Goal: Task Accomplishment & Management: Complete application form

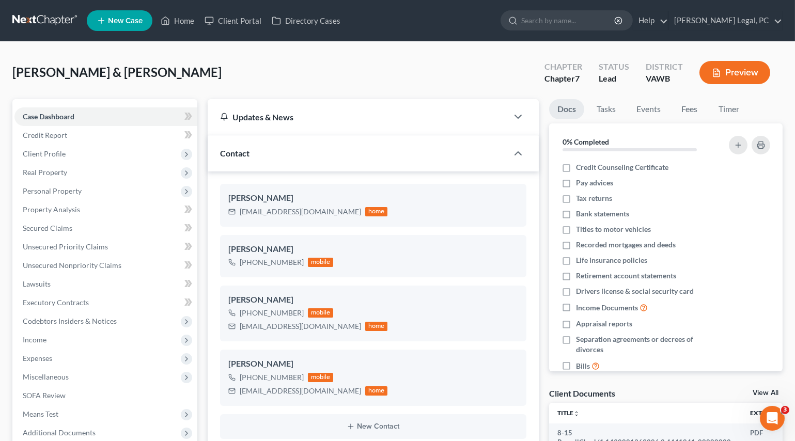
scroll to position [740, 0]
click at [185, 22] on link "Home" at bounding box center [178, 20] width 44 height 19
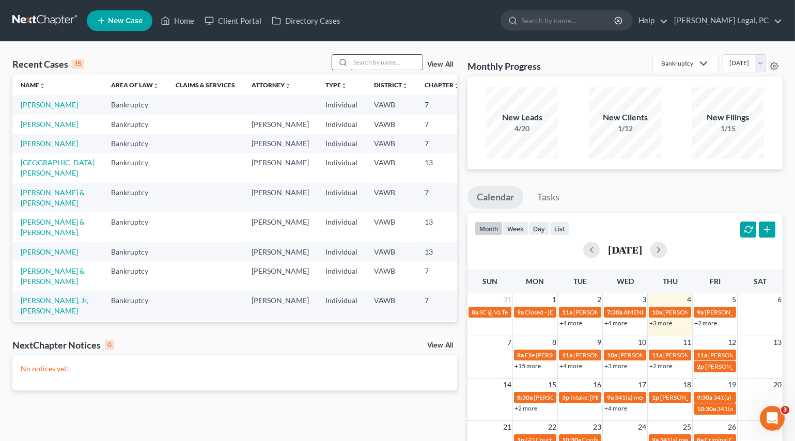
click at [361, 66] on input "search" at bounding box center [386, 62] width 72 height 15
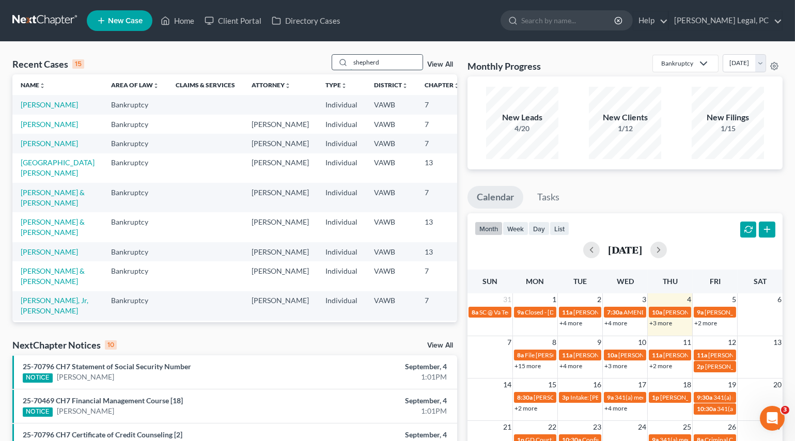
type input "shepherd"
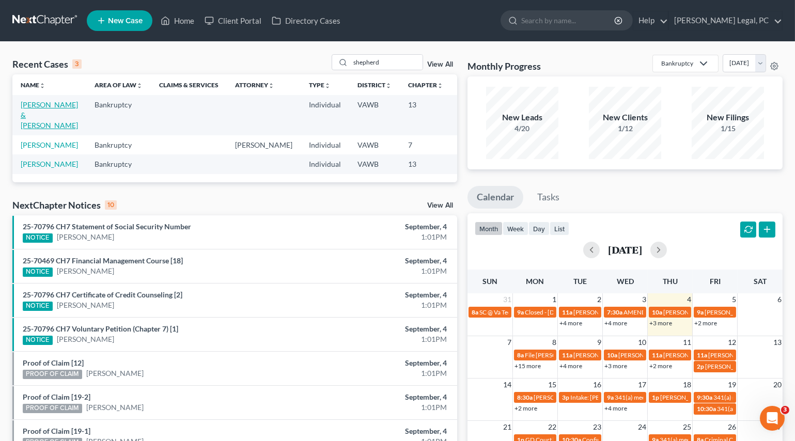
click at [35, 113] on link "[PERSON_NAME] & [PERSON_NAME]" at bounding box center [49, 114] width 57 height 29
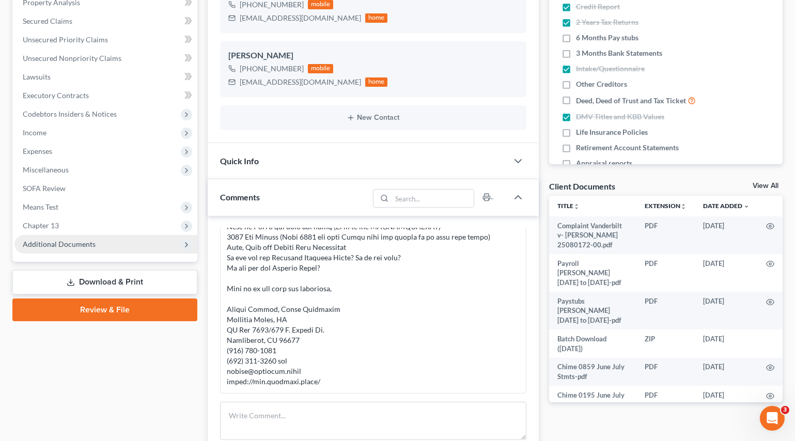
scroll to position [235, 0]
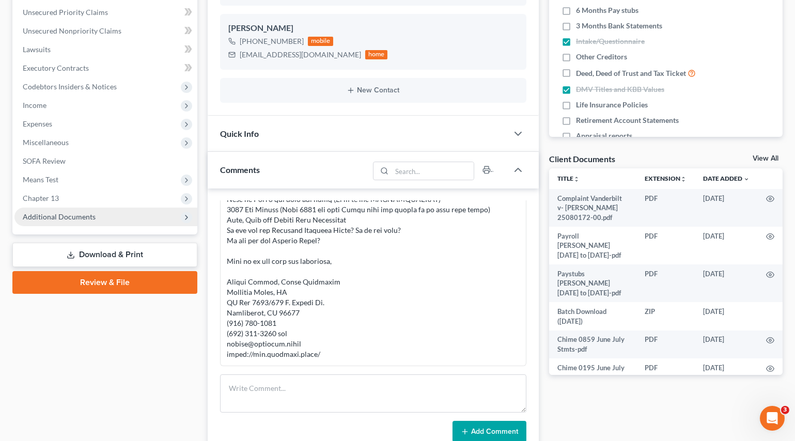
click at [80, 210] on span "Additional Documents" at bounding box center [105, 217] width 183 height 19
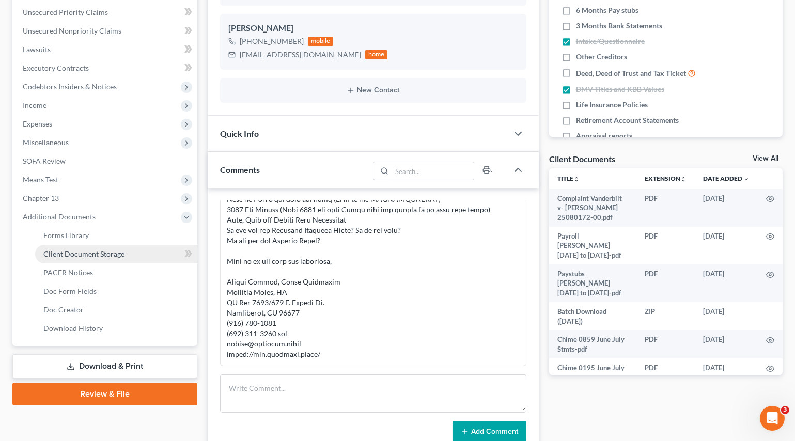
click at [92, 250] on span "Client Document Storage" at bounding box center [83, 254] width 81 height 9
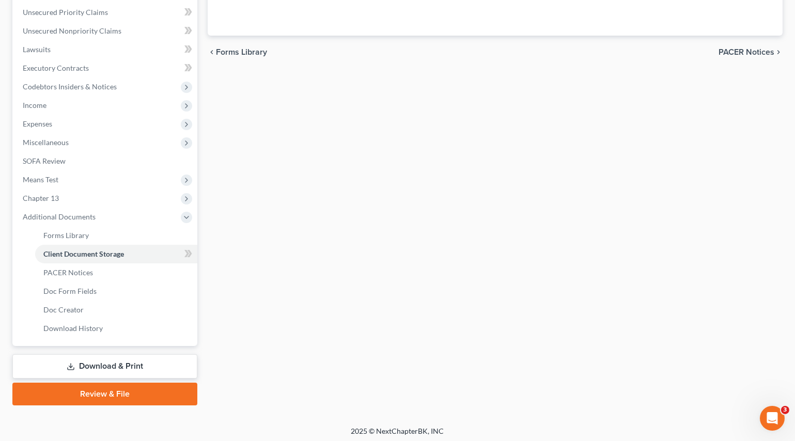
scroll to position [234, 0]
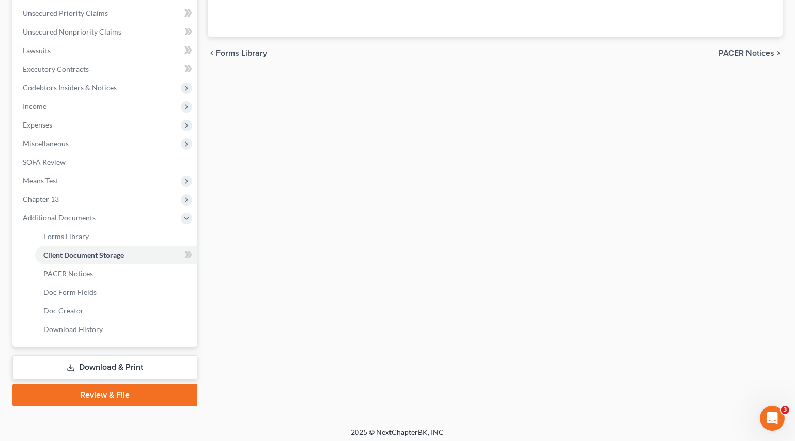
select select "0"
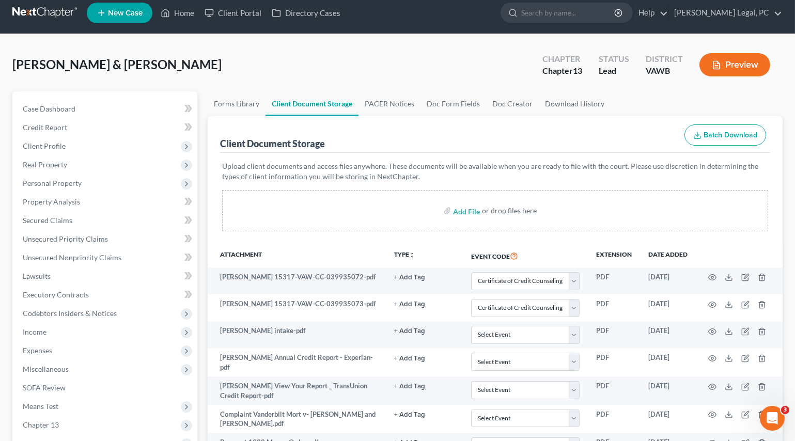
scroll to position [0, 0]
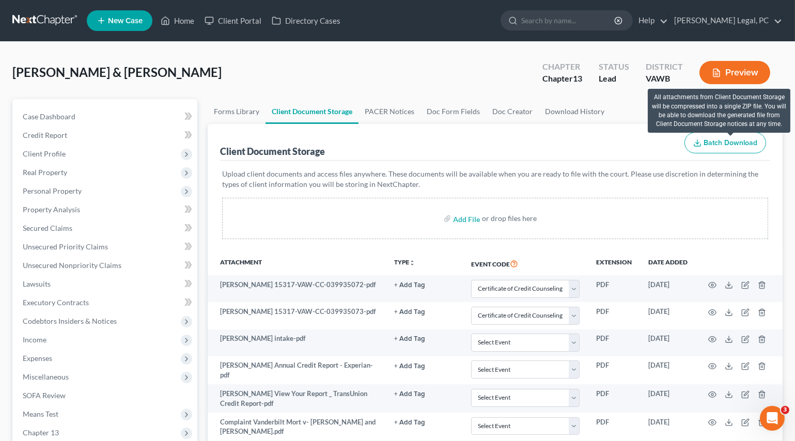
click at [704, 142] on span "Batch Download" at bounding box center [731, 142] width 54 height 9
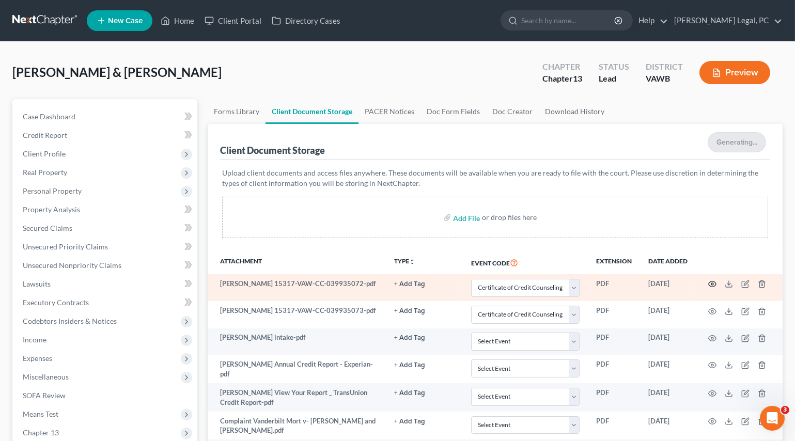
click at [713, 282] on icon "button" at bounding box center [713, 285] width 8 height 6
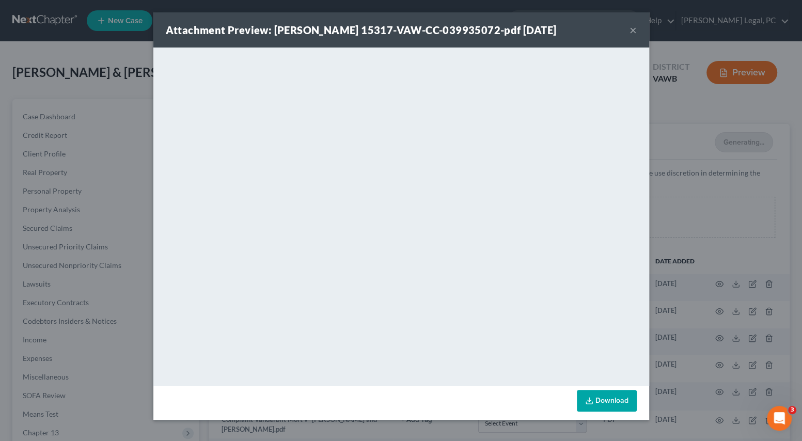
click at [633, 26] on button "×" at bounding box center [633, 30] width 7 height 12
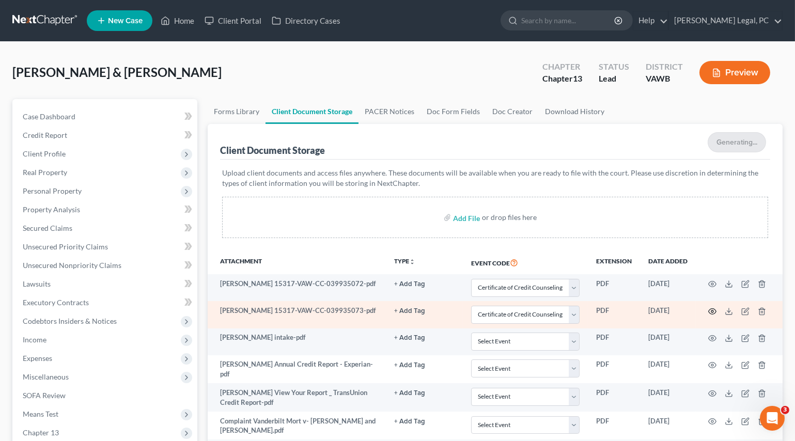
click at [710, 311] on icon "button" at bounding box center [712, 311] width 8 height 8
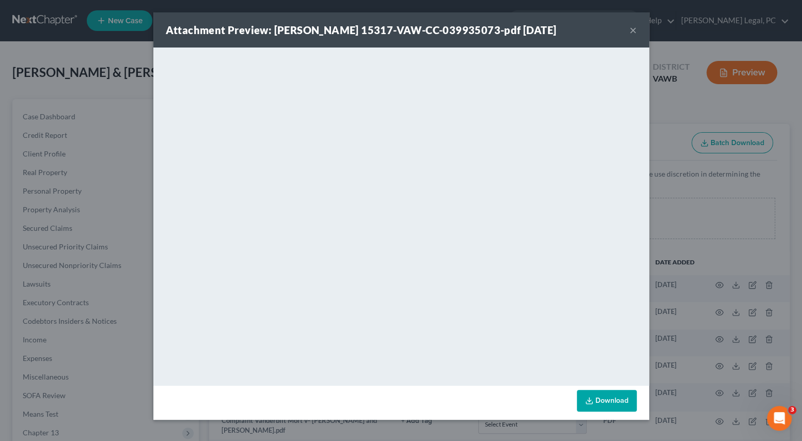
select select "0"
click at [631, 30] on button "×" at bounding box center [633, 30] width 7 height 12
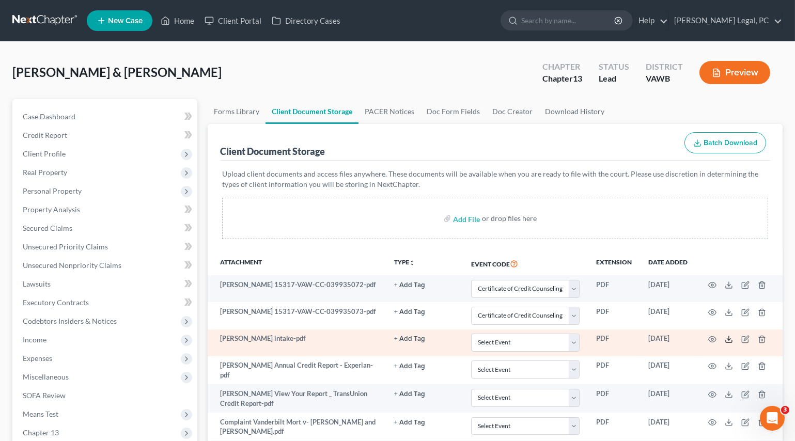
click at [726, 340] on icon at bounding box center [729, 341] width 6 height 2
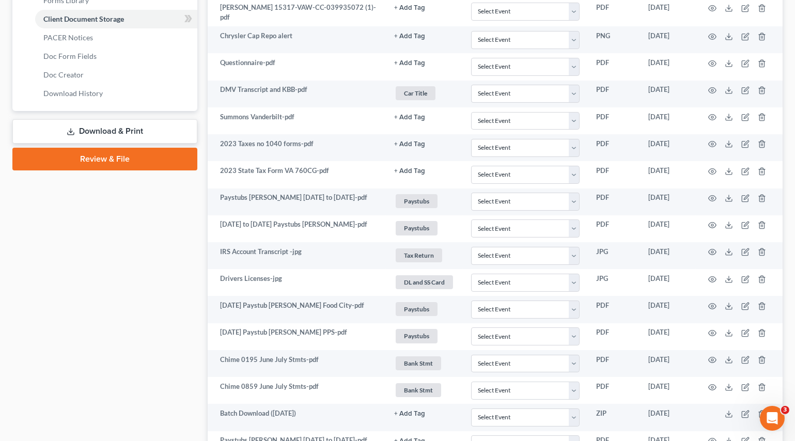
scroll to position [645, 0]
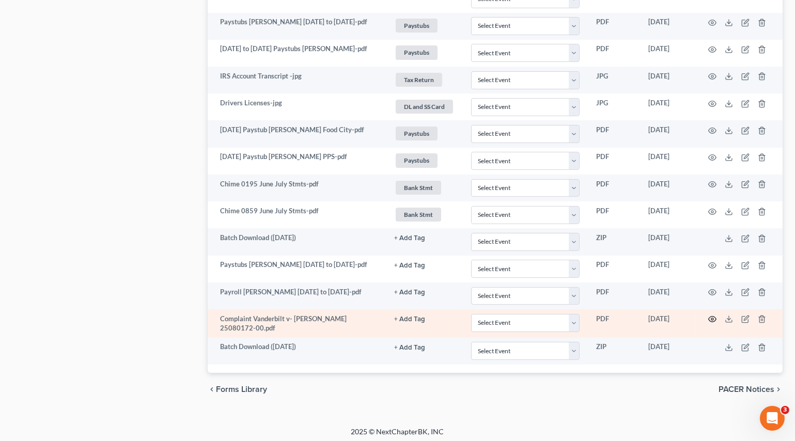
click at [713, 318] on circle "button" at bounding box center [712, 319] width 2 height 2
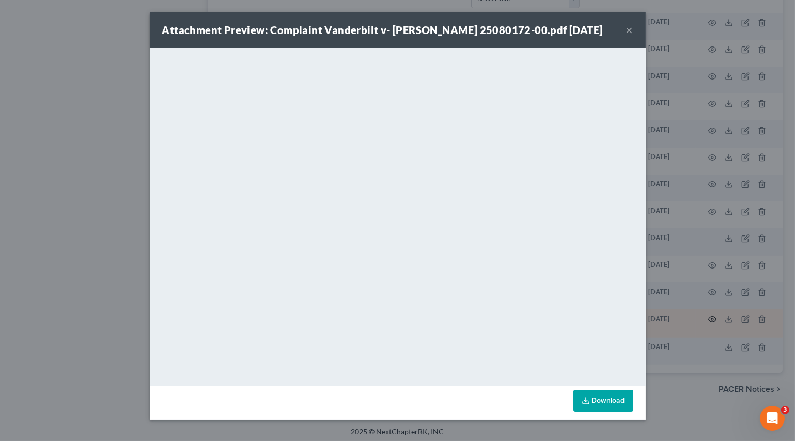
scroll to position [644, 0]
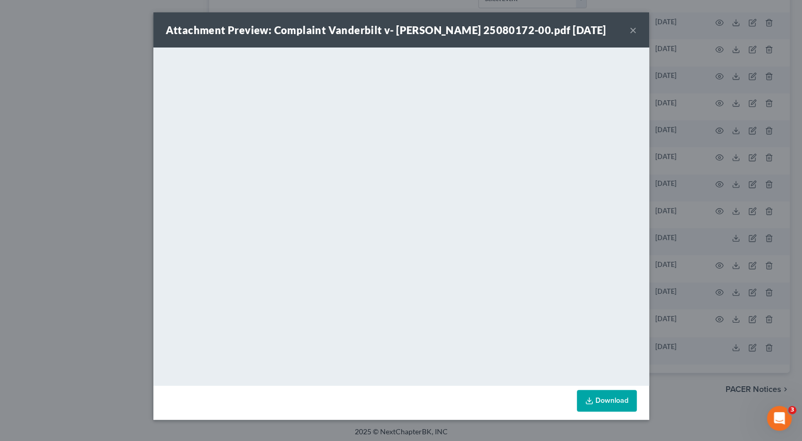
click at [631, 29] on button "×" at bounding box center [633, 30] width 7 height 12
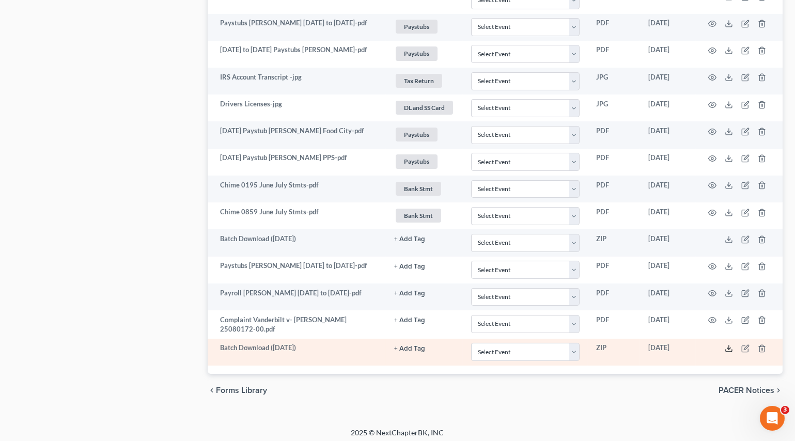
click at [730, 345] on icon at bounding box center [729, 349] width 8 height 8
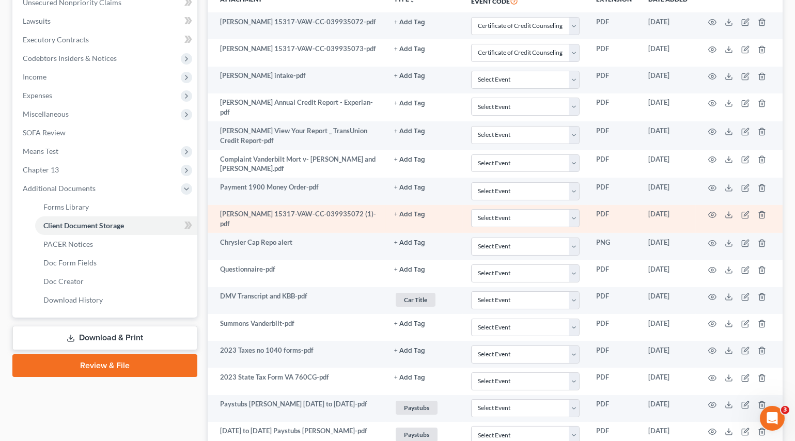
scroll to position [222, 0]
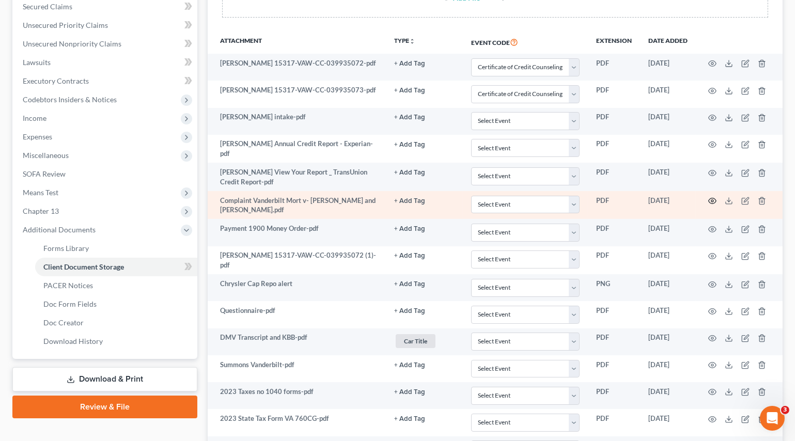
click at [711, 199] on icon "button" at bounding box center [712, 201] width 8 height 8
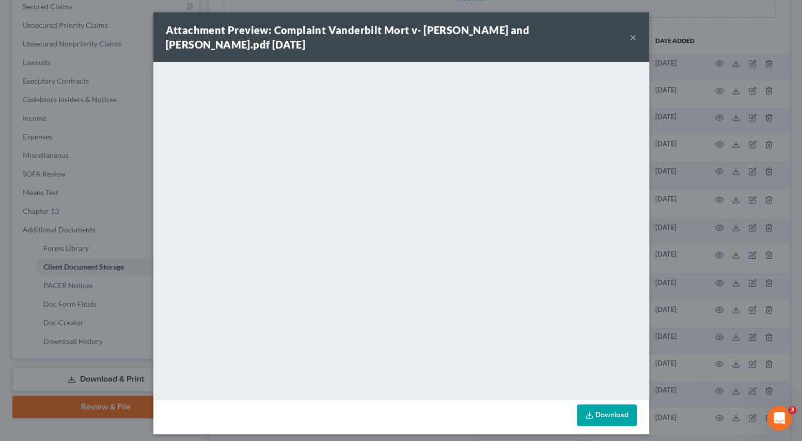
click at [630, 38] on button "×" at bounding box center [633, 37] width 7 height 12
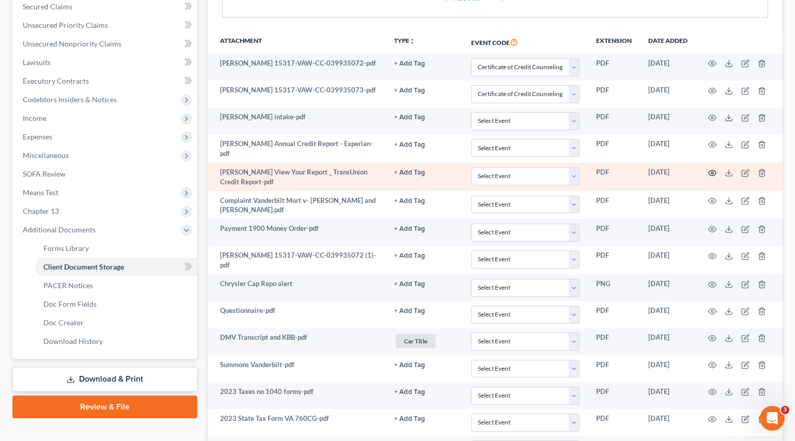
click at [709, 170] on icon "button" at bounding box center [713, 173] width 8 height 6
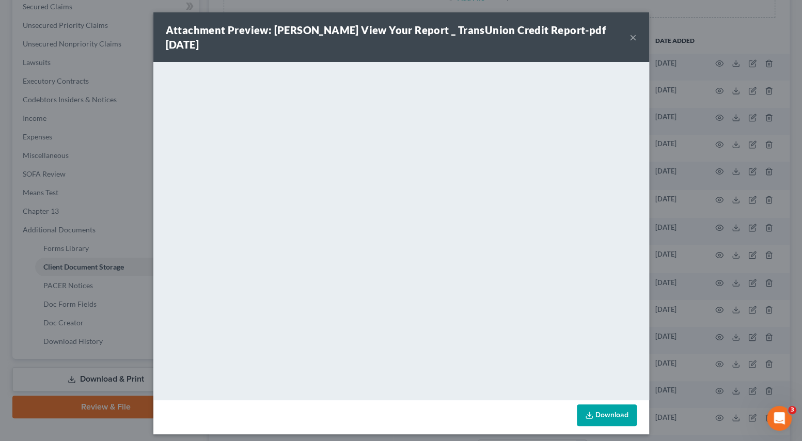
drag, startPoint x: 632, startPoint y: 27, endPoint x: 631, endPoint y: 39, distance: 12.0
click at [632, 31] on button "×" at bounding box center [633, 37] width 7 height 12
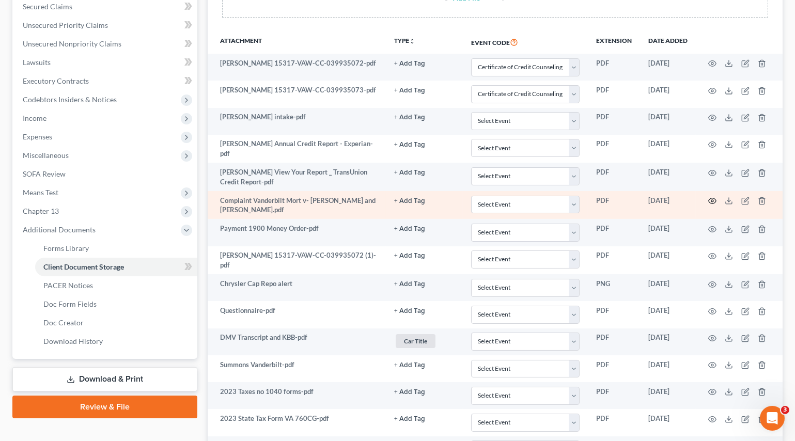
click at [708, 199] on icon "button" at bounding box center [712, 201] width 8 height 8
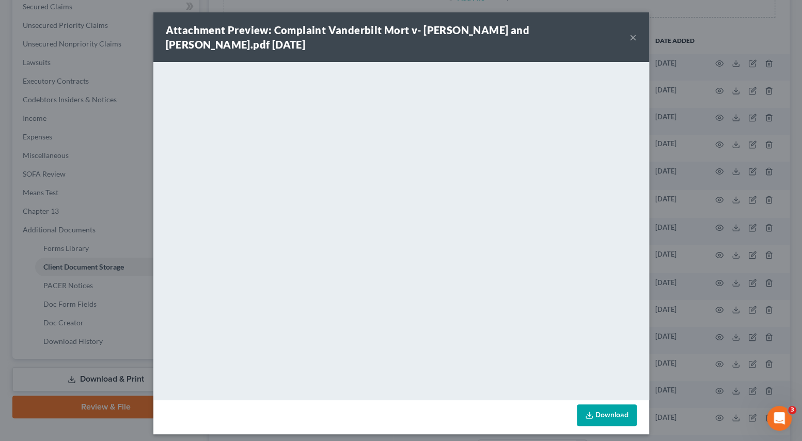
click at [630, 39] on button "×" at bounding box center [633, 37] width 7 height 12
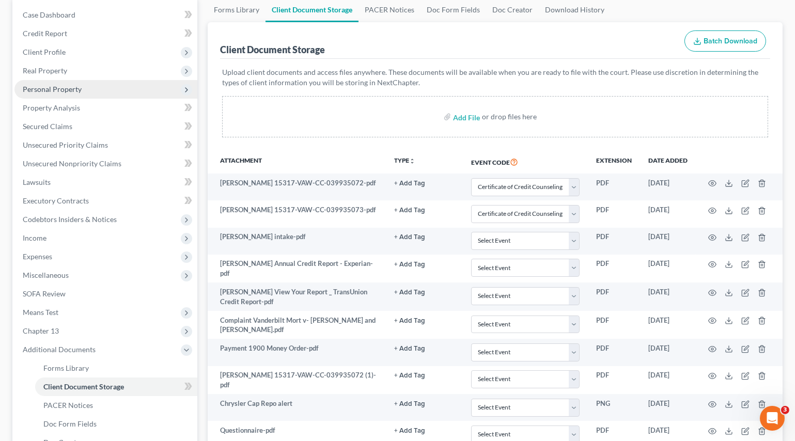
scroll to position [81, 0]
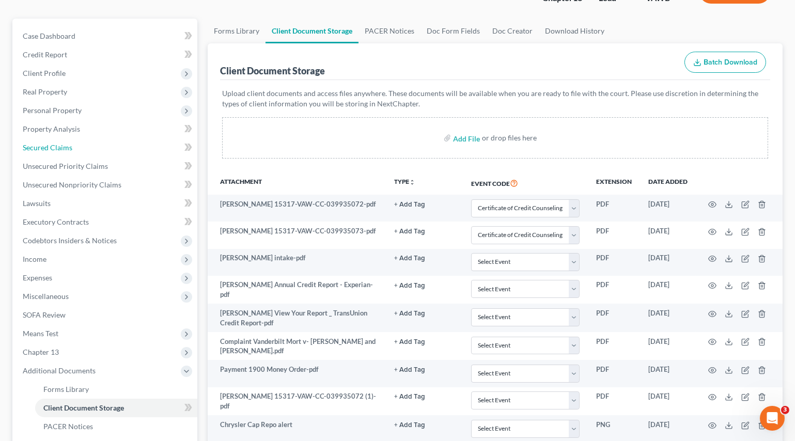
drag, startPoint x: 55, startPoint y: 148, endPoint x: 54, endPoint y: 9, distance: 139.5
click at [56, 148] on span "Secured Claims" at bounding box center [48, 147] width 50 height 9
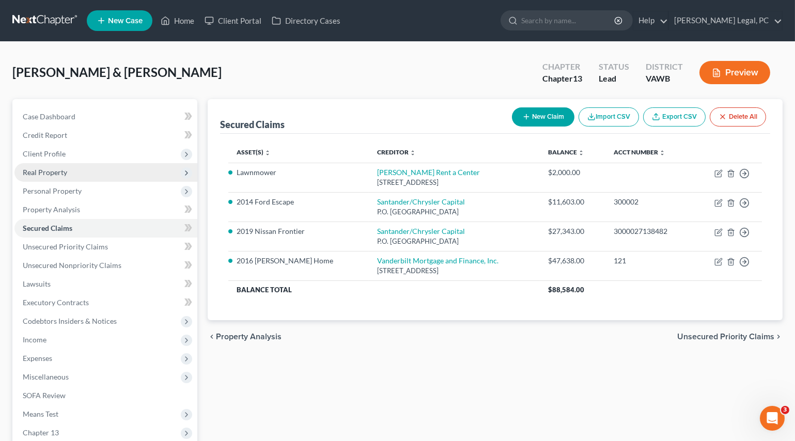
click at [61, 174] on span "Real Property" at bounding box center [45, 172] width 44 height 9
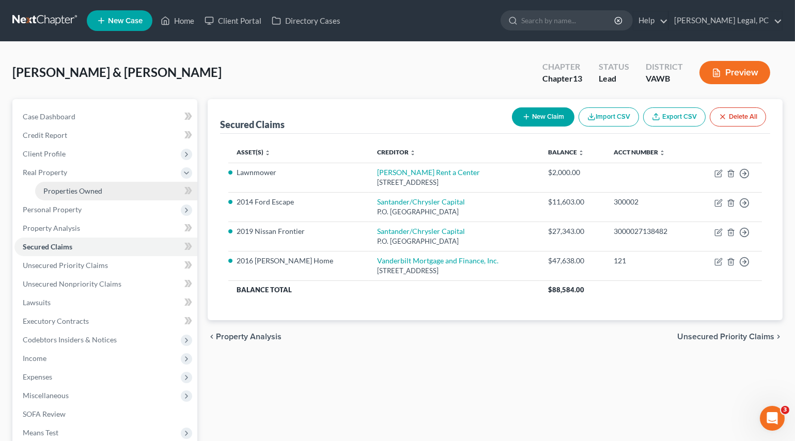
click at [75, 187] on span "Properties Owned" at bounding box center [72, 191] width 59 height 9
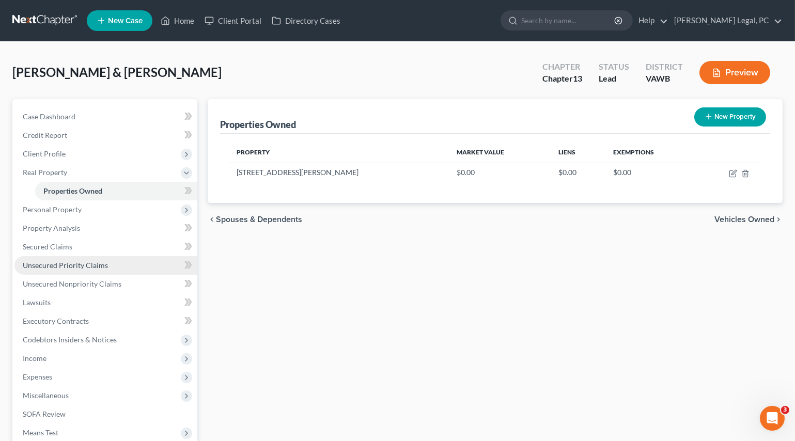
click at [70, 269] on span "Unsecured Priority Claims" at bounding box center [65, 265] width 85 height 9
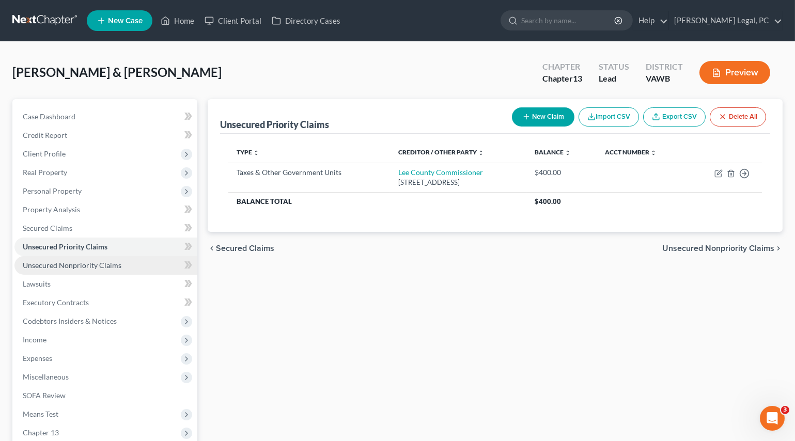
click at [80, 267] on span "Unsecured Nonpriority Claims" at bounding box center [72, 265] width 99 height 9
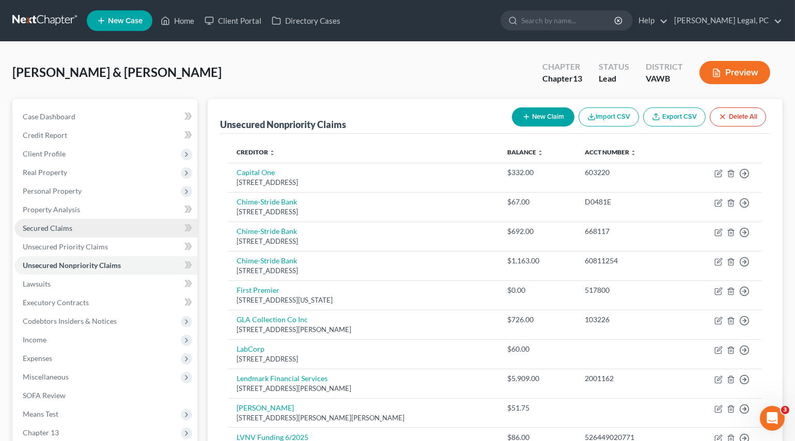
click at [26, 230] on span "Secured Claims" at bounding box center [48, 228] width 50 height 9
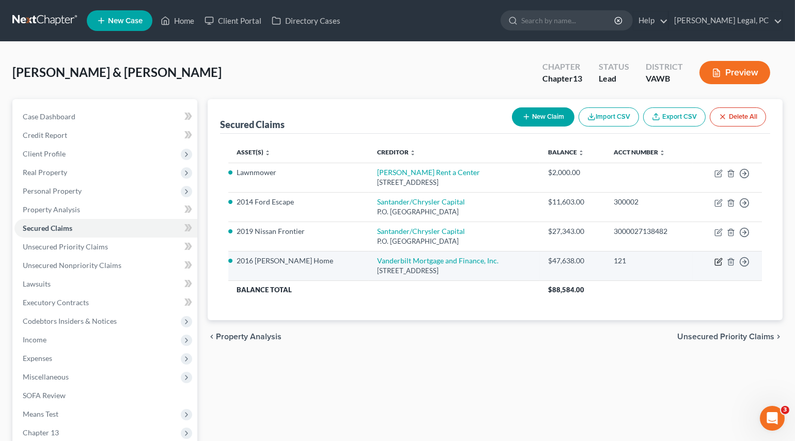
click at [716, 260] on icon "button" at bounding box center [719, 262] width 8 height 8
select select "44"
select select "2"
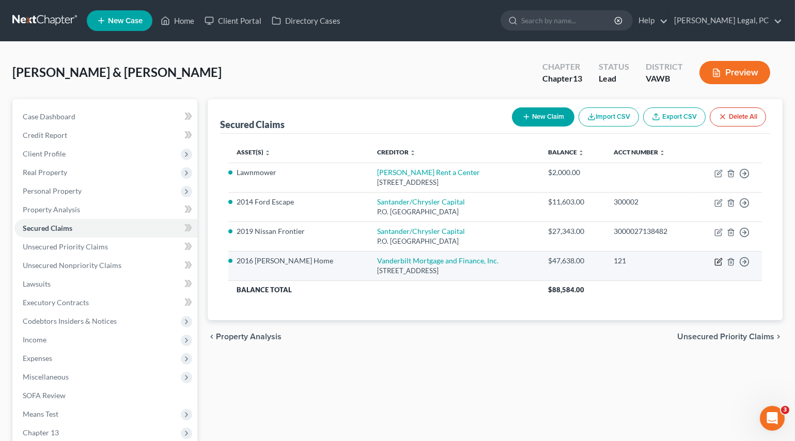
select select "0"
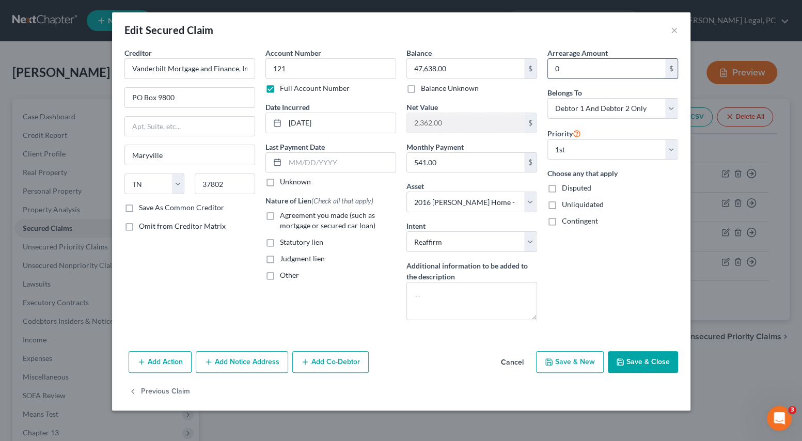
click at [577, 73] on input "0" at bounding box center [606, 69] width 117 height 20
type input "4,800"
click at [632, 360] on button "Save & Close" at bounding box center [643, 362] width 70 height 22
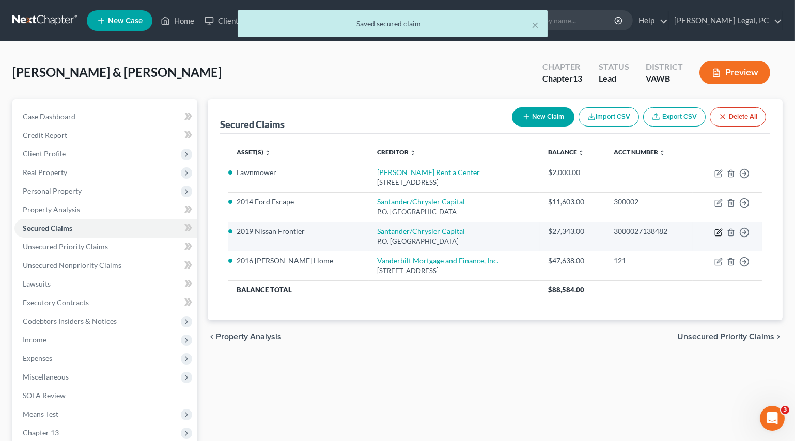
click at [717, 234] on icon "button" at bounding box center [719, 232] width 8 height 8
select select "45"
select select "4"
select select "2"
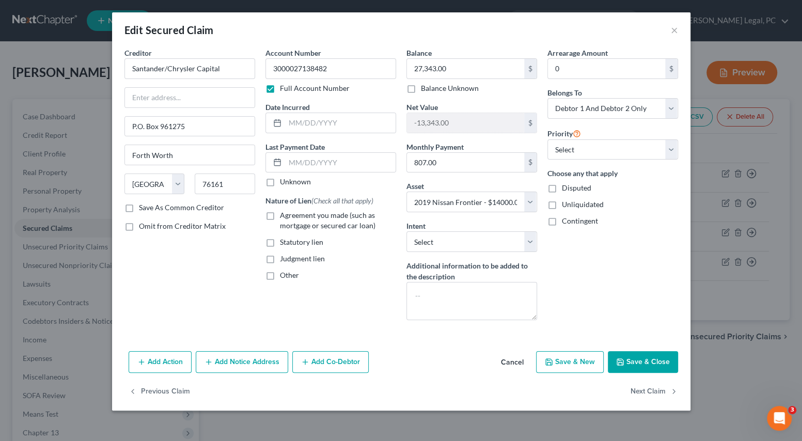
click at [633, 356] on button "Save & Close" at bounding box center [643, 362] width 70 height 22
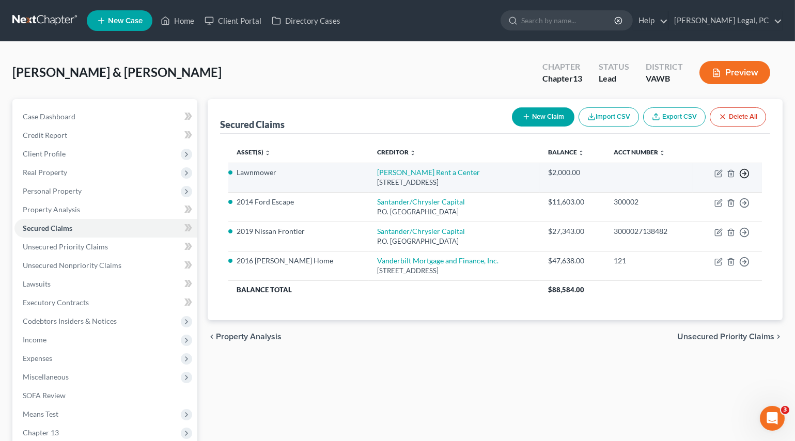
click at [743, 174] on icon "button" at bounding box center [744, 173] width 10 height 10
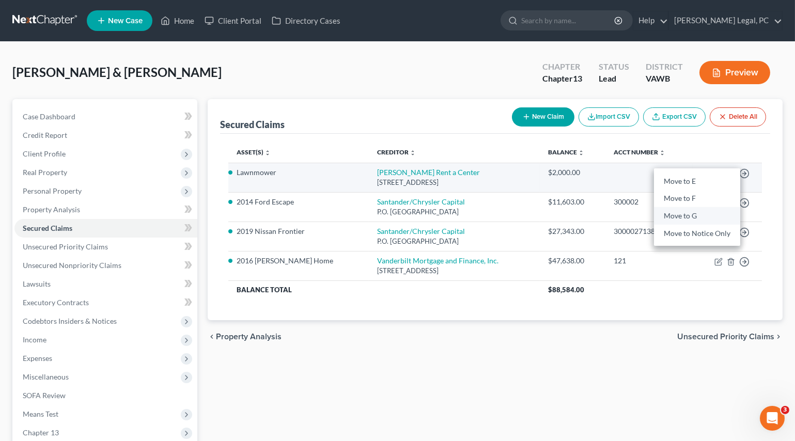
click at [700, 214] on link "Move to G" at bounding box center [697, 217] width 86 height 18
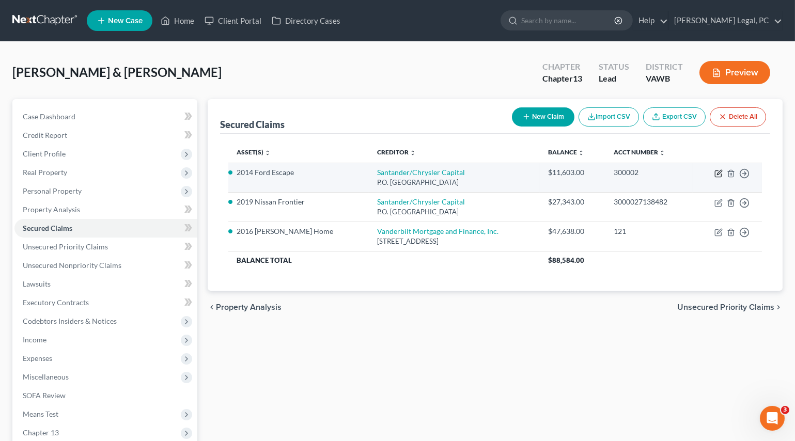
click at [719, 174] on icon "button" at bounding box center [719, 172] width 5 height 5
select select "45"
select select "5"
select select "2"
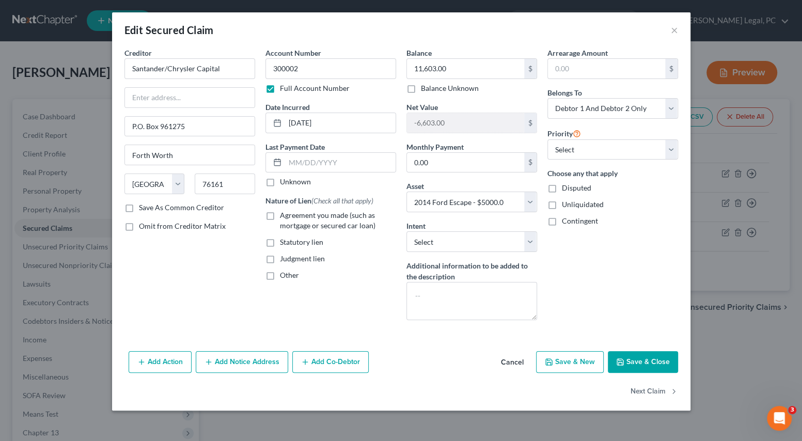
drag, startPoint x: 642, startPoint y: 362, endPoint x: 636, endPoint y: 361, distance: 6.8
click at [642, 362] on button "Save & Close" at bounding box center [643, 362] width 70 height 22
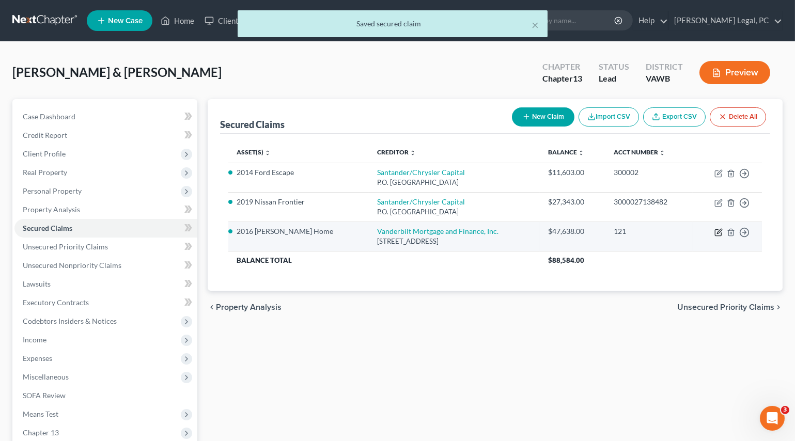
click at [718, 231] on icon "button" at bounding box center [719, 232] width 8 height 8
select select "44"
select select "2"
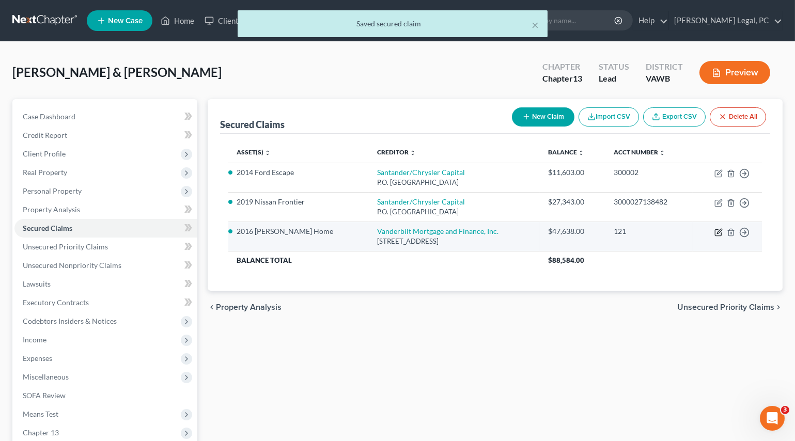
select select "0"
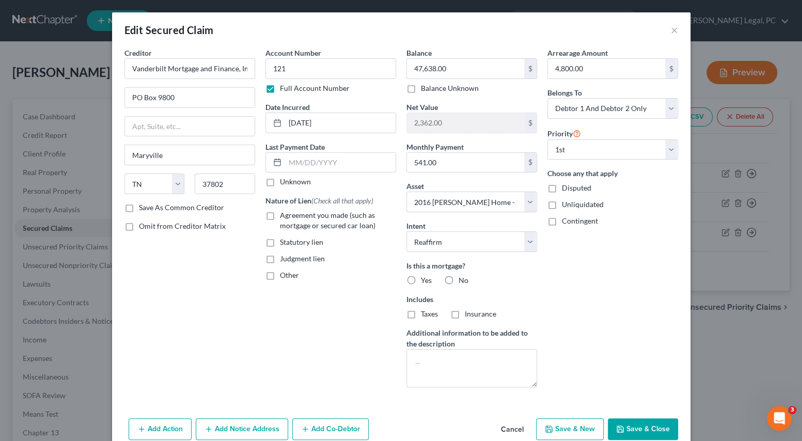
click at [646, 423] on button "Save & Close" at bounding box center [643, 430] width 70 height 22
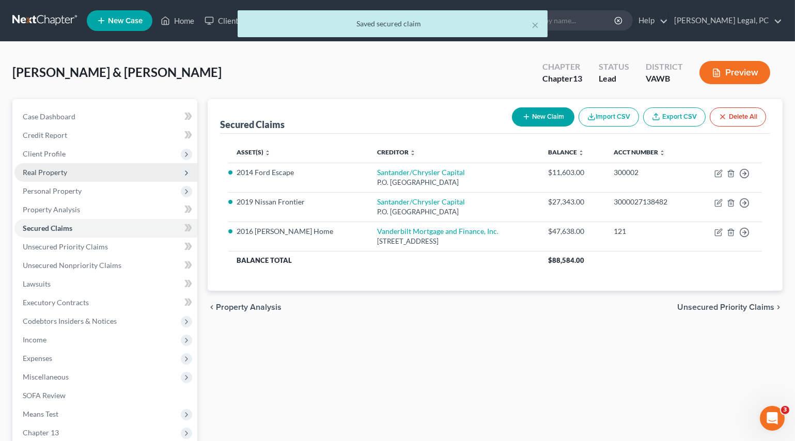
click at [57, 176] on span "Real Property" at bounding box center [105, 172] width 183 height 19
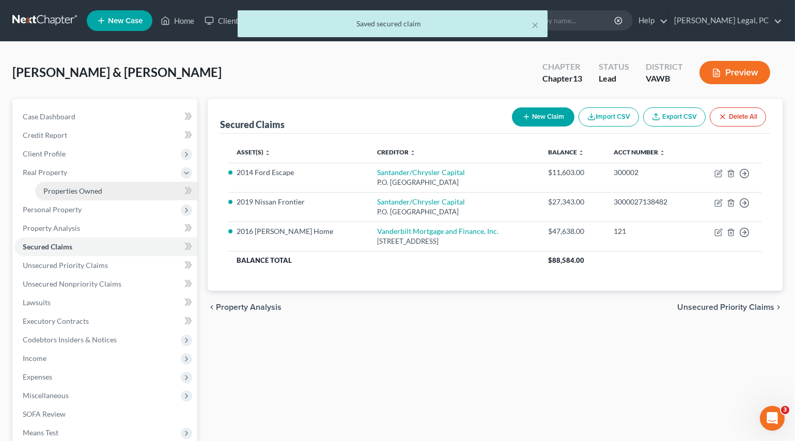
click at [66, 182] on link "Properties Owned" at bounding box center [116, 191] width 162 height 19
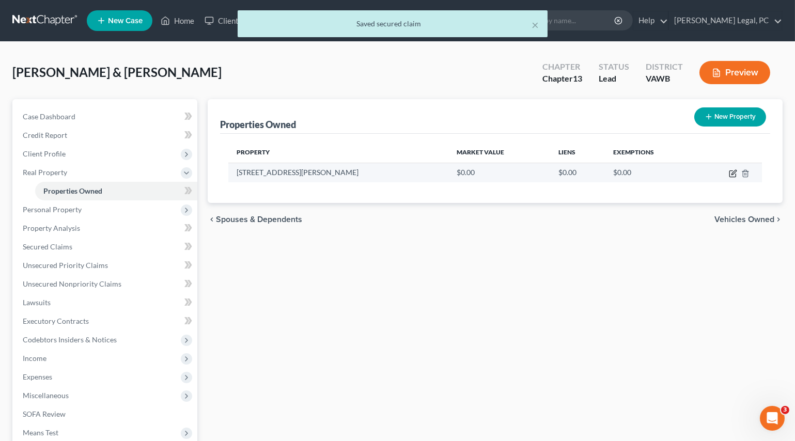
click at [731, 169] on icon "button" at bounding box center [733, 173] width 8 height 8
select select "48"
select select "69"
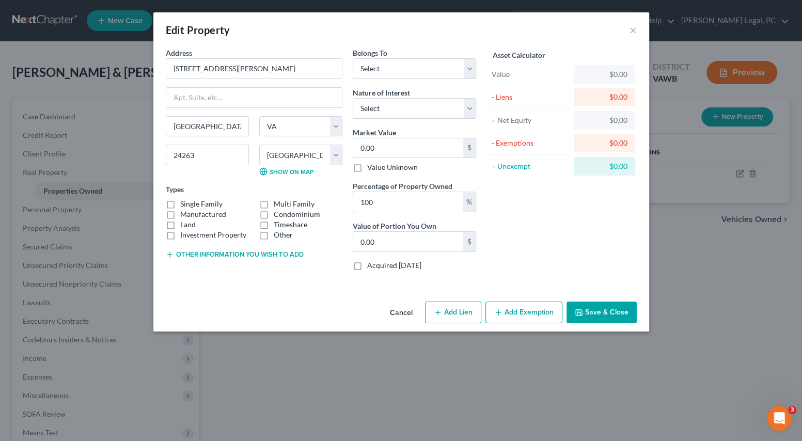
click at [180, 214] on label "Manufactured" at bounding box center [203, 214] width 46 height 10
click at [184, 214] on input "Manufactured" at bounding box center [187, 212] width 7 height 7
checkbox input "true"
click at [265, 253] on button "Other information you wish to add" at bounding box center [235, 255] width 138 height 8
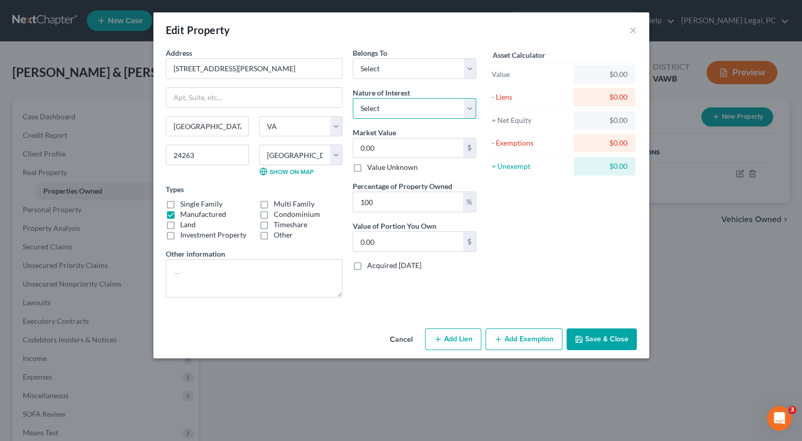
click at [376, 107] on select "Select Fee Simple Joint Tenant Life Estate Equitable Interest Future Interest T…" at bounding box center [414, 108] width 123 height 21
select select "5"
click at [353, 98] on select "Select Fee Simple Joint Tenant Life Estate Equitable Interest Future Interest T…" at bounding box center [414, 108] width 123 height 21
click at [373, 72] on select "Select Debtor 1 Only Debtor 2 Only Debtor 1 And Debtor 2 Only At Least One Of T…" at bounding box center [414, 68] width 123 height 21
select select "2"
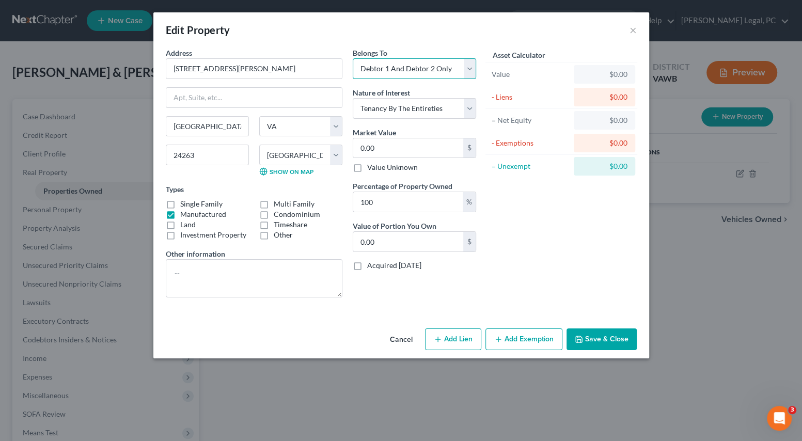
click at [353, 58] on select "Select Debtor 1 Only Debtor 2 Only Debtor 1 And Debtor 2 Only At Least One Of T…" at bounding box center [414, 68] width 123 height 21
click at [227, 262] on textarea at bounding box center [254, 278] width 177 height 38
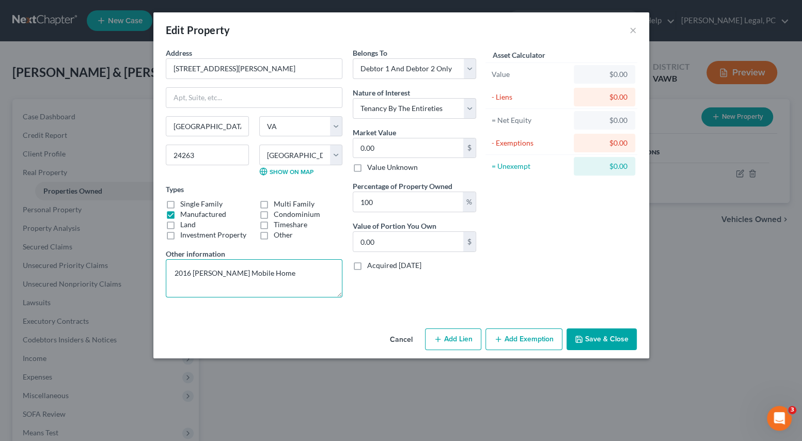
type textarea "2016 [PERSON_NAME] Mobile Home"
click at [590, 333] on button "Save & Close" at bounding box center [602, 340] width 70 height 22
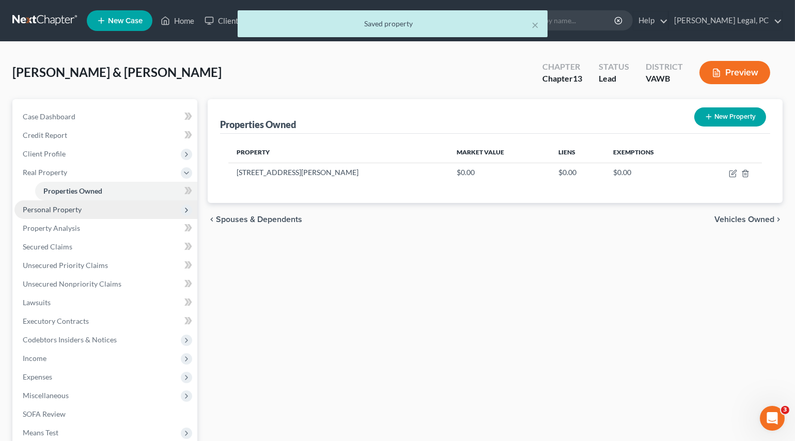
click at [82, 210] on span "Personal Property" at bounding box center [105, 209] width 183 height 19
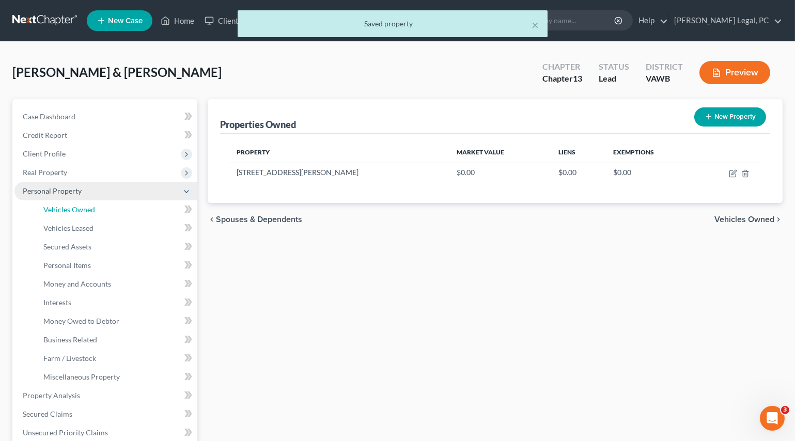
click at [82, 210] on span "Vehicles Owned" at bounding box center [69, 209] width 52 height 9
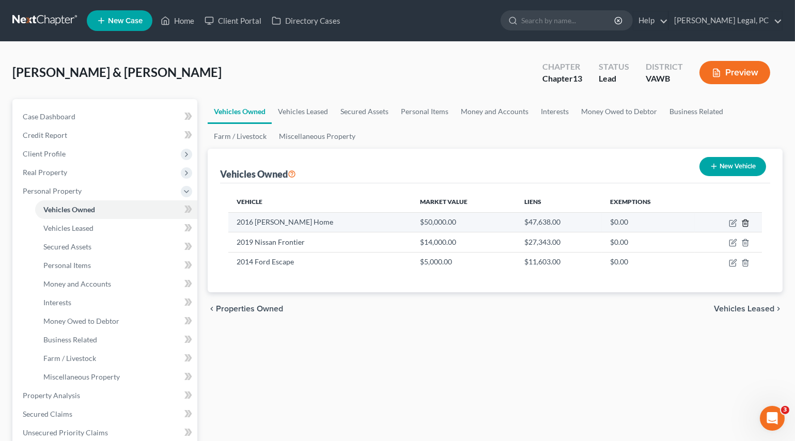
click at [745, 221] on icon "button" at bounding box center [745, 223] width 8 height 8
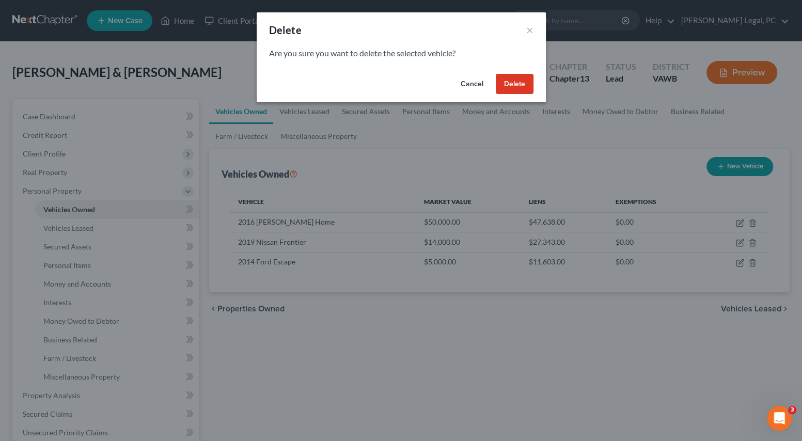
click at [501, 88] on button "Delete" at bounding box center [515, 84] width 38 height 21
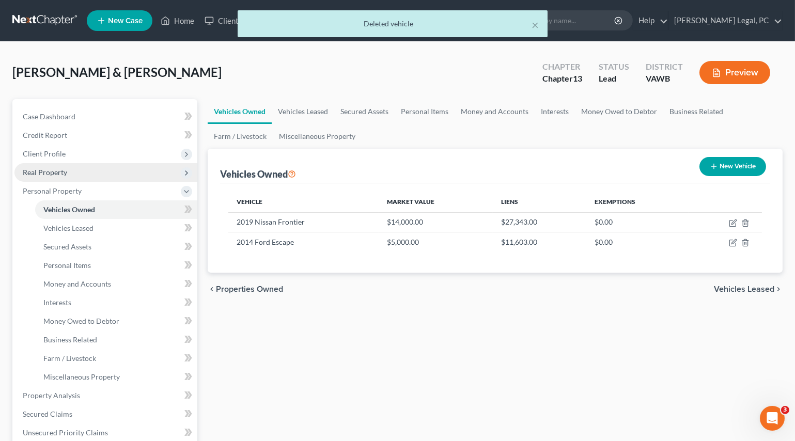
click at [80, 172] on span "Real Property" at bounding box center [105, 172] width 183 height 19
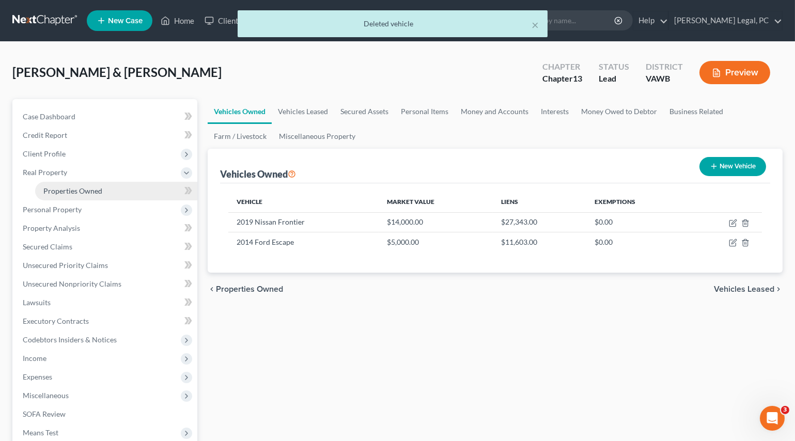
click at [90, 188] on span "Properties Owned" at bounding box center [72, 191] width 59 height 9
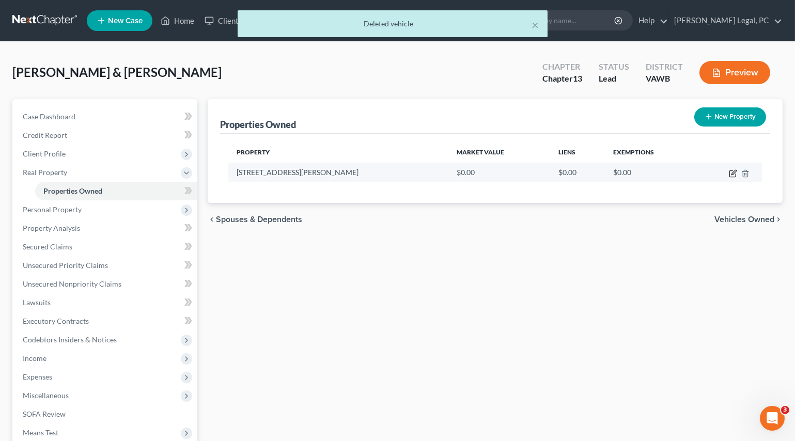
click at [733, 173] on icon "button" at bounding box center [733, 173] width 8 height 8
select select "48"
select select "69"
select select "2"
select select "5"
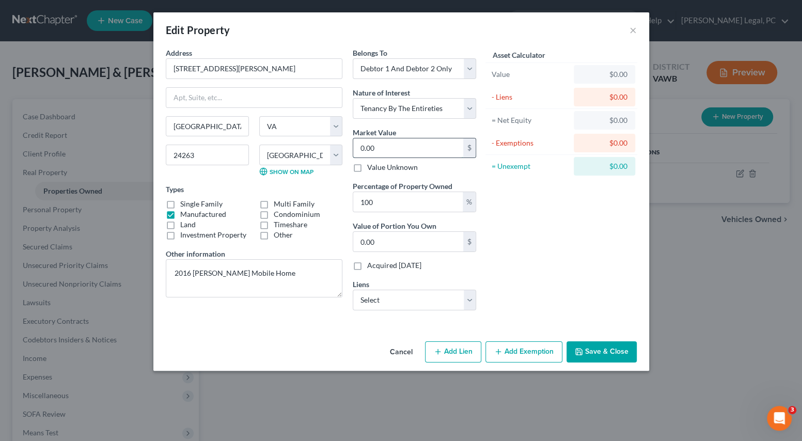
click at [387, 144] on input "0.00" at bounding box center [408, 148] width 110 height 20
type input "5"
type input "5.00"
type input "50"
type input "50.00"
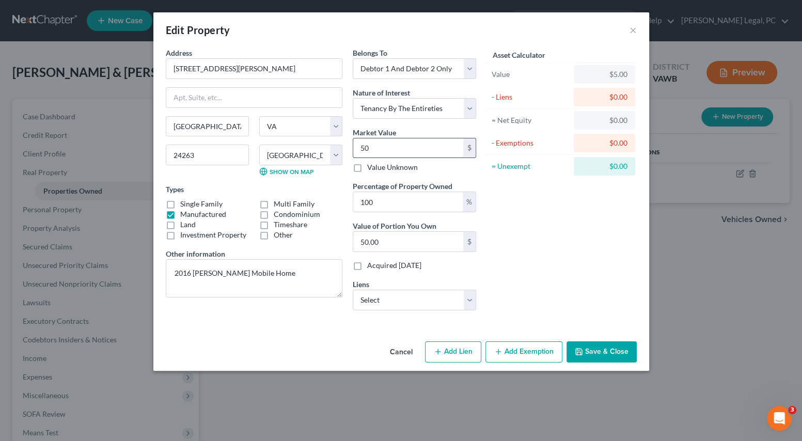
type input "500"
type input "500.00"
type input "5000"
type input "5,000.00"
type input "5,0000"
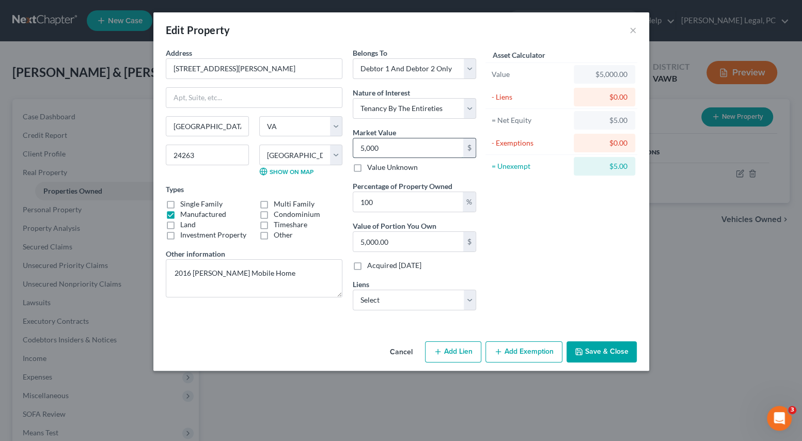
type input "50,000.00"
type input "50,000"
drag, startPoint x: 371, startPoint y: 301, endPoint x: 375, endPoint y: 308, distance: 8.8
click at [371, 301] on select "Select Vanderbilt Mortgage and Finance, Inc. - $47,638.00" at bounding box center [414, 300] width 123 height 21
select select "44"
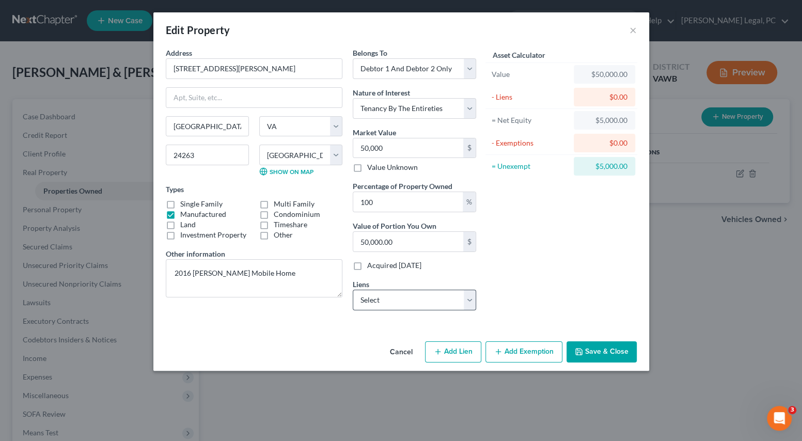
select select "2"
select select "0"
select select "2"
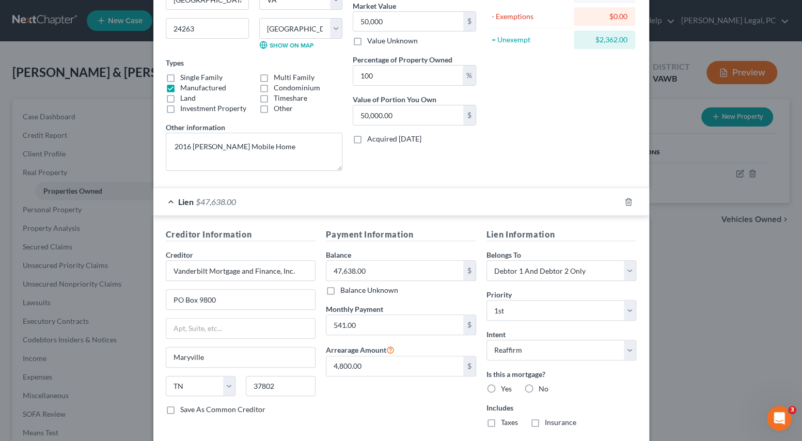
scroll to position [185, 0]
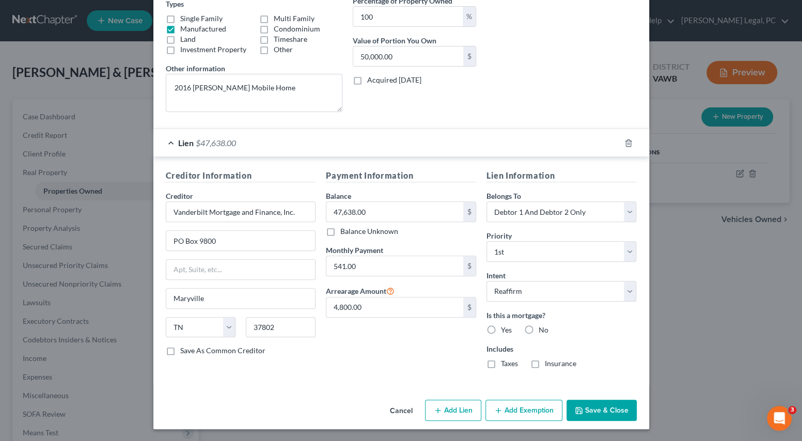
click at [502, 408] on button "Add Exemption" at bounding box center [524, 411] width 77 height 22
select select "2"
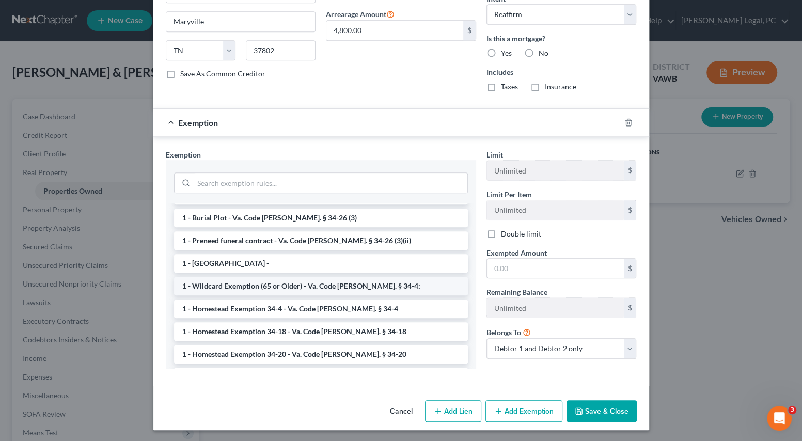
scroll to position [141, 0]
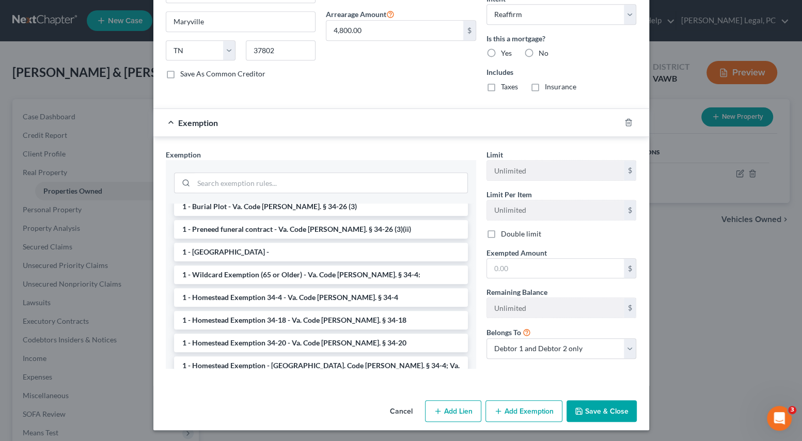
click at [283, 296] on li "1 - Homestead Exemption 34-4 - Va. Code [PERSON_NAME]. § 34-4" at bounding box center [321, 297] width 294 height 19
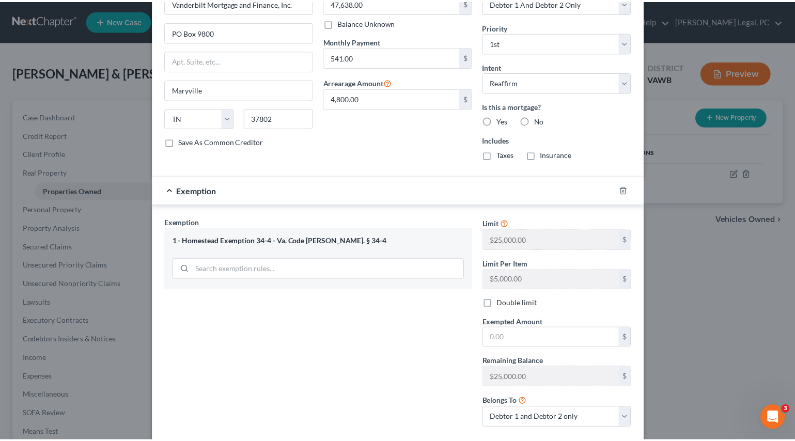
scroll to position [454, 0]
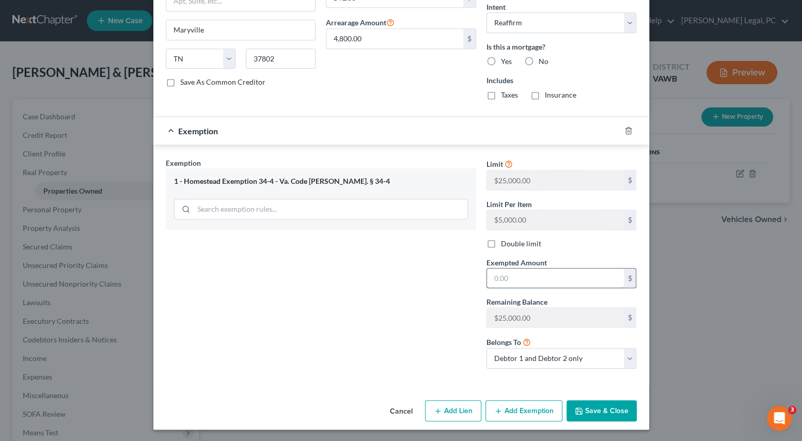
click at [504, 277] on input "text" at bounding box center [555, 279] width 137 height 20
type input "2,362"
click at [586, 412] on button "Save & Close" at bounding box center [602, 411] width 70 height 22
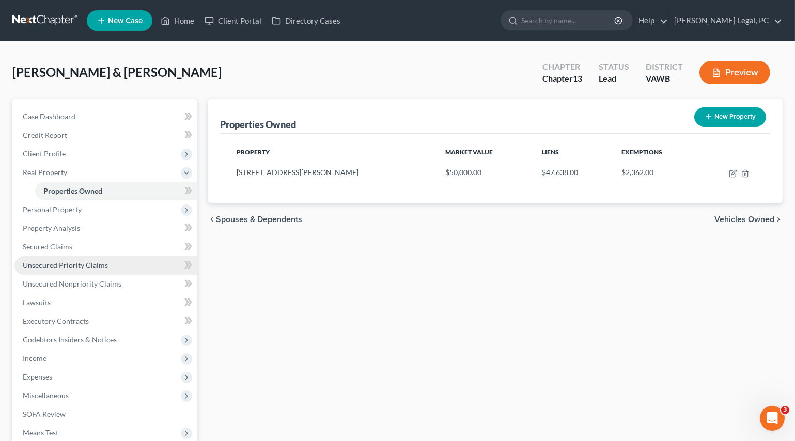
click at [55, 262] on span "Unsecured Priority Claims" at bounding box center [65, 265] width 85 height 9
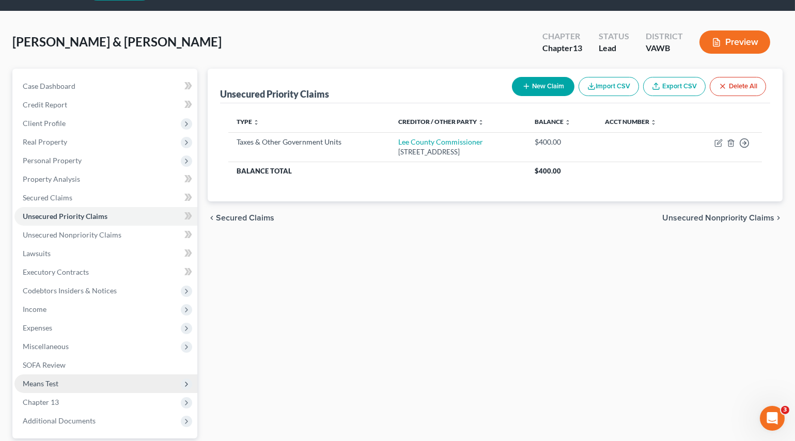
scroll to position [47, 0]
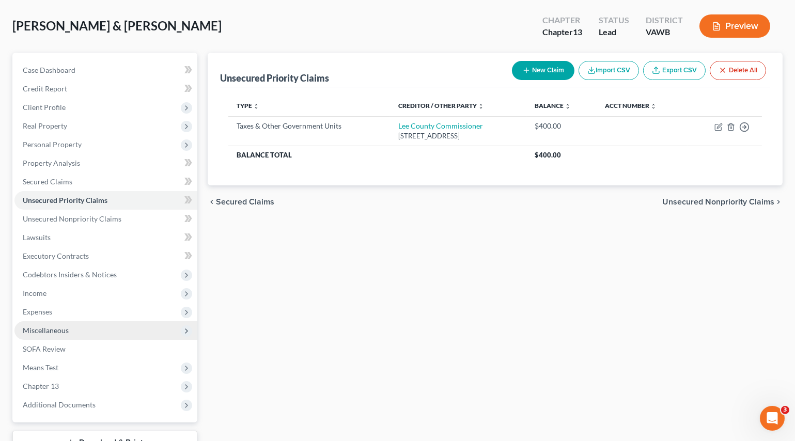
click at [68, 333] on span "Miscellaneous" at bounding box center [105, 330] width 183 height 19
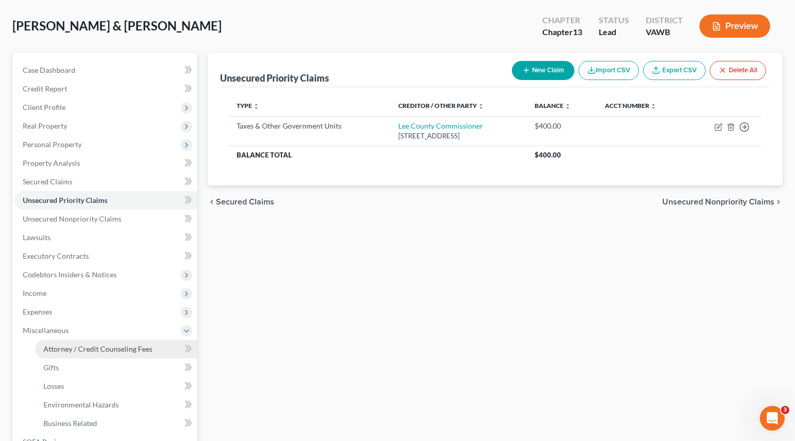
click at [95, 346] on span "Attorney / Credit Counseling Fees" at bounding box center [97, 349] width 109 height 9
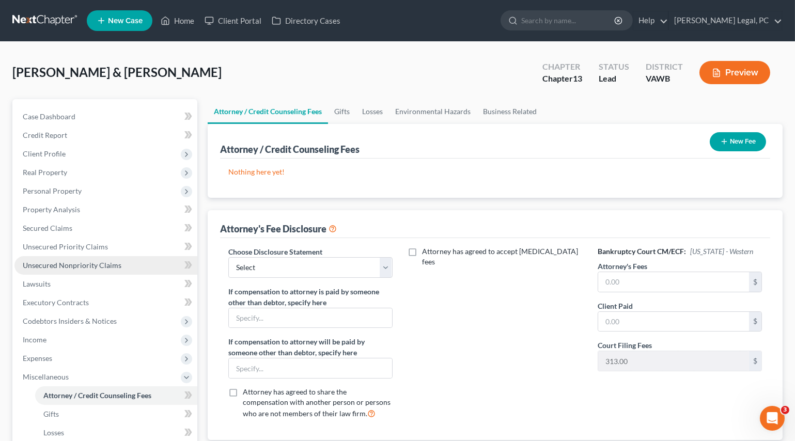
click at [54, 262] on span "Unsecured Nonpriority Claims" at bounding box center [72, 265] width 99 height 9
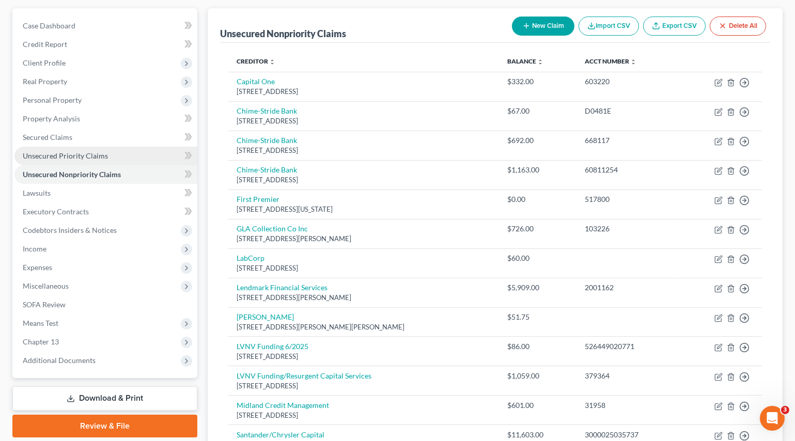
scroll to position [86, 0]
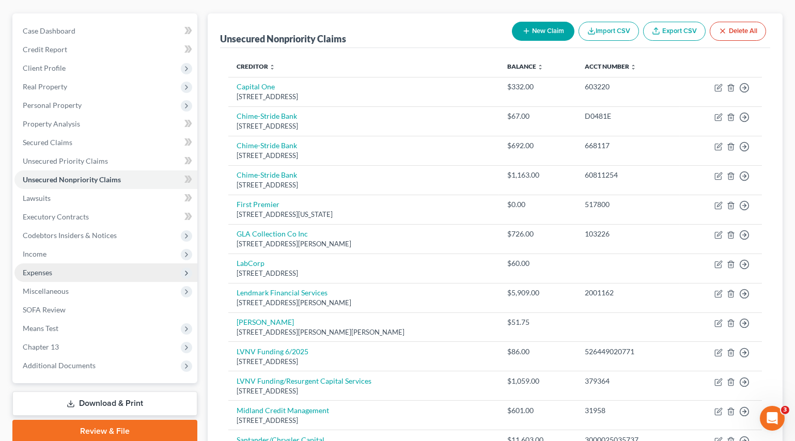
drag, startPoint x: 46, startPoint y: 256, endPoint x: 56, endPoint y: 266, distance: 13.9
click at [46, 256] on span "Income" at bounding box center [35, 254] width 24 height 9
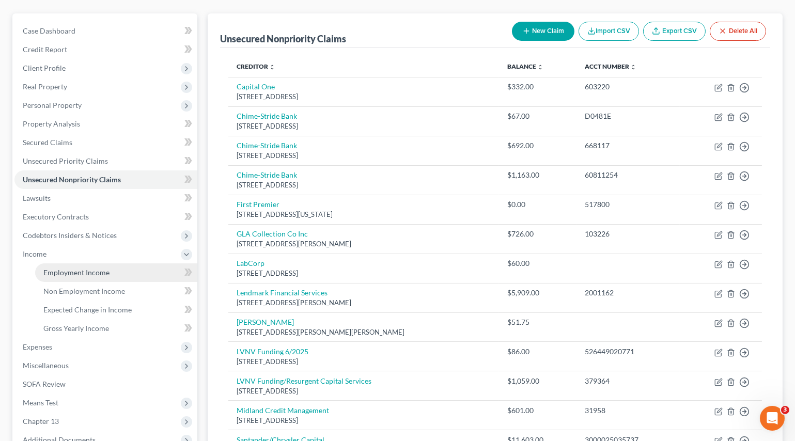
click at [61, 271] on span "Employment Income" at bounding box center [76, 272] width 66 height 9
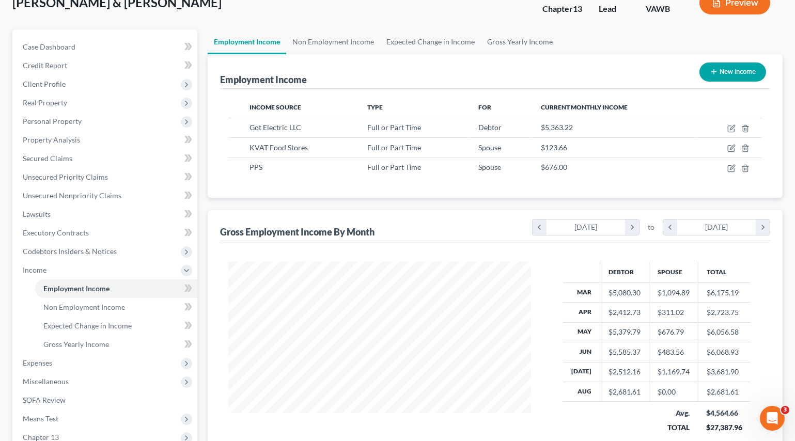
scroll to position [47, 0]
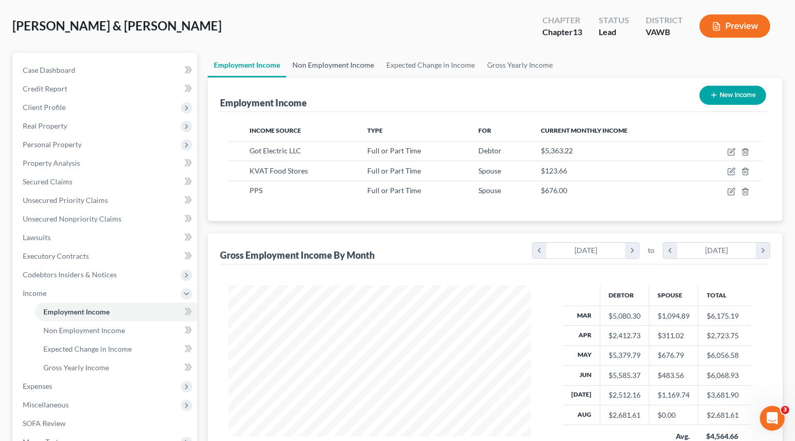
click at [317, 67] on link "Non Employment Income" at bounding box center [333, 65] width 94 height 25
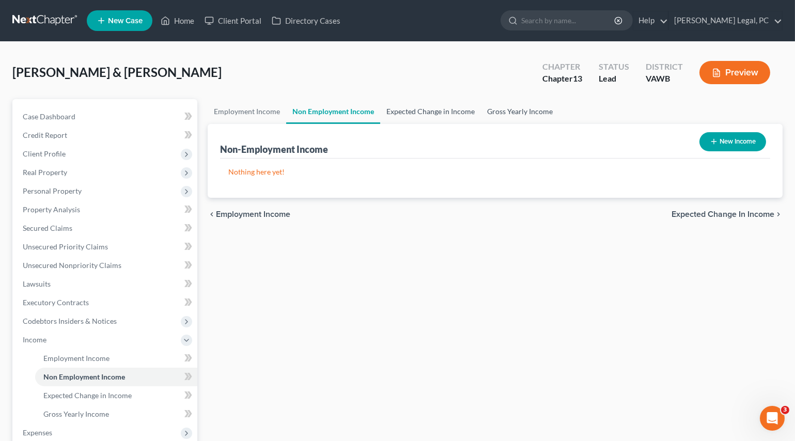
drag, startPoint x: 422, startPoint y: 113, endPoint x: 482, endPoint y: 113, distance: 59.9
click at [422, 113] on link "Expected Change in Income" at bounding box center [430, 111] width 101 height 25
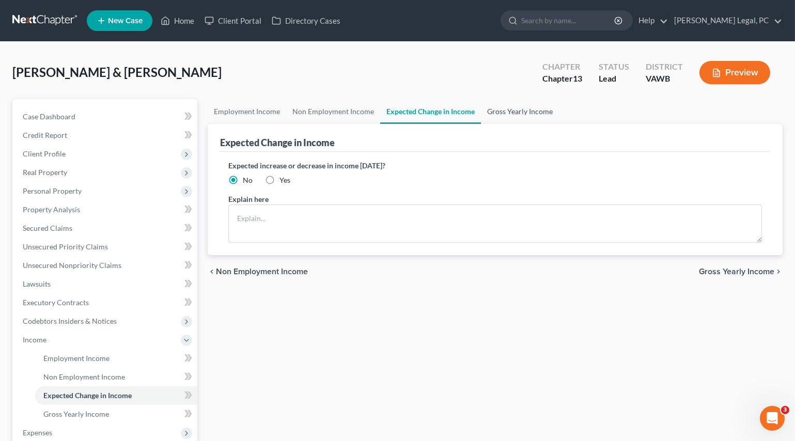
click at [504, 113] on link "Gross Yearly Income" at bounding box center [520, 111] width 78 height 25
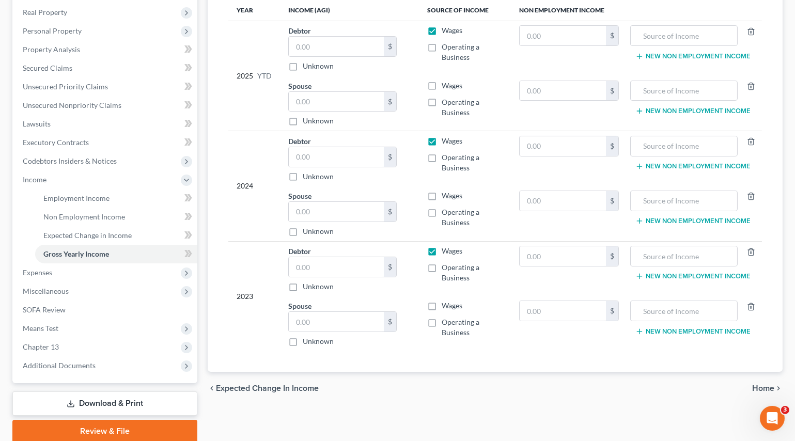
scroll to position [188, 0]
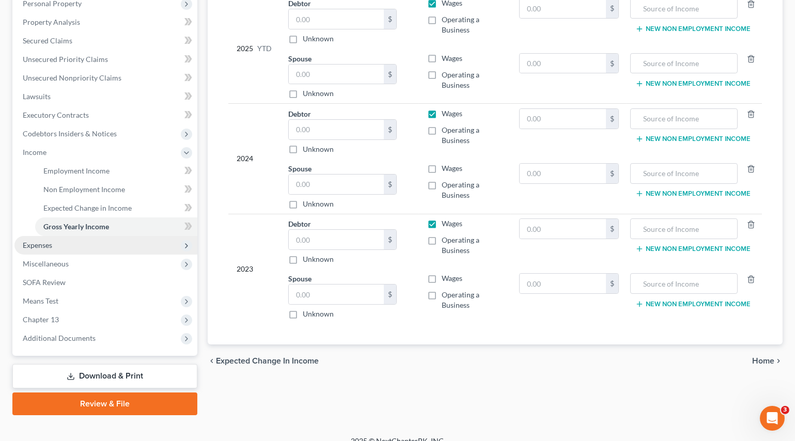
click at [32, 251] on span "Expenses" at bounding box center [105, 245] width 183 height 19
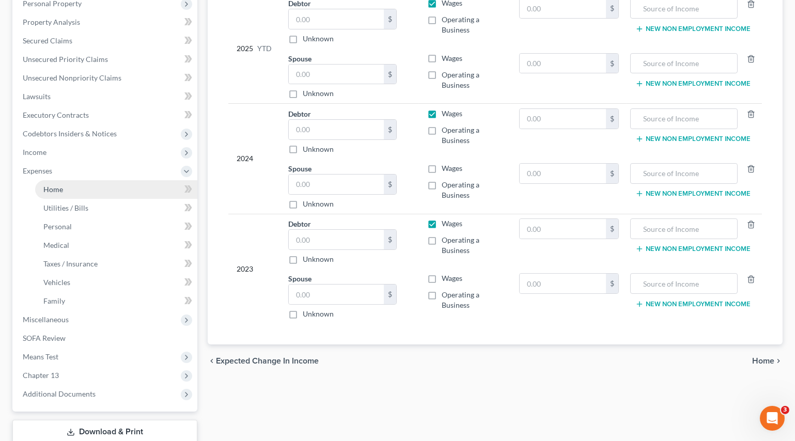
click at [76, 188] on link "Home" at bounding box center [116, 189] width 162 height 19
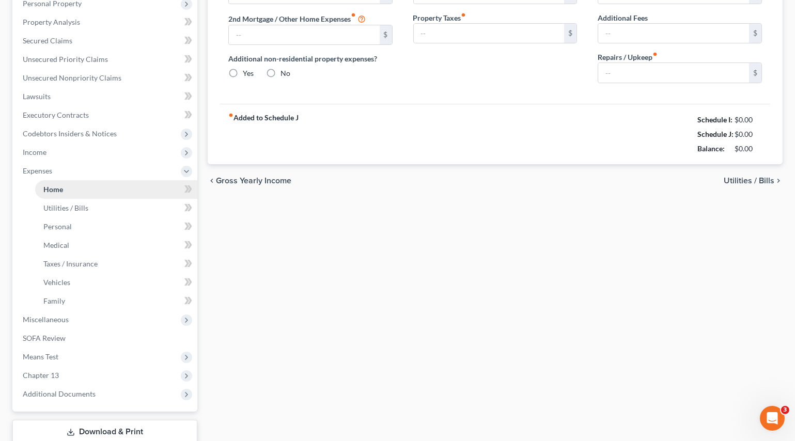
type input "541.00"
type input "100.00"
radio input "true"
type input "0.00"
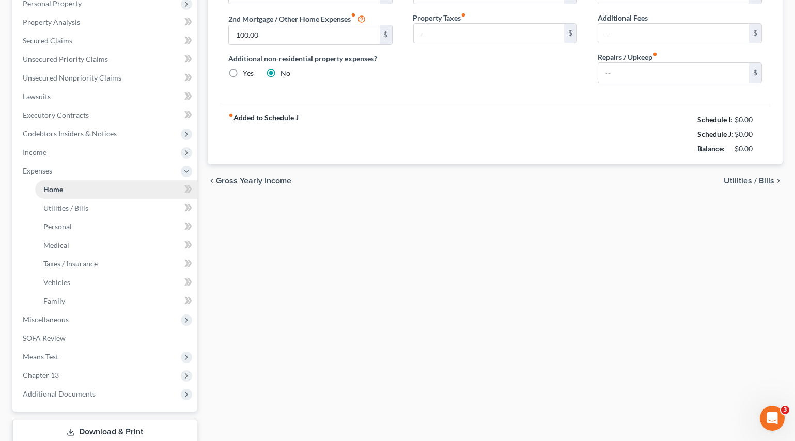
type input "0.00"
type input "300.00"
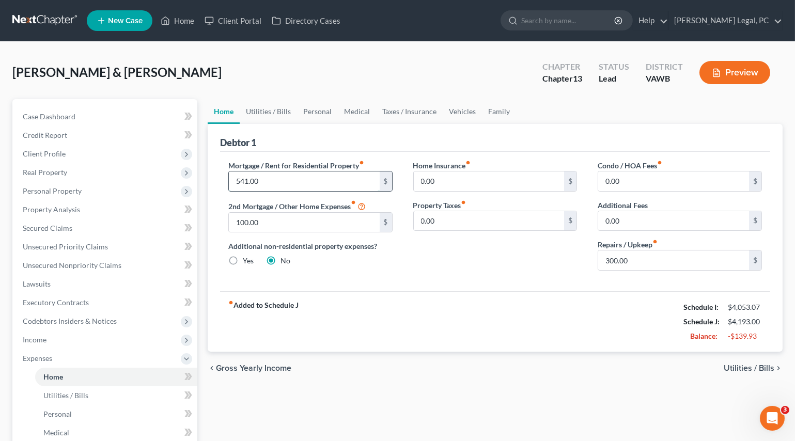
click at [284, 183] on input "541.00" at bounding box center [304, 182] width 151 height 20
click at [262, 228] on input "100.00" at bounding box center [304, 223] width 151 height 20
click at [642, 262] on input "300.00" at bounding box center [673, 261] width 151 height 20
type input "200"
click at [583, 291] on div "fiber_manual_record Added to Schedule J Schedule I: $4,053.07 Schedule J: $3,45…" at bounding box center [495, 321] width 550 height 60
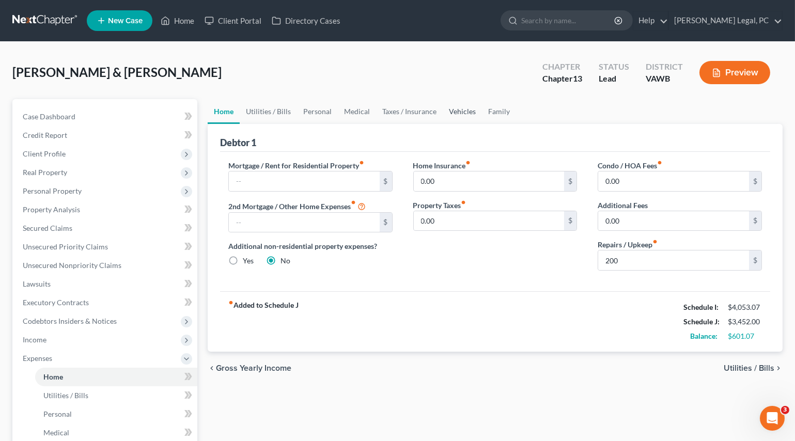
click at [459, 107] on link "Vehicles" at bounding box center [462, 111] width 39 height 25
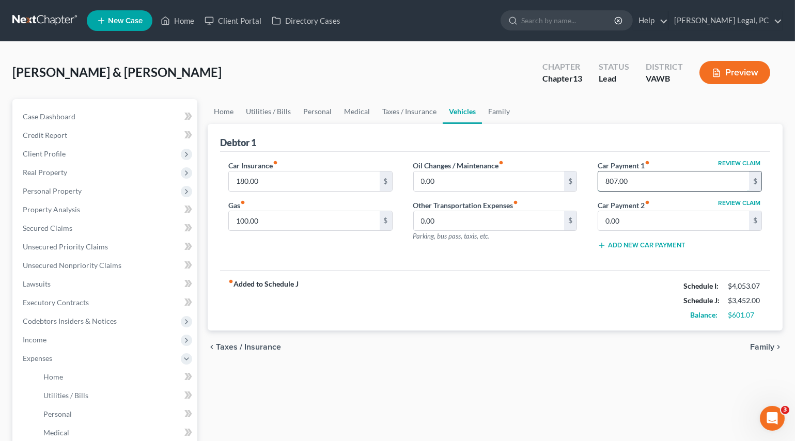
click at [637, 184] on input "807.00" at bounding box center [673, 182] width 151 height 20
click at [524, 266] on div "Car Insurance fiber_manual_record 180.00 $ Gas fiber_manual_record 100.00 $ Oil…" at bounding box center [495, 211] width 550 height 119
click at [45, 341] on span "Income" at bounding box center [35, 339] width 24 height 9
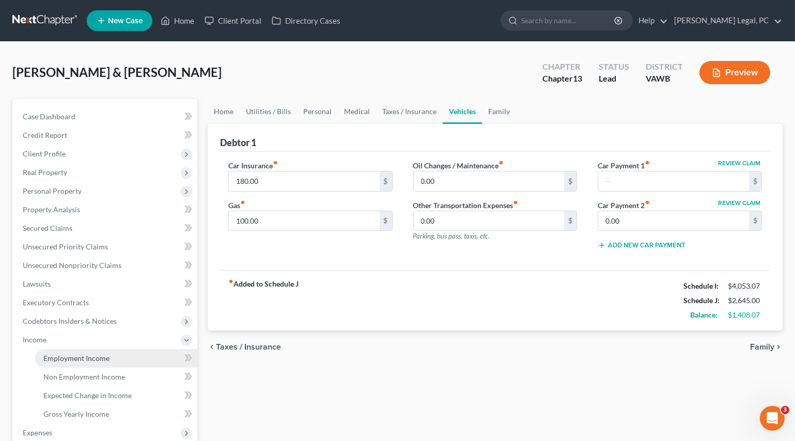
click at [61, 356] on span "Employment Income" at bounding box center [76, 358] width 66 height 9
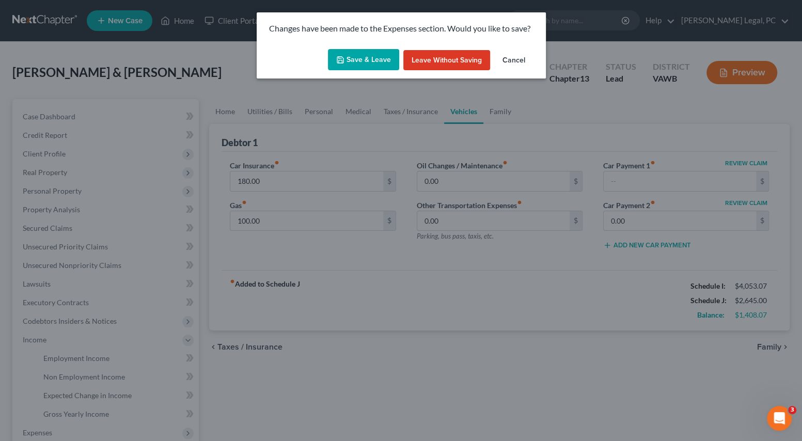
click at [370, 56] on button "Save & Leave" at bounding box center [363, 60] width 71 height 22
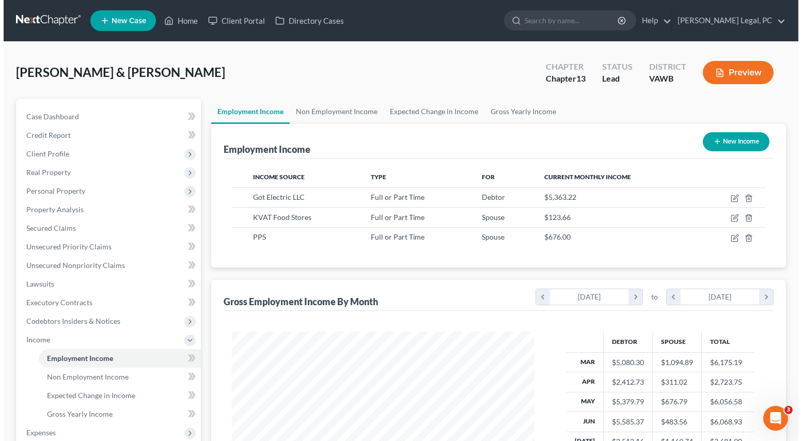
scroll to position [185, 323]
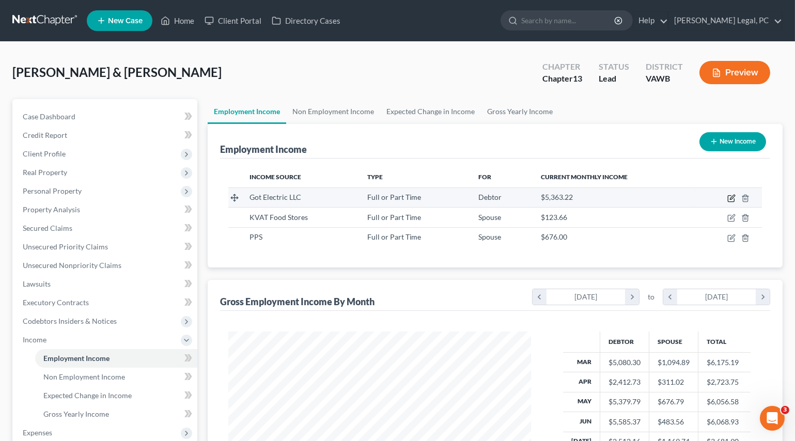
click at [733, 198] on icon "button" at bounding box center [731, 198] width 8 height 8
select select "0"
select select "21"
select select "1"
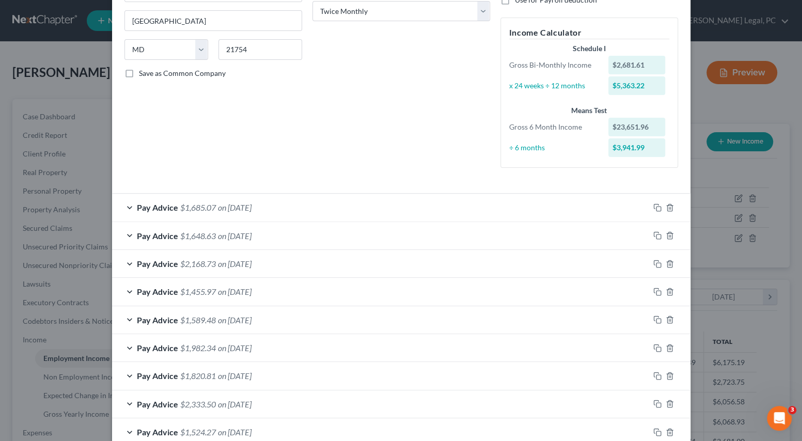
scroll to position [264, 0]
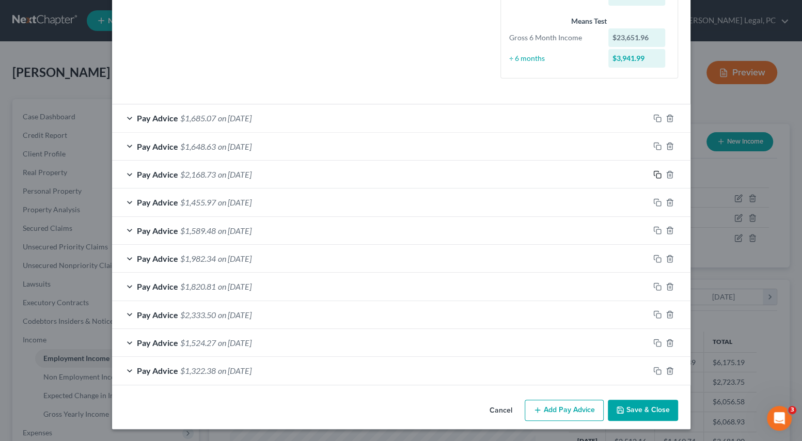
click at [657, 176] on rect "button" at bounding box center [659, 176] width 5 height 5
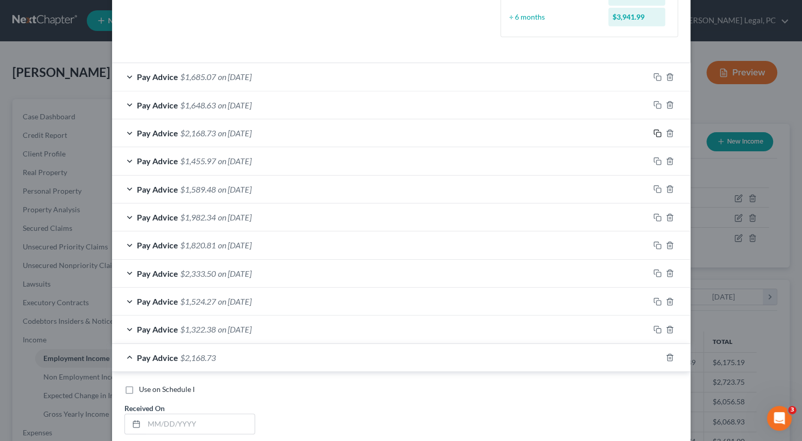
scroll to position [404, 0]
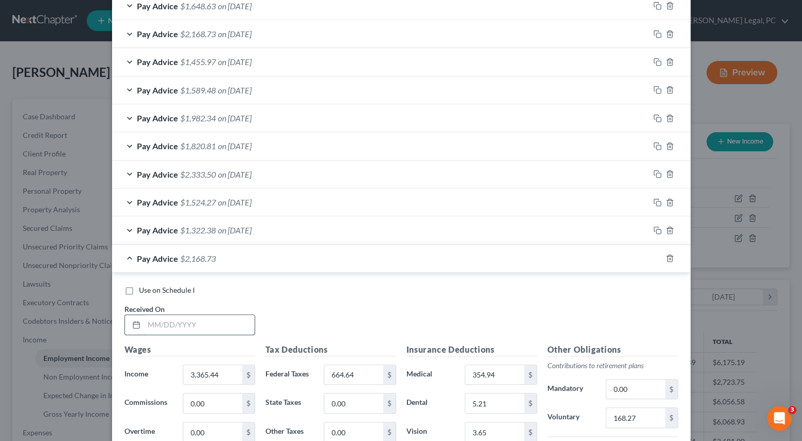
click at [181, 317] on input "text" at bounding box center [199, 325] width 111 height 20
type input "[DATE]"
click at [654, 35] on icon "button" at bounding box center [658, 34] width 8 height 8
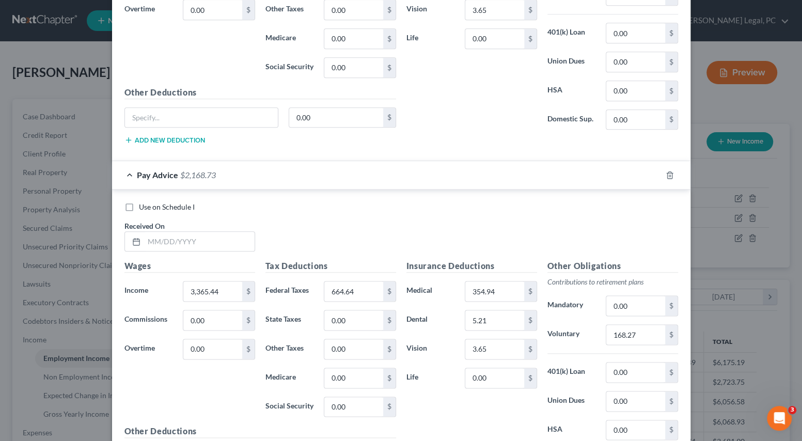
scroll to position [827, 0]
click at [184, 245] on input "text" at bounding box center [199, 242] width 111 height 20
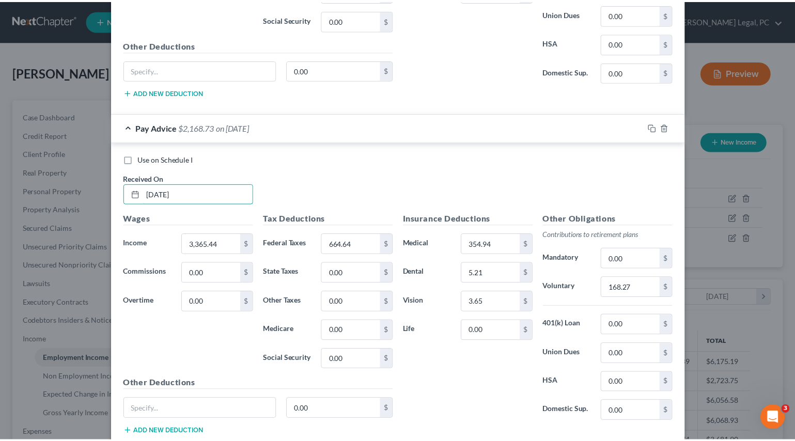
scroll to position [940, 0]
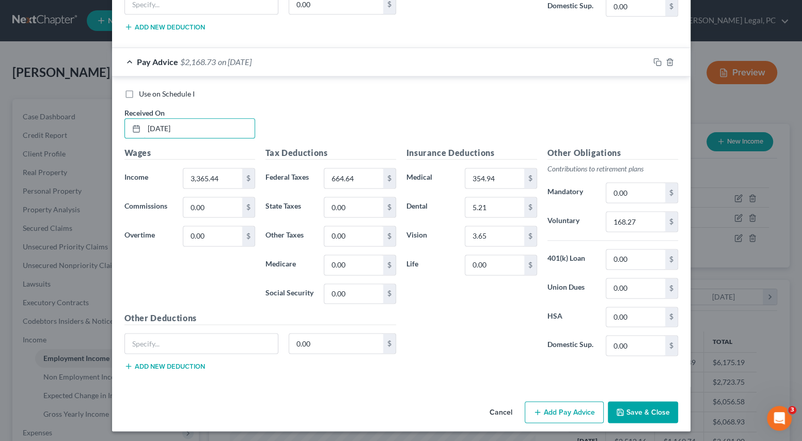
type input "[DATE]"
click at [651, 411] on button "Save & Close" at bounding box center [643, 412] width 70 height 22
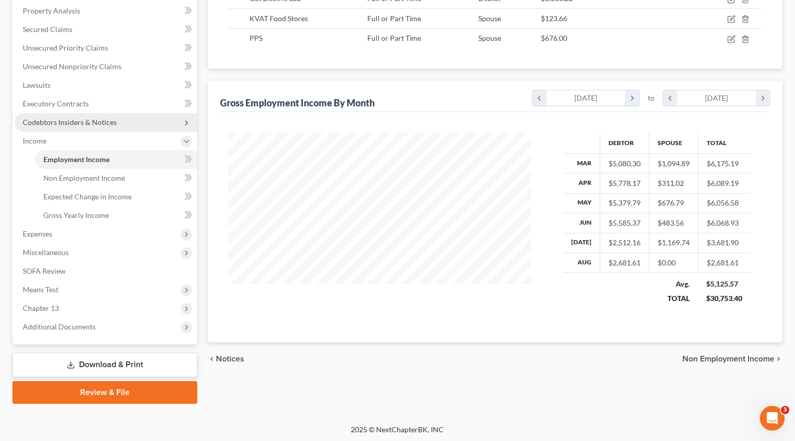
scroll to position [200, 0]
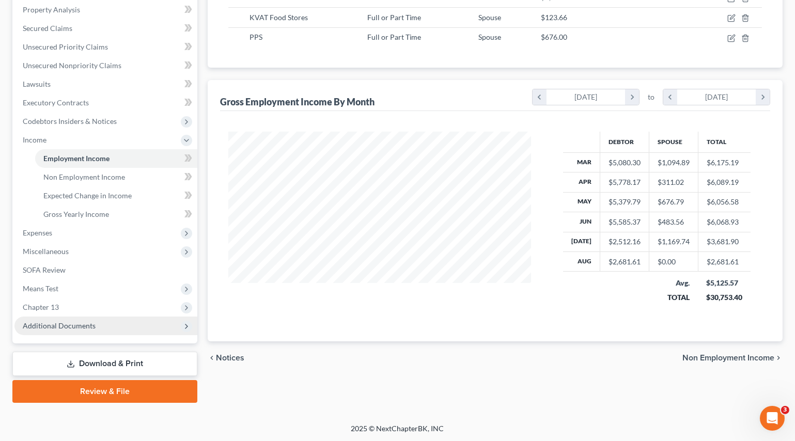
click at [78, 326] on span "Additional Documents" at bounding box center [59, 325] width 73 height 9
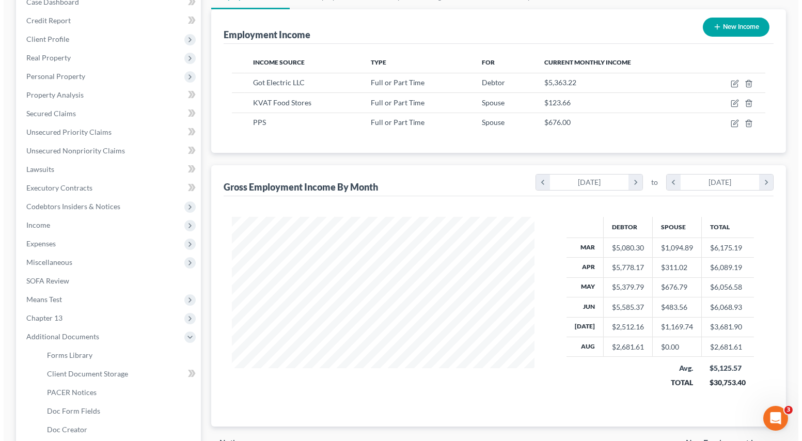
scroll to position [106, 0]
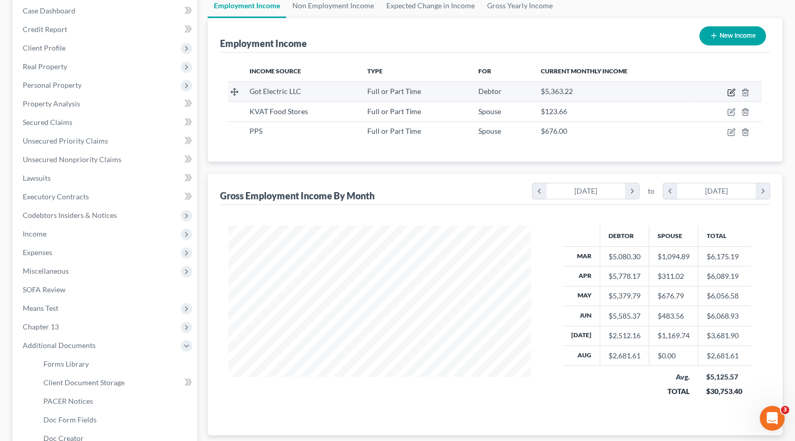
click at [731, 90] on icon "button" at bounding box center [731, 92] width 8 height 8
select select "0"
select select "21"
select select "1"
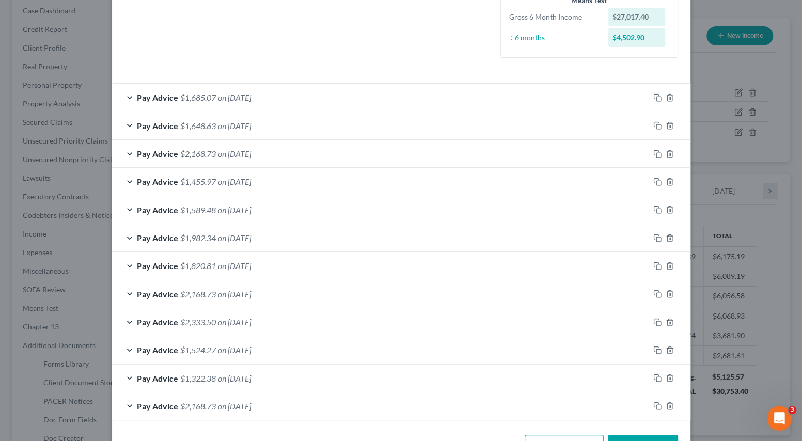
scroll to position [319, 0]
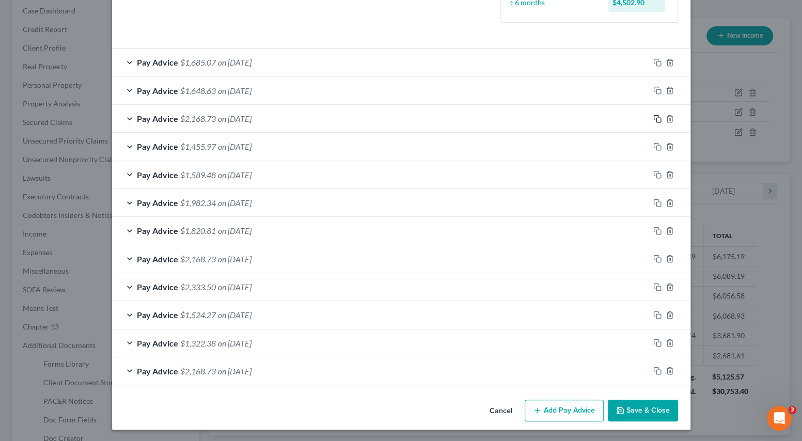
drag, startPoint x: 652, startPoint y: 115, endPoint x: 654, endPoint y: 120, distance: 5.9
click at [654, 115] on icon "button" at bounding box center [658, 119] width 8 height 8
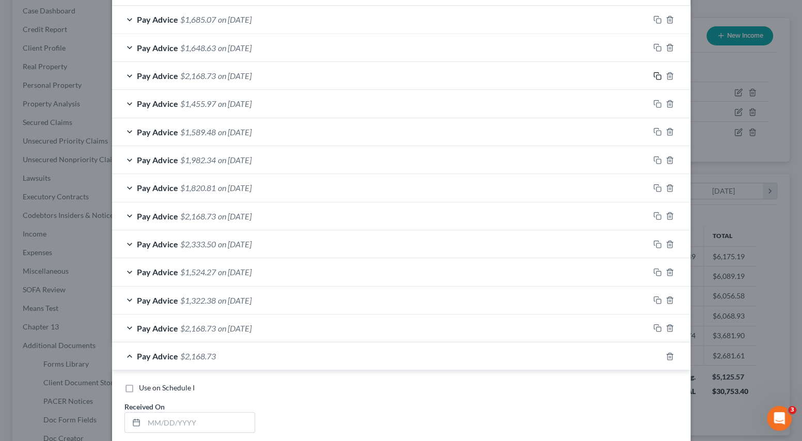
scroll to position [507, 0]
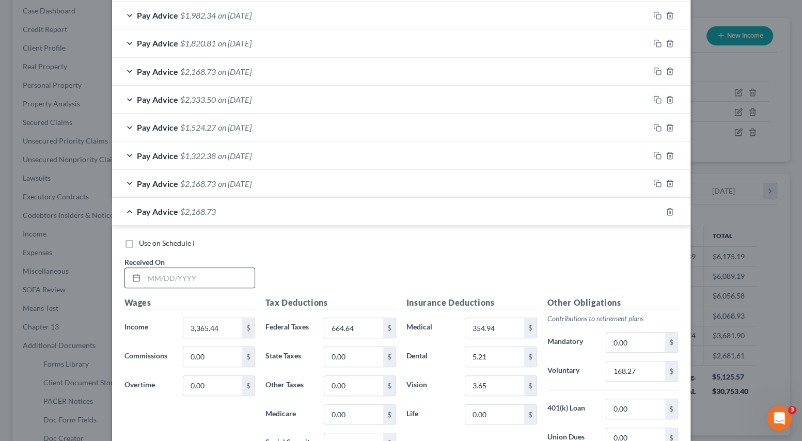
click at [202, 274] on input "text" at bounding box center [199, 278] width 111 height 20
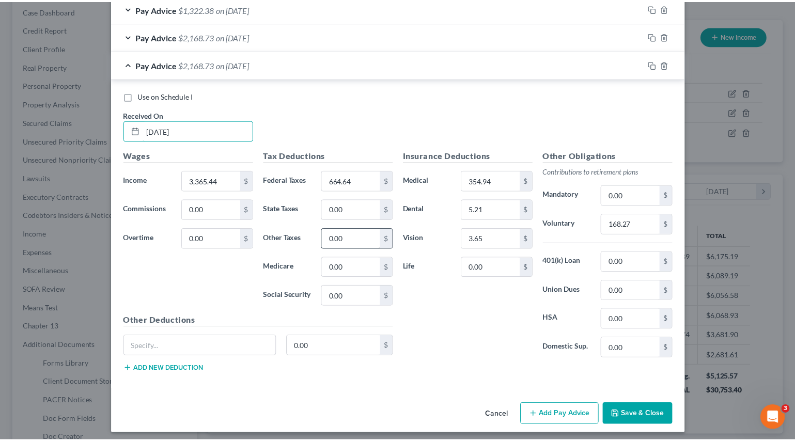
scroll to position [657, 0]
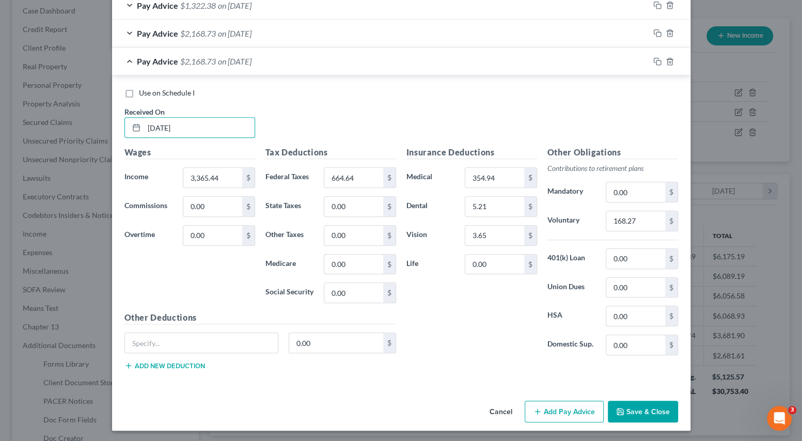
type input "[DATE]"
click at [618, 416] on button "Save & Close" at bounding box center [643, 412] width 70 height 22
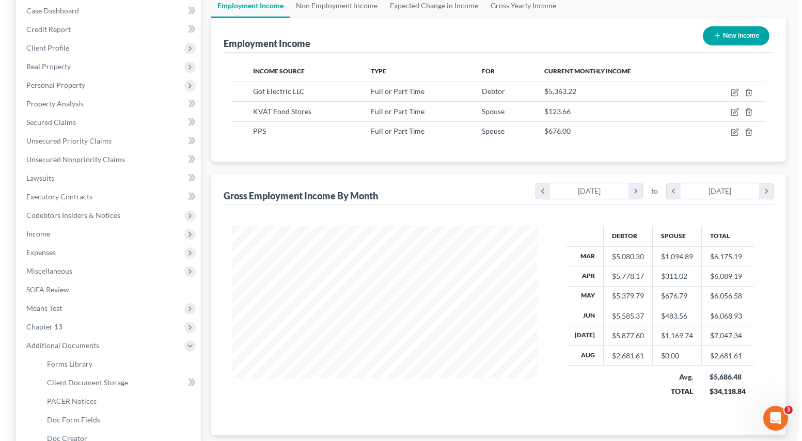
scroll to position [516491, 516352]
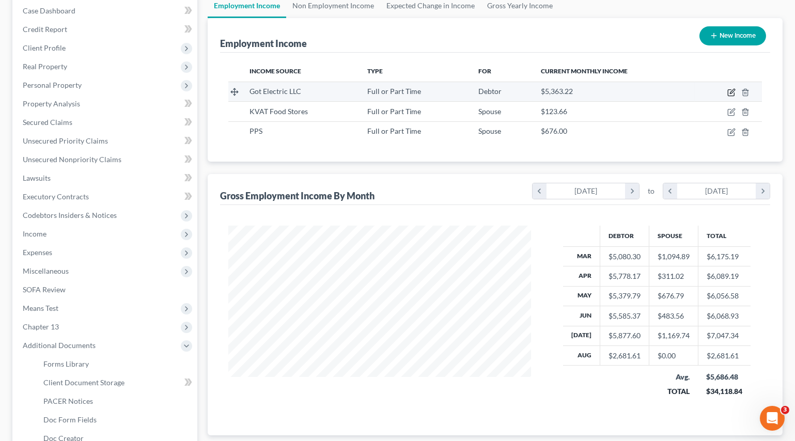
click at [732, 90] on icon "button" at bounding box center [732, 91] width 5 height 5
select select "0"
select select "21"
select select "1"
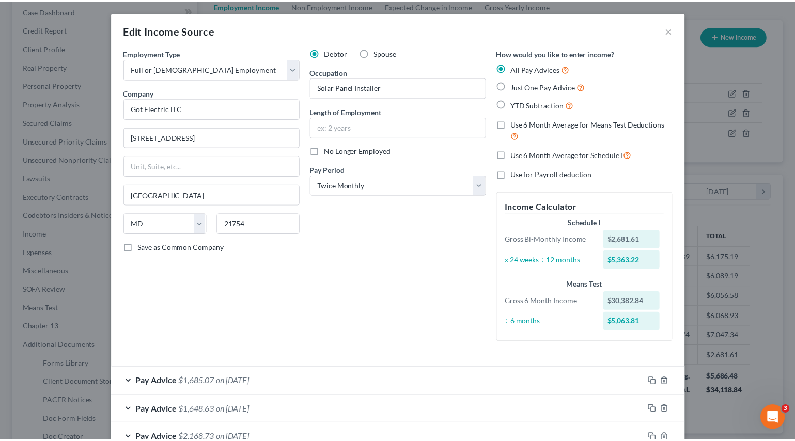
scroll to position [0, 0]
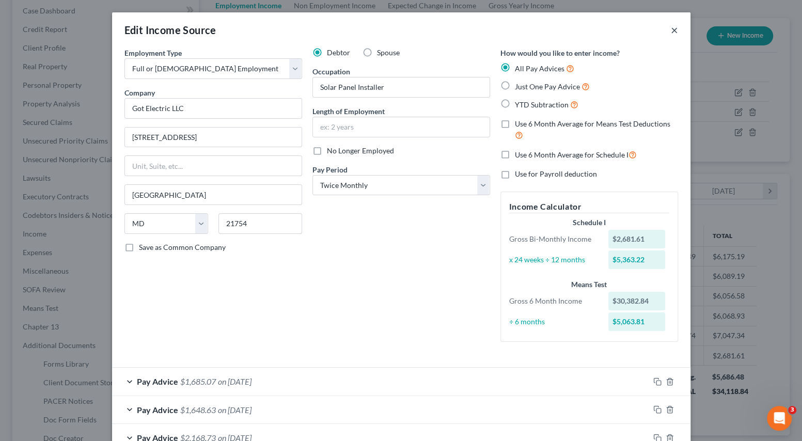
click at [671, 25] on button "×" at bounding box center [674, 30] width 7 height 12
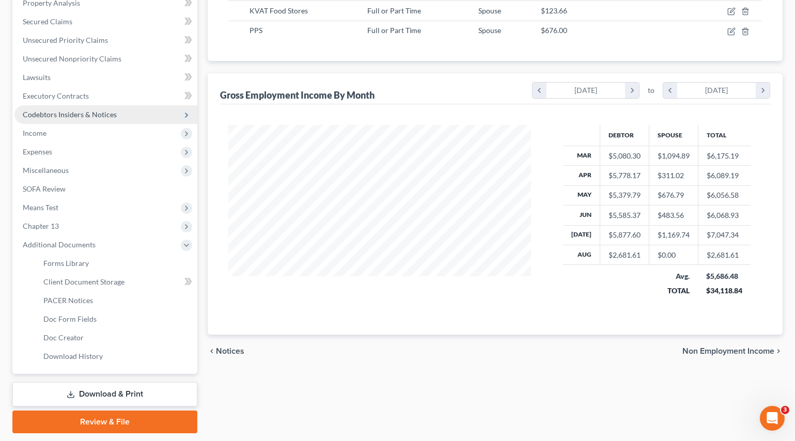
scroll to position [237, 0]
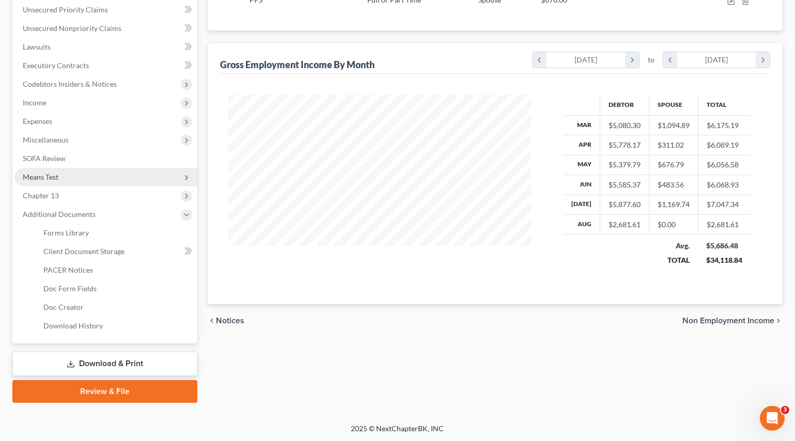
click at [47, 179] on span "Means Test" at bounding box center [41, 177] width 36 height 9
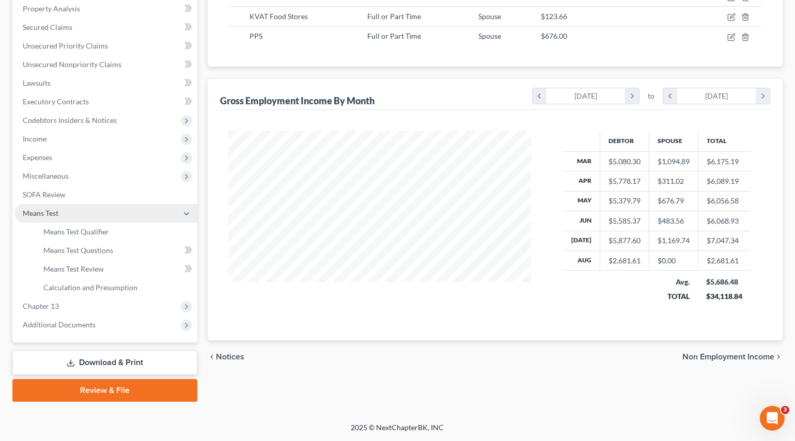
scroll to position [200, 0]
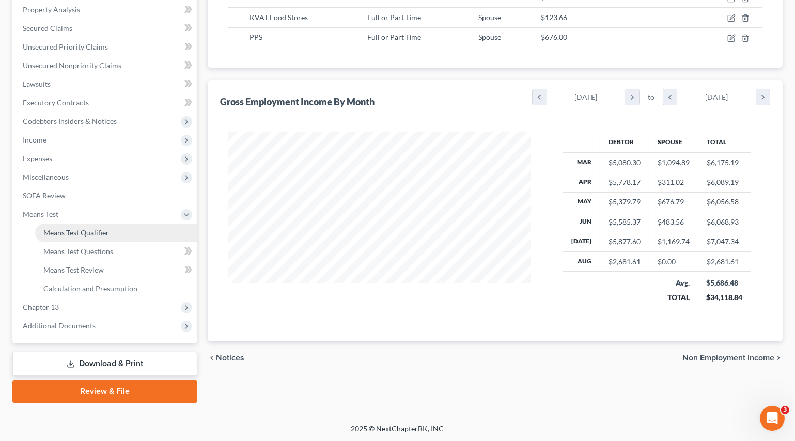
click at [70, 235] on span "Means Test Qualifier" at bounding box center [76, 232] width 66 height 9
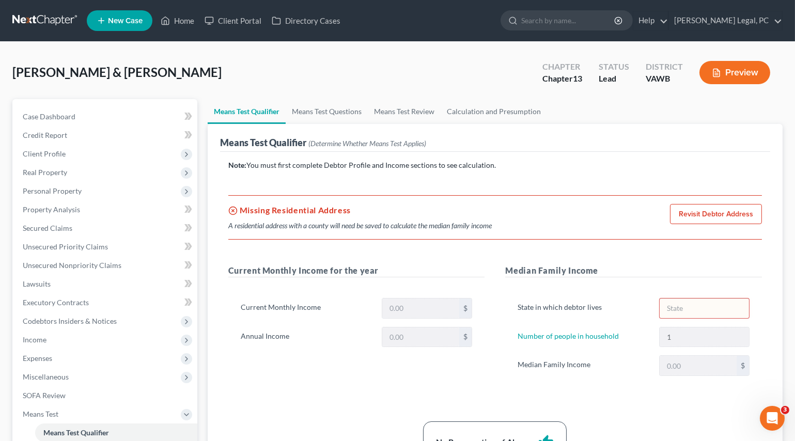
click at [693, 208] on link "Revisit Debtor Address" at bounding box center [716, 214] width 92 height 21
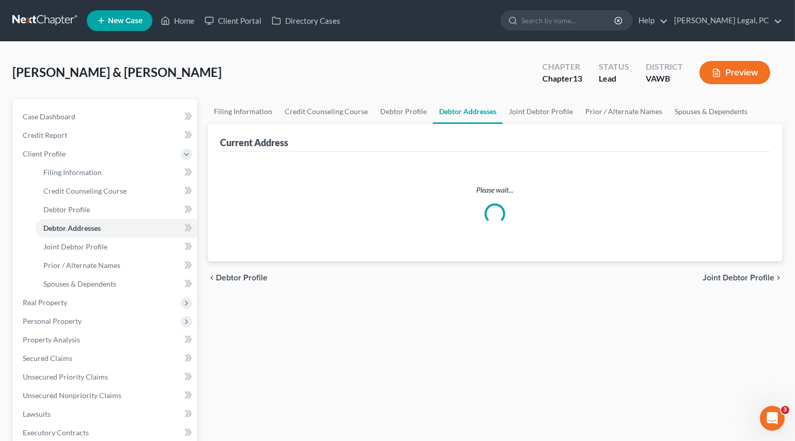
select select "0"
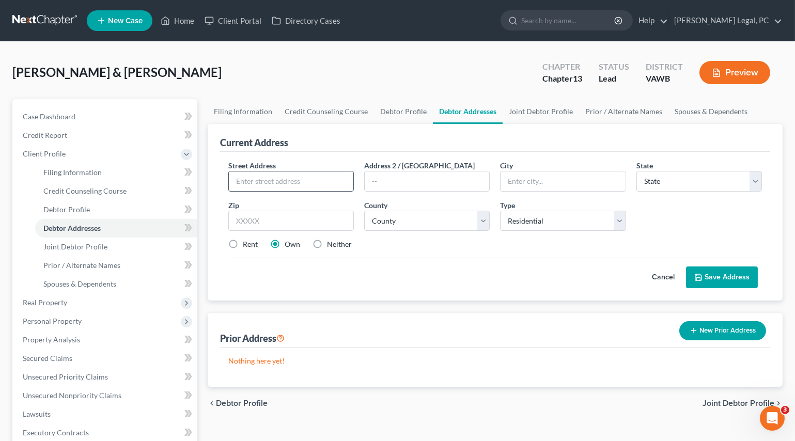
click at [254, 177] on input "text" at bounding box center [291, 182] width 125 height 20
type input "[STREET_ADDRESS][PERSON_NAME]"
click at [555, 174] on input "text" at bounding box center [563, 182] width 125 height 20
type input "[GEOGRAPHIC_DATA]"
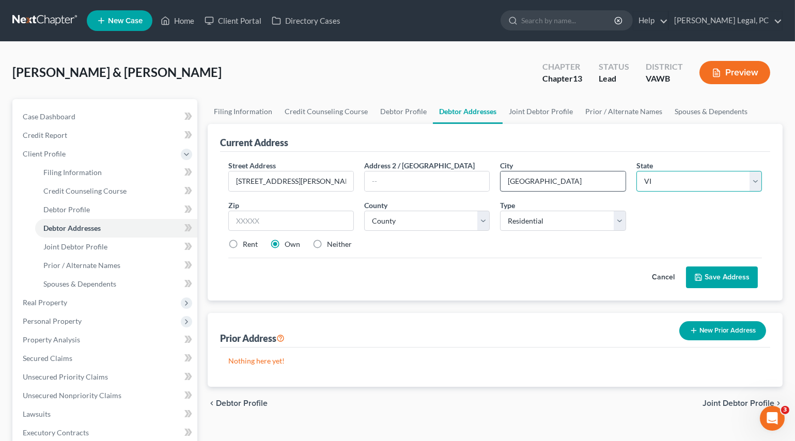
select select "48"
type input "24263"
select select "69"
click at [716, 273] on button "Save Address" at bounding box center [722, 278] width 72 height 22
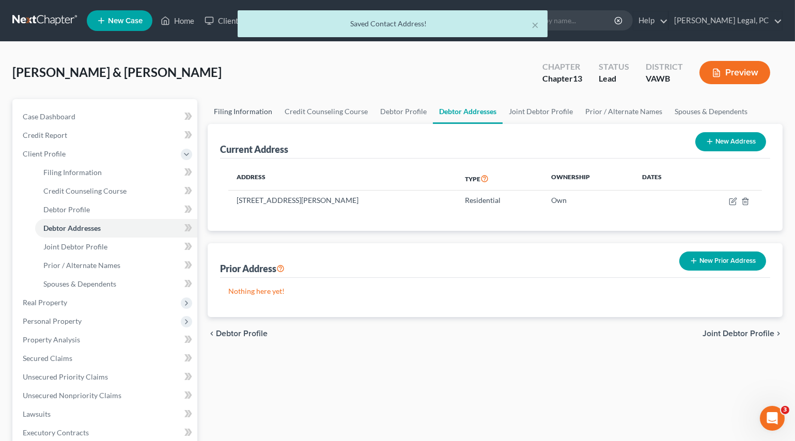
click at [237, 111] on link "Filing Information" at bounding box center [243, 111] width 71 height 25
select select "1"
select select "3"
select select "84"
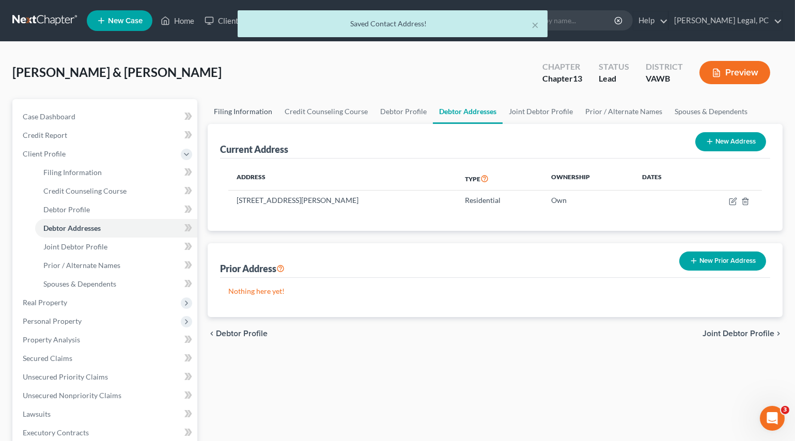
select select "48"
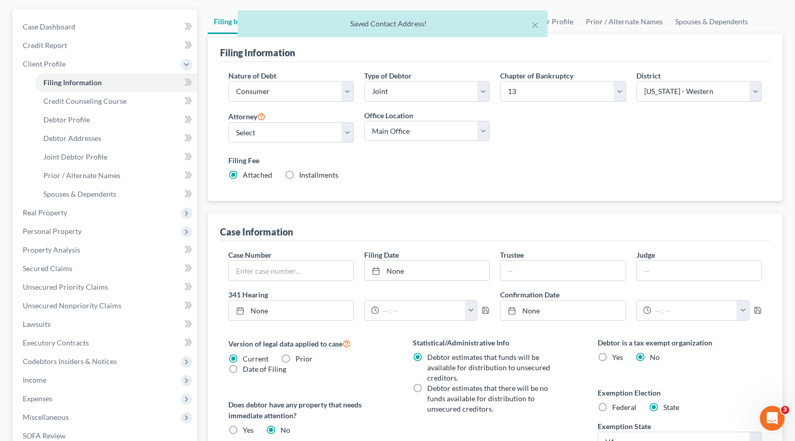
scroll to position [94, 0]
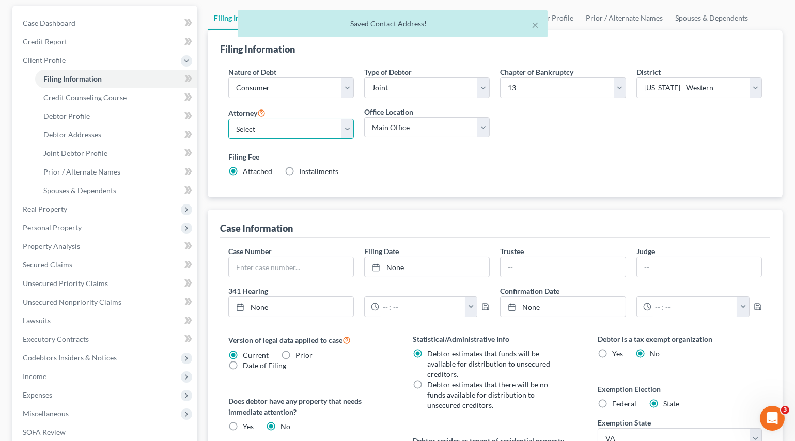
click at [266, 134] on select "Select [PERSON_NAME] - VAWB [PERSON_NAME] - VAWB" at bounding box center [291, 129] width 126 height 21
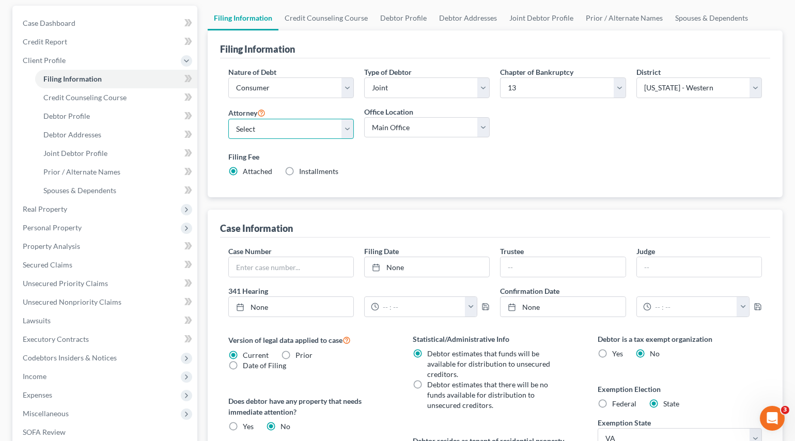
select select "0"
click at [228, 119] on select "Select [PERSON_NAME] - VAWB [PERSON_NAME] - VAWB" at bounding box center [291, 129] width 126 height 21
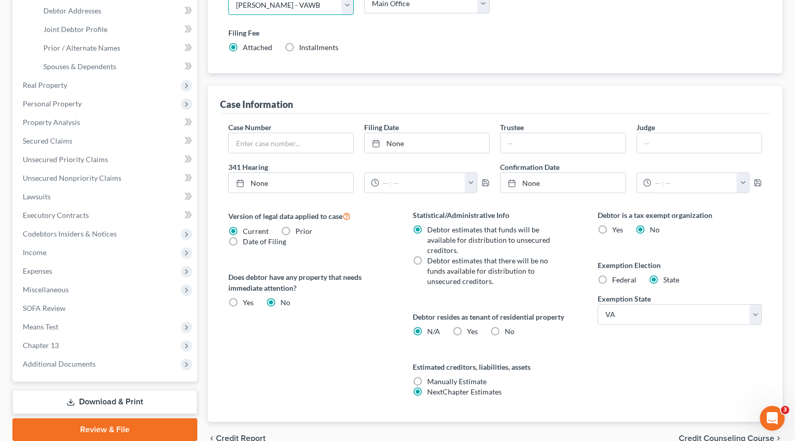
scroll to position [235, 0]
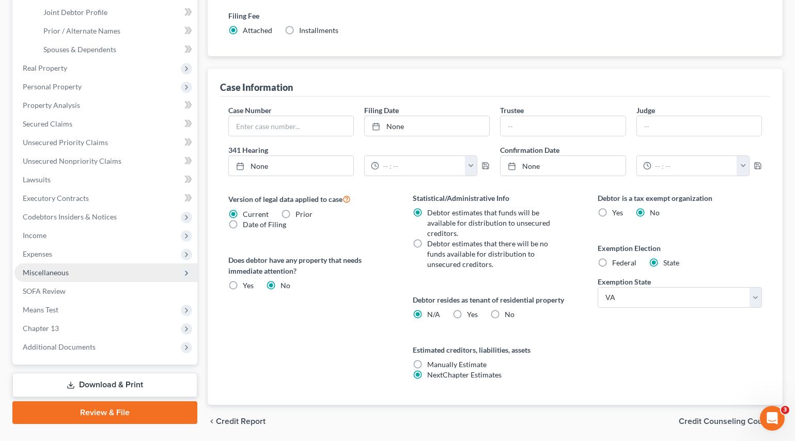
click at [48, 269] on span "Miscellaneous" at bounding box center [46, 272] width 46 height 9
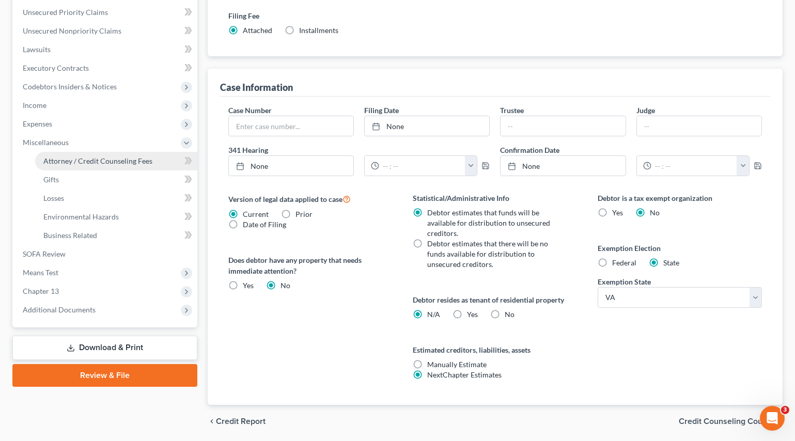
click at [86, 164] on link "Attorney / Credit Counseling Fees" at bounding box center [116, 161] width 162 height 19
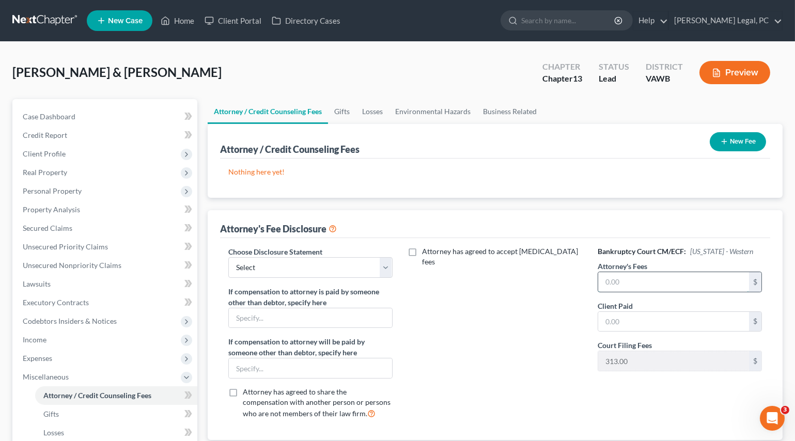
click at [637, 283] on input "text" at bounding box center [673, 282] width 151 height 20
type input "4,750"
click at [621, 324] on input "text" at bounding box center [673, 322] width 151 height 20
type input "1,587"
drag, startPoint x: 385, startPoint y: 260, endPoint x: 365, endPoint y: 276, distance: 25.3
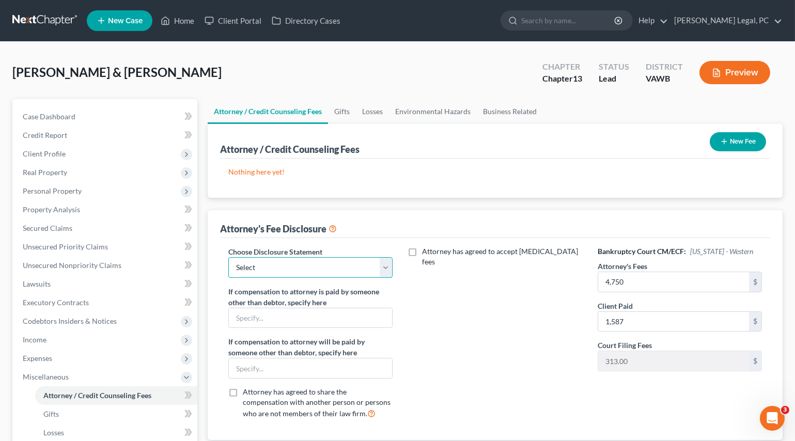
click at [385, 260] on select "Select Fee Disclosure" at bounding box center [310, 267] width 164 height 21
select select "0"
click at [228, 257] on select "Select Fee Disclosure" at bounding box center [310, 267] width 164 height 21
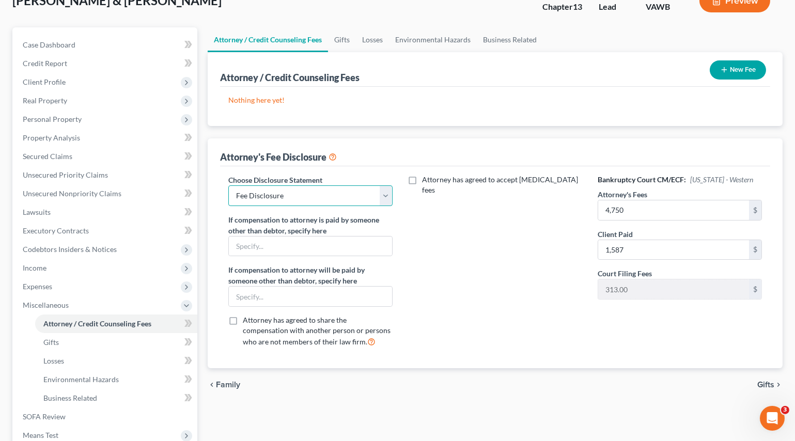
scroll to position [218, 0]
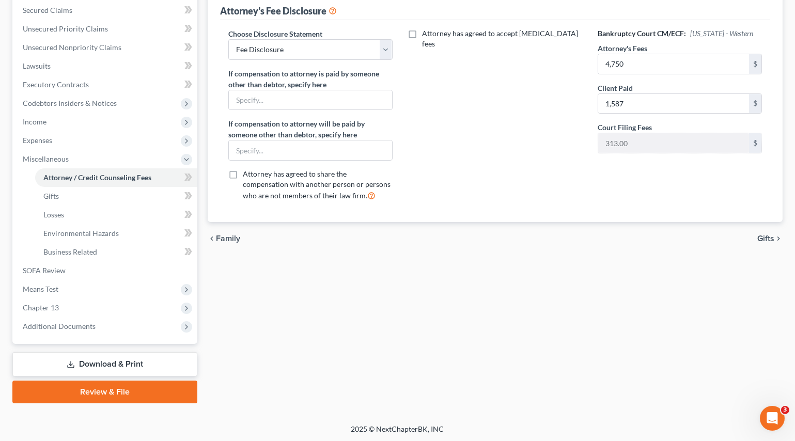
click at [103, 360] on link "Download & Print" at bounding box center [104, 364] width 185 height 24
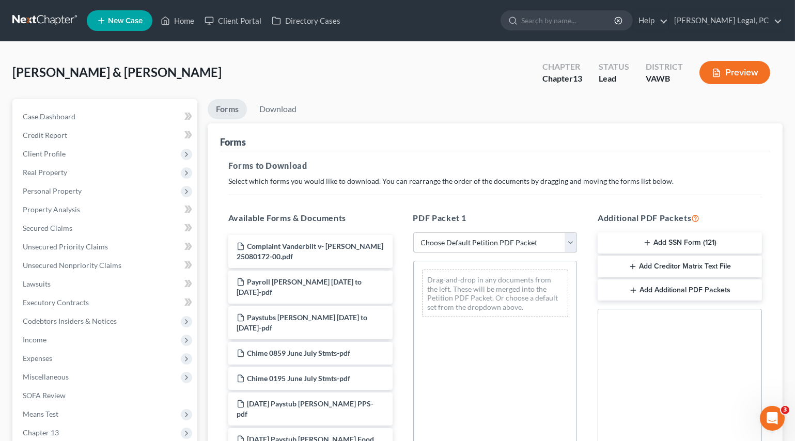
drag, startPoint x: 468, startPoint y: 237, endPoint x: 464, endPoint y: 251, distance: 14.3
click at [468, 237] on select "Choose Default Petition PDF Packet Complete Bankruptcy Petition (all forms and …" at bounding box center [495, 243] width 164 height 21
select select "0"
click at [413, 233] on select "Choose Default Petition PDF Packet Complete Bankruptcy Petition (all forms and …" at bounding box center [495, 243] width 164 height 21
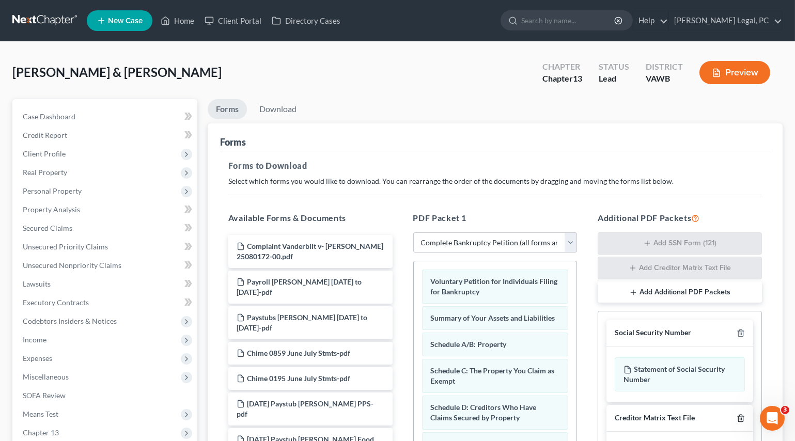
click at [738, 414] on icon "button" at bounding box center [741, 418] width 8 height 8
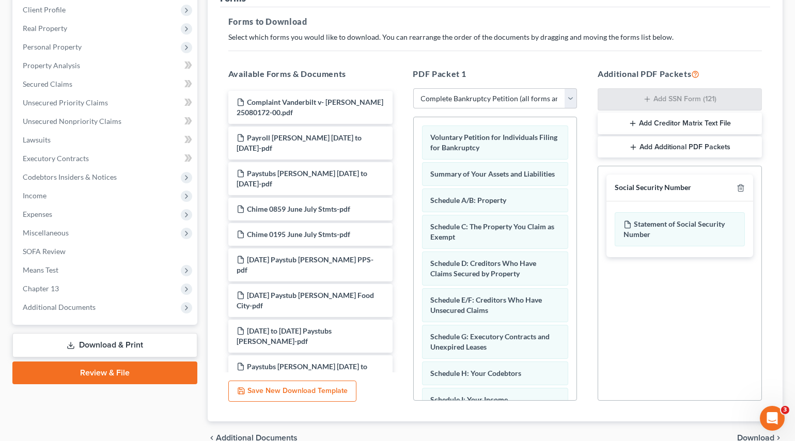
scroll to position [196, 0]
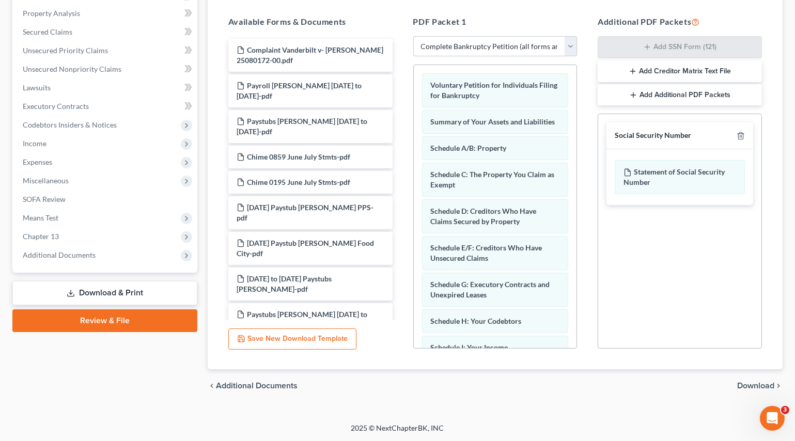
click at [744, 386] on span "Download" at bounding box center [755, 386] width 37 height 8
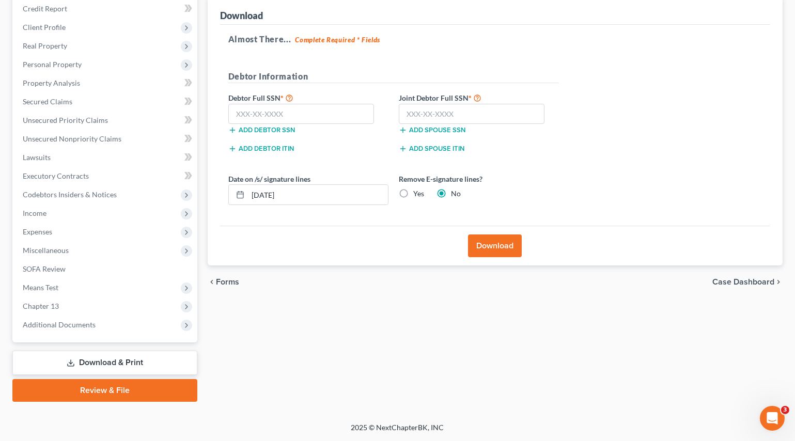
scroll to position [125, 0]
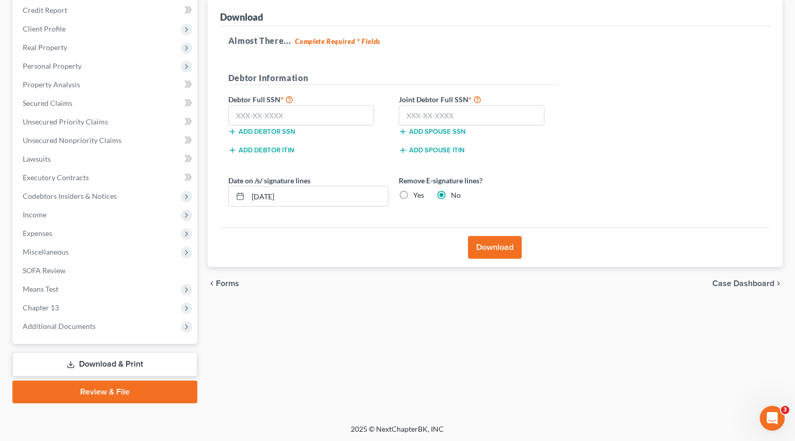
drag, startPoint x: 454, startPoint y: 5, endPoint x: 431, endPoint y: 102, distance: 100.3
click at [454, 4] on div "Download" at bounding box center [495, 12] width 550 height 28
click at [429, 110] on input "text" at bounding box center [472, 115] width 146 height 21
type input "225-41-5903"
click at [284, 111] on input "text" at bounding box center [301, 115] width 146 height 21
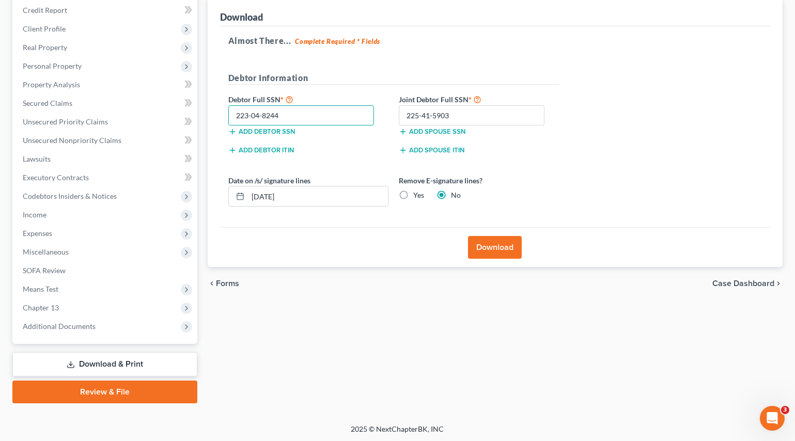
type input "223-04-8244"
click at [413, 194] on label "Yes" at bounding box center [418, 195] width 11 height 10
click at [417, 194] on input "Yes" at bounding box center [420, 193] width 7 height 7
radio input "true"
radio input "false"
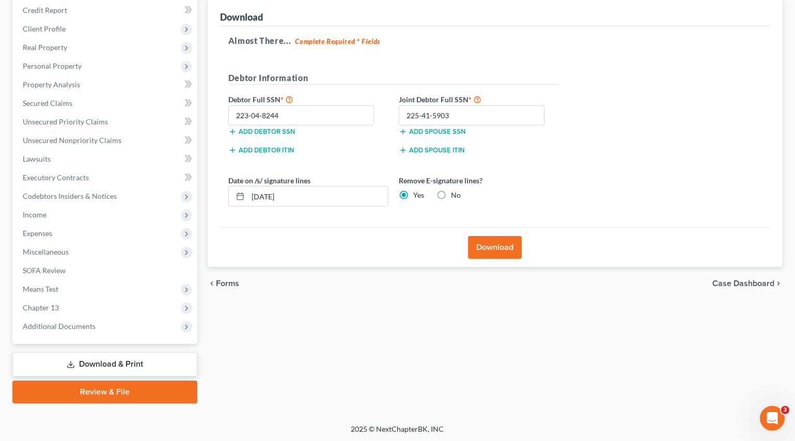
click at [486, 245] on button "Download" at bounding box center [495, 247] width 54 height 23
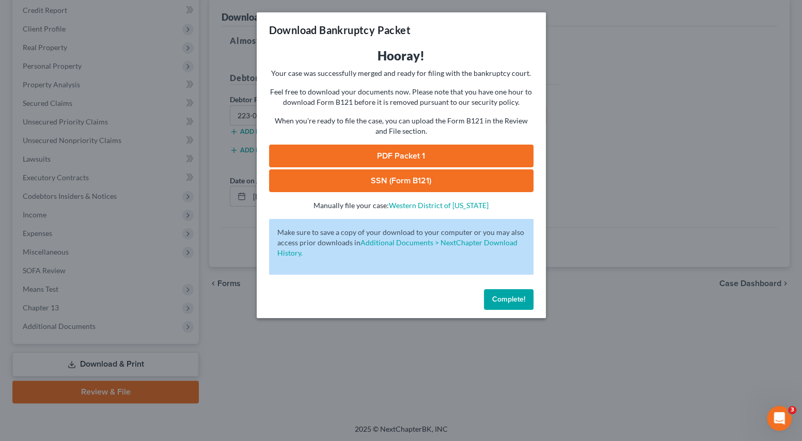
click at [384, 180] on link "SSN (Form B121)" at bounding box center [401, 180] width 265 height 23
click at [379, 150] on link "PDF Packet 1" at bounding box center [401, 156] width 265 height 23
drag, startPoint x: 352, startPoint y: 346, endPoint x: 316, endPoint y: 287, distance: 69.3
click at [352, 346] on div "Download Bankruptcy Packet Hooray! Your case was successfully merged and ready …" at bounding box center [401, 220] width 802 height 441
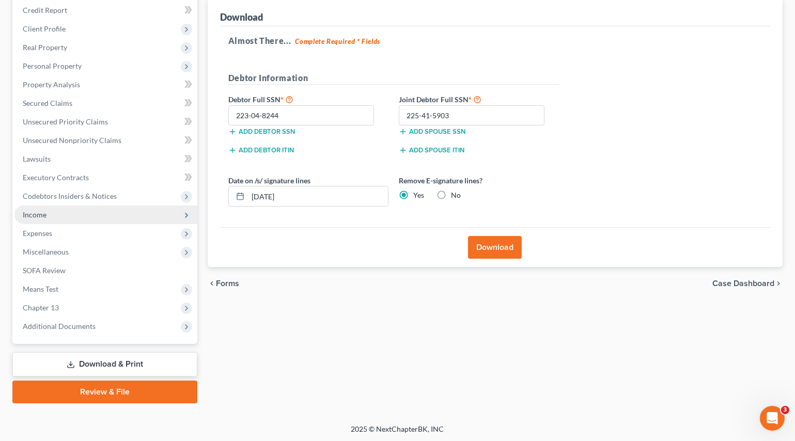
click at [33, 210] on span "Income" at bounding box center [35, 214] width 24 height 9
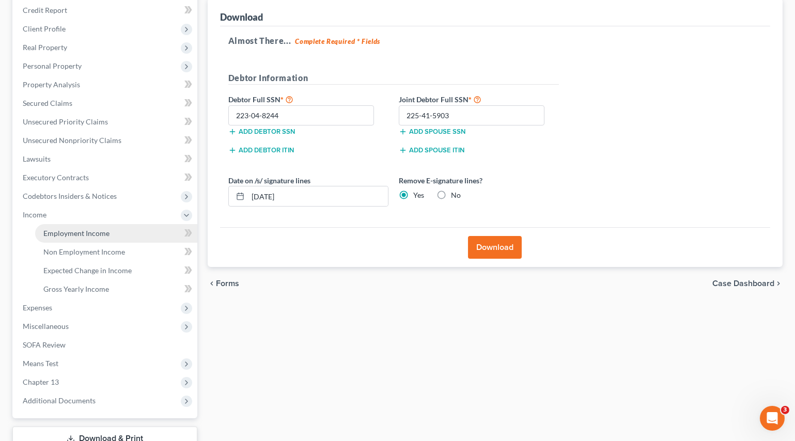
click at [67, 225] on link "Employment Income" at bounding box center [116, 233] width 162 height 19
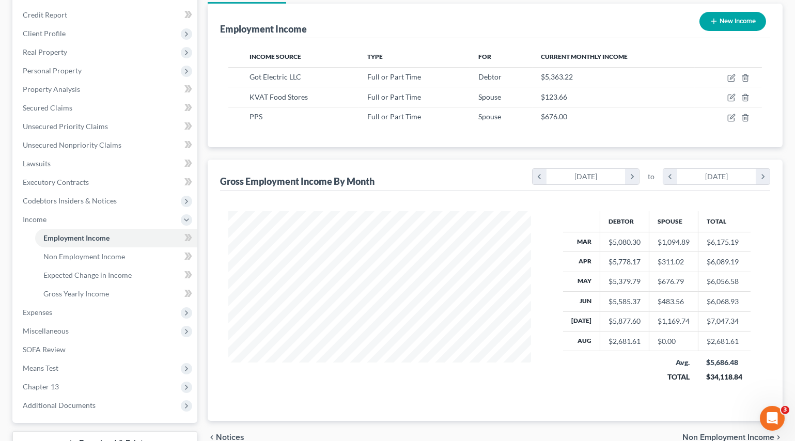
scroll to position [141, 0]
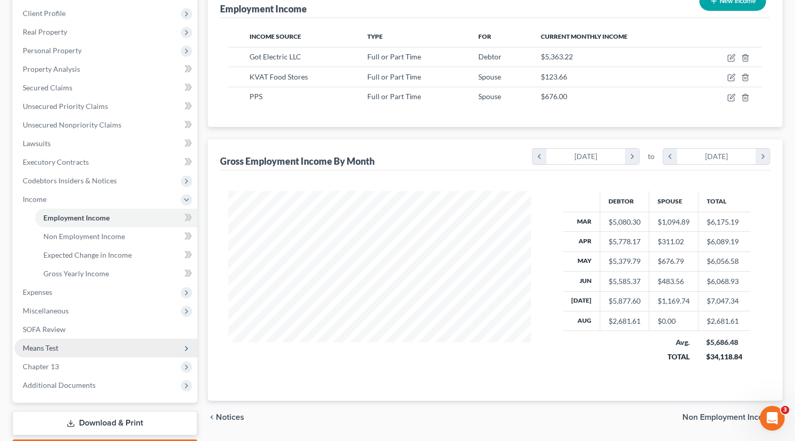
click at [41, 349] on span "Means Test" at bounding box center [41, 348] width 36 height 9
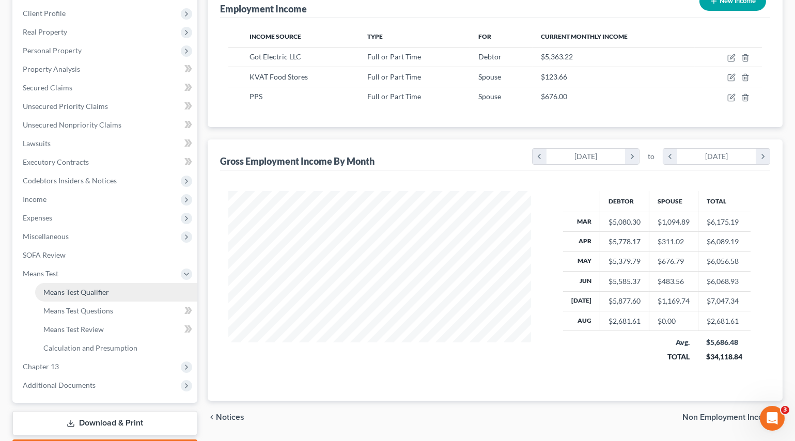
click at [84, 290] on span "Means Test Qualifier" at bounding box center [76, 292] width 66 height 9
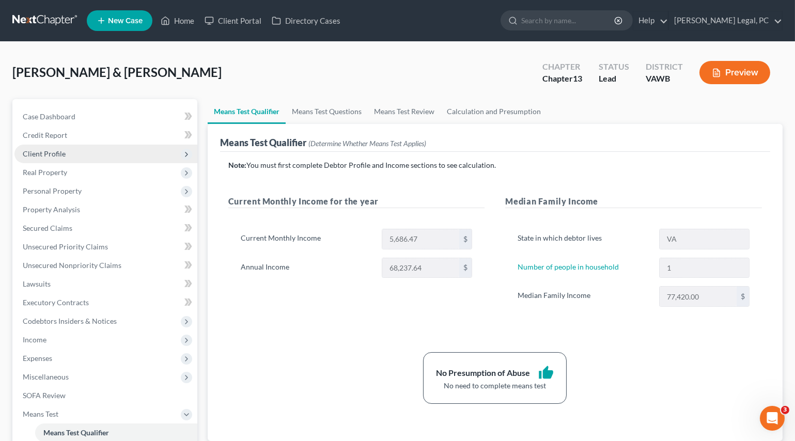
click at [31, 150] on span "Client Profile" at bounding box center [44, 153] width 43 height 9
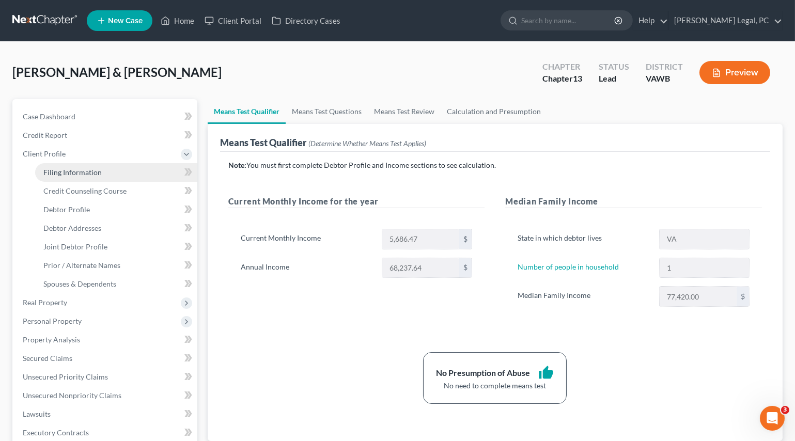
click at [90, 173] on span "Filing Information" at bounding box center [72, 172] width 58 height 9
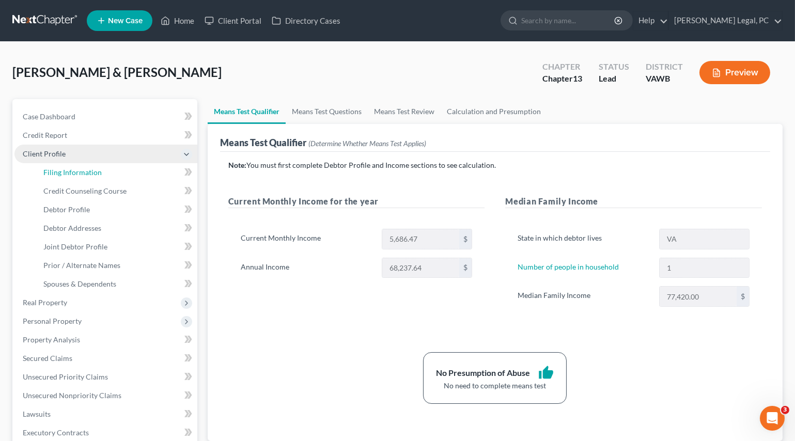
select select "1"
select select "3"
select select "84"
select select "0"
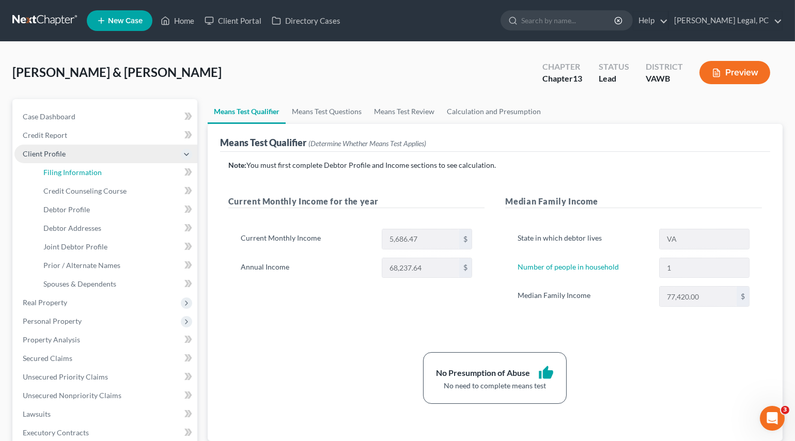
select select "48"
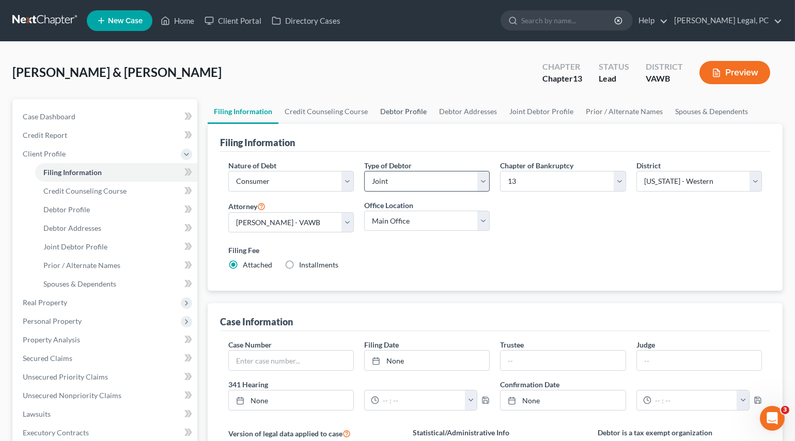
drag, startPoint x: 390, startPoint y: 113, endPoint x: 476, endPoint y: 188, distance: 113.5
click at [391, 113] on link "Debtor Profile" at bounding box center [403, 111] width 59 height 25
select select "1"
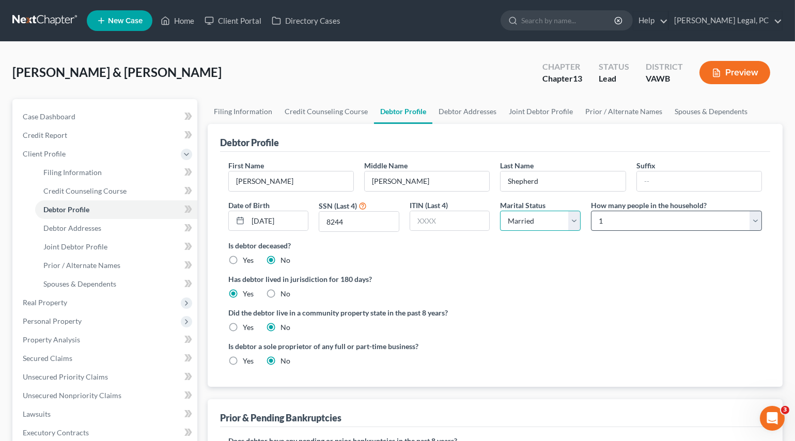
drag, startPoint x: 512, startPoint y: 214, endPoint x: 607, endPoint y: 214, distance: 95.1
click at [512, 214] on select "Select Single Married Separated Divorced Widowed" at bounding box center [540, 221] width 81 height 21
click at [608, 214] on select "Select 1 2 3 4 5 6 7 8 9 10 11 12 13 14 15 16 17 18 19 20" at bounding box center [676, 221] width 171 height 21
select select "1"
click at [591, 211] on select "Select 1 2 3 4 5 6 7 8 9 10 11 12 13 14 15 16 17 18 19 20" at bounding box center [676, 221] width 171 height 21
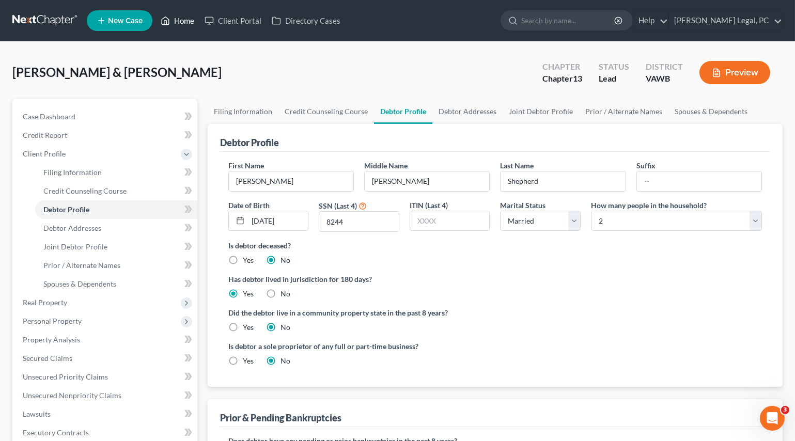
click at [182, 17] on link "Home" at bounding box center [178, 20] width 44 height 19
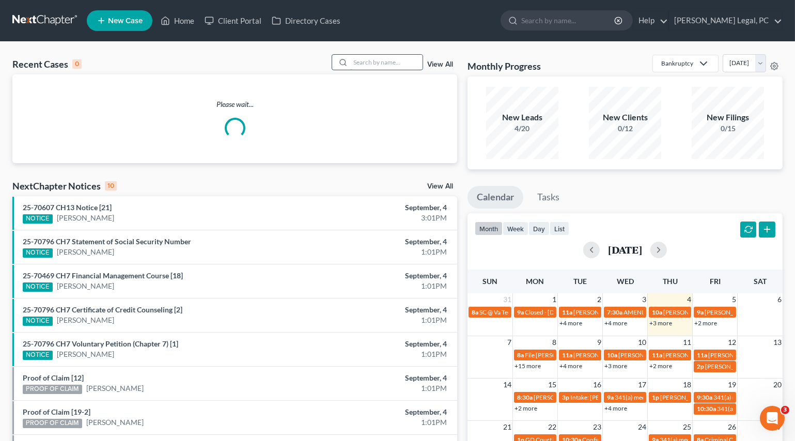
click at [358, 61] on input "search" at bounding box center [386, 62] width 72 height 15
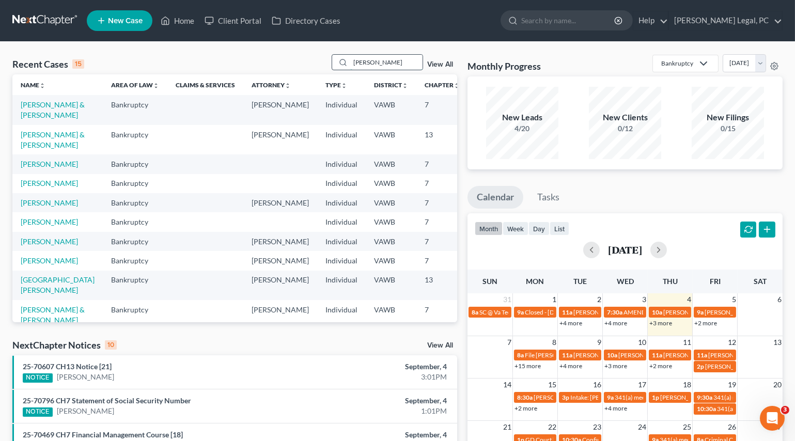
type input "[PERSON_NAME]"
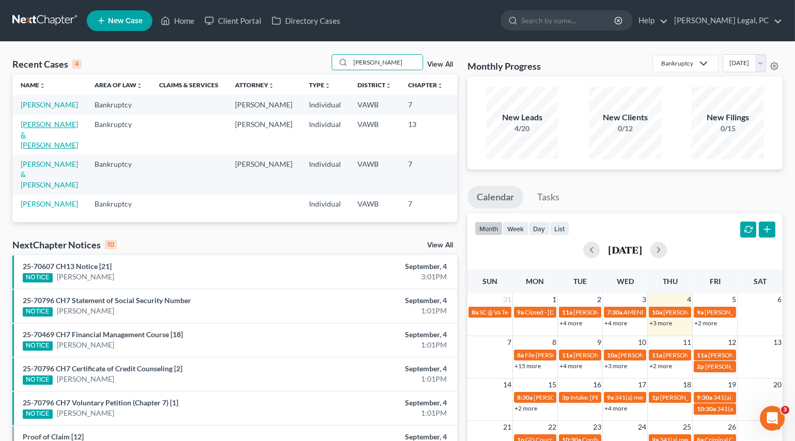
click at [30, 141] on link "[PERSON_NAME] & [PERSON_NAME]" at bounding box center [49, 134] width 57 height 29
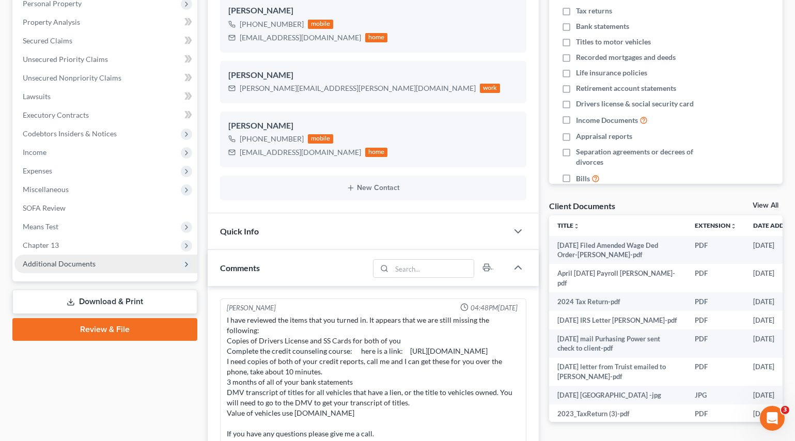
scroll to position [1036, 0]
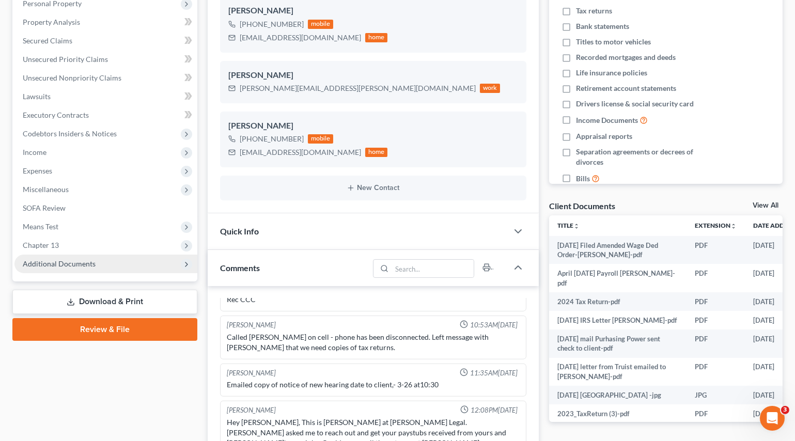
click at [57, 262] on span "Additional Documents" at bounding box center [59, 263] width 73 height 9
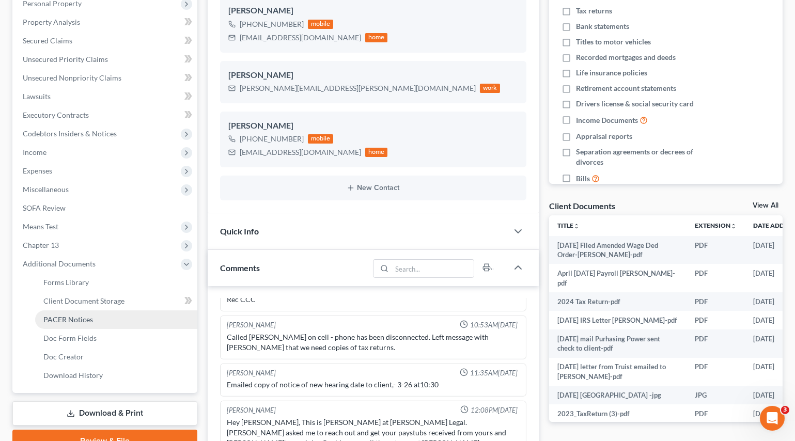
click at [72, 315] on span "PACER Notices" at bounding box center [68, 319] width 50 height 9
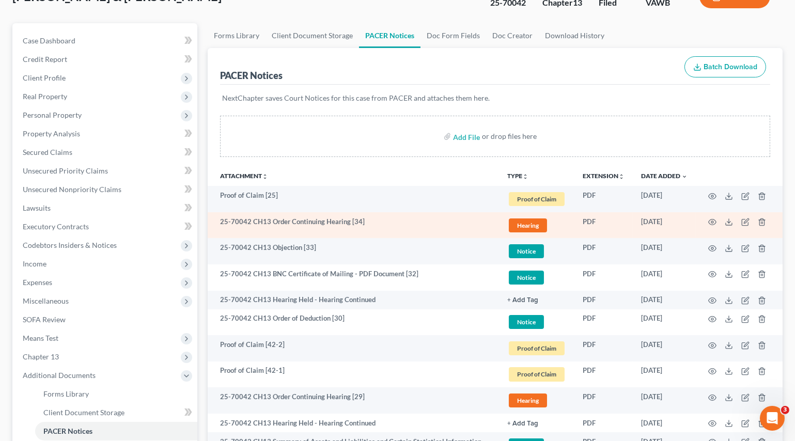
scroll to position [94, 0]
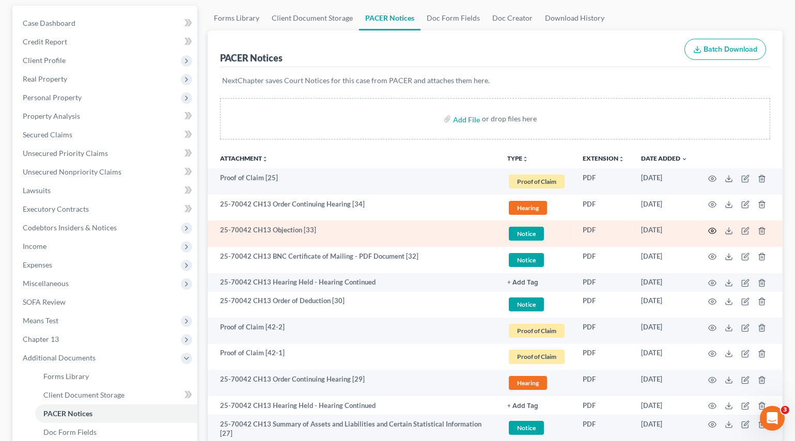
click at [712, 230] on circle "button" at bounding box center [712, 231] width 2 height 2
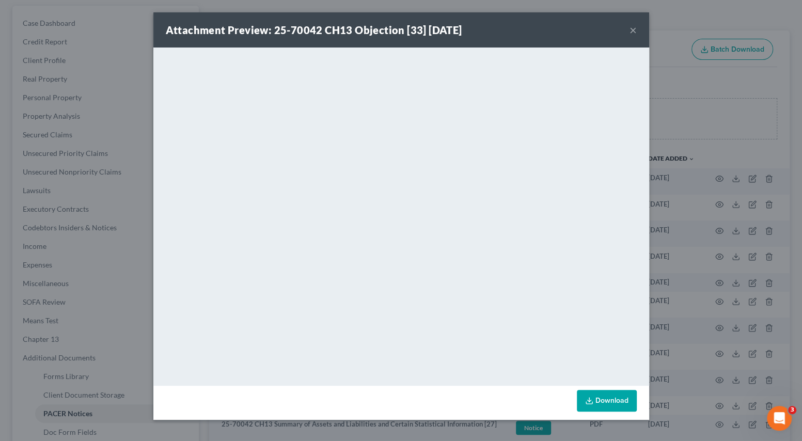
click at [634, 29] on button "×" at bounding box center [633, 30] width 7 height 12
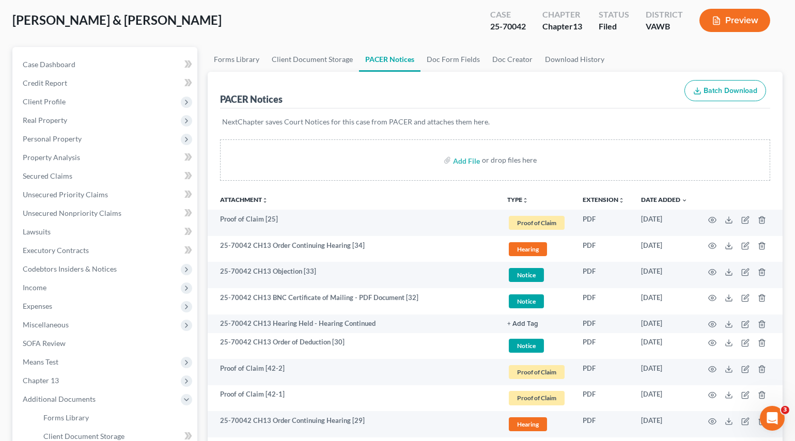
scroll to position [0, 0]
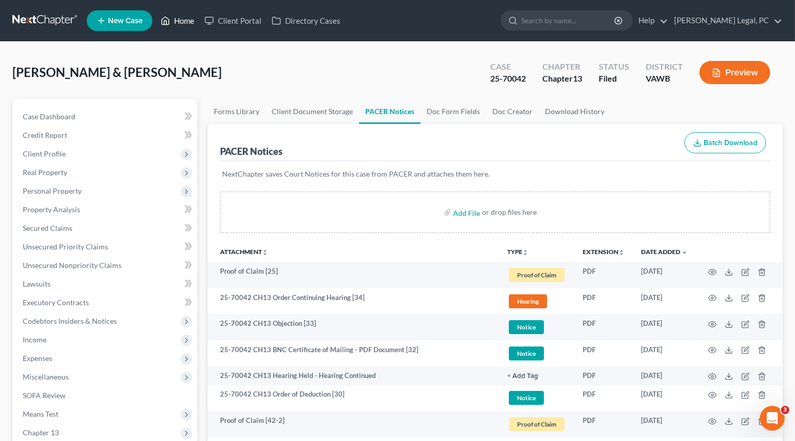
click at [186, 23] on link "Home" at bounding box center [178, 20] width 44 height 19
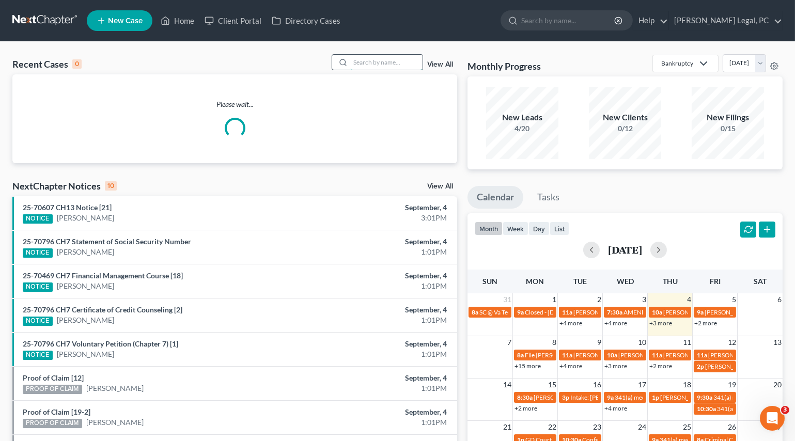
click at [363, 65] on input "search" at bounding box center [386, 62] width 72 height 15
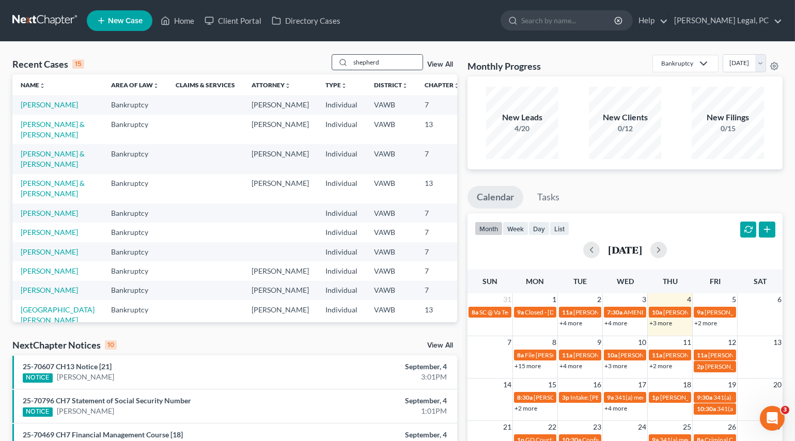
type input "shepherd"
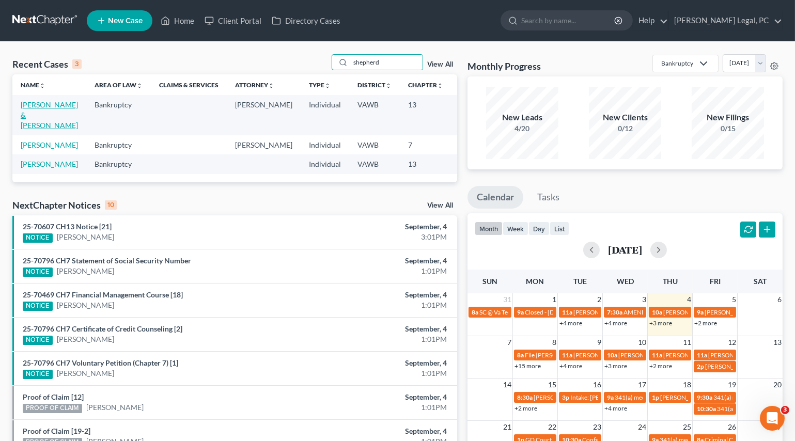
click at [25, 113] on link "[PERSON_NAME] & [PERSON_NAME]" at bounding box center [49, 114] width 57 height 29
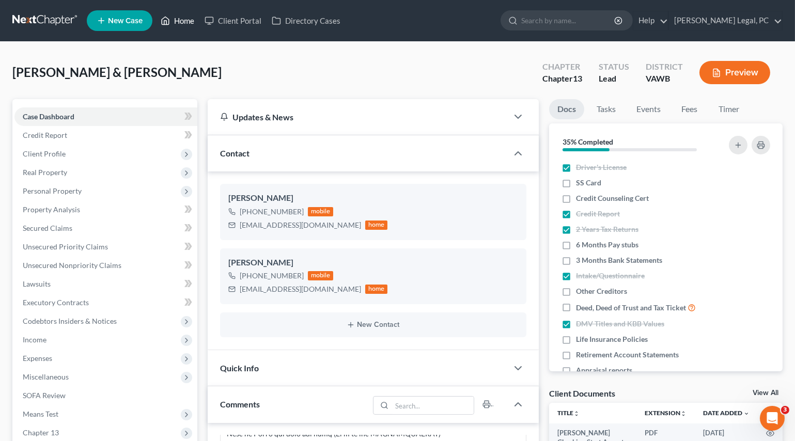
click at [179, 22] on link "Home" at bounding box center [178, 20] width 44 height 19
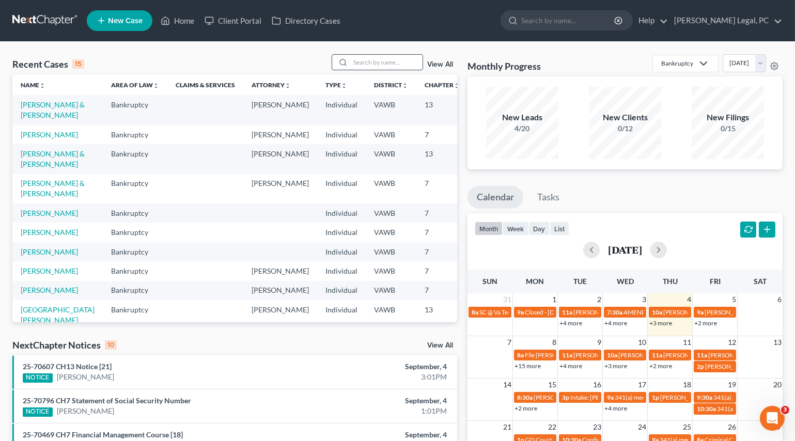
click at [370, 61] on input "search" at bounding box center [386, 62] width 72 height 15
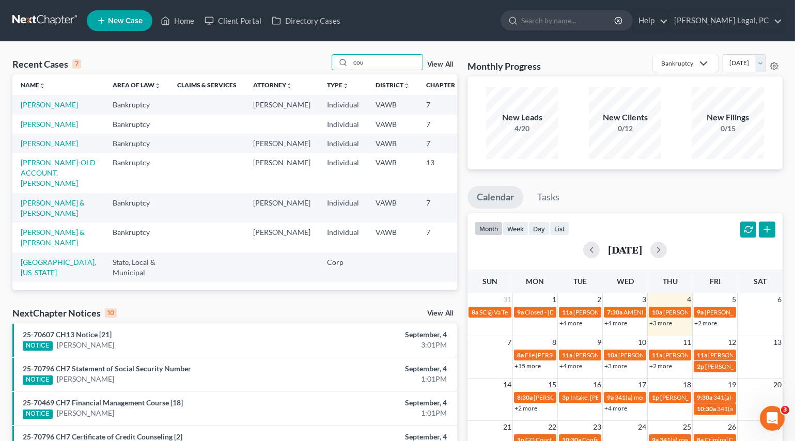
scroll to position [57, 0]
type input "c"
type input "[PERSON_NAME]"
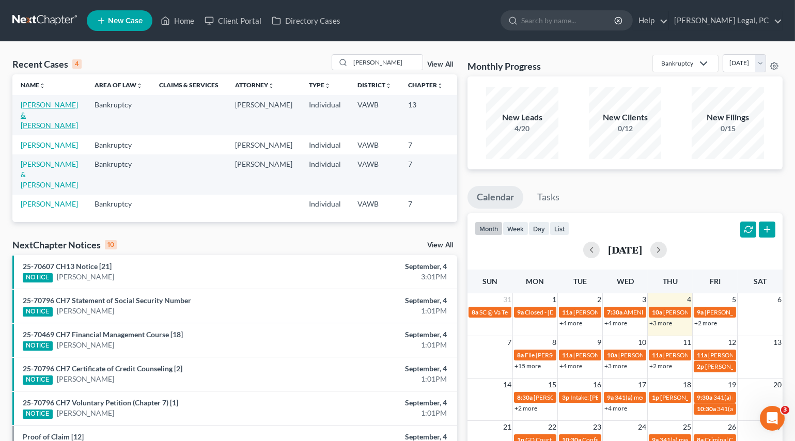
click at [33, 124] on link "[PERSON_NAME] & [PERSON_NAME]" at bounding box center [49, 114] width 57 height 29
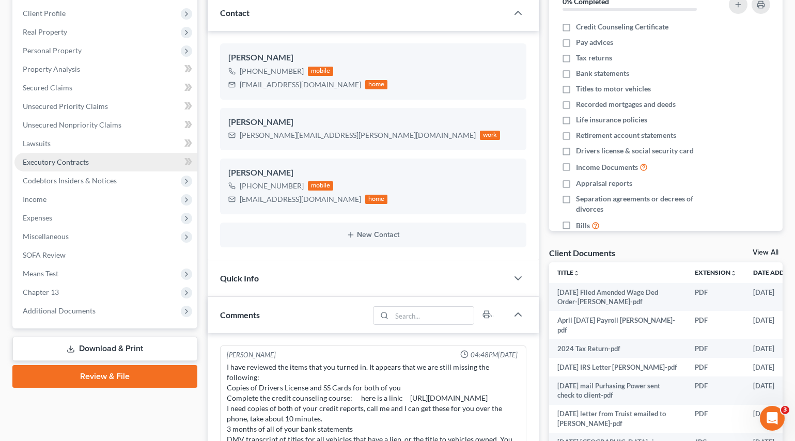
scroll to position [1036, 0]
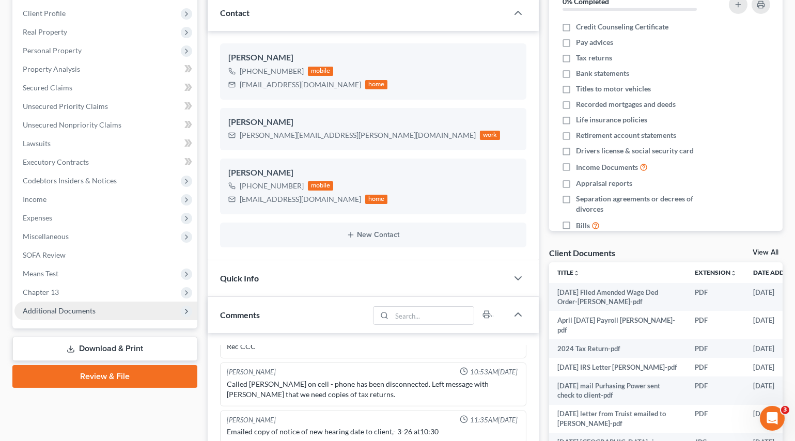
drag, startPoint x: 41, startPoint y: 293, endPoint x: 79, endPoint y: 312, distance: 42.1
click at [41, 293] on span "Chapter 13" at bounding box center [41, 292] width 36 height 9
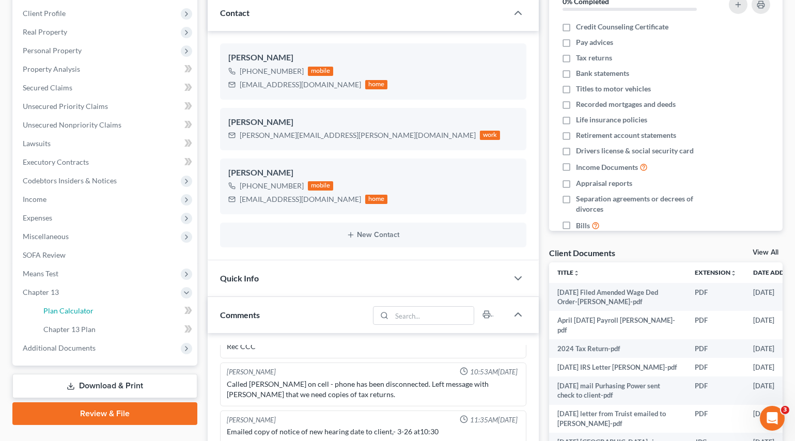
drag, startPoint x: 79, startPoint y: 312, endPoint x: 597, endPoint y: 0, distance: 604.2
click at [79, 311] on span "Plan Calculator" at bounding box center [68, 310] width 50 height 9
click at [65, 344] on span "Additional Documents" at bounding box center [59, 348] width 73 height 9
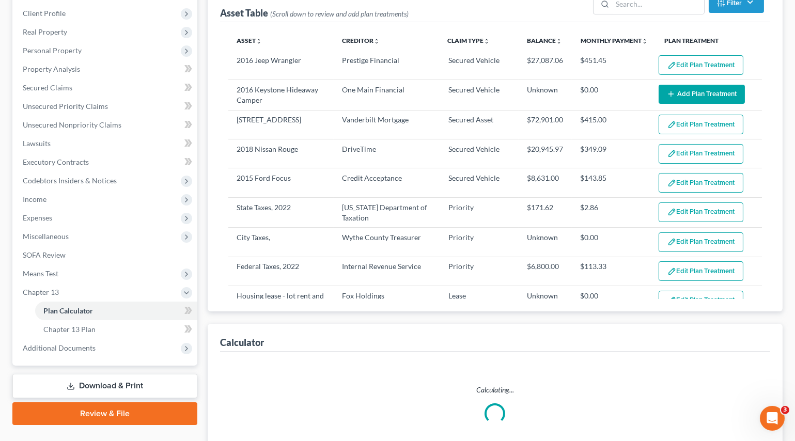
select select "59"
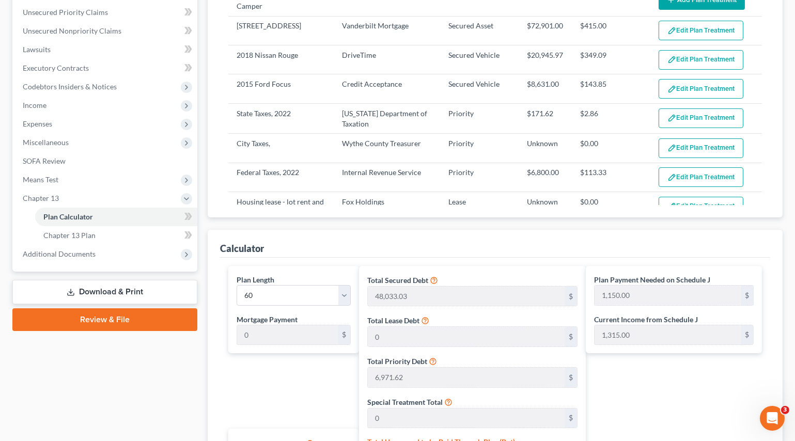
scroll to position [376, 0]
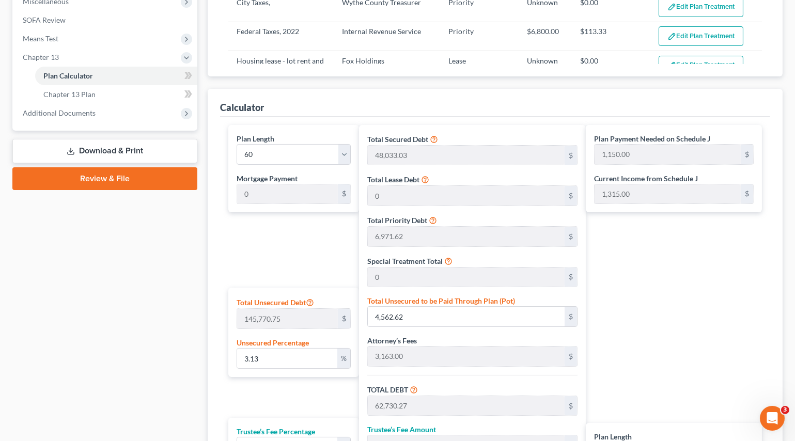
click at [86, 116] on span "Additional Documents" at bounding box center [59, 113] width 73 height 9
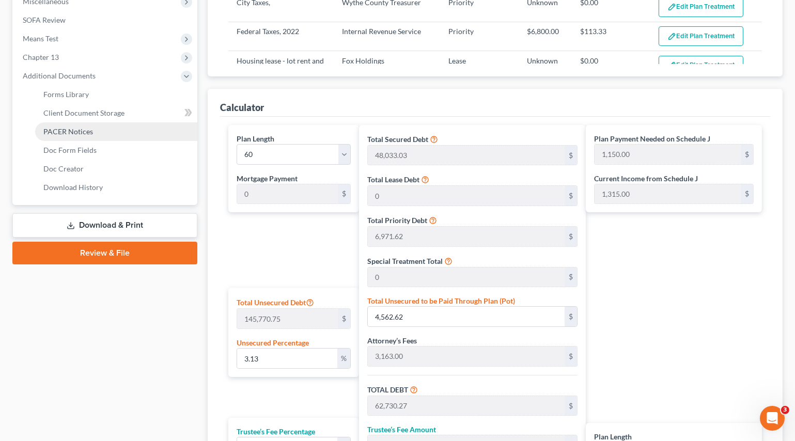
click at [91, 133] on span "PACER Notices" at bounding box center [68, 131] width 50 height 9
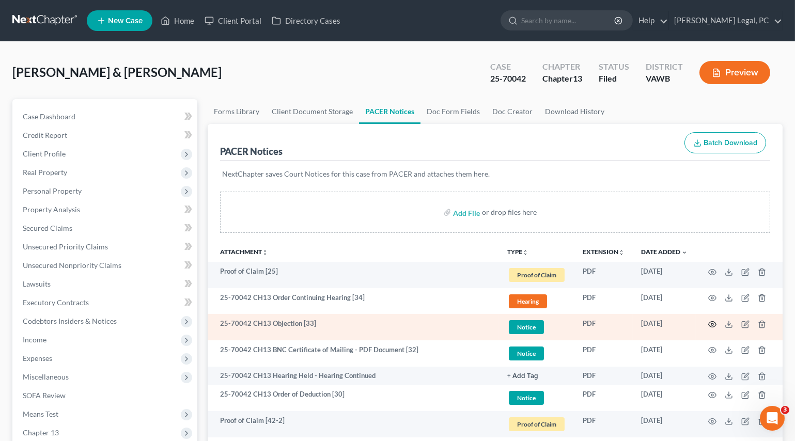
click at [712, 323] on circle "button" at bounding box center [712, 324] width 2 height 2
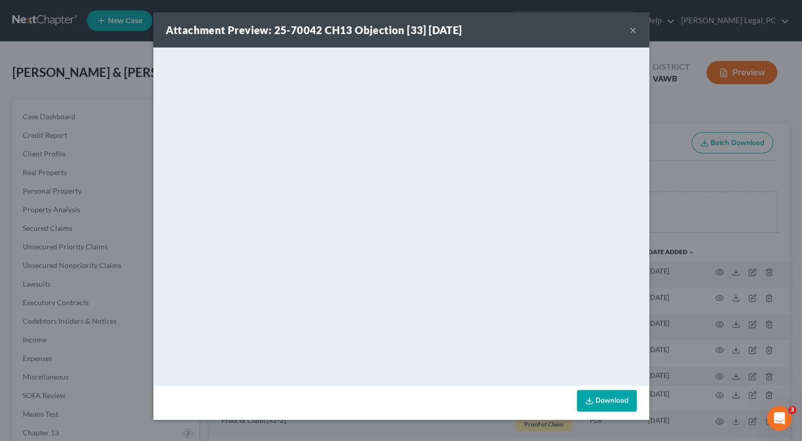
click at [633, 33] on button "×" at bounding box center [633, 30] width 7 height 12
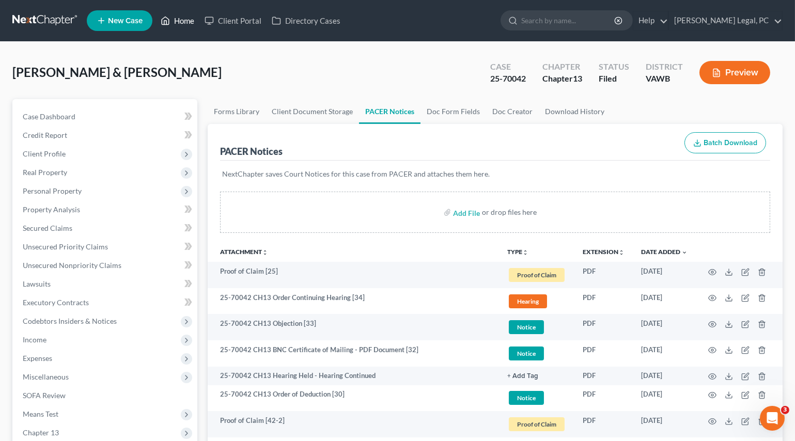
click at [176, 17] on link "Home" at bounding box center [178, 20] width 44 height 19
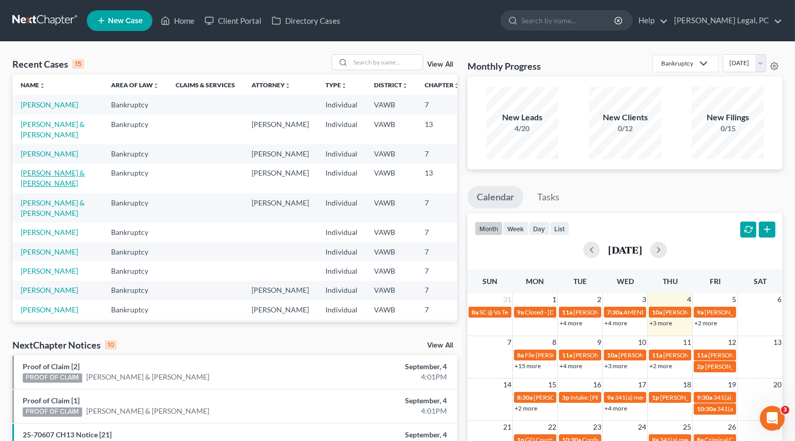
click at [28, 188] on link "[PERSON_NAME] & [PERSON_NAME]" at bounding box center [53, 177] width 64 height 19
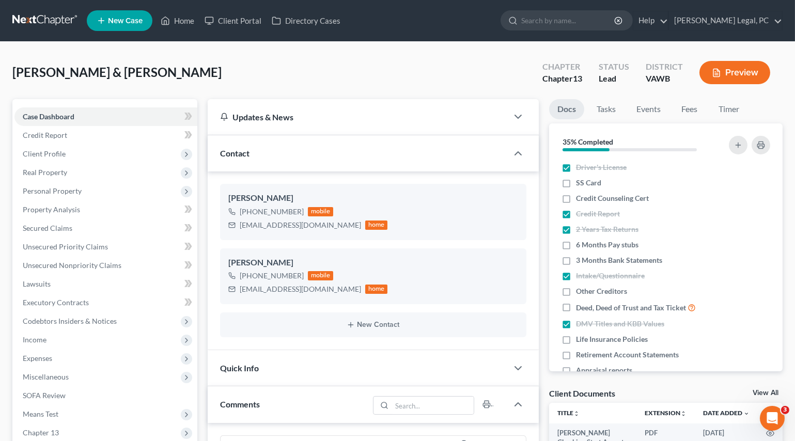
scroll to position [449, 0]
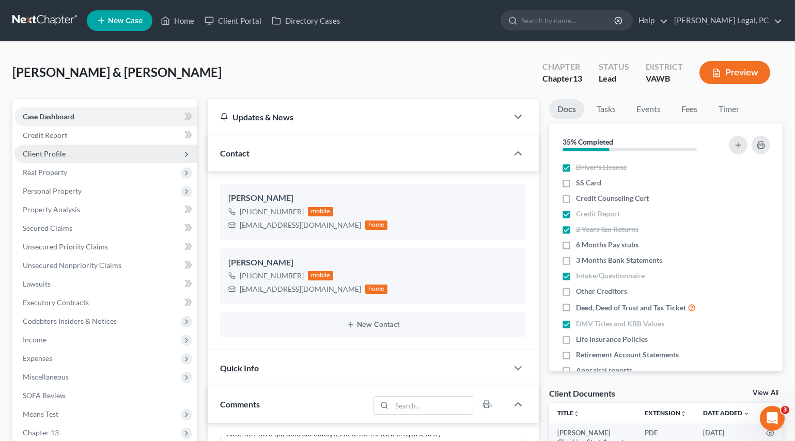
click at [42, 151] on span "Client Profile" at bounding box center [44, 153] width 43 height 9
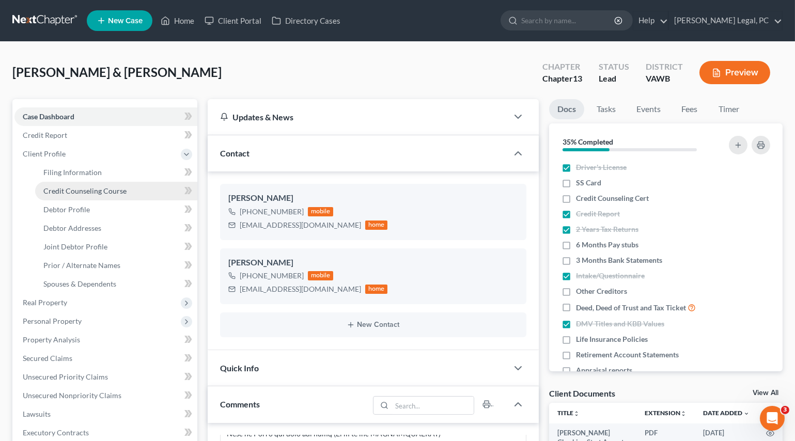
click at [61, 185] on link "Credit Counseling Course" at bounding box center [116, 191] width 162 height 19
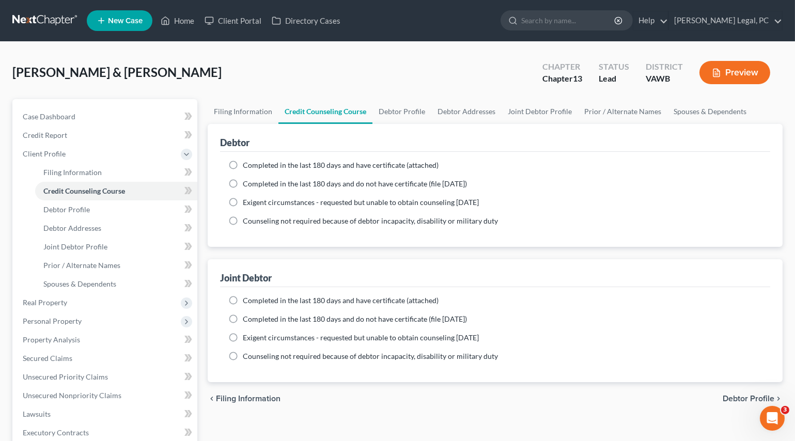
click at [243, 164] on label "Completed in the last 180 days and have certificate (attached)" at bounding box center [341, 165] width 196 height 10
click at [247, 164] on input "Completed in the last 180 days and have certificate (attached)" at bounding box center [250, 163] width 7 height 7
radio input "true"
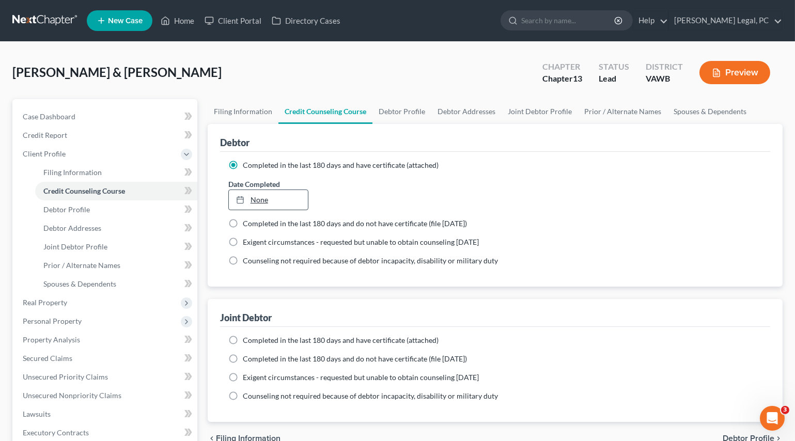
click at [271, 198] on link "None" at bounding box center [269, 200] width 80 height 20
type input "[DATE]"
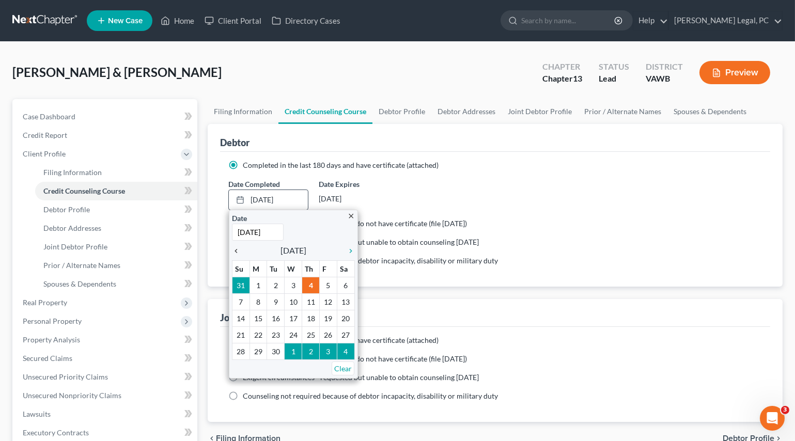
click at [240, 245] on div "chevron_left" at bounding box center [238, 250] width 13 height 10
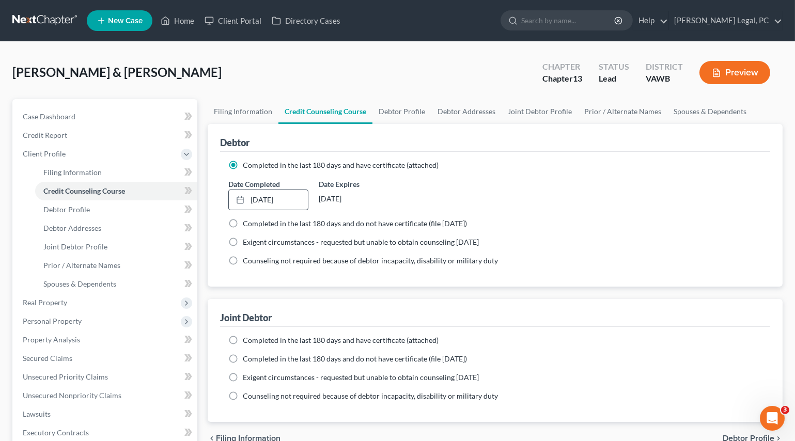
click at [243, 340] on label "Completed in the last 180 days and have certificate (attached)" at bounding box center [341, 340] width 196 height 10
click at [247, 340] on input "Completed in the last 180 days and have certificate (attached)" at bounding box center [250, 338] width 7 height 7
radio input "true"
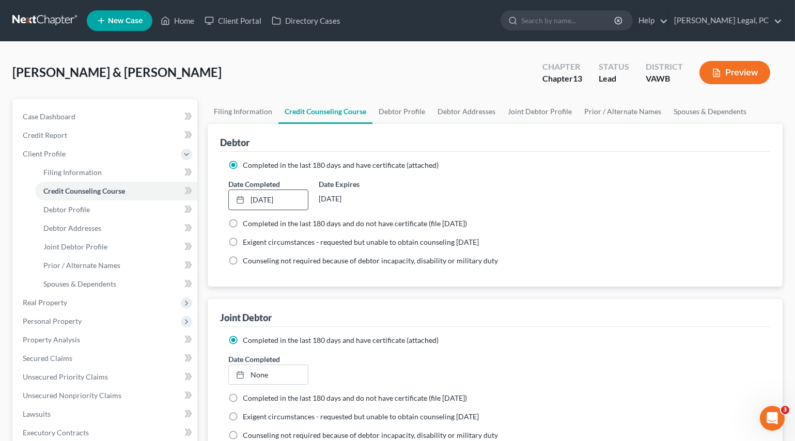
scroll to position [94, 0]
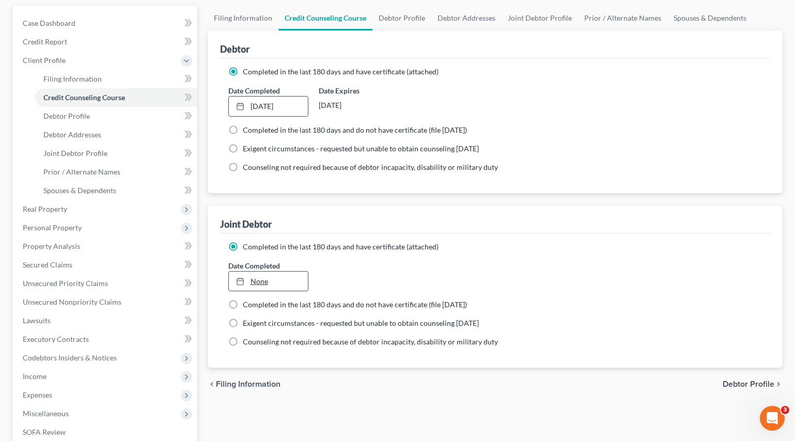
type input "[DATE]"
click at [273, 282] on link "None" at bounding box center [269, 282] width 80 height 20
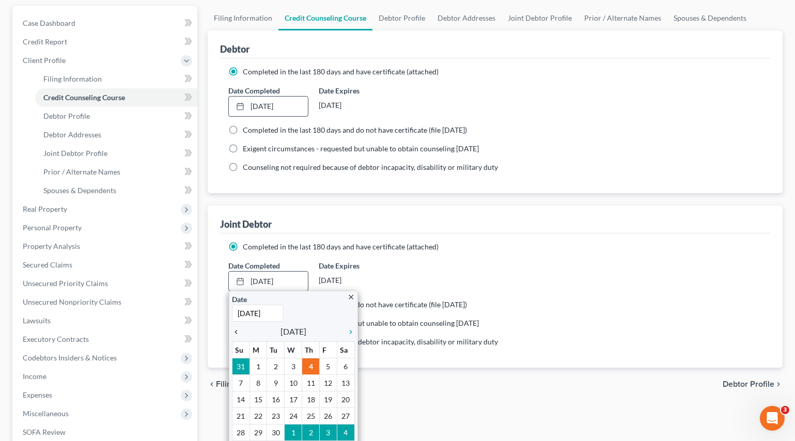
click at [237, 330] on icon "chevron_left" at bounding box center [238, 332] width 13 height 8
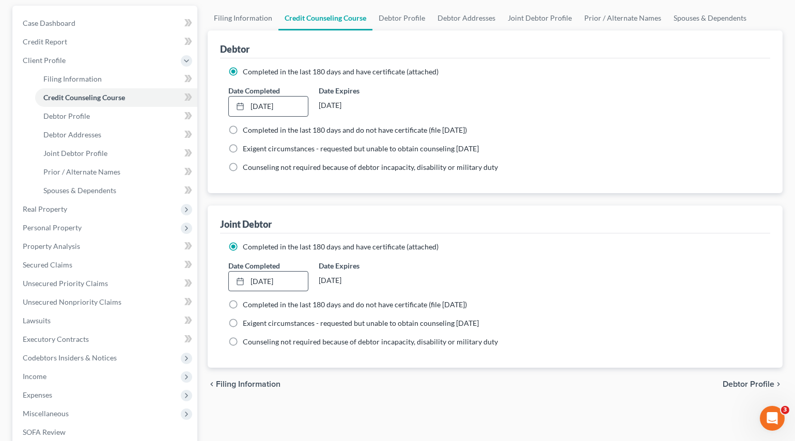
click at [741, 380] on span "Debtor Profile" at bounding box center [749, 384] width 52 height 8
select select "1"
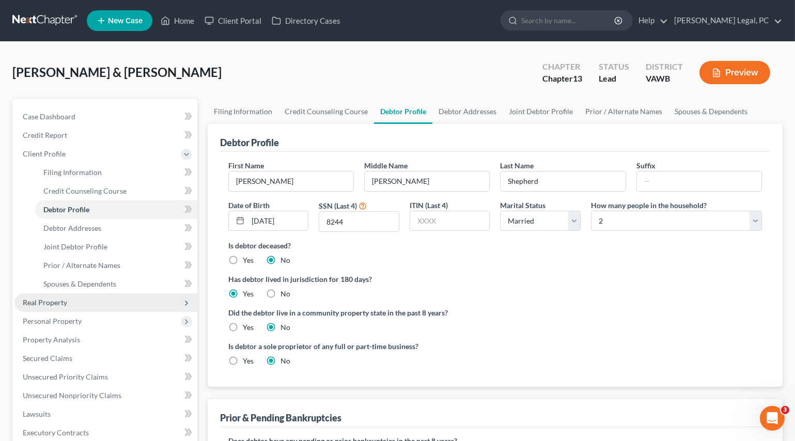
click at [52, 298] on span "Real Property" at bounding box center [45, 302] width 44 height 9
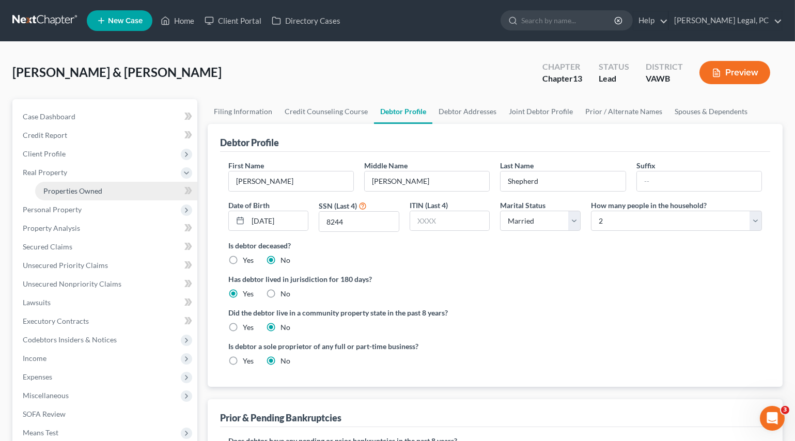
click at [83, 191] on span "Properties Owned" at bounding box center [72, 191] width 59 height 9
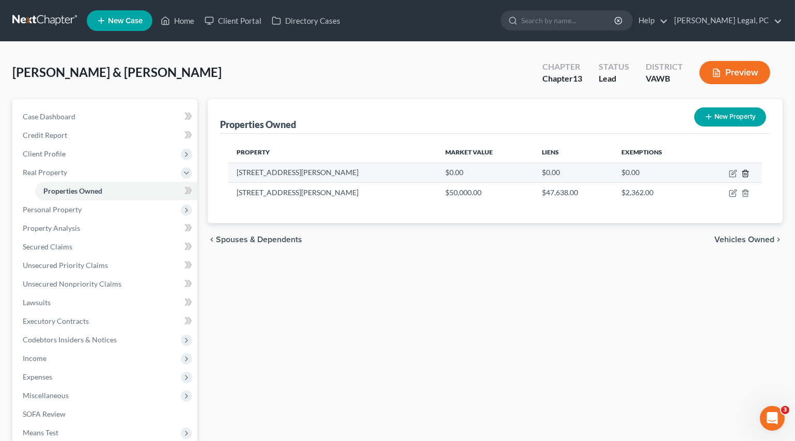
click at [746, 171] on icon "button" at bounding box center [745, 173] width 8 height 8
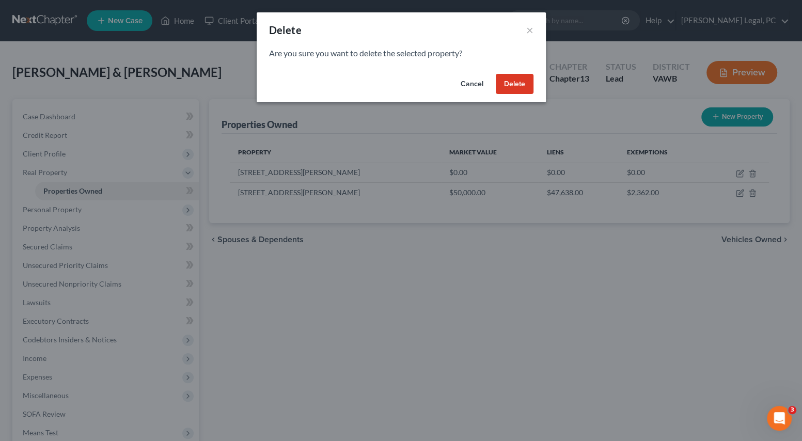
click at [509, 85] on button "Delete" at bounding box center [515, 84] width 38 height 21
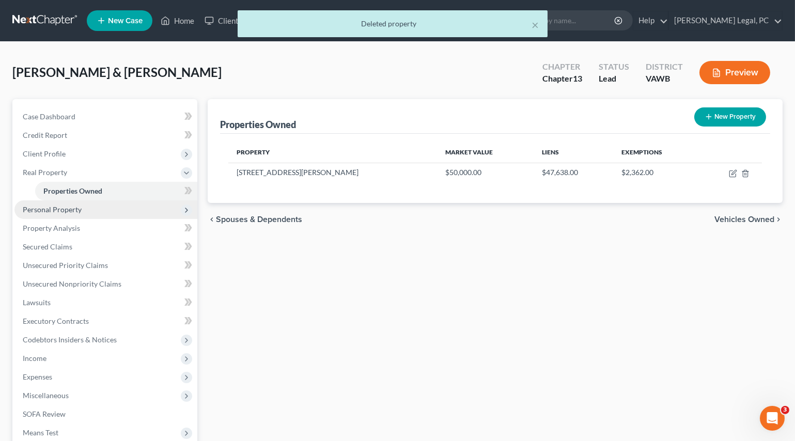
click at [33, 205] on span "Personal Property" at bounding box center [52, 209] width 59 height 9
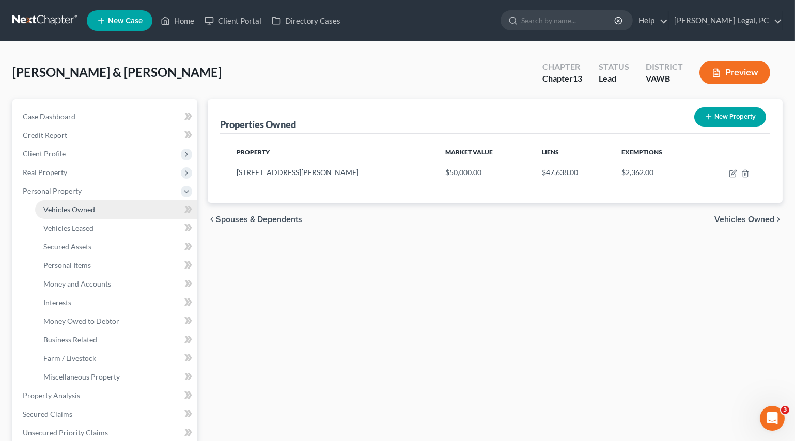
click at [64, 205] on span "Vehicles Owned" at bounding box center [69, 209] width 52 height 9
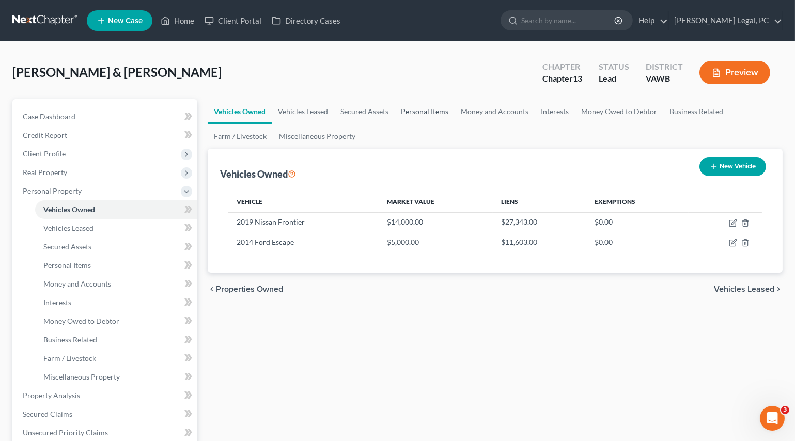
click at [419, 112] on link "Personal Items" at bounding box center [425, 111] width 60 height 25
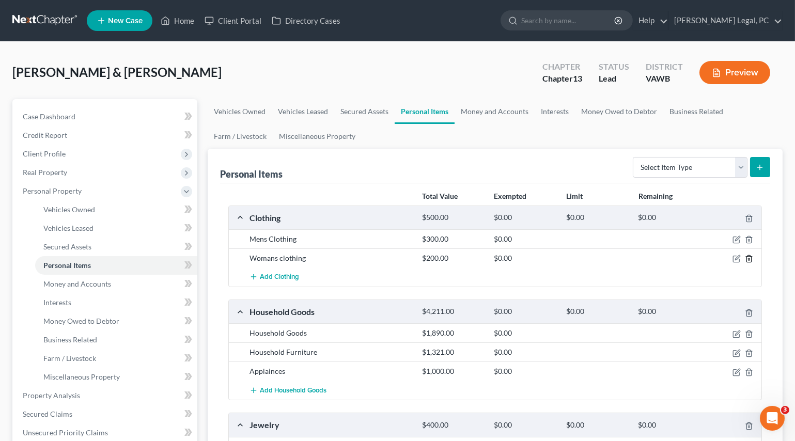
click at [747, 259] on icon "button" at bounding box center [749, 259] width 5 height 7
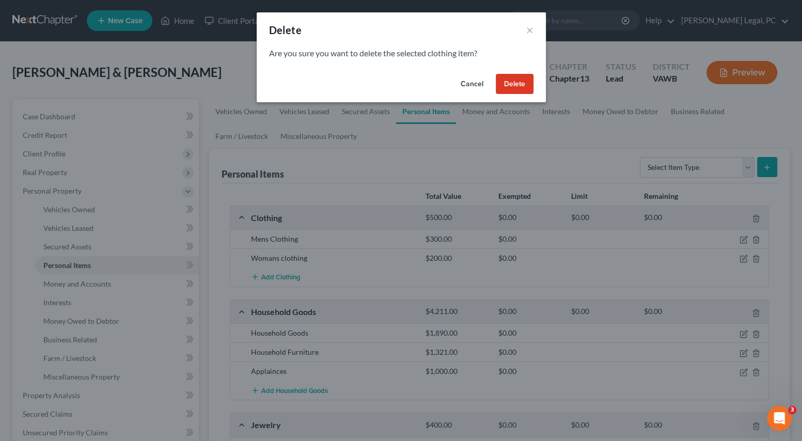
click at [523, 88] on button "Delete" at bounding box center [515, 84] width 38 height 21
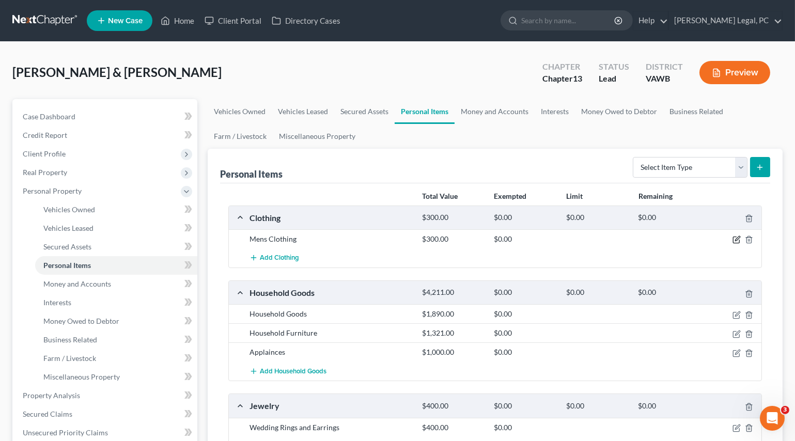
click at [733, 237] on icon "button" at bounding box center [736, 240] width 6 height 6
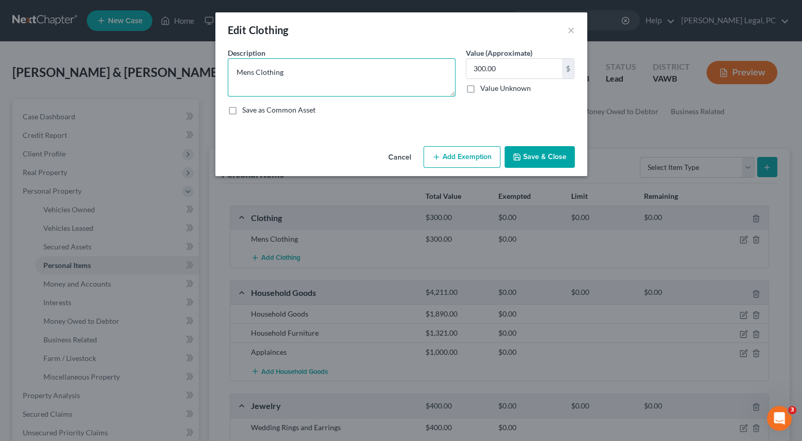
drag, startPoint x: 372, startPoint y: 68, endPoint x: 180, endPoint y: 69, distance: 191.7
click at [180, 69] on div "Edit Clothing × An exemption set must first be selected from the Filing Informa…" at bounding box center [401, 220] width 802 height 441
type textarea "Misc. clothing"
click at [498, 68] on input "300.00" at bounding box center [515, 69] width 96 height 20
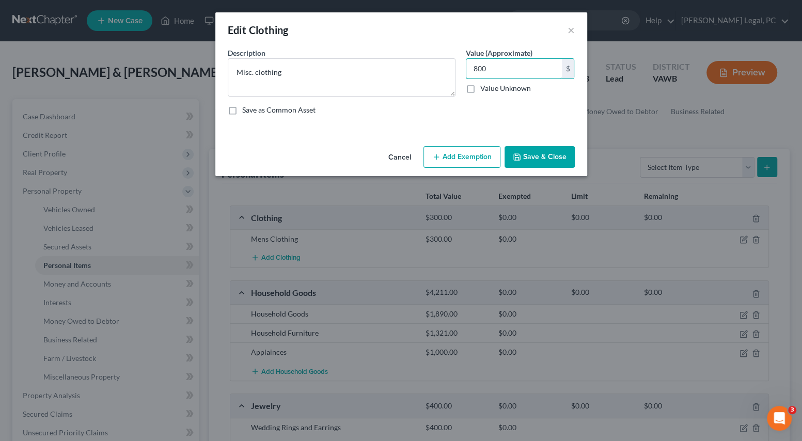
type input "800"
click at [459, 150] on button "Add Exemption" at bounding box center [462, 157] width 77 height 22
select select "2"
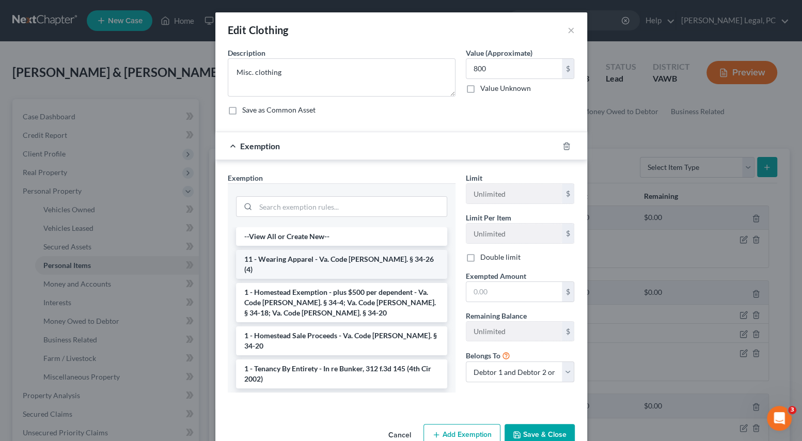
click at [346, 257] on li "11 - Wearing Apparel - Va. Code [PERSON_NAME]. § 34-26 (4)" at bounding box center [341, 264] width 211 height 29
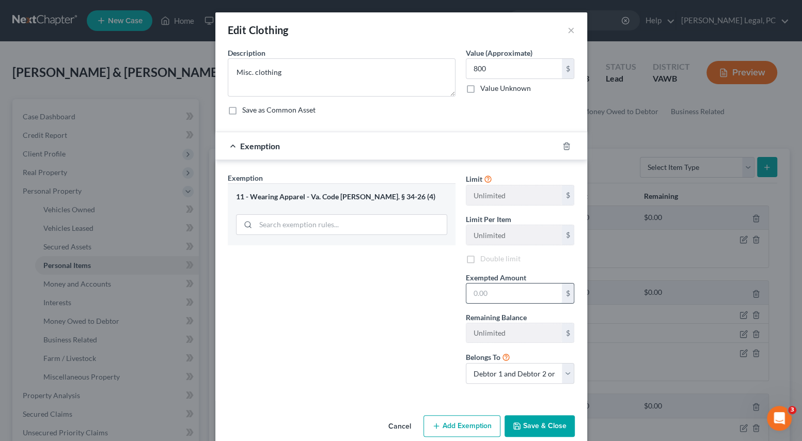
click at [490, 289] on input "text" at bounding box center [515, 294] width 96 height 20
type input "800"
click at [531, 424] on button "Save & Close" at bounding box center [540, 426] width 70 height 22
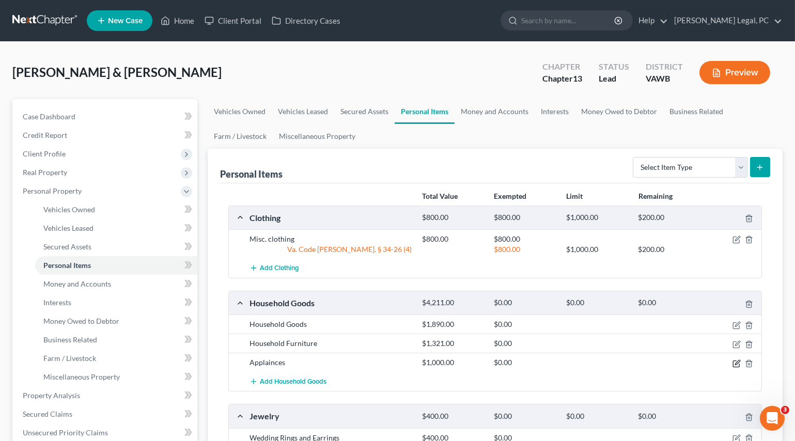
click at [737, 364] on icon "button" at bounding box center [737, 364] width 8 height 8
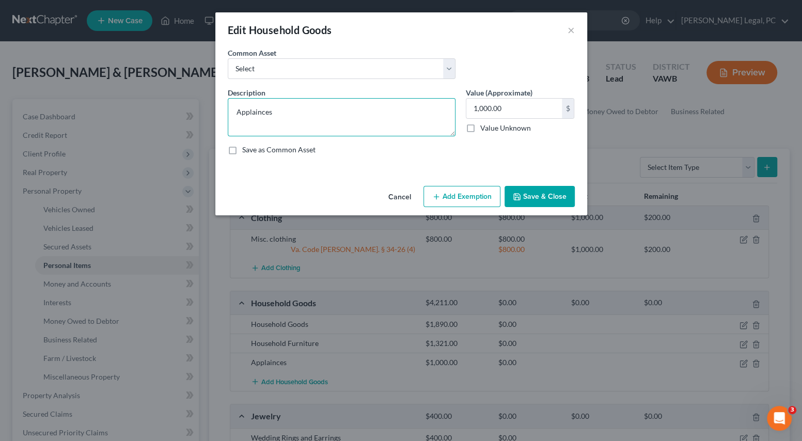
click at [251, 109] on textarea "Applainces" at bounding box center [342, 117] width 228 height 38
type textarea "Appliances"
click at [470, 195] on button "Add Exemption" at bounding box center [462, 197] width 77 height 22
select select "2"
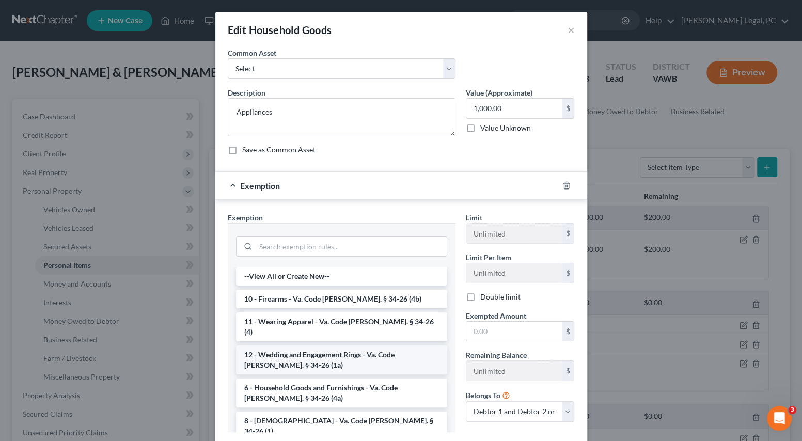
scroll to position [47, 0]
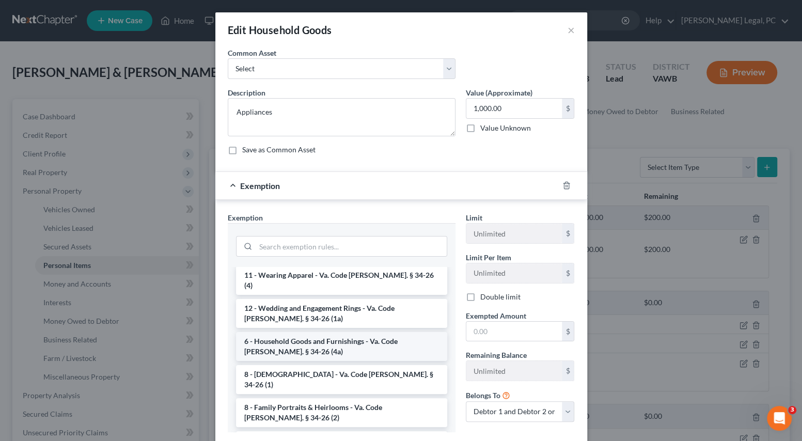
click at [312, 336] on li "6 - Household Goods and Furnishings - Va. Code [PERSON_NAME]. § 34-26 (4a)" at bounding box center [341, 346] width 211 height 29
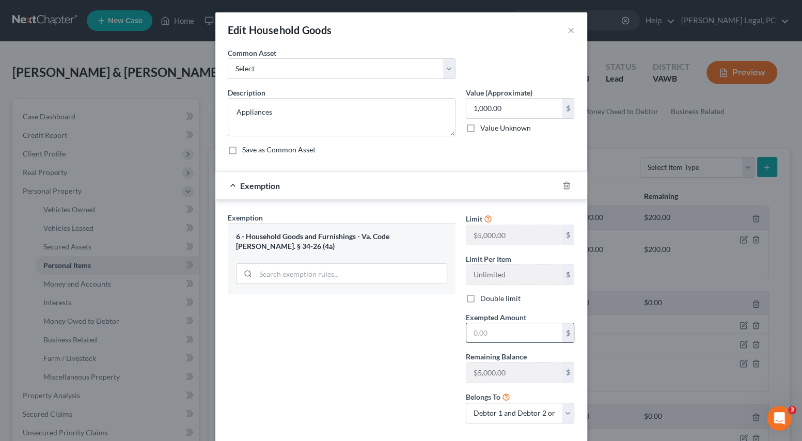
click at [480, 338] on input "text" at bounding box center [515, 333] width 96 height 20
type input "1,000"
click at [416, 359] on div "Exemption Set must be selected for CA. Exemption * 6 - Household Goods and Furn…" at bounding box center [342, 322] width 238 height 220
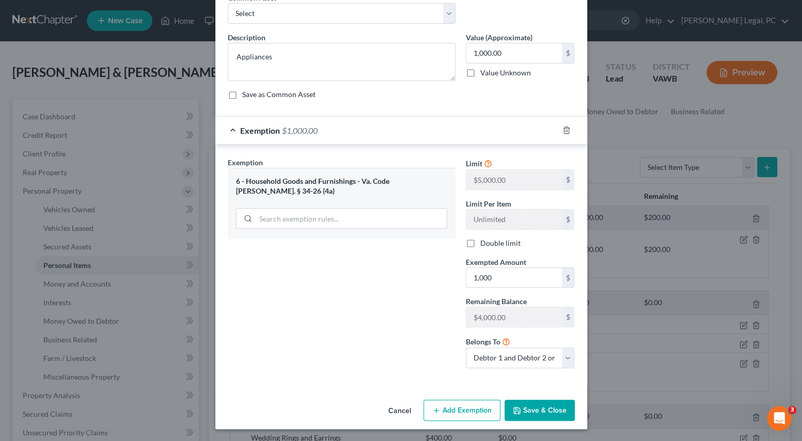
click at [531, 413] on button "Save & Close" at bounding box center [540, 411] width 70 height 22
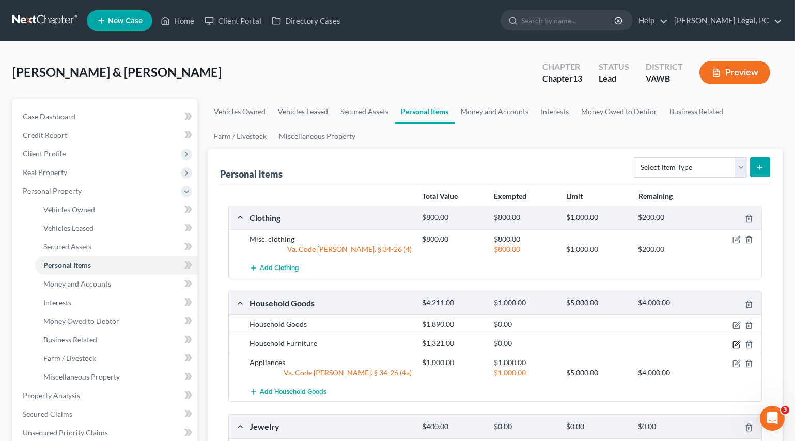
click at [736, 340] on icon "button" at bounding box center [737, 344] width 8 height 8
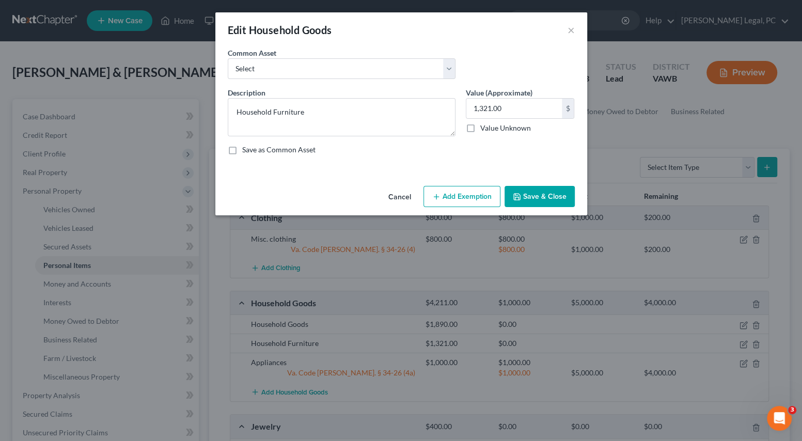
click at [469, 195] on button "Add Exemption" at bounding box center [462, 197] width 77 height 22
select select "2"
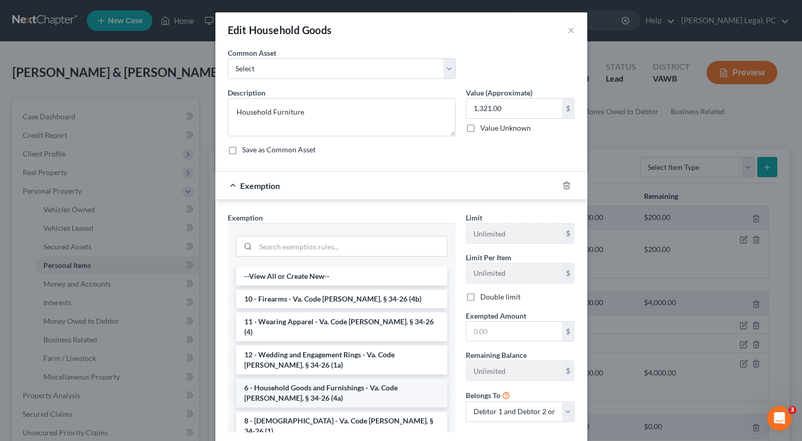
click at [300, 379] on li "6 - Household Goods and Furnishings - Va. Code [PERSON_NAME]. § 34-26 (4a)" at bounding box center [341, 393] width 211 height 29
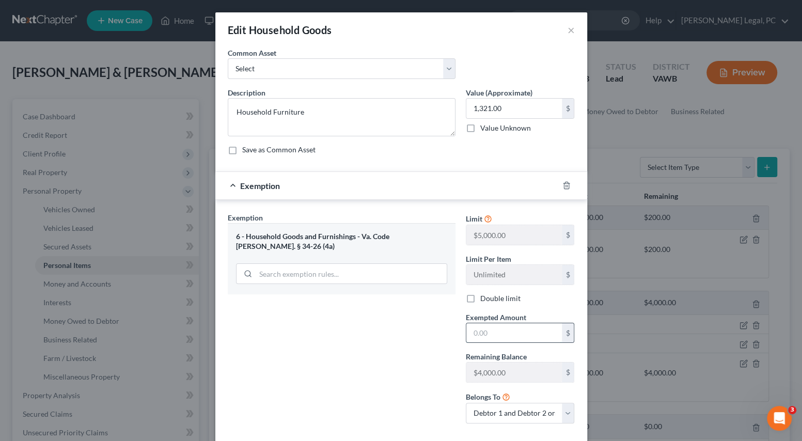
click at [481, 334] on input "text" at bounding box center [515, 333] width 96 height 20
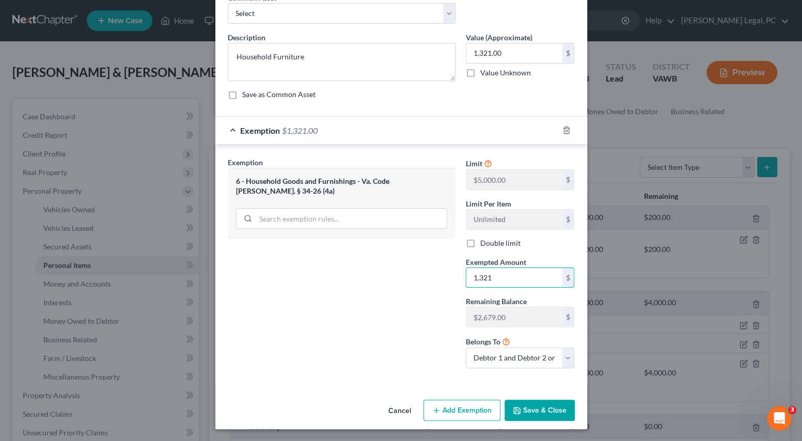
type input "1,321"
drag, startPoint x: 537, startPoint y: 407, endPoint x: 580, endPoint y: 409, distance: 42.4
click at [537, 408] on button "Save & Close" at bounding box center [540, 411] width 70 height 22
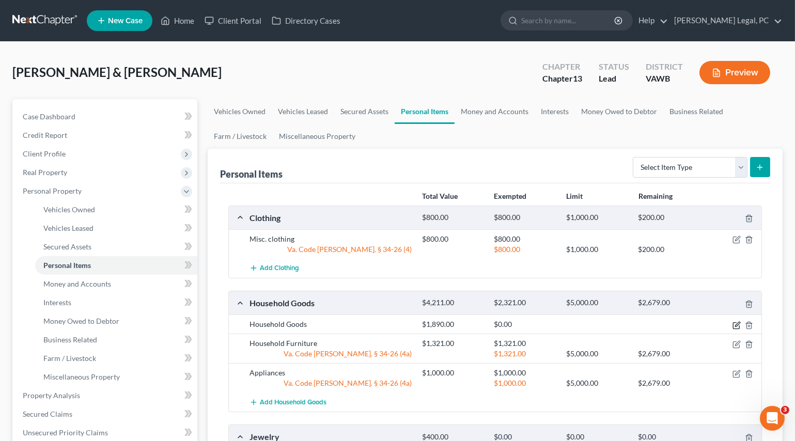
click at [736, 328] on icon "button" at bounding box center [737, 325] width 8 height 8
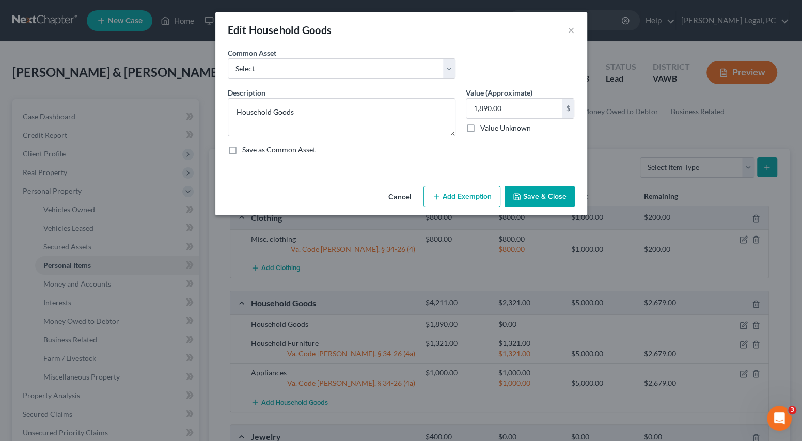
click at [447, 195] on button "Add Exemption" at bounding box center [462, 197] width 77 height 22
select select "2"
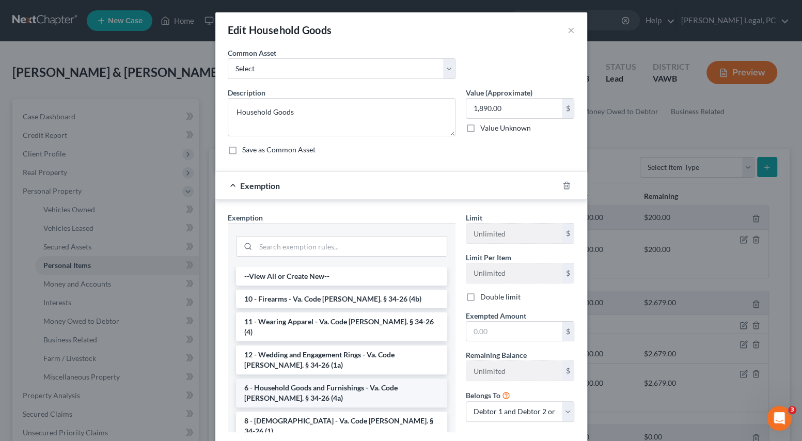
click at [320, 383] on li "6 - Household Goods and Furnishings - Va. Code [PERSON_NAME]. § 34-26 (4a)" at bounding box center [341, 393] width 211 height 29
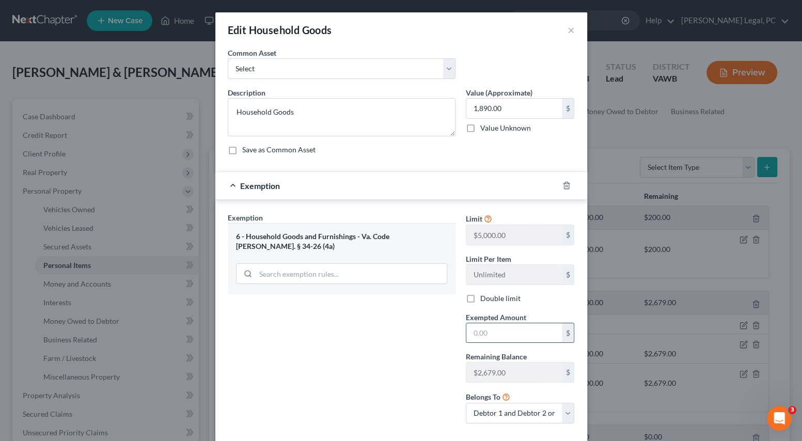
click at [502, 339] on input "text" at bounding box center [515, 333] width 96 height 20
type input "1,890"
click at [411, 351] on div "Exemption Set must be selected for CA. Exemption * 6 - Household Goods and Furn…" at bounding box center [342, 322] width 238 height 220
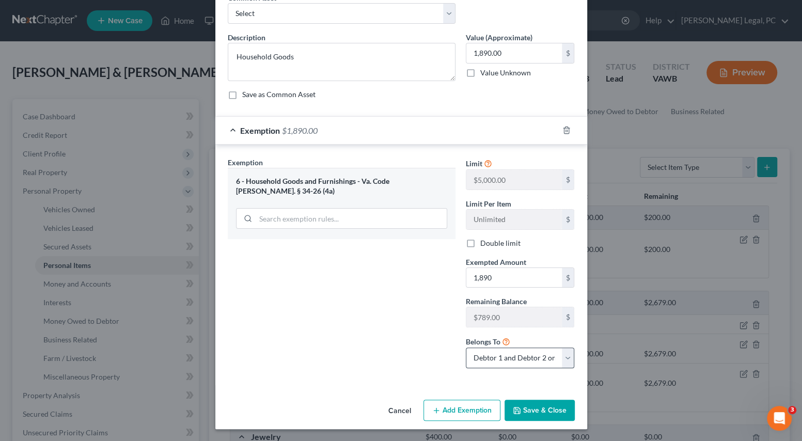
click at [525, 411] on button "Save & Close" at bounding box center [540, 411] width 70 height 22
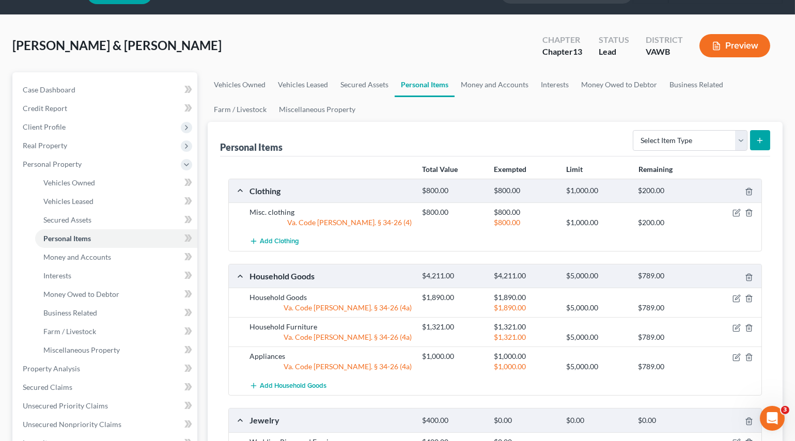
scroll to position [188, 0]
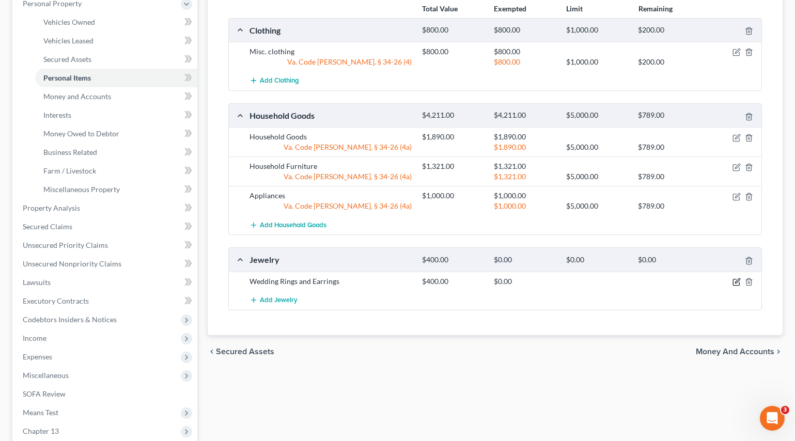
drag, startPoint x: 735, startPoint y: 280, endPoint x: 725, endPoint y: 298, distance: 20.6
click at [735, 280] on icon "button" at bounding box center [737, 280] width 5 height 5
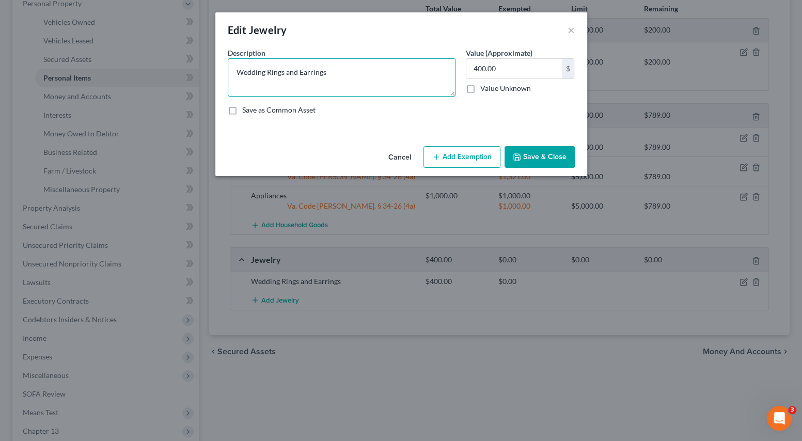
click at [360, 72] on textarea "Wedding Rings and Earrings" at bounding box center [342, 77] width 228 height 38
type textarea "Wedding Rings"
click at [451, 156] on button "Add Exemption" at bounding box center [462, 157] width 77 height 22
select select "2"
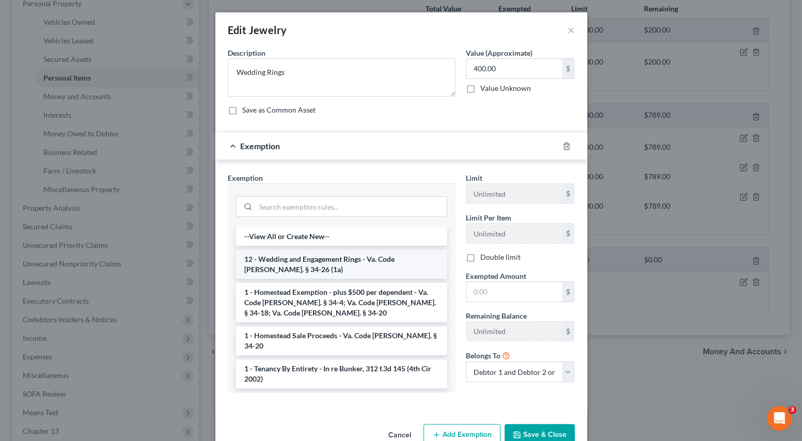
click at [335, 263] on li "12 - Wedding and Engagement Rings - Va. Code [PERSON_NAME]. § 34-26 (1a)" at bounding box center [341, 264] width 211 height 29
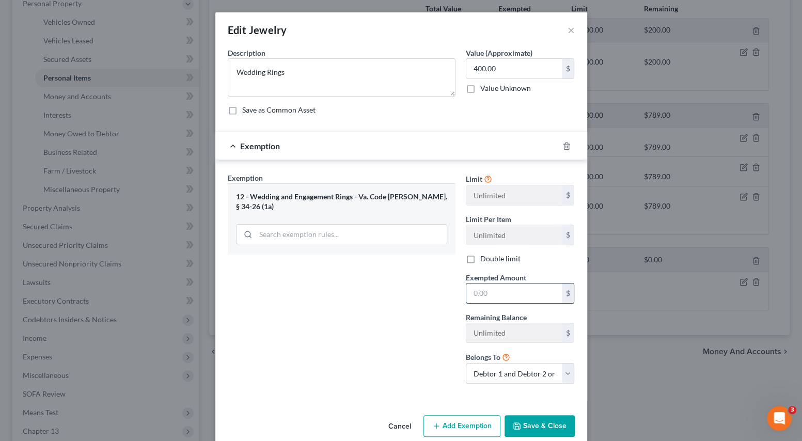
click at [499, 295] on input "text" at bounding box center [515, 294] width 96 height 20
type input "400"
click at [416, 326] on div "Exemption Set must be selected for CA. Exemption * 12 - Wedding and Engagement …" at bounding box center [342, 283] width 238 height 220
click at [547, 429] on button "Save & Close" at bounding box center [540, 426] width 70 height 22
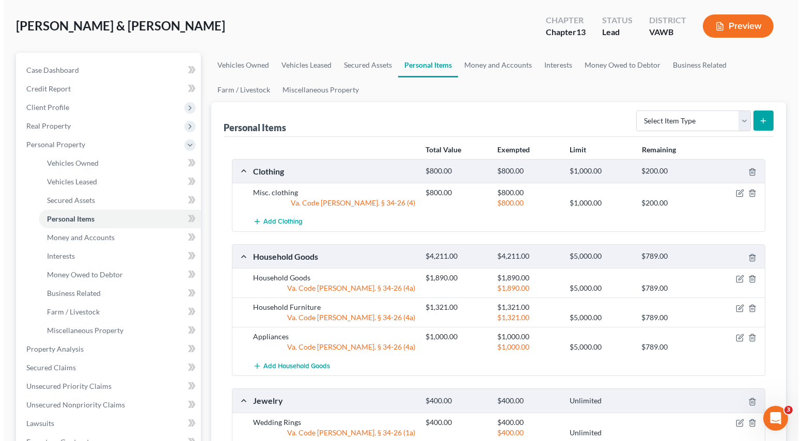
scroll to position [0, 0]
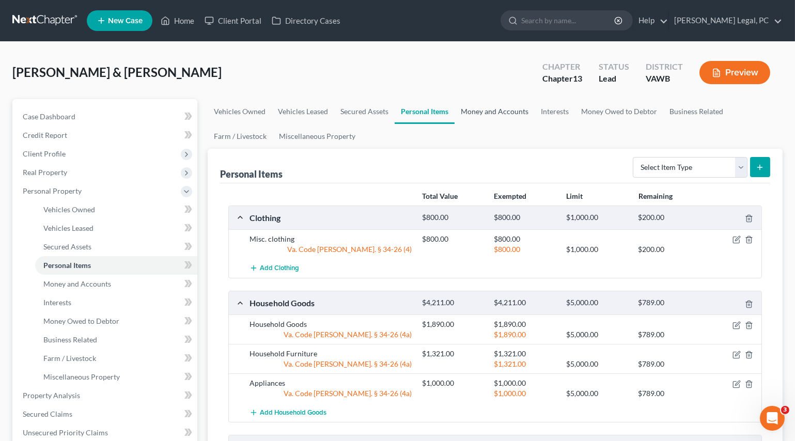
click at [487, 113] on link "Money and Accounts" at bounding box center [495, 111] width 80 height 25
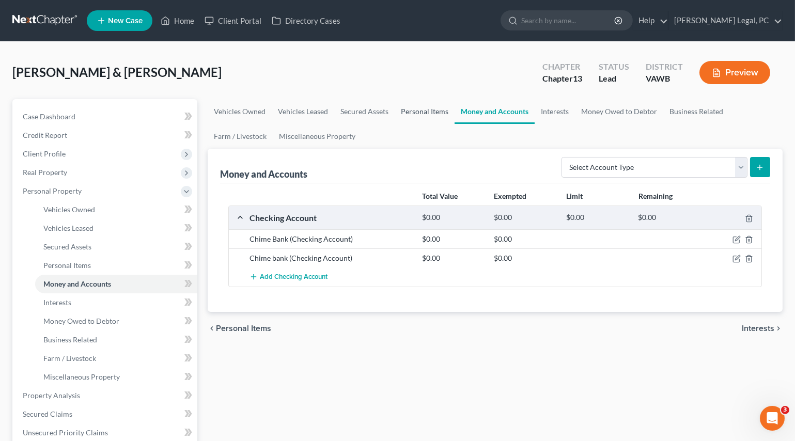
click at [413, 105] on link "Personal Items" at bounding box center [425, 111] width 60 height 25
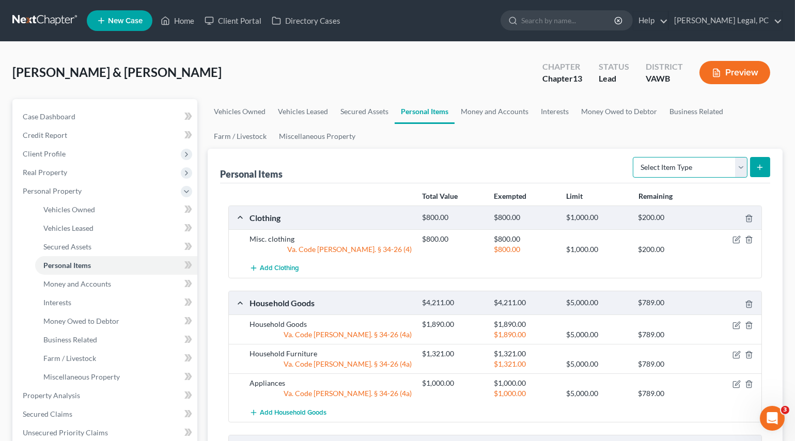
click at [654, 168] on select "Select Item Type Clothing Collectibles Of Value Electronics Firearms Household …" at bounding box center [690, 167] width 115 height 21
select select "pets"
click at [634, 157] on select "Select Item Type Clothing Collectibles Of Value Electronics Firearms Household …" at bounding box center [690, 167] width 115 height 21
click at [756, 172] on button "submit" at bounding box center [760, 167] width 20 height 20
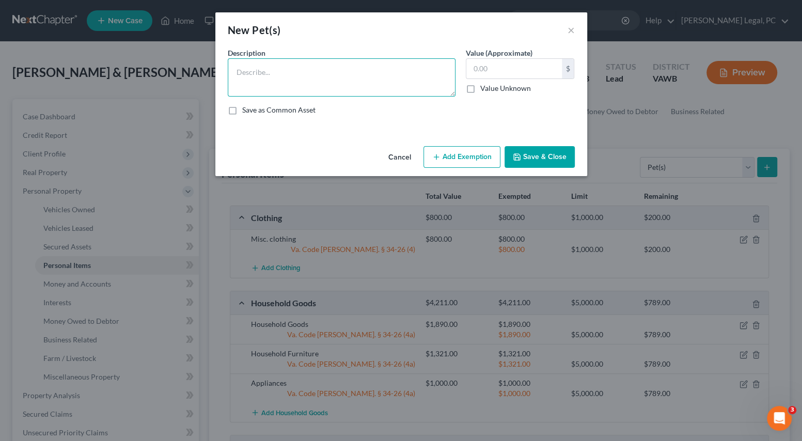
click at [260, 64] on textarea at bounding box center [342, 77] width 228 height 38
type textarea "3 dogs, 2 cats, 5 chickens"
click at [488, 72] on input "text" at bounding box center [515, 69] width 96 height 20
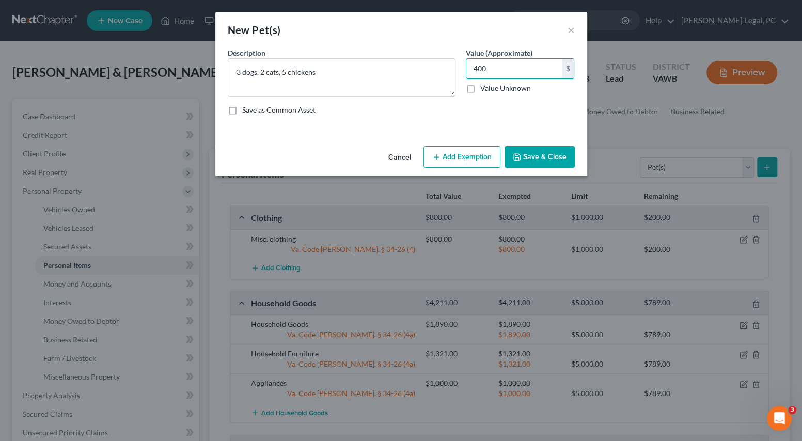
type input "400"
click at [456, 160] on button "Add Exemption" at bounding box center [462, 157] width 77 height 22
select select "2"
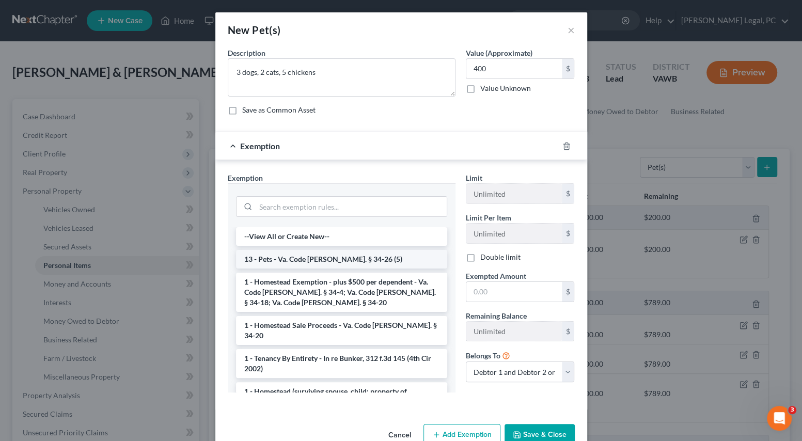
click at [348, 257] on li "13 - Pets - Va. Code [PERSON_NAME]. § 34-26 (5)" at bounding box center [341, 259] width 211 height 19
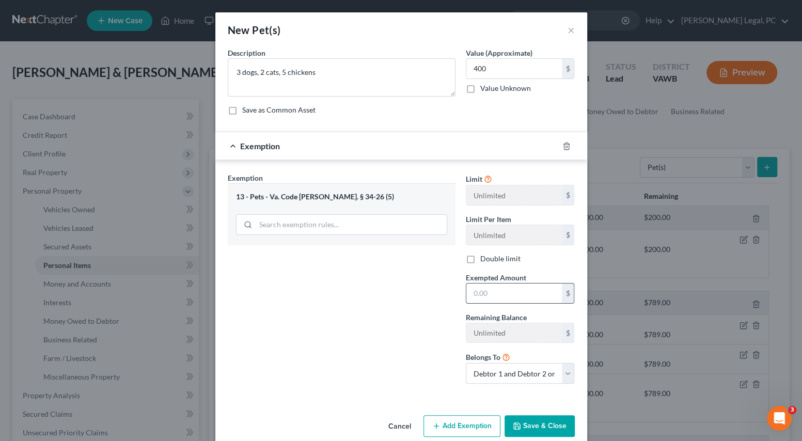
click at [491, 288] on input "text" at bounding box center [515, 294] width 96 height 20
type input "400"
click at [519, 417] on button "Save & Close" at bounding box center [540, 426] width 70 height 22
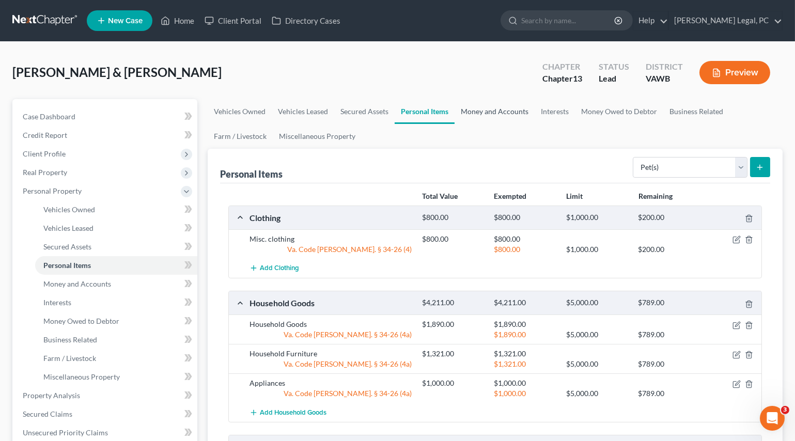
drag, startPoint x: 492, startPoint y: 110, endPoint x: 482, endPoint y: 131, distance: 24.0
click at [492, 109] on link "Money and Accounts" at bounding box center [495, 111] width 80 height 25
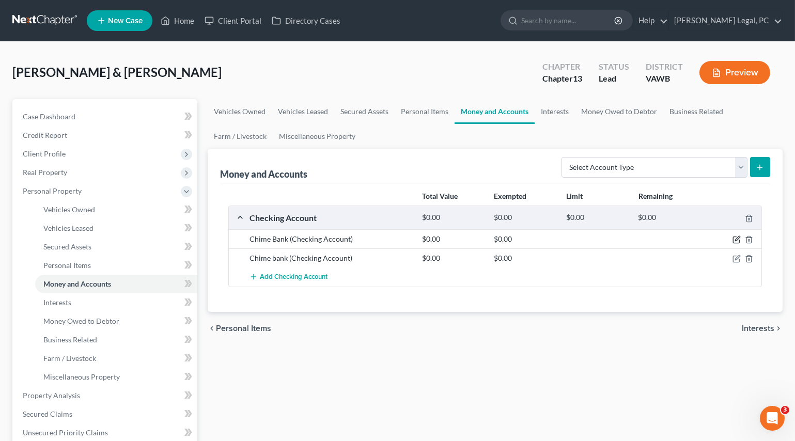
click at [735, 238] on icon "button" at bounding box center [737, 240] width 8 height 8
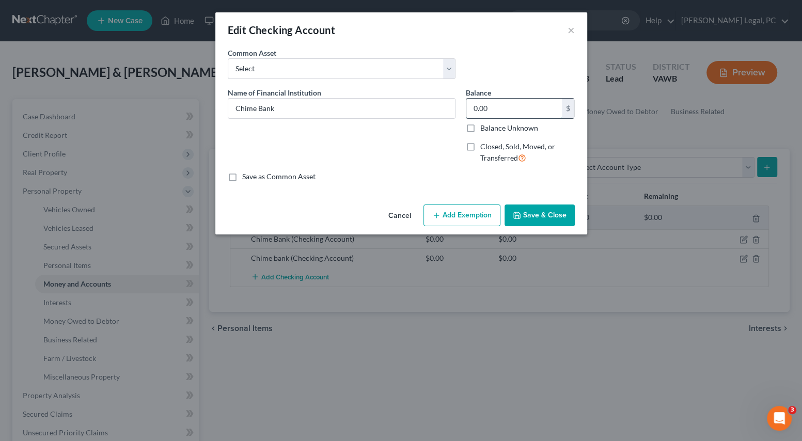
click at [536, 109] on input "0.00" at bounding box center [515, 109] width 96 height 20
type input "100"
click at [471, 211] on button "Add Exemption" at bounding box center [462, 216] width 77 height 22
select select "2"
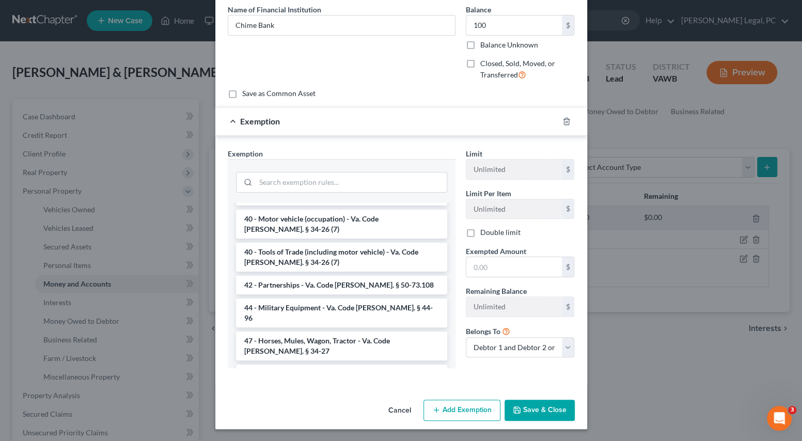
scroll to position [1568, 0]
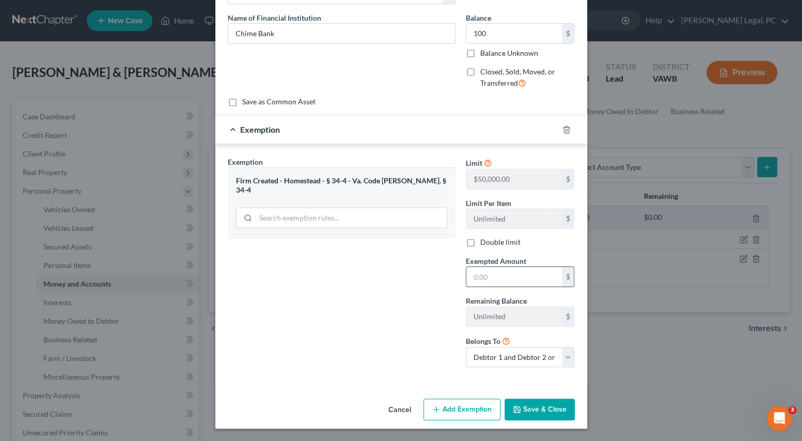
scroll to position [74, 0]
click at [495, 281] on input "text" at bounding box center [515, 278] width 96 height 20
type input "100"
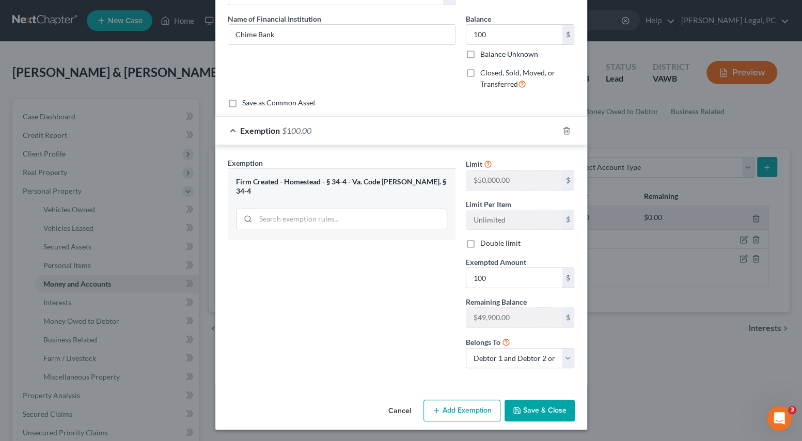
click at [439, 302] on div "Exemption Set must be selected for CA. Exemption * Firm Created - Homestead - §…" at bounding box center [342, 268] width 238 height 220
drag, startPoint x: 528, startPoint y: 407, endPoint x: 584, endPoint y: 364, distance: 70.1
click at [528, 407] on button "Save & Close" at bounding box center [540, 411] width 70 height 22
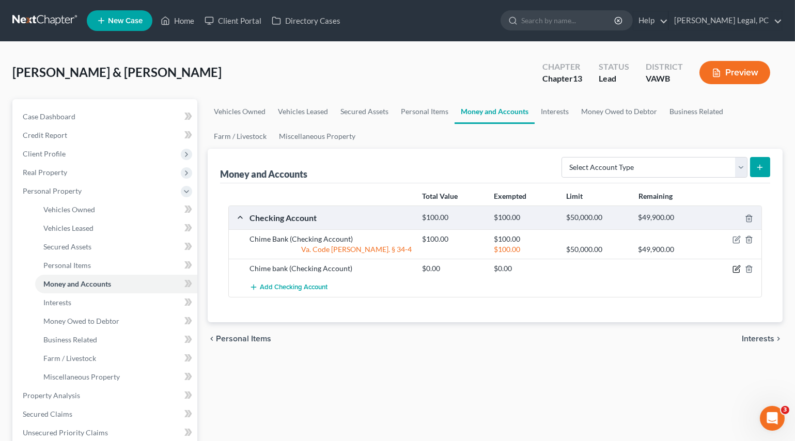
click at [737, 269] on icon "button" at bounding box center [737, 268] width 5 height 5
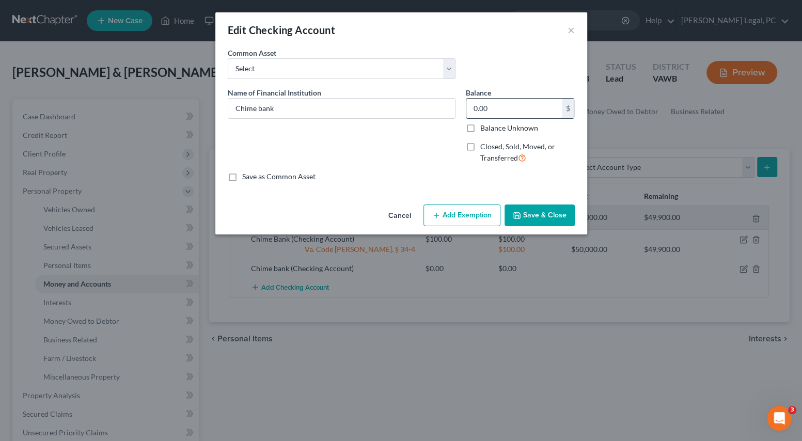
click at [496, 111] on input "0.00" at bounding box center [515, 109] width 96 height 20
type input "1"
type input "2"
click at [451, 130] on div "Name of Financial Institution * Chime bank" at bounding box center [342, 129] width 238 height 85
click at [458, 219] on button "Add Exemption" at bounding box center [462, 216] width 77 height 22
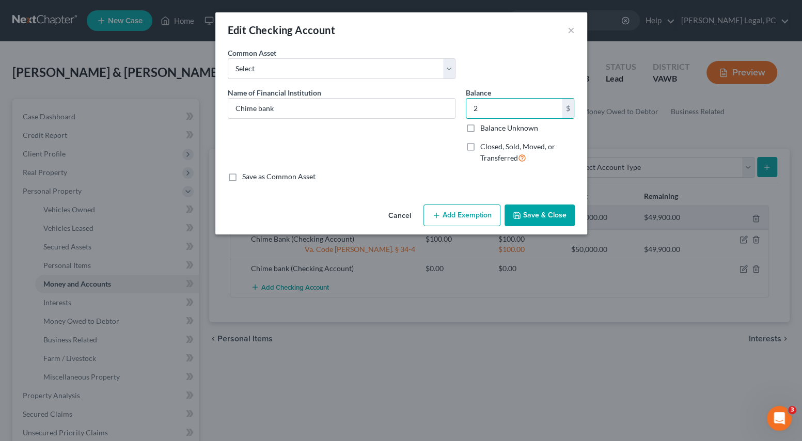
select select "2"
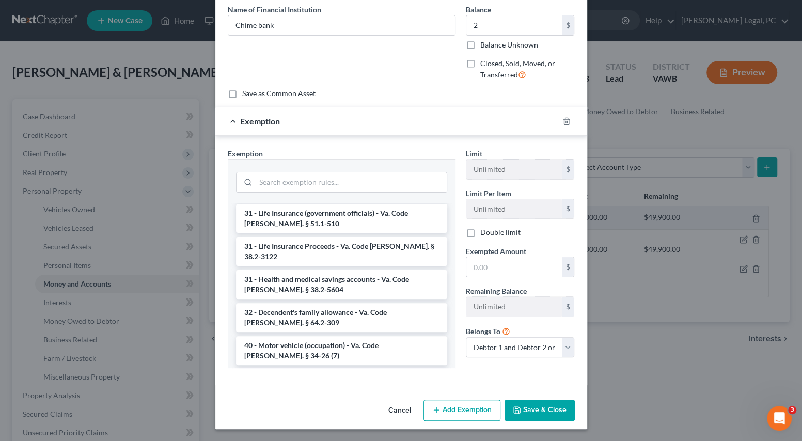
scroll to position [1568, 0]
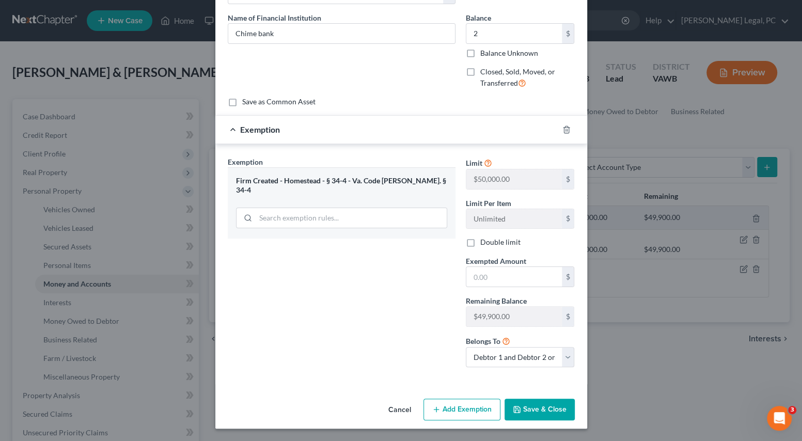
scroll to position [74, 0]
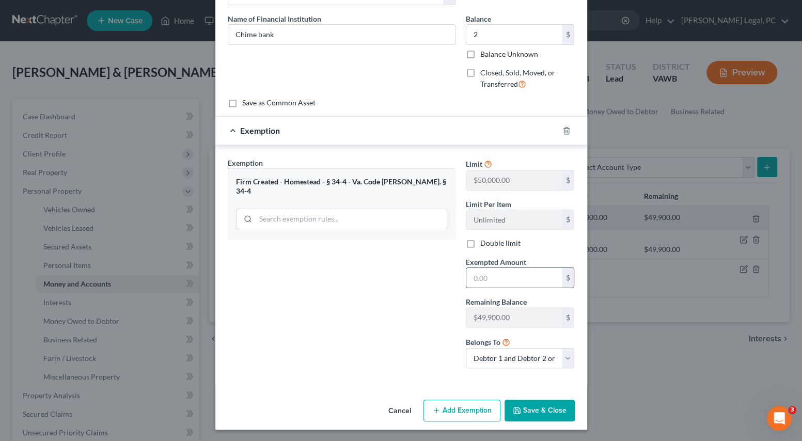
click at [487, 281] on input "text" at bounding box center [515, 278] width 96 height 20
type input "2"
click at [430, 283] on div "Exemption Set must be selected for CA. Exemption * Firm Created - Homestead - §…" at bounding box center [342, 268] width 238 height 220
drag, startPoint x: 525, startPoint y: 405, endPoint x: 516, endPoint y: 408, distance: 9.5
click at [525, 405] on button "Save & Close" at bounding box center [540, 411] width 70 height 22
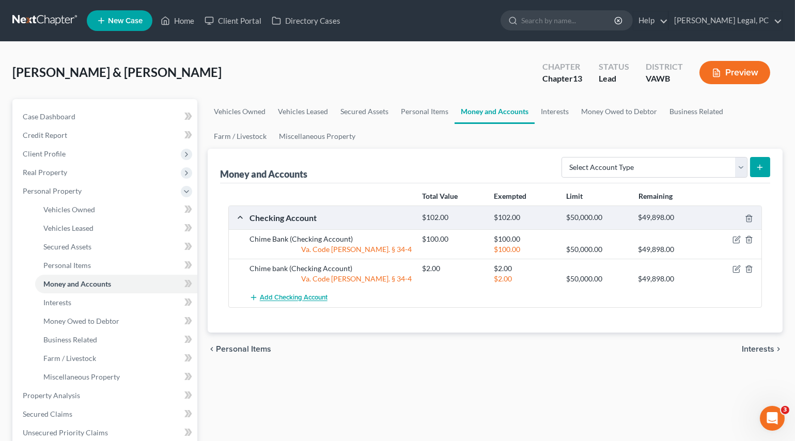
click at [322, 299] on span "Add Checking Account" at bounding box center [294, 298] width 68 height 8
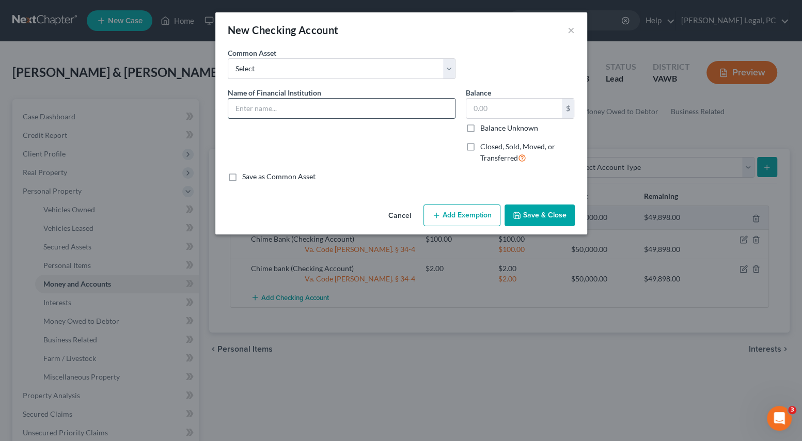
click at [254, 106] on input "text" at bounding box center [341, 109] width 227 height 20
type input "Appalachian Credit Union"
type input "2"
click at [460, 216] on button "Add Exemption" at bounding box center [462, 216] width 77 height 22
select select "2"
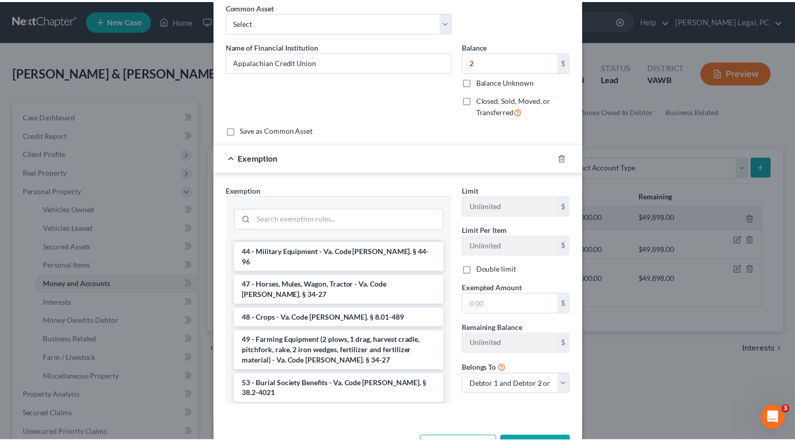
scroll to position [47, 0]
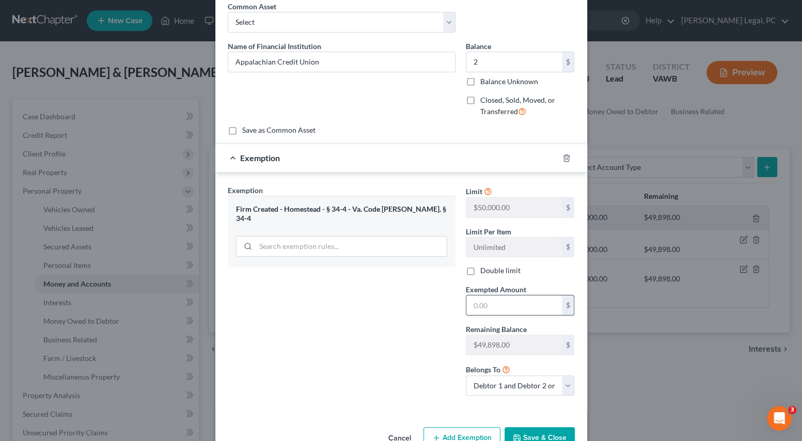
click at [491, 306] on input "text" at bounding box center [515, 306] width 96 height 20
type input "2"
click at [396, 315] on div "Exemption Set must be selected for CA. Exemption * Firm Created - Homestead - §…" at bounding box center [342, 295] width 238 height 220
click at [537, 432] on button "Save & Close" at bounding box center [540, 438] width 70 height 22
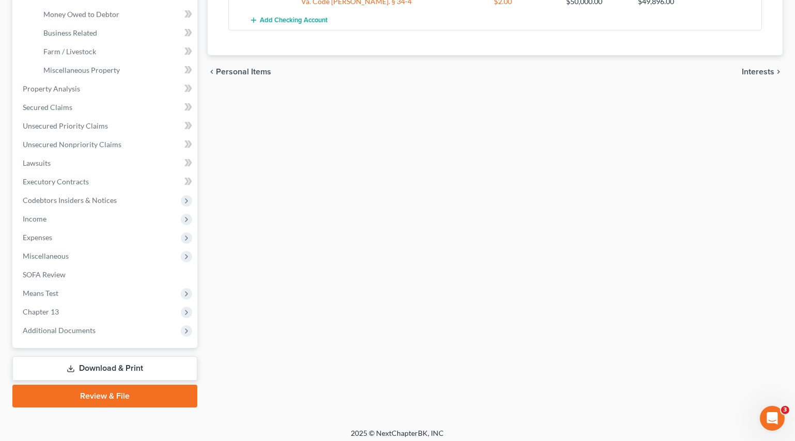
scroll to position [311, 0]
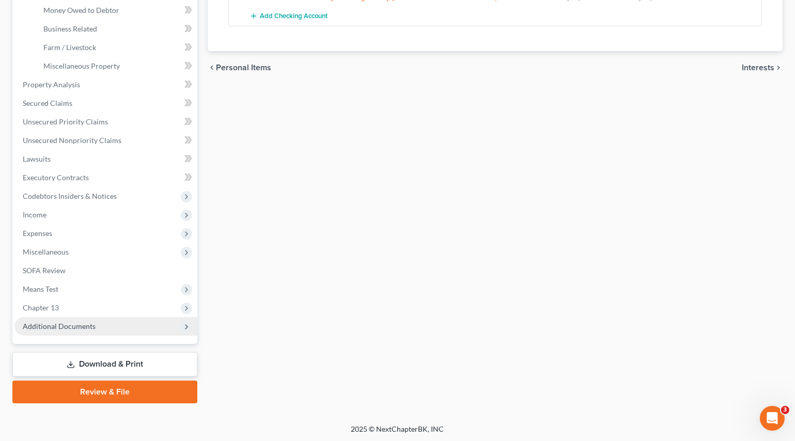
click at [52, 326] on span "Additional Documents" at bounding box center [59, 326] width 73 height 9
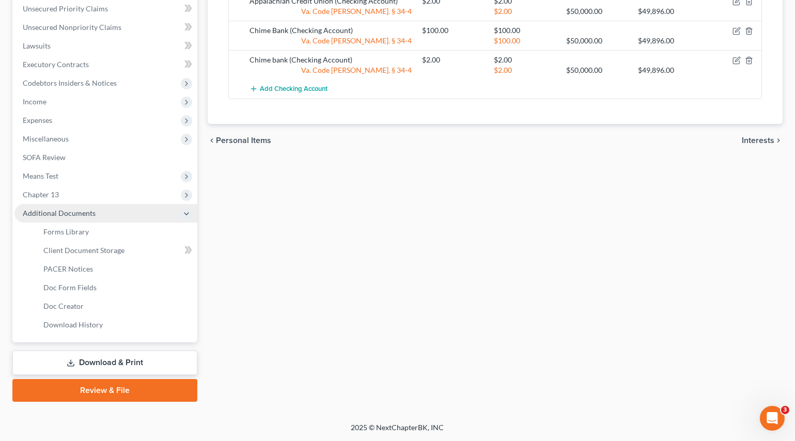
scroll to position [237, 0]
click at [52, 326] on span "Download History" at bounding box center [72, 325] width 59 height 9
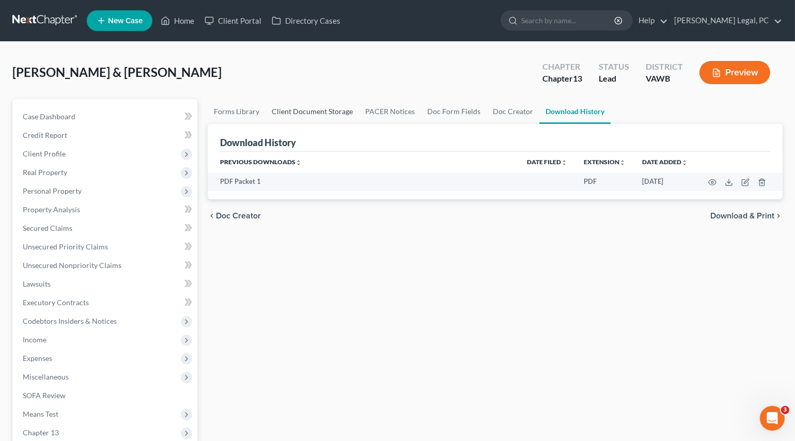
click at [327, 111] on link "Client Document Storage" at bounding box center [313, 111] width 94 height 25
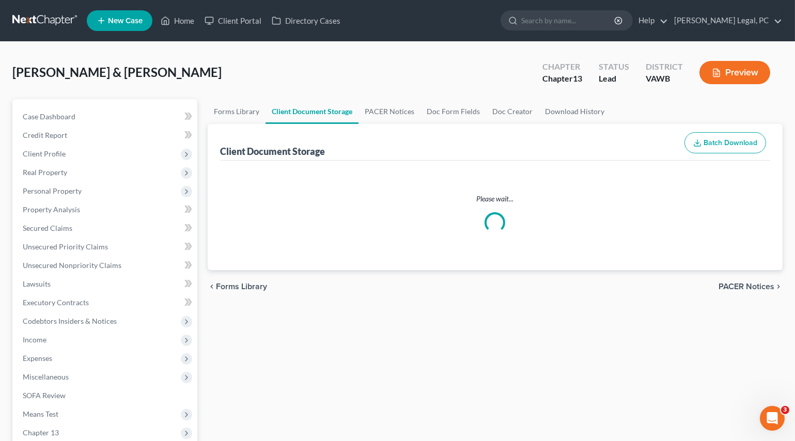
select select "0"
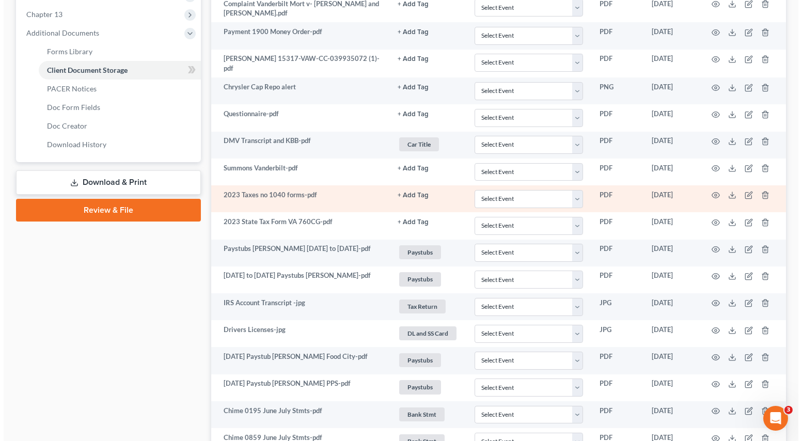
scroll to position [423, 0]
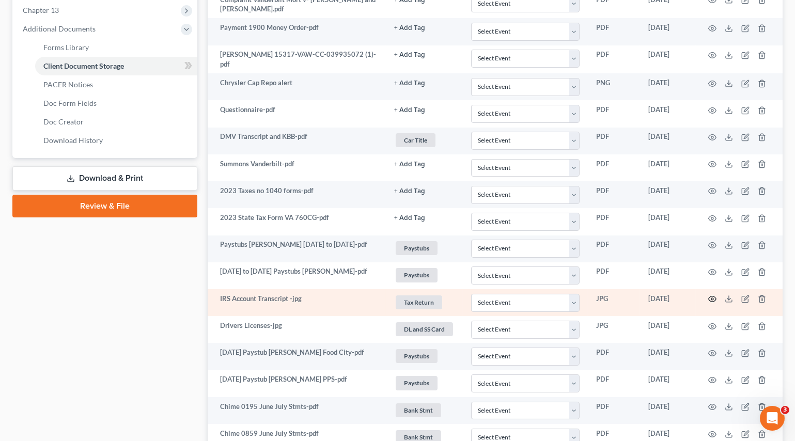
click at [712, 298] on icon "button" at bounding box center [712, 299] width 8 height 8
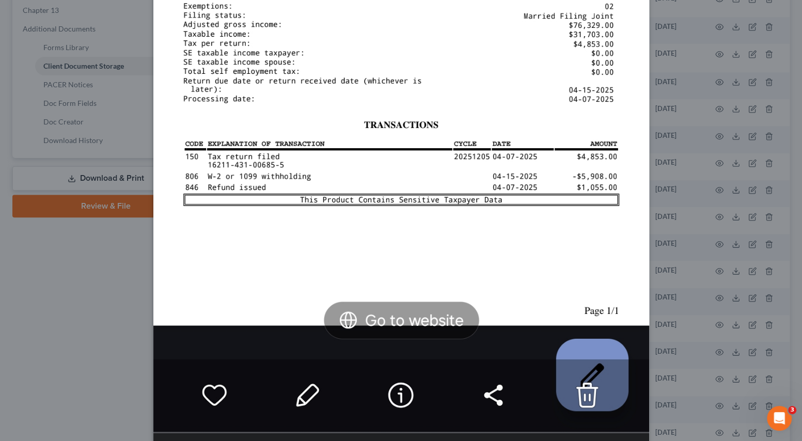
scroll to position [633, 0]
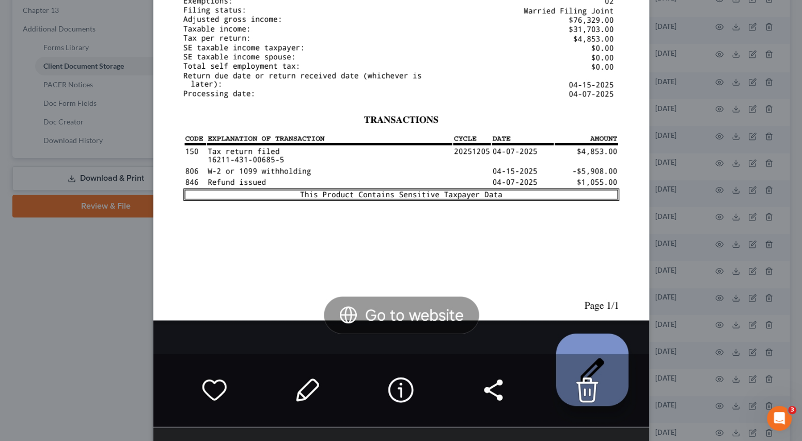
drag, startPoint x: 86, startPoint y: 277, endPoint x: 94, endPoint y: 281, distance: 8.6
click at [86, 277] on div "Attachment Preview: IRS Account Transcript -jpg [DATE] × Download" at bounding box center [401, 220] width 802 height 441
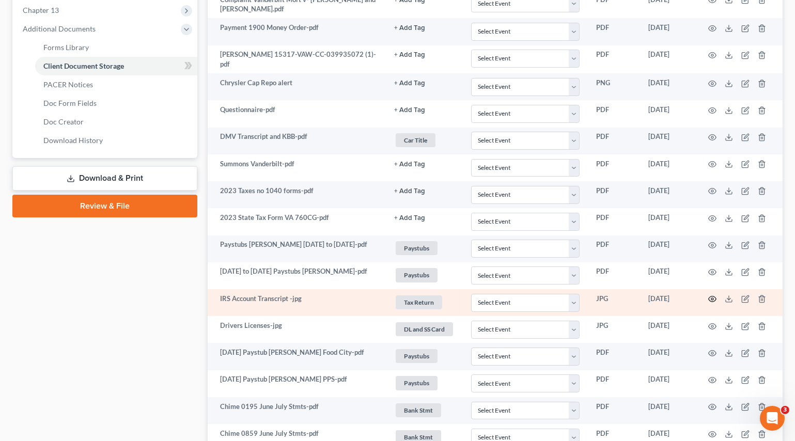
click at [711, 298] on circle "button" at bounding box center [712, 299] width 2 height 2
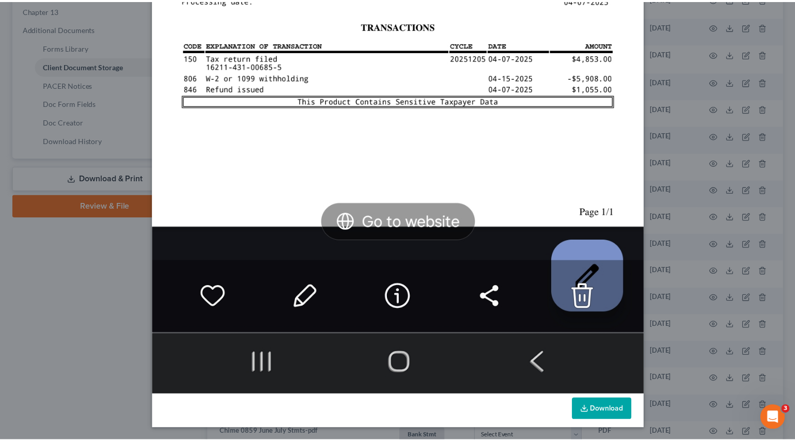
scroll to position [727, 0]
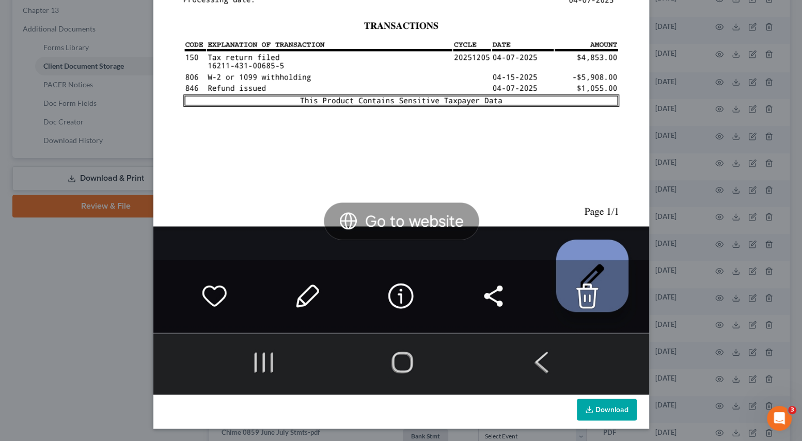
click at [21, 250] on div "Attachment Preview: IRS Account Transcript -jpg [DATE] × Download" at bounding box center [401, 220] width 802 height 441
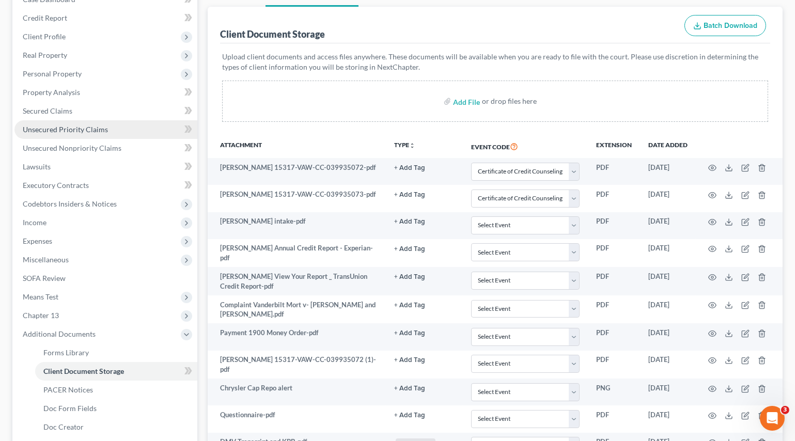
scroll to position [47, 0]
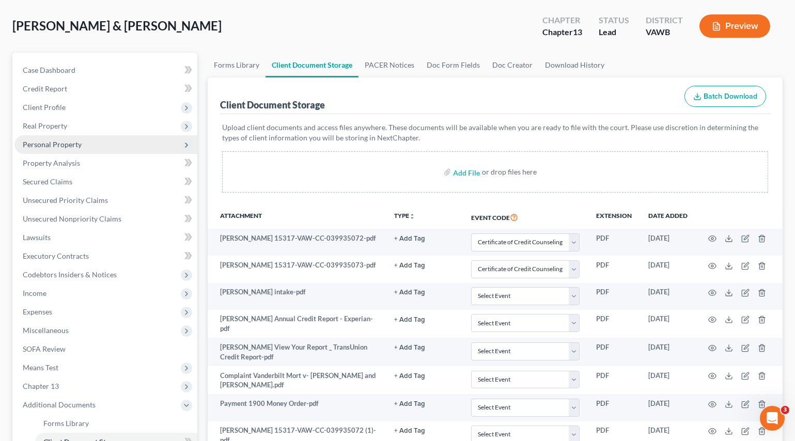
click at [53, 149] on span "Personal Property" at bounding box center [105, 144] width 183 height 19
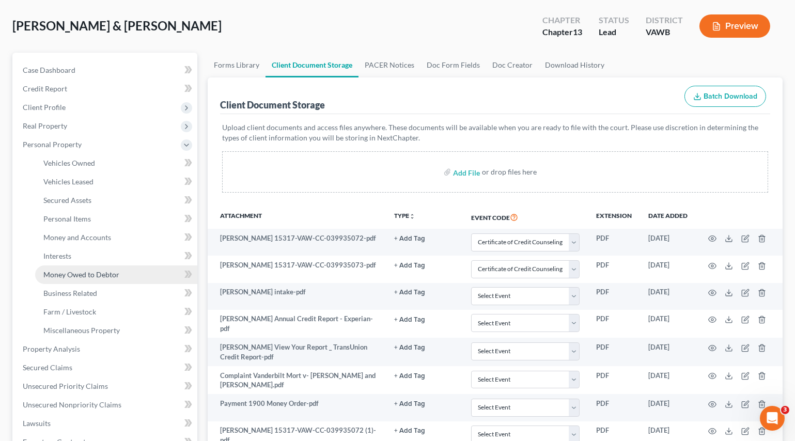
click at [87, 270] on span "Money Owed to Debtor" at bounding box center [81, 274] width 76 height 9
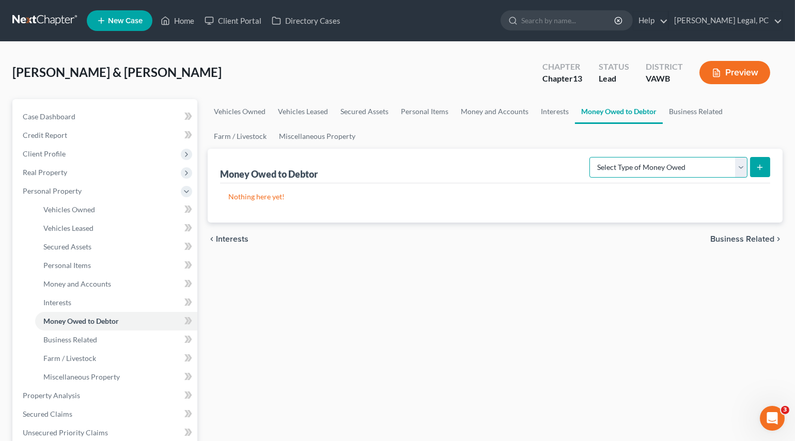
click at [662, 171] on select "Select Type of Money Owed Accounts Receivable Alimony Child Support Claims Agai…" at bounding box center [669, 167] width 158 height 21
select select "expected_tax_refund"
click at [592, 157] on select "Select Type of Money Owed Accounts Receivable Alimony Child Support Claims Agai…" at bounding box center [669, 167] width 158 height 21
click at [756, 165] on icon "submit" at bounding box center [760, 167] width 8 height 8
select select "0"
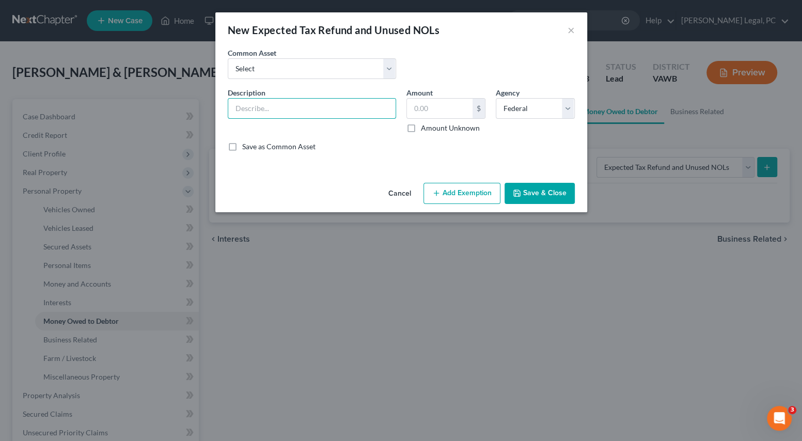
drag, startPoint x: 277, startPoint y: 111, endPoint x: 306, endPoint y: 121, distance: 30.6
click at [277, 111] on input "text" at bounding box center [311, 109] width 167 height 20
type input "Potential 2025 Federal Tax Refund"
click at [432, 106] on input "text" at bounding box center [440, 109] width 66 height 20
type input "1,000"
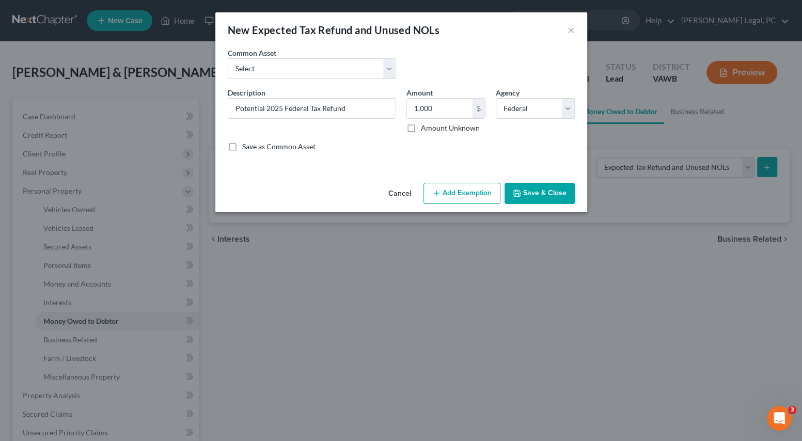
click at [459, 193] on button "Add Exemption" at bounding box center [462, 194] width 77 height 22
select select "2"
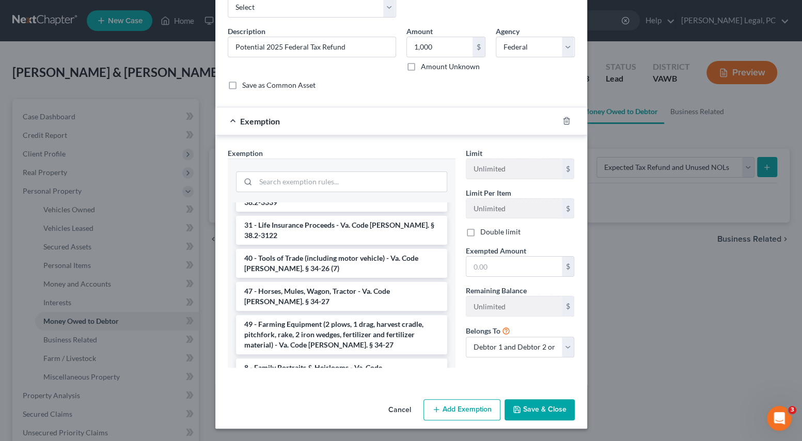
scroll to position [1568, 0]
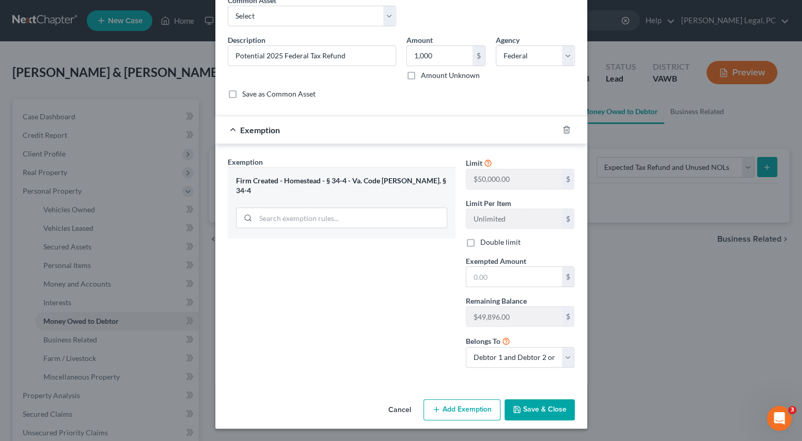
scroll to position [52, 0]
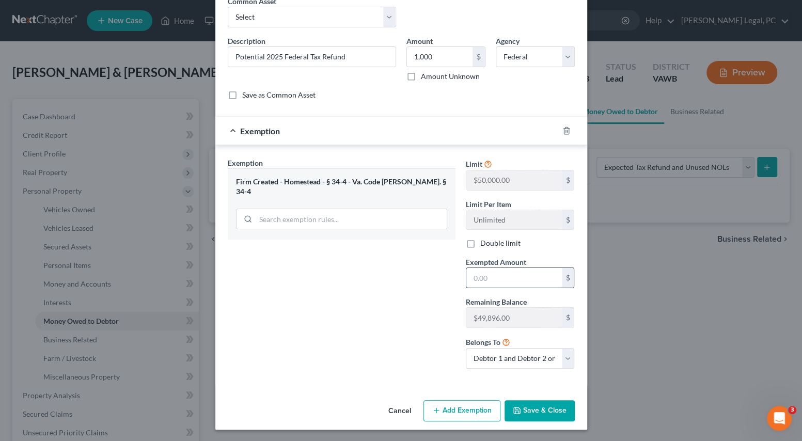
click at [502, 275] on input "text" at bounding box center [515, 278] width 96 height 20
type input "1,000"
click at [521, 408] on button "Save & Close" at bounding box center [540, 411] width 70 height 22
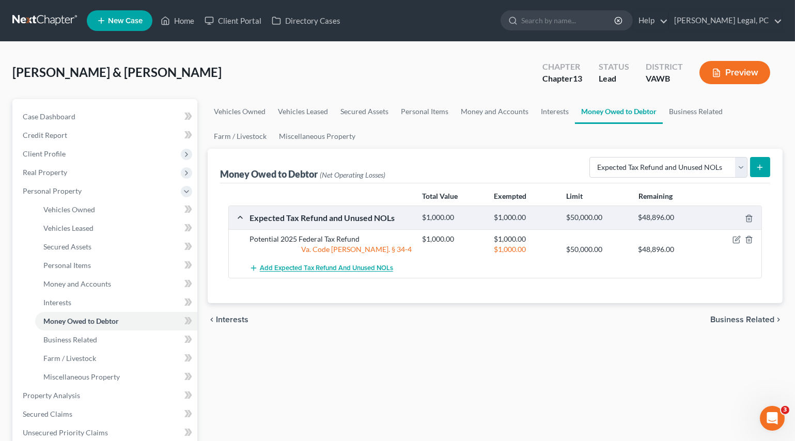
click at [296, 265] on span "Add Expected Tax Refund and Unused NOLs" at bounding box center [326, 269] width 133 height 8
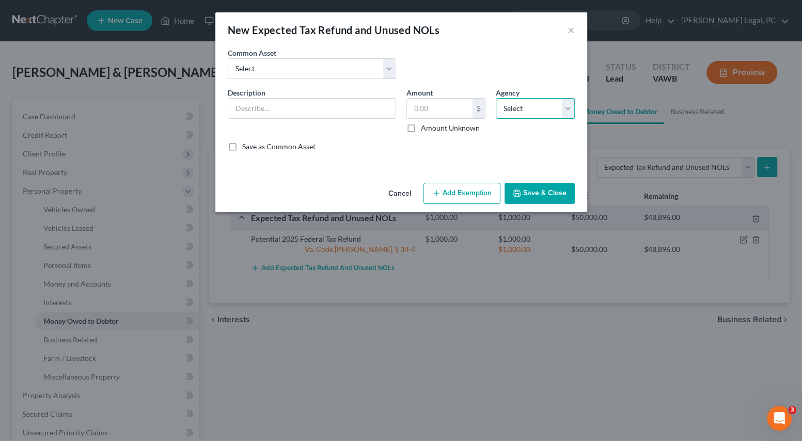
drag, startPoint x: 507, startPoint y: 112, endPoint x: 506, endPoint y: 118, distance: 5.8
click at [507, 112] on select "Select Federal State Local" at bounding box center [535, 108] width 79 height 21
select select "1"
click at [496, 98] on select "Select Federal State Local" at bounding box center [535, 108] width 79 height 21
click at [417, 109] on input "text" at bounding box center [440, 109] width 66 height 20
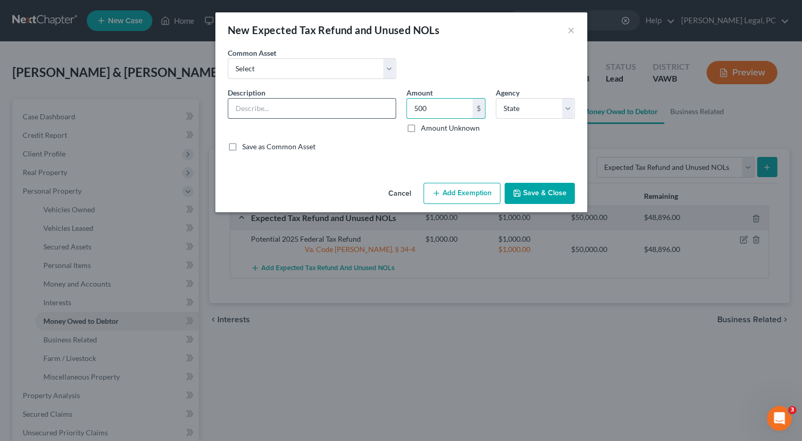
type input "500"
drag, startPoint x: 342, startPoint y: 112, endPoint x: 342, endPoint y: 120, distance: 8.3
click at [342, 112] on input "text" at bounding box center [311, 109] width 167 height 20
type input "Potential 2025 State Tax Refund"
click at [444, 190] on button "Add Exemption" at bounding box center [462, 194] width 77 height 22
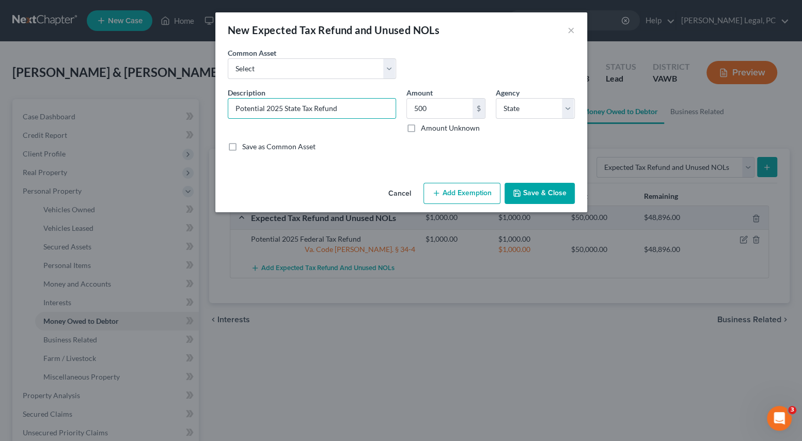
select select "2"
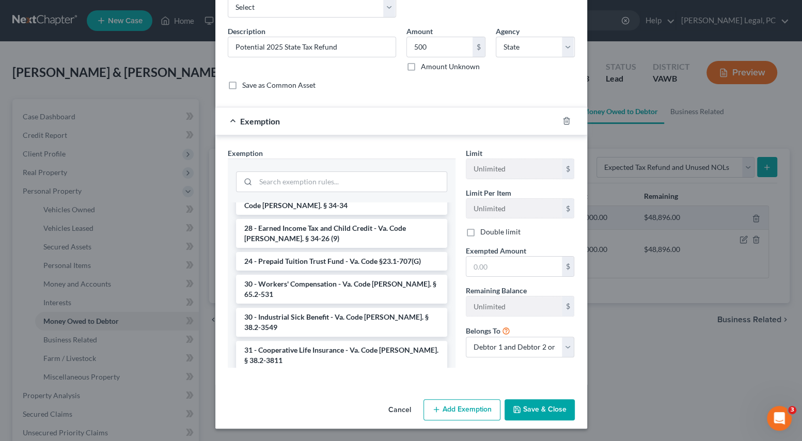
scroll to position [1568, 0]
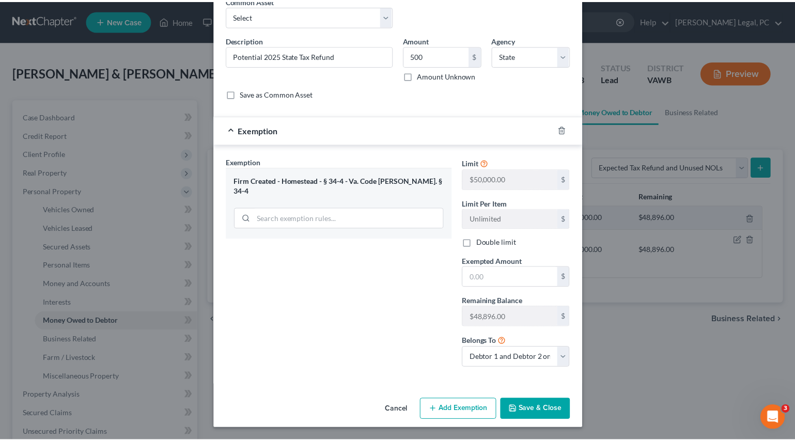
scroll to position [52, 0]
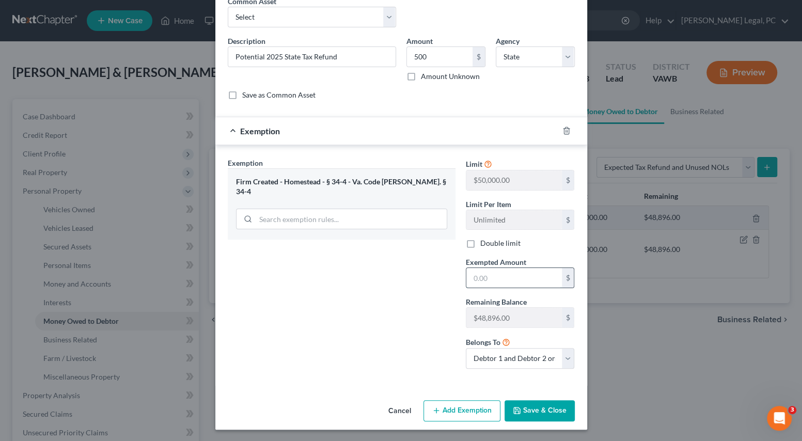
click at [485, 283] on input "text" at bounding box center [515, 278] width 96 height 20
type input "500"
click at [520, 411] on button "Save & Close" at bounding box center [540, 411] width 70 height 22
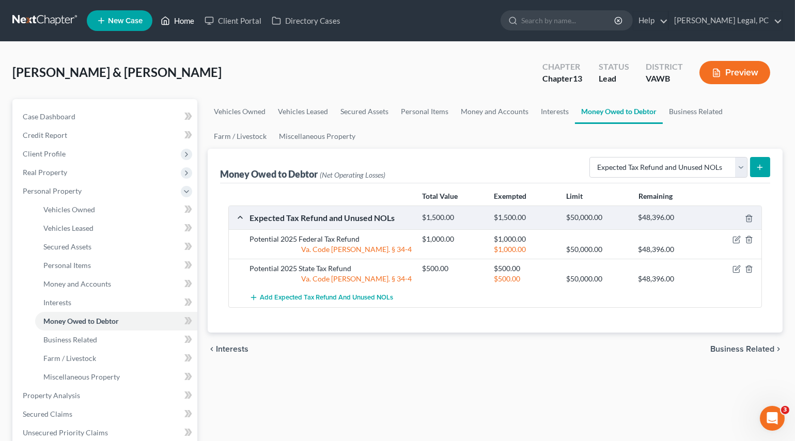
click at [187, 23] on link "Home" at bounding box center [178, 20] width 44 height 19
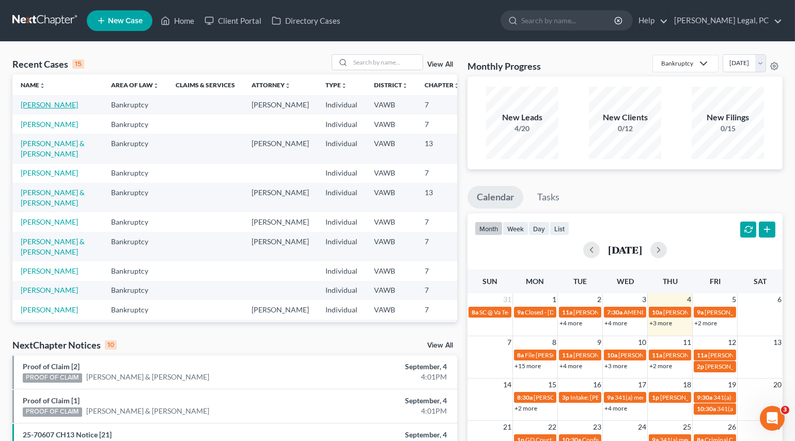
click at [42, 109] on link "[PERSON_NAME]" at bounding box center [49, 104] width 57 height 9
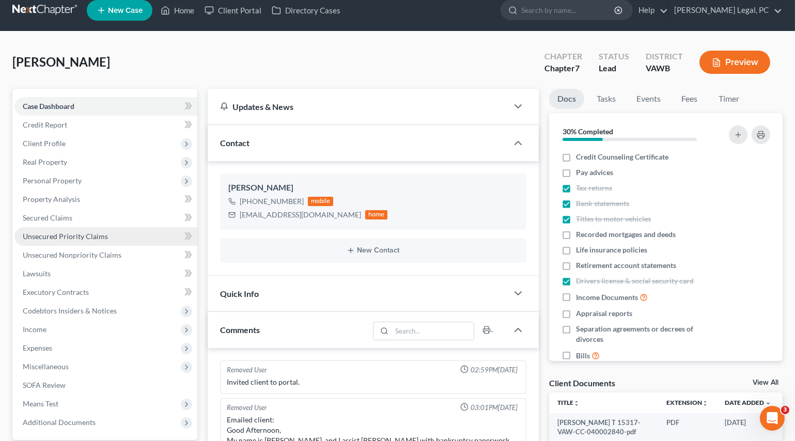
scroll to position [1349, 0]
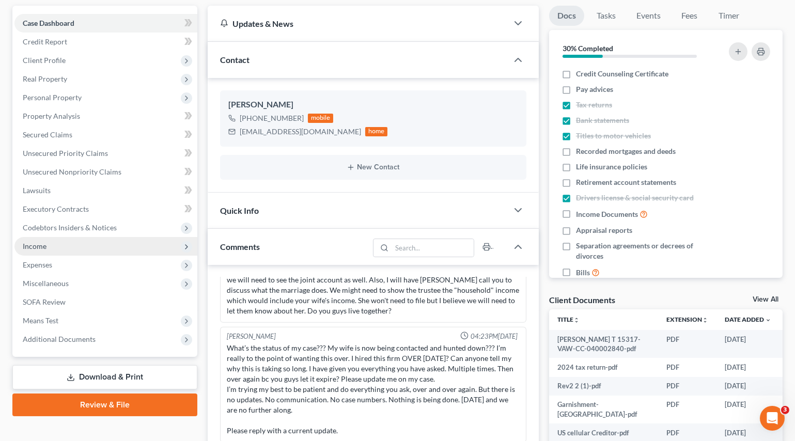
click at [34, 248] on span "Income" at bounding box center [35, 246] width 24 height 9
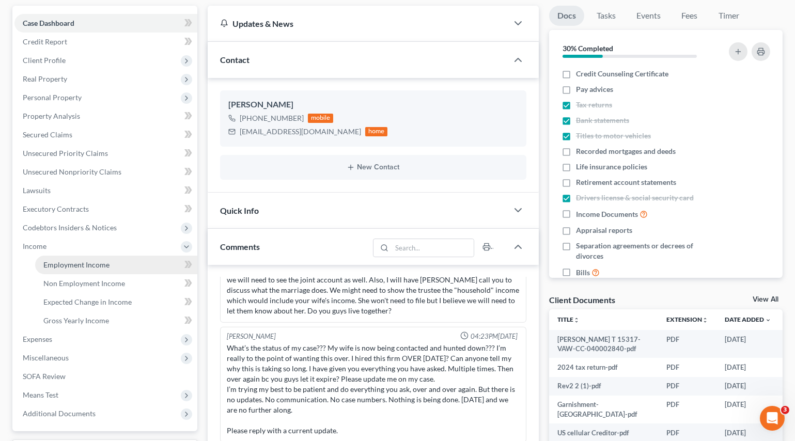
click at [51, 262] on span "Employment Income" at bounding box center [76, 264] width 66 height 9
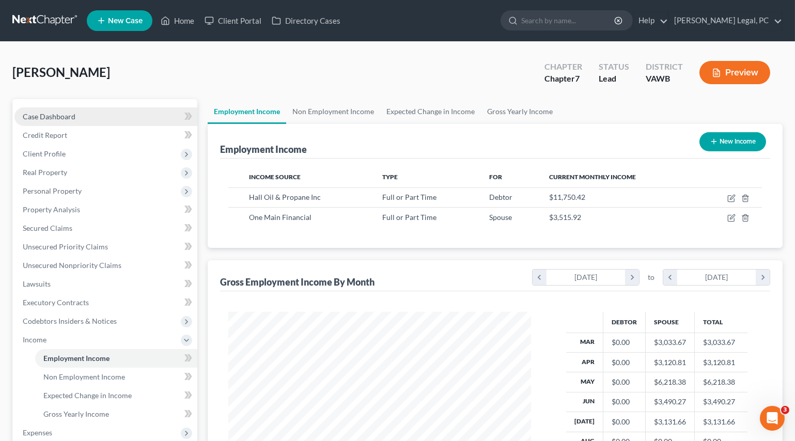
click at [48, 112] on span "Case Dashboard" at bounding box center [49, 116] width 53 height 9
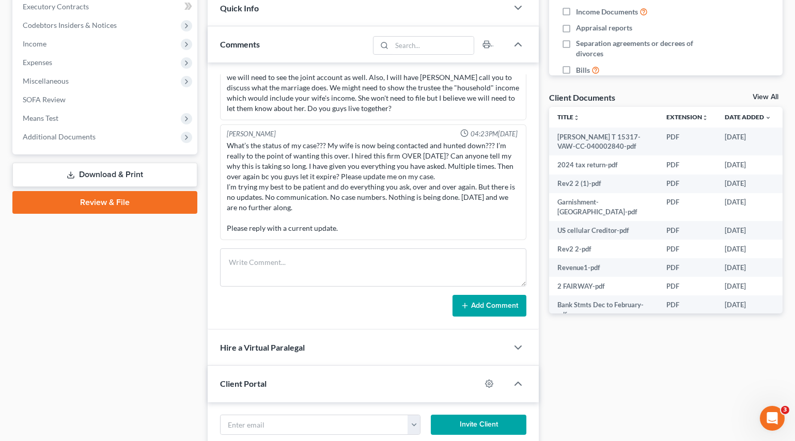
scroll to position [282, 0]
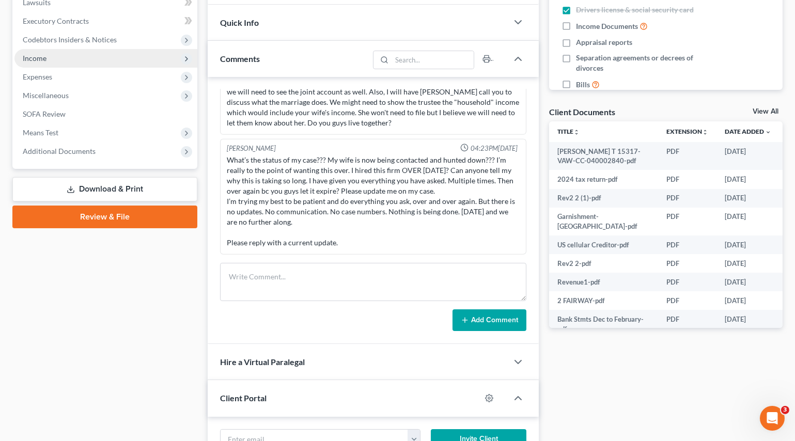
click at [35, 64] on span "Income" at bounding box center [105, 58] width 183 height 19
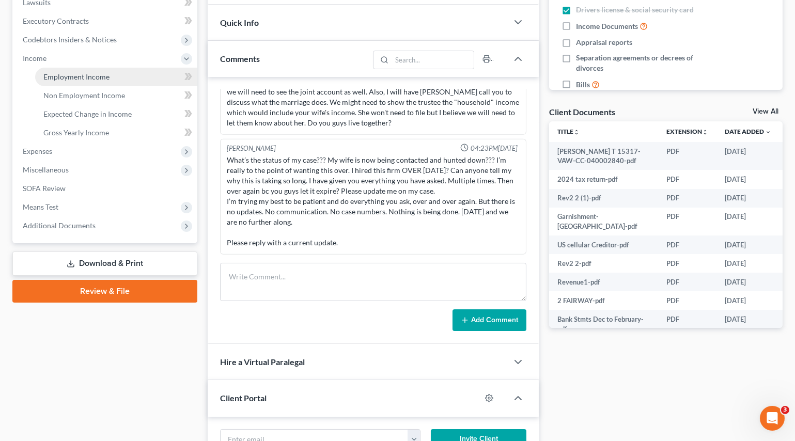
click at [50, 78] on span "Employment Income" at bounding box center [76, 76] width 66 height 9
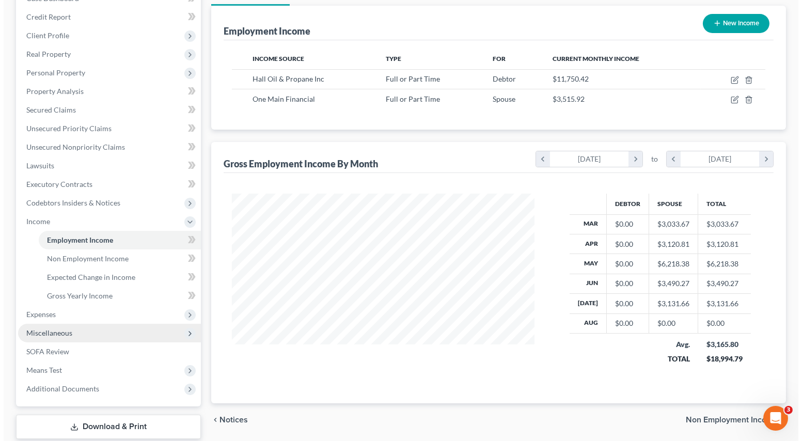
scroll to position [141, 0]
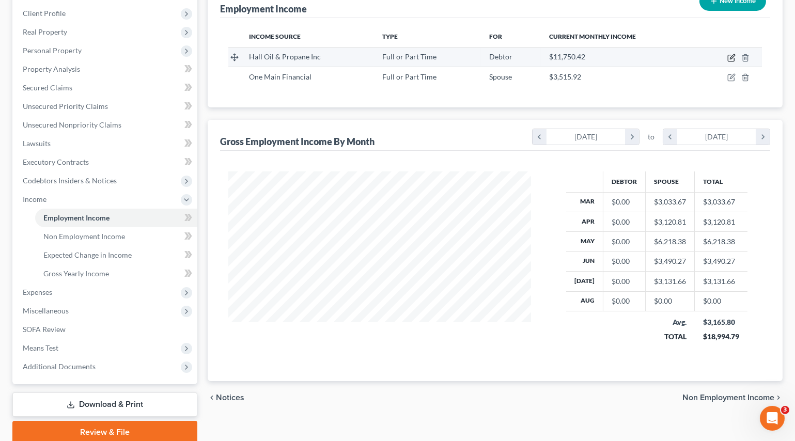
click at [730, 58] on icon "button" at bounding box center [731, 58] width 8 height 8
select select "0"
select select "28"
select select "2"
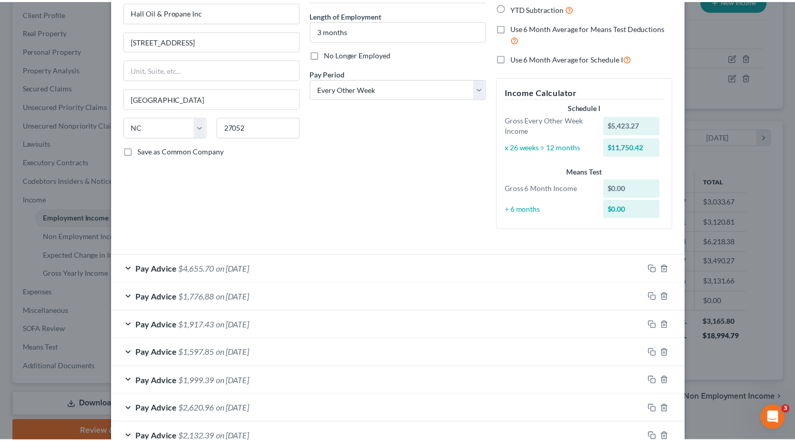
scroll to position [0, 0]
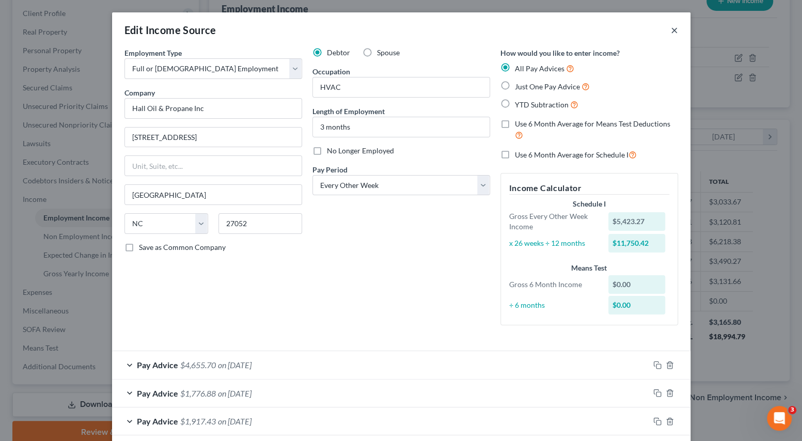
drag, startPoint x: 670, startPoint y: 30, endPoint x: 575, endPoint y: 143, distance: 147.5
click at [671, 29] on button "×" at bounding box center [674, 30] width 7 height 12
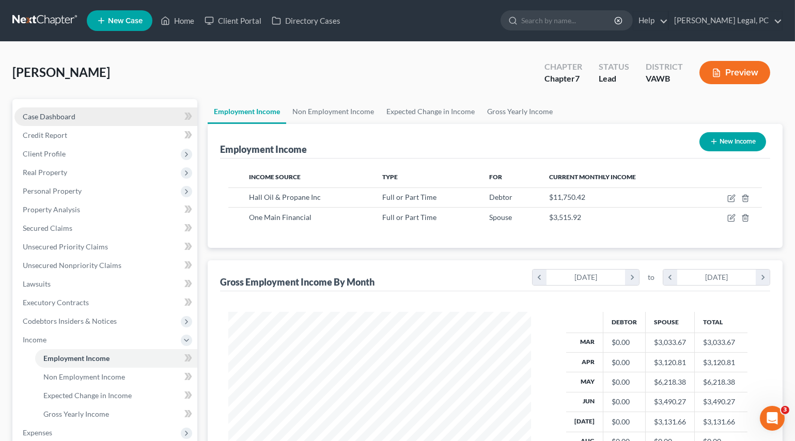
click at [88, 116] on link "Case Dashboard" at bounding box center [105, 116] width 183 height 19
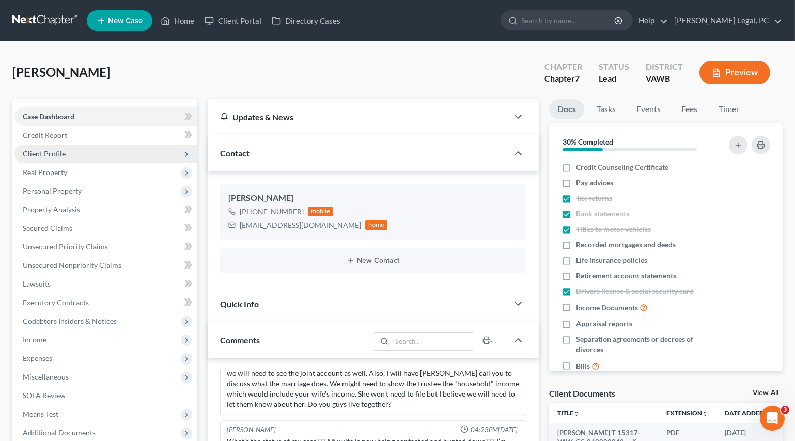
click at [47, 147] on span "Client Profile" at bounding box center [105, 154] width 183 height 19
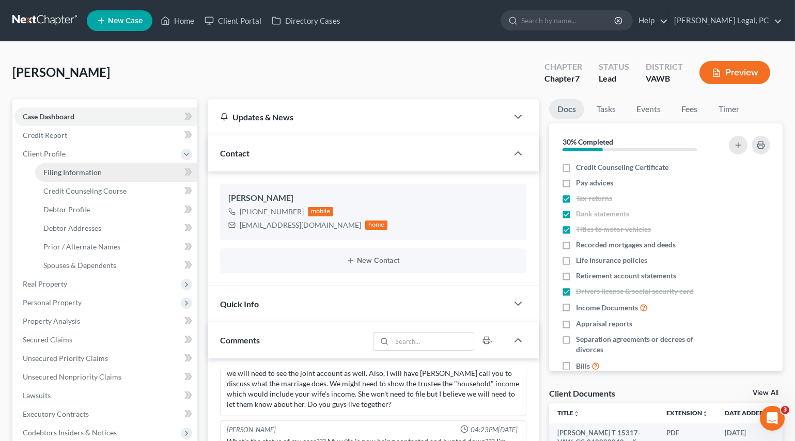
click at [69, 168] on span "Filing Information" at bounding box center [72, 172] width 58 height 9
select select "1"
select select "0"
select select "84"
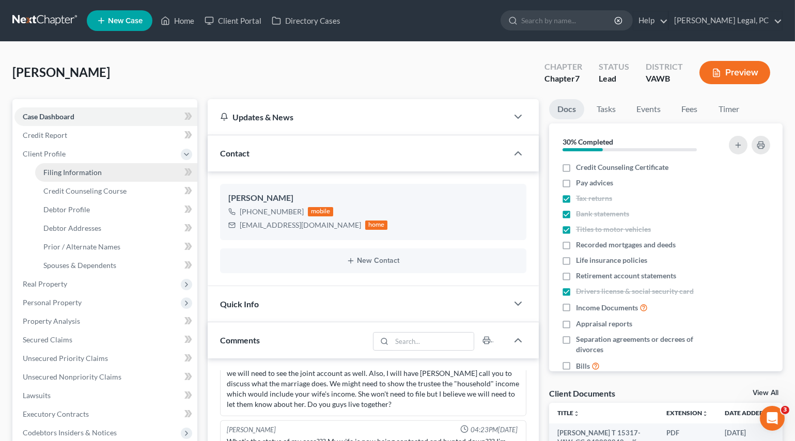
select select "0"
select select "48"
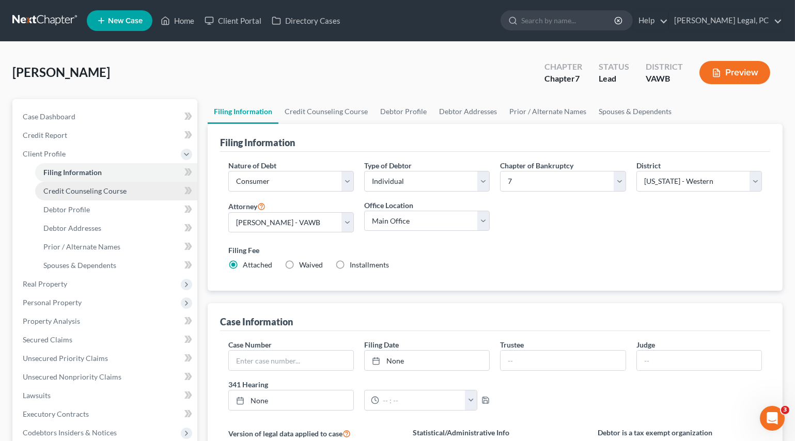
click at [80, 188] on span "Credit Counseling Course" at bounding box center [84, 191] width 83 height 9
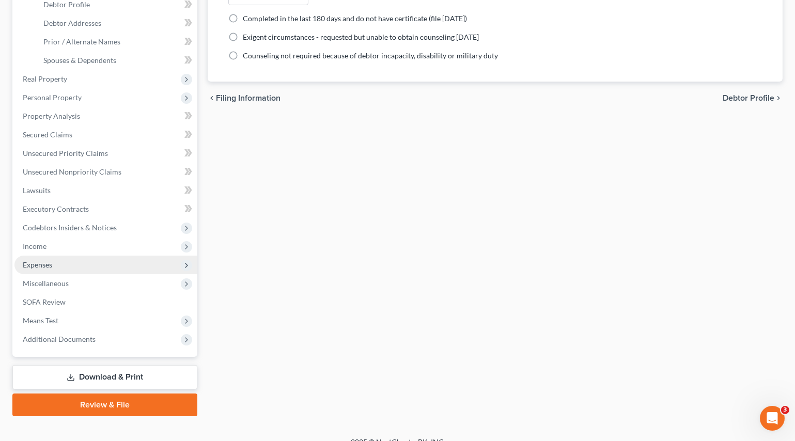
scroll to position [218, 0]
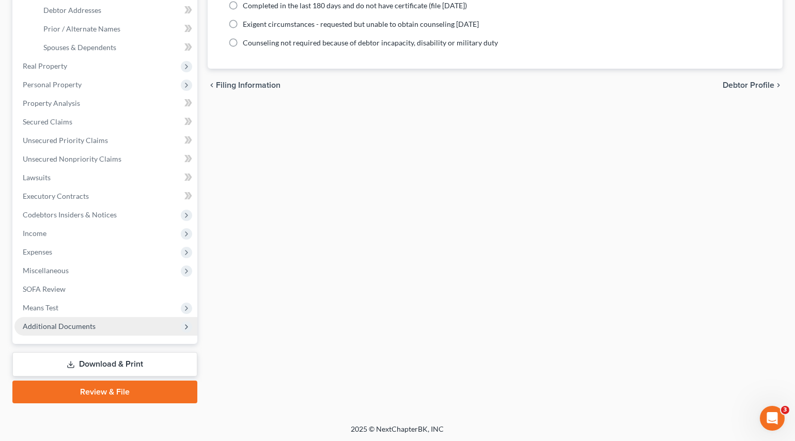
click at [54, 318] on span "Additional Documents" at bounding box center [105, 326] width 183 height 19
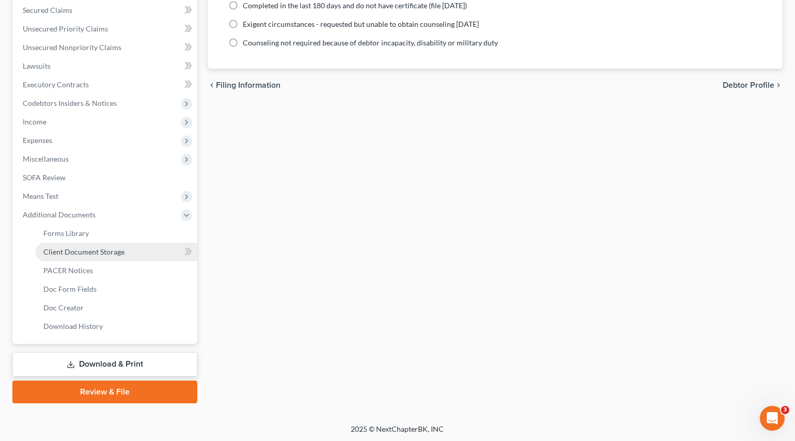
click at [75, 252] on span "Client Document Storage" at bounding box center [83, 251] width 81 height 9
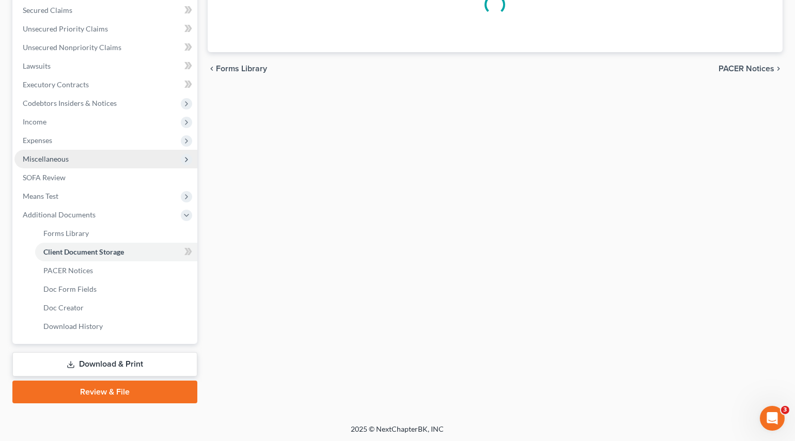
select select "0"
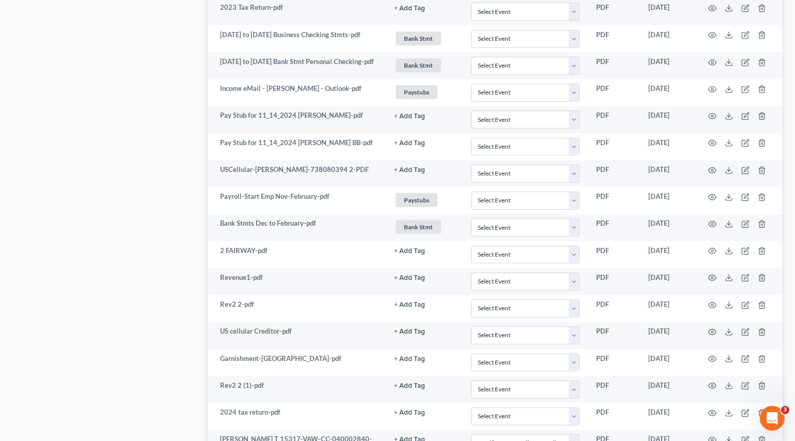
scroll to position [1076, 0]
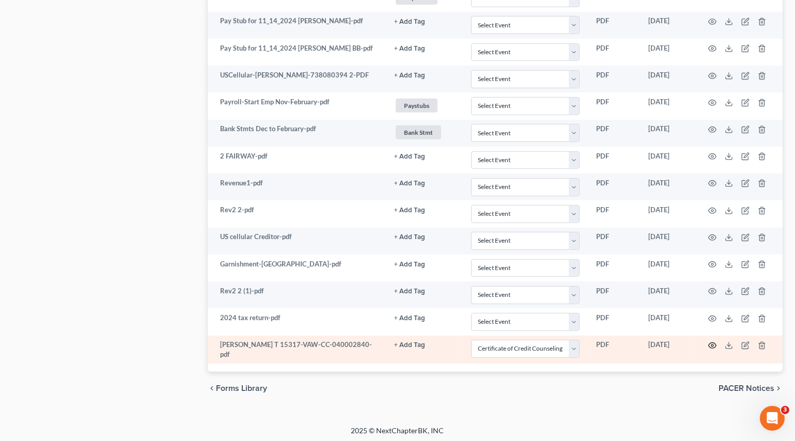
click at [711, 345] on circle "button" at bounding box center [712, 346] width 2 height 2
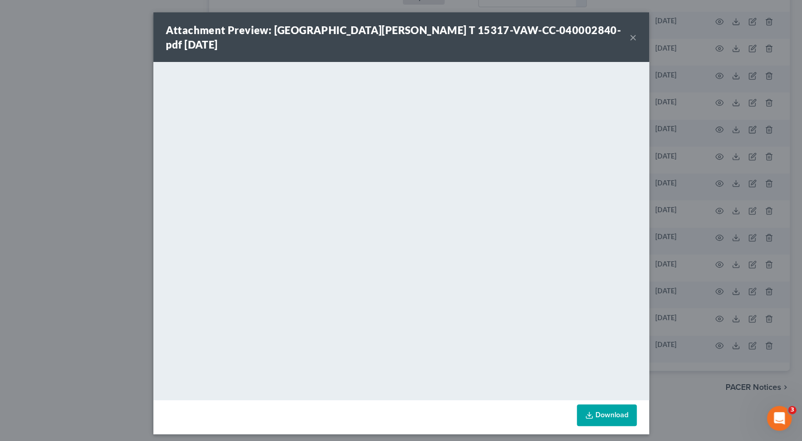
click at [633, 31] on button "×" at bounding box center [633, 37] width 7 height 12
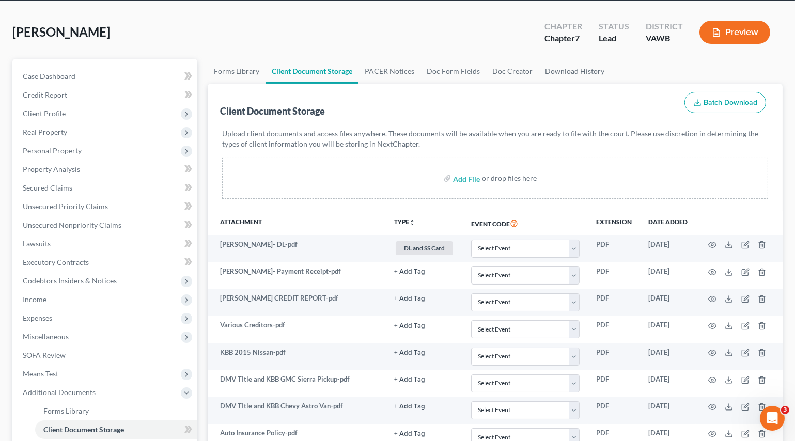
scroll to position [0, 0]
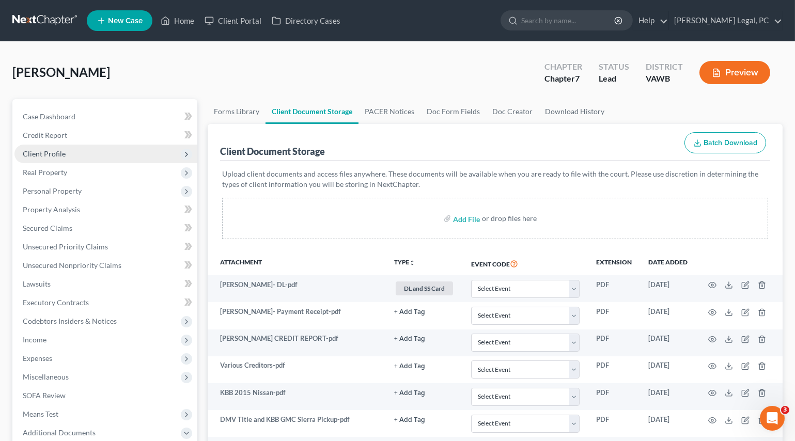
click at [40, 148] on span "Client Profile" at bounding box center [105, 154] width 183 height 19
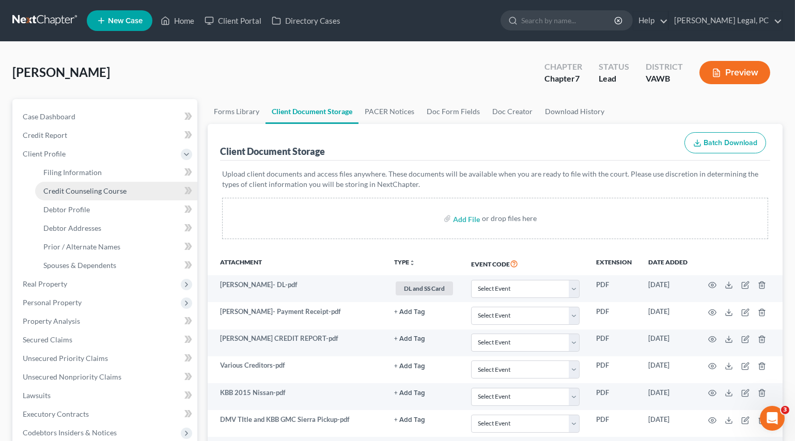
click at [54, 184] on link "Credit Counseling Course" at bounding box center [116, 191] width 162 height 19
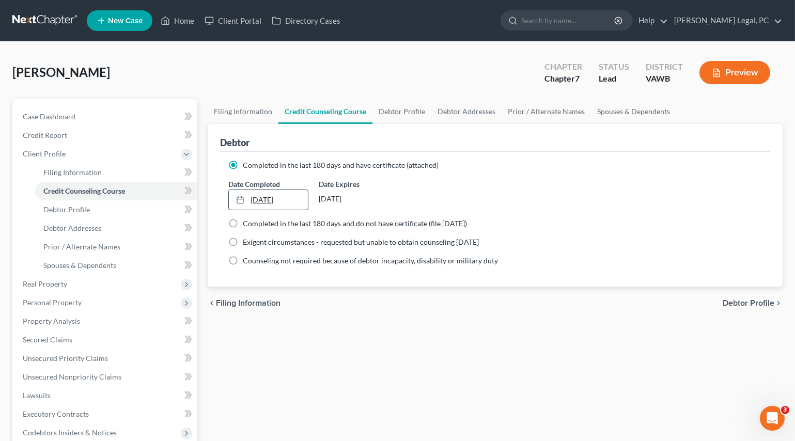
click at [284, 199] on link "[DATE]" at bounding box center [269, 200] width 80 height 20
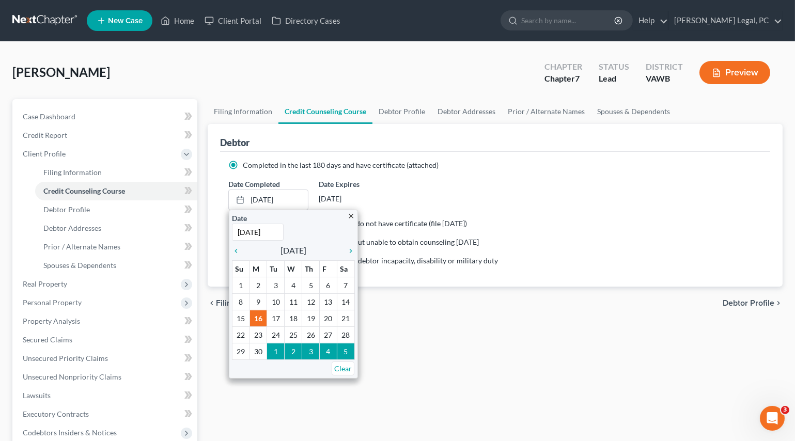
type input "[DATE]"
click at [415, 198] on div "Date Completed [DATE] close Date [DATE] Time 12:00 AM chevron_left [DATE] chevr…" at bounding box center [495, 195] width 544 height 32
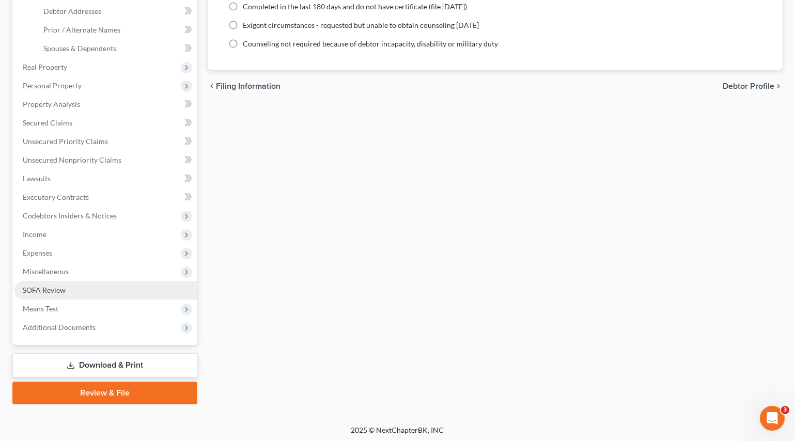
scroll to position [218, 0]
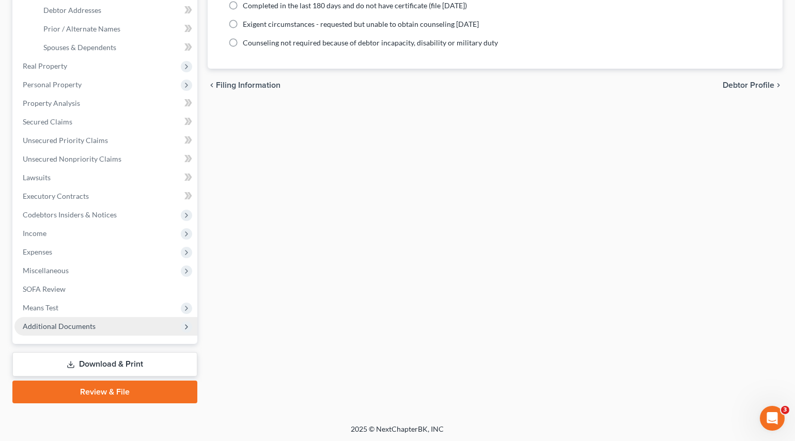
click at [49, 327] on span "Additional Documents" at bounding box center [59, 326] width 73 height 9
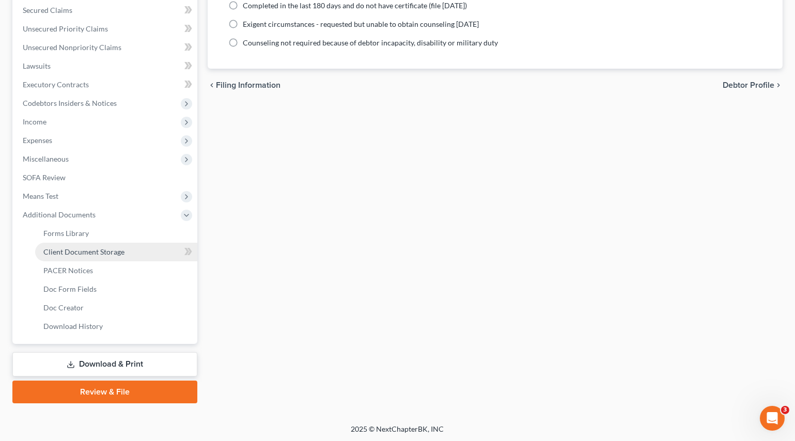
click at [82, 251] on span "Client Document Storage" at bounding box center [83, 251] width 81 height 9
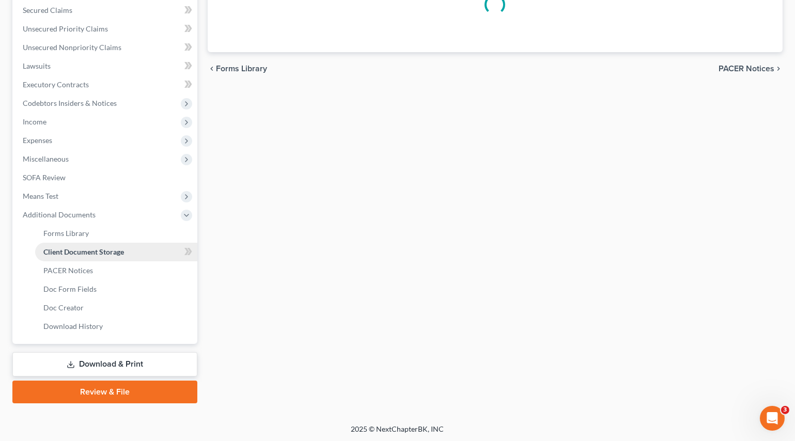
scroll to position [80, 0]
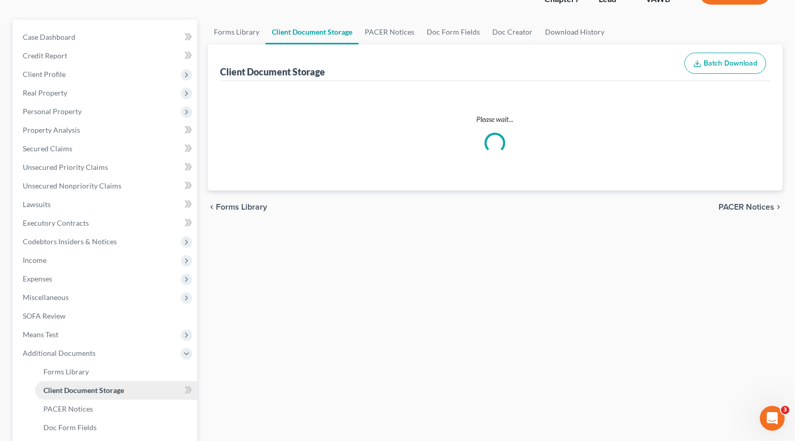
select select "0"
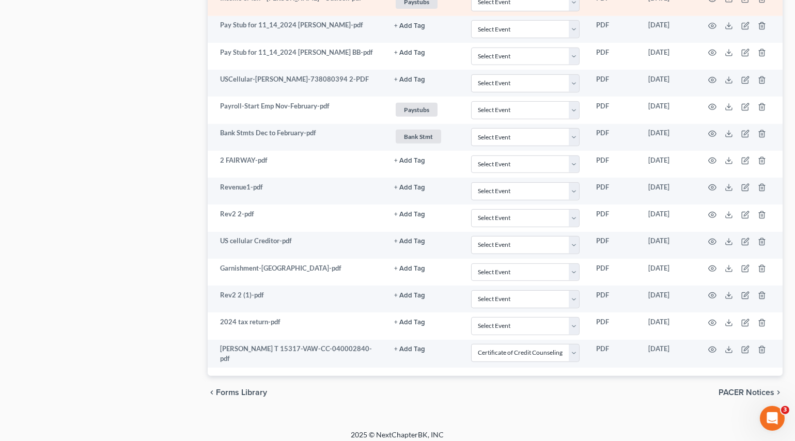
scroll to position [1076, 0]
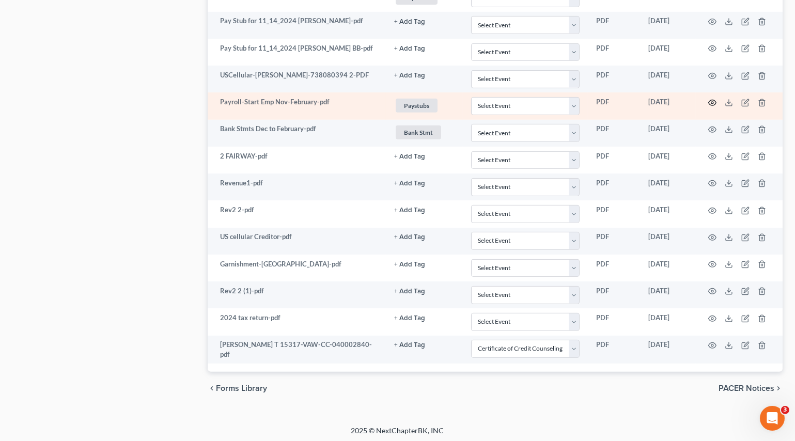
click at [709, 100] on icon "button" at bounding box center [712, 103] width 8 height 8
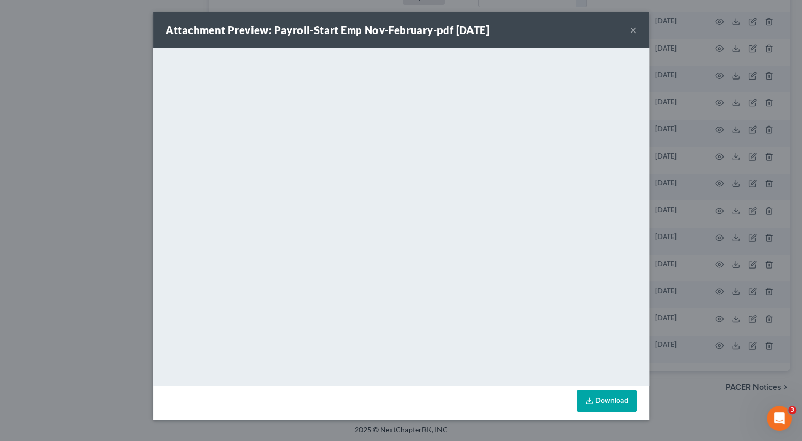
click at [709, 364] on div "Attachment Preview: Payroll-Start Emp Nov-February-pdf [DATE] × <object ng-attr…" at bounding box center [401, 220] width 802 height 441
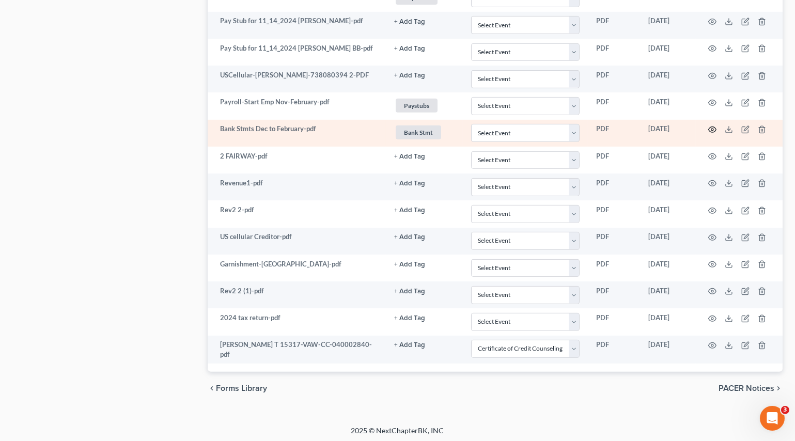
click at [709, 127] on icon "button" at bounding box center [712, 130] width 8 height 8
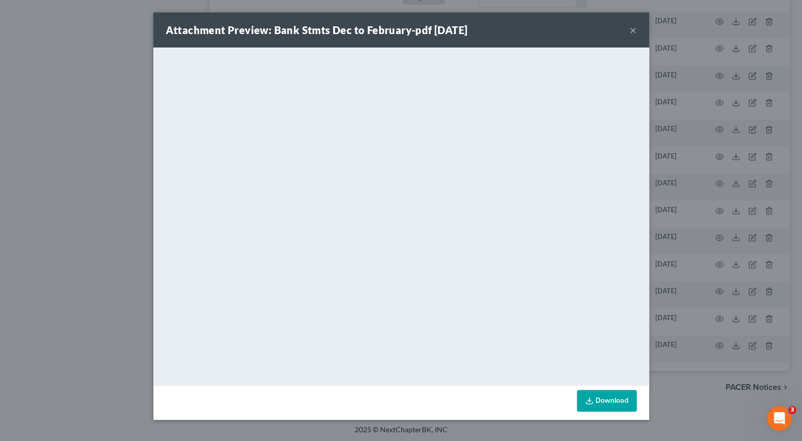
click at [630, 32] on button "×" at bounding box center [633, 30] width 7 height 12
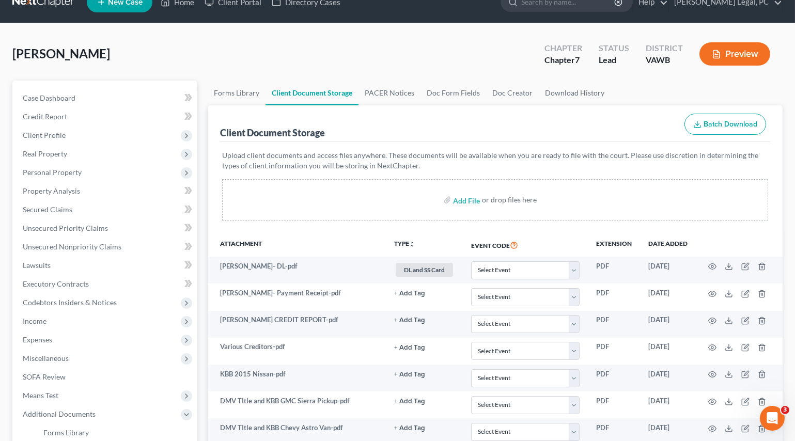
scroll to position [0, 0]
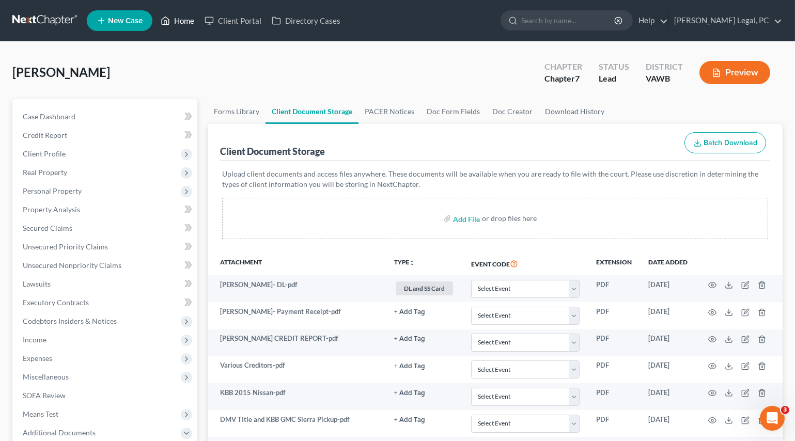
click at [177, 19] on link "Home" at bounding box center [178, 20] width 44 height 19
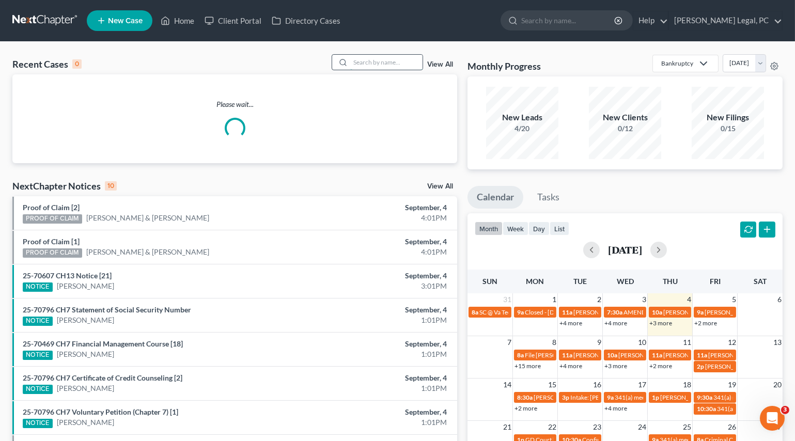
click at [378, 65] on input "search" at bounding box center [386, 62] width 72 height 15
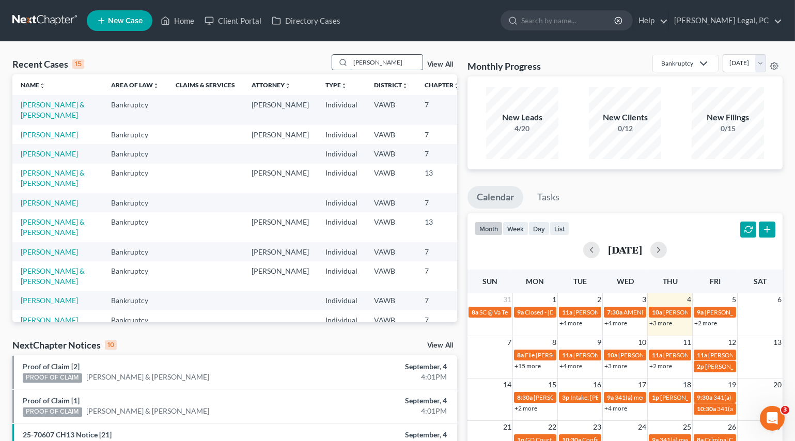
type input "[PERSON_NAME]"
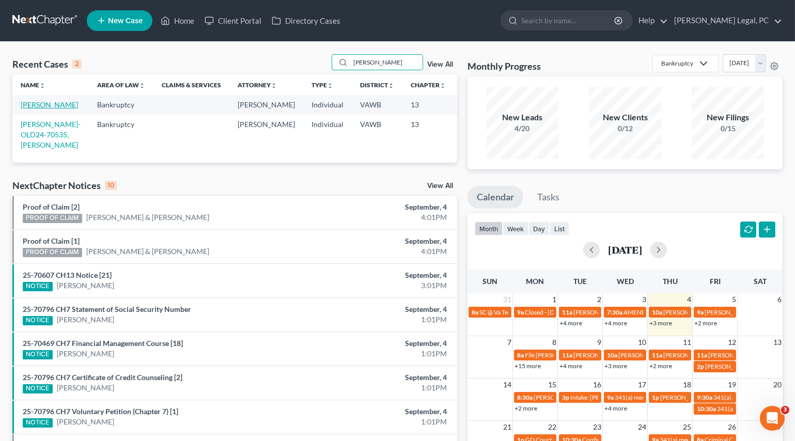
click at [30, 109] on link "[PERSON_NAME]" at bounding box center [49, 104] width 57 height 9
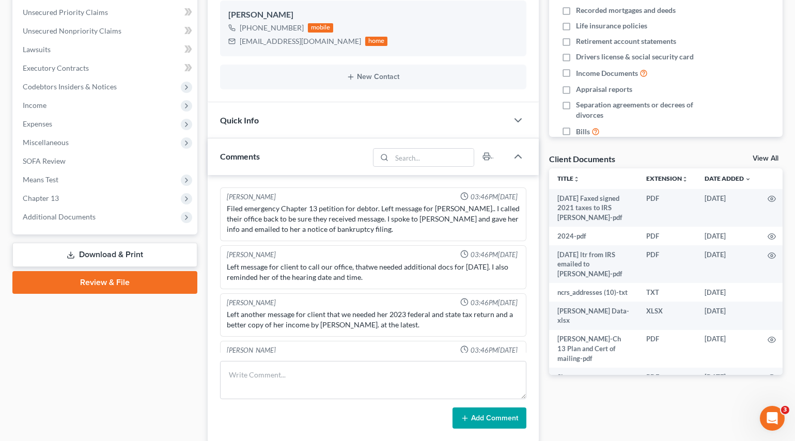
scroll to position [764, 0]
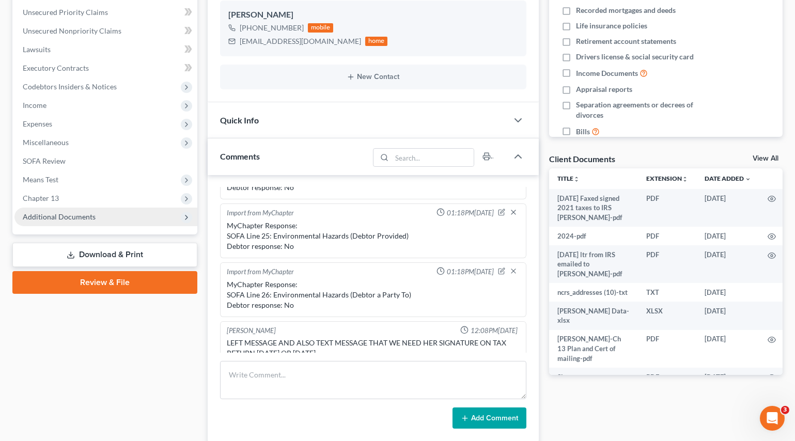
click at [52, 212] on span "Additional Documents" at bounding box center [59, 216] width 73 height 9
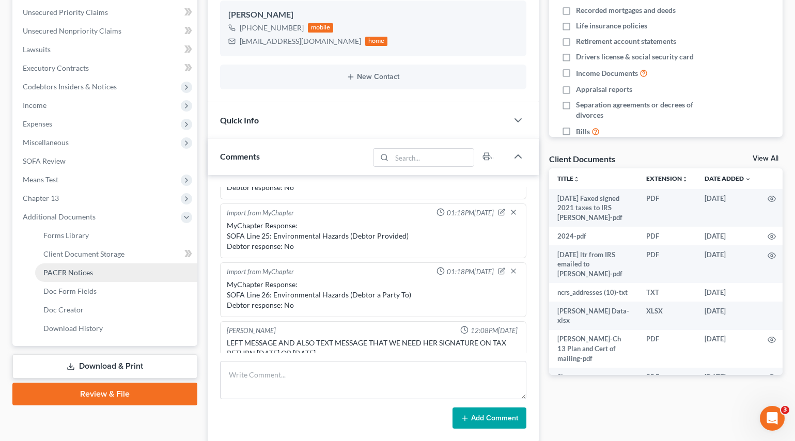
click at [65, 272] on span "PACER Notices" at bounding box center [68, 272] width 50 height 9
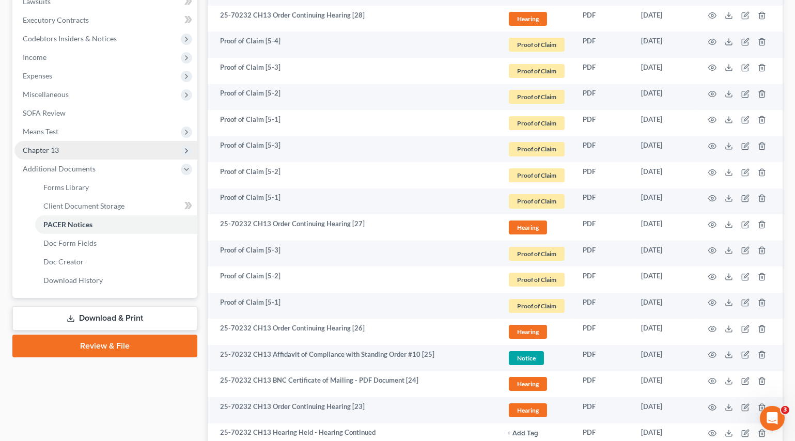
scroll to position [282, 0]
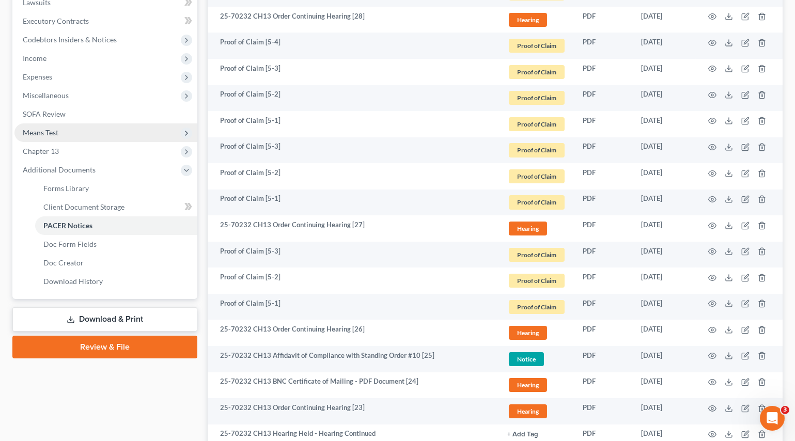
click at [52, 132] on span "Means Test" at bounding box center [41, 132] width 36 height 9
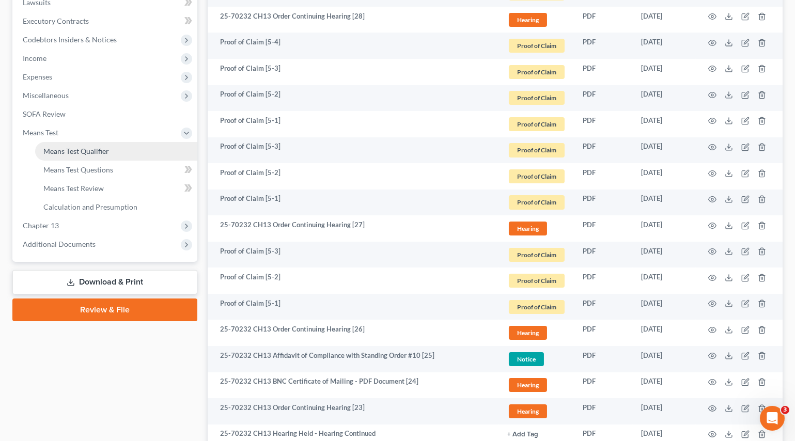
click at [90, 157] on link "Means Test Qualifier" at bounding box center [116, 151] width 162 height 19
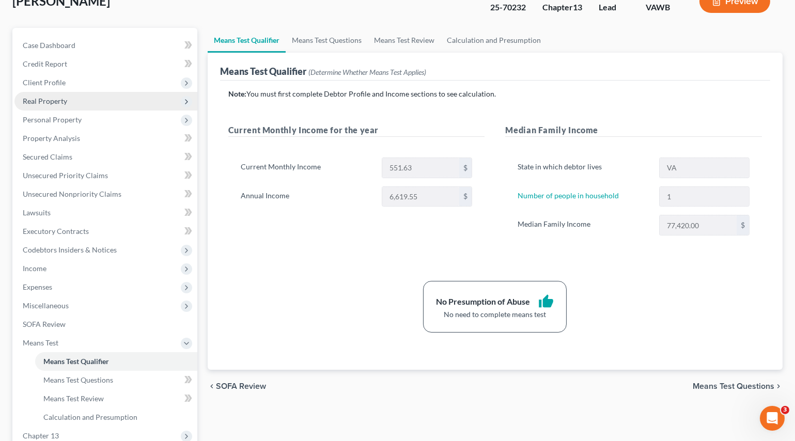
scroll to position [94, 0]
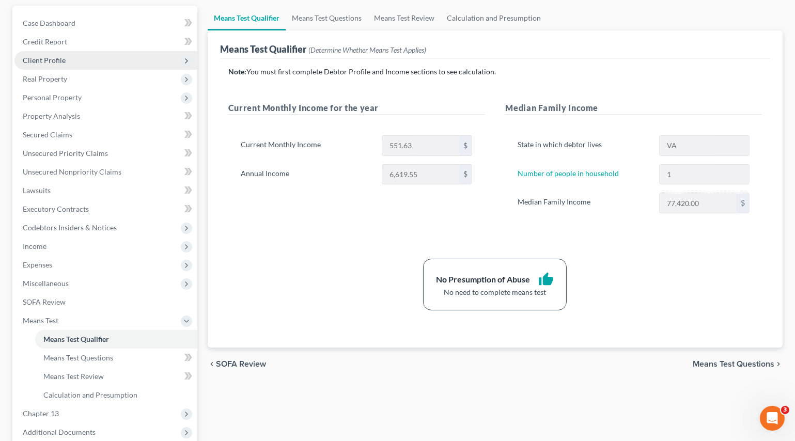
click at [46, 59] on span "Client Profile" at bounding box center [44, 60] width 43 height 9
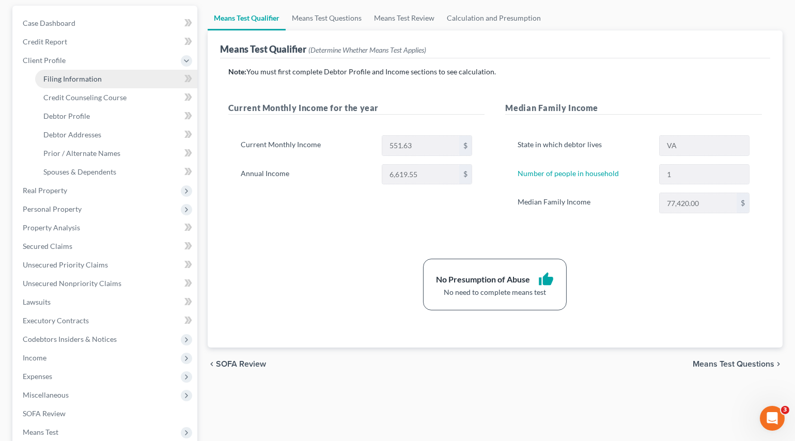
click at [89, 79] on span "Filing Information" at bounding box center [72, 78] width 58 height 9
select select "1"
select select "0"
select select "3"
select select "84"
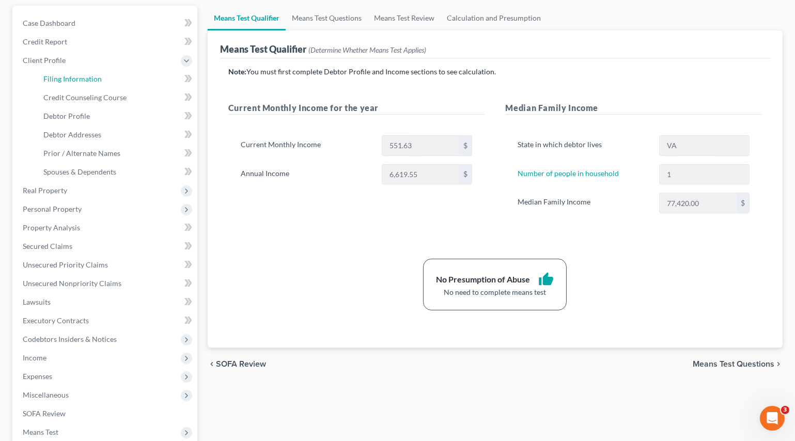
select select "0"
select select "48"
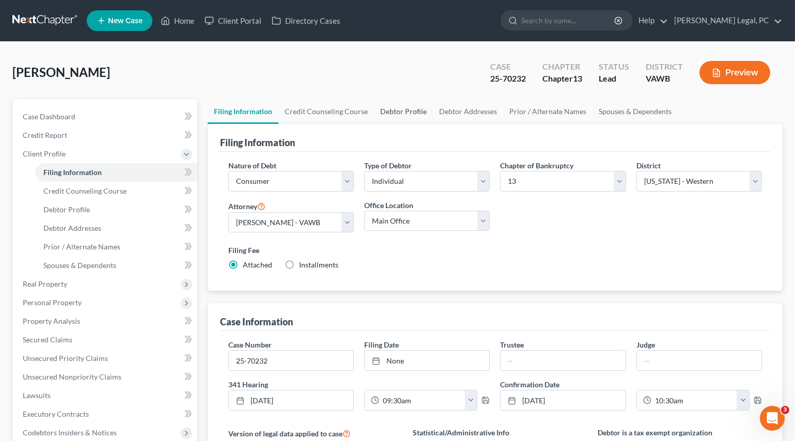
click at [402, 113] on link "Debtor Profile" at bounding box center [403, 111] width 59 height 25
select select "0"
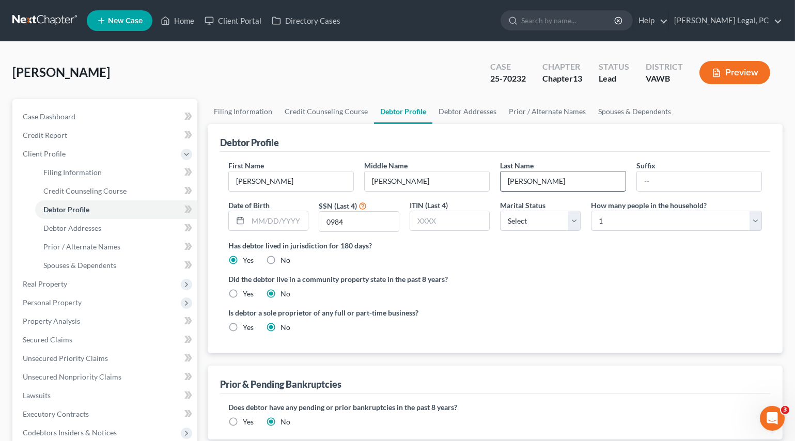
radio input "true"
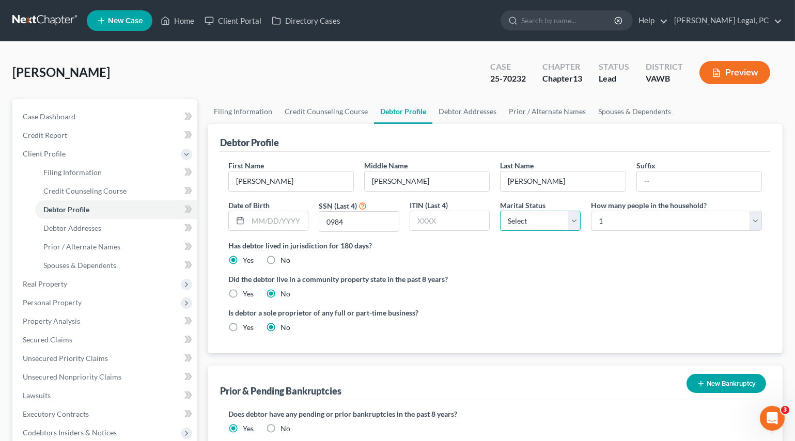
click at [535, 224] on select "Select Single Married Separated Divorced Widowed" at bounding box center [540, 221] width 81 height 21
select select "1"
click at [500, 211] on select "Select Single Married Separated Divorced Widowed" at bounding box center [540, 221] width 81 height 21
drag, startPoint x: 640, startPoint y: 223, endPoint x: 636, endPoint y: 211, distance: 12.8
click at [640, 223] on select "Select 1 2 3 4 5 6 7 8 9 10 11 12 13 14 15 16 17 18 19 20" at bounding box center [676, 221] width 171 height 21
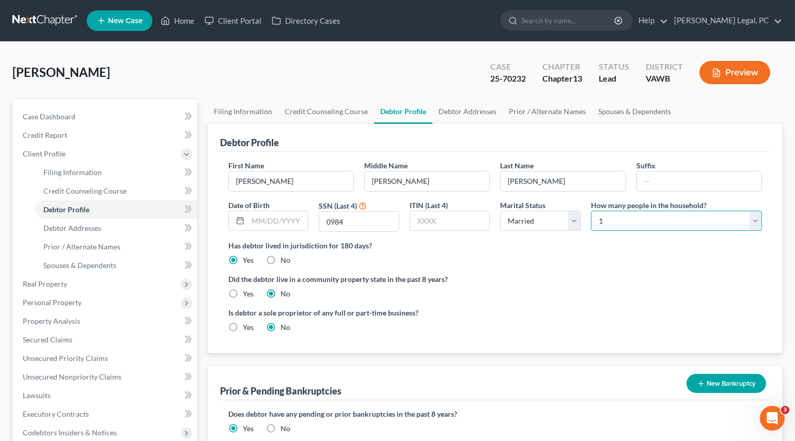
select select "1"
click at [591, 211] on select "Select 1 2 3 4 5 6 7 8 9 10 11 12 13 14 15 16 17 18 19 20" at bounding box center [676, 221] width 171 height 21
click at [524, 279] on label "Did the debtor live in a community property state in the past 8 years?" at bounding box center [495, 279] width 534 height 11
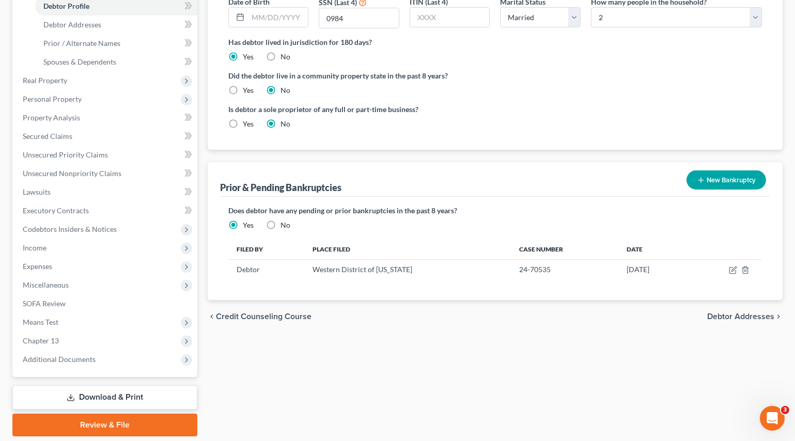
scroll to position [235, 0]
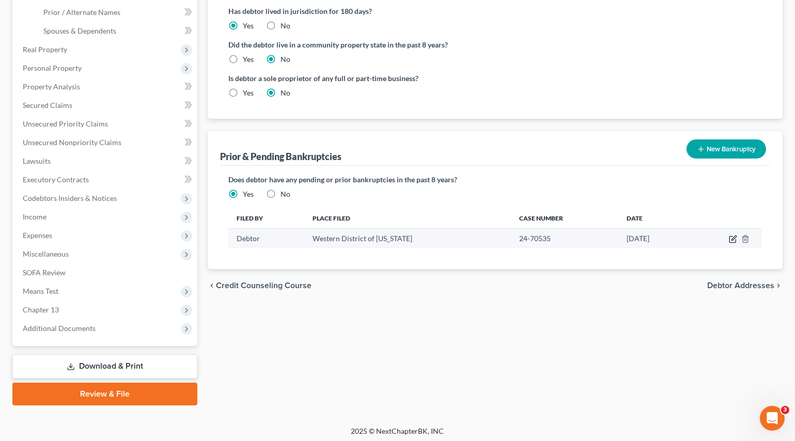
click at [732, 237] on icon "button" at bounding box center [733, 239] width 8 height 8
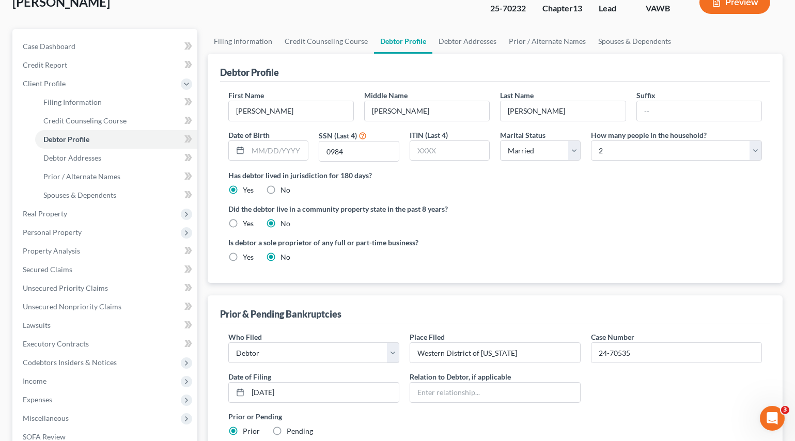
scroll to position [0, 0]
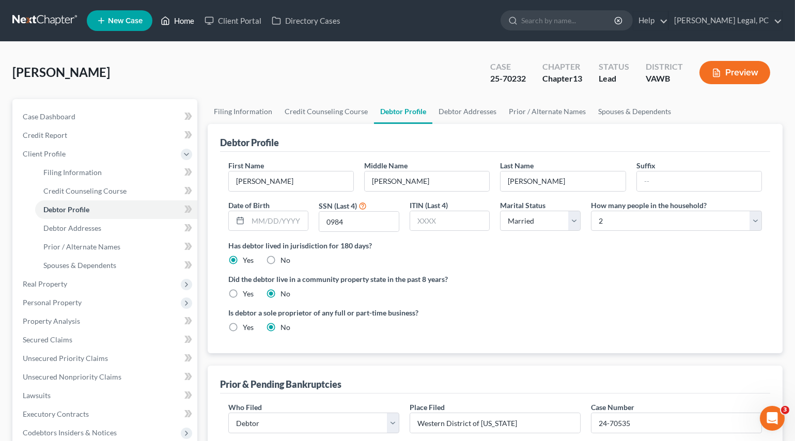
click at [182, 14] on link "Home" at bounding box center [178, 20] width 44 height 19
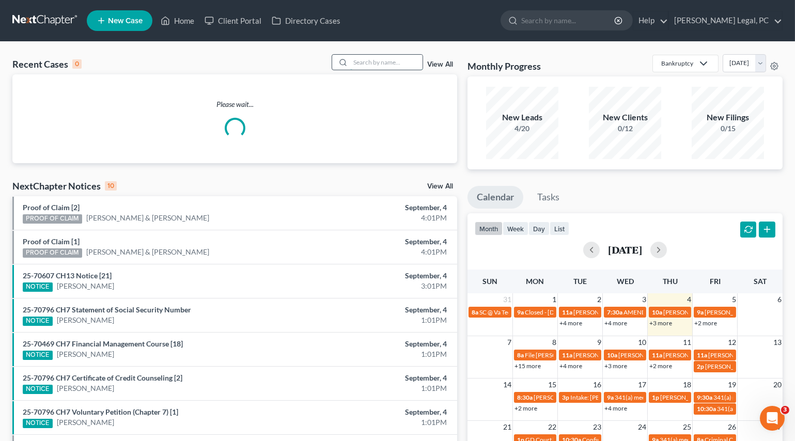
click at [366, 62] on input "search" at bounding box center [386, 62] width 72 height 15
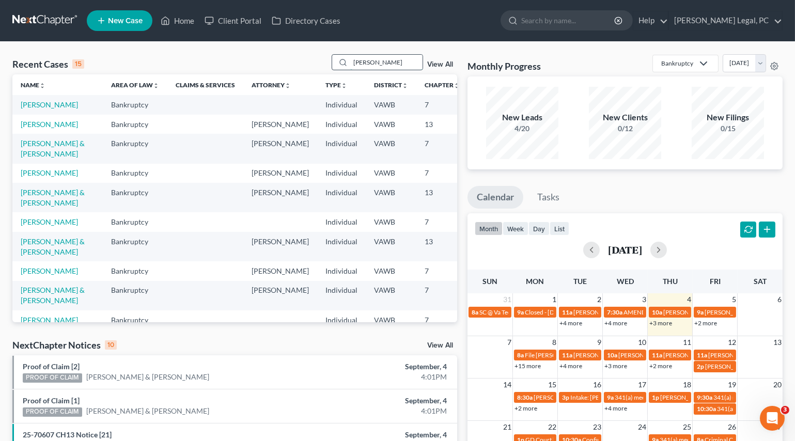
type input "[PERSON_NAME]"
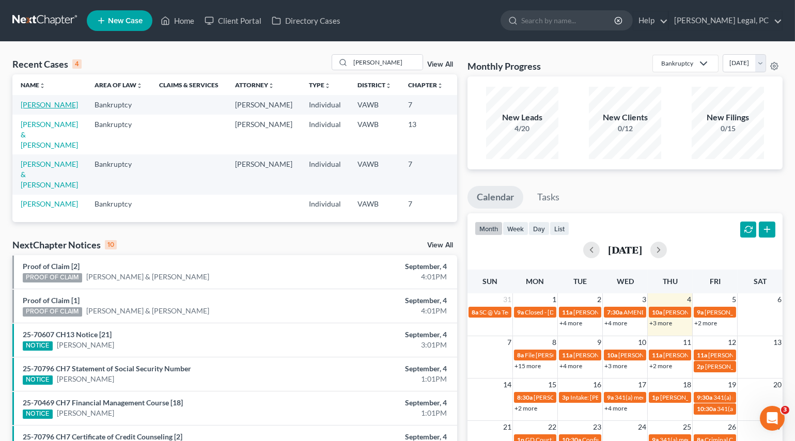
click at [25, 109] on link "[PERSON_NAME]" at bounding box center [49, 104] width 57 height 9
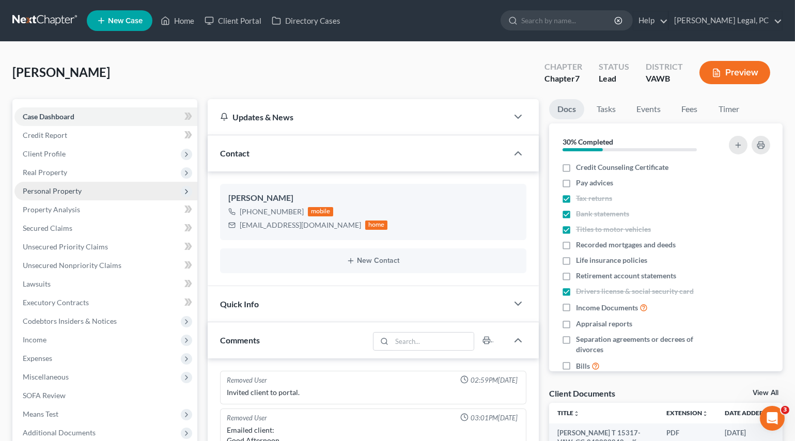
scroll to position [1349, 0]
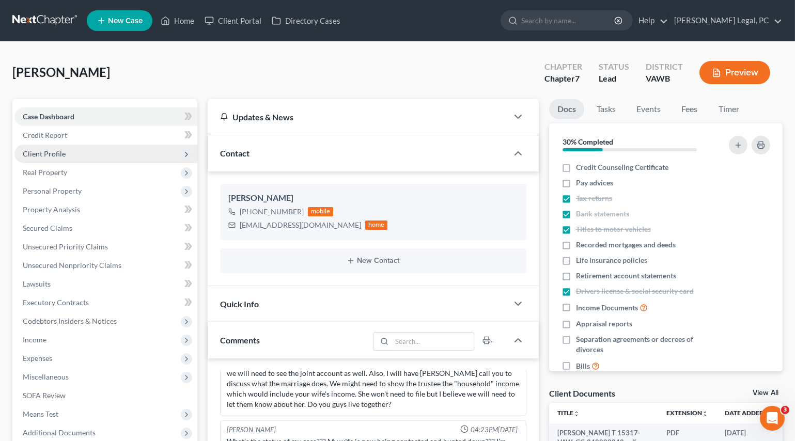
click at [50, 157] on span "Client Profile" at bounding box center [44, 153] width 43 height 9
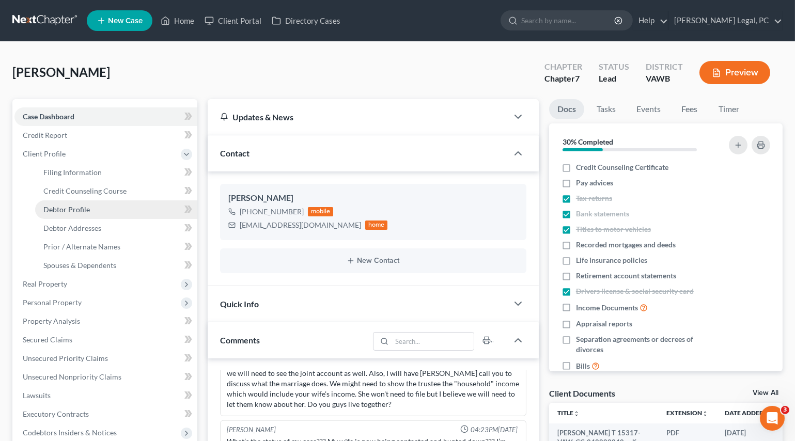
click at [78, 210] on span "Debtor Profile" at bounding box center [66, 209] width 47 height 9
select select "0"
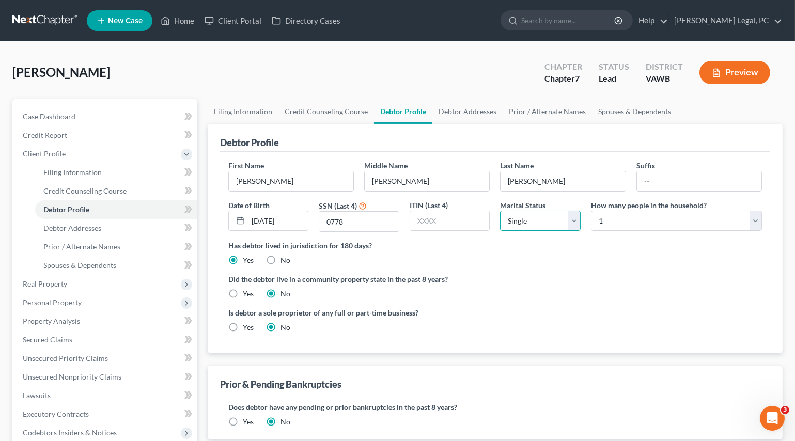
drag, startPoint x: 567, startPoint y: 226, endPoint x: 533, endPoint y: 229, distance: 34.2
click at [567, 226] on select "Select Single Married Separated Divorced Widowed" at bounding box center [540, 221] width 81 height 21
select select "1"
click at [500, 211] on select "Select Single Married Separated Divorced Widowed" at bounding box center [540, 221] width 81 height 21
click at [628, 218] on select "Select 1 2 3 4 5 6 7 8 9 10 11 12 13 14 15 16 17 18 19 20" at bounding box center [676, 221] width 171 height 21
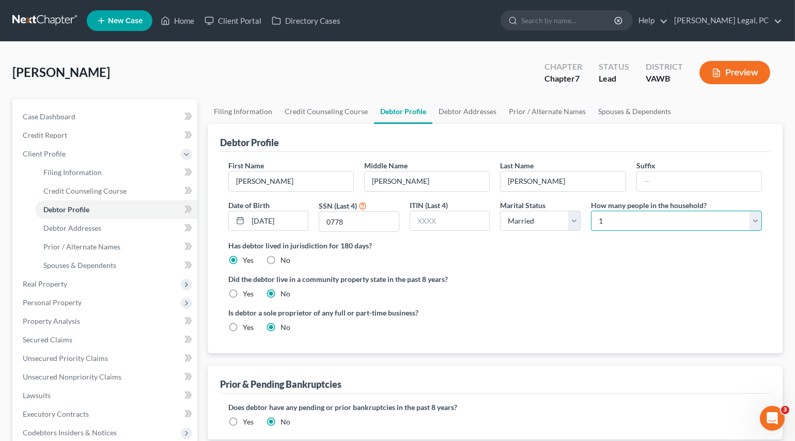
select select "1"
click at [591, 211] on select "Select 1 2 3 4 5 6 7 8 9 10 11 12 13 14 15 16 17 18 19 20" at bounding box center [676, 221] width 171 height 21
click at [536, 298] on ng-include "First Name [PERSON_NAME] Middle Name [PERSON_NAME] Last Name [PERSON_NAME] Suff…" at bounding box center [495, 250] width 534 height 181
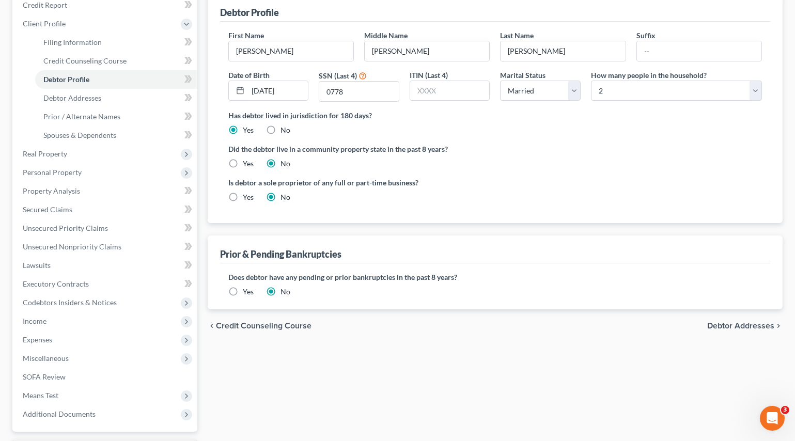
scroll to position [47, 0]
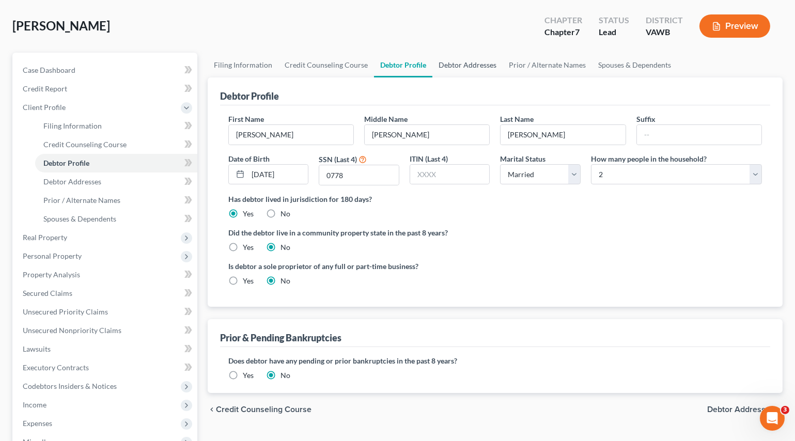
click at [453, 63] on link "Debtor Addresses" at bounding box center [467, 65] width 70 height 25
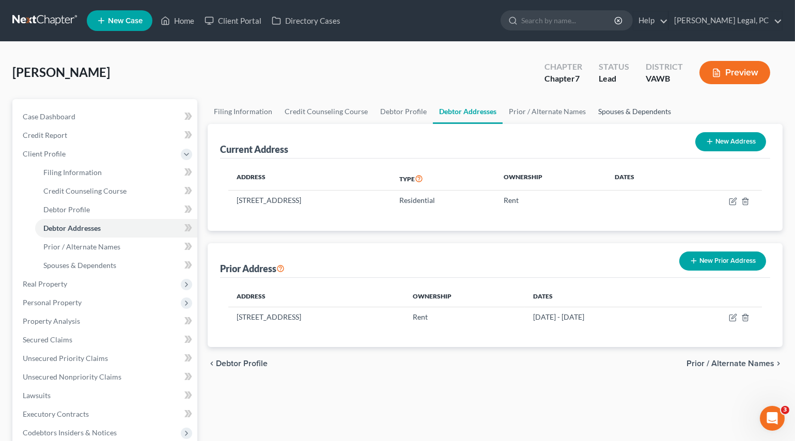
click at [616, 103] on link "Spouses & Dependents" at bounding box center [634, 111] width 85 height 25
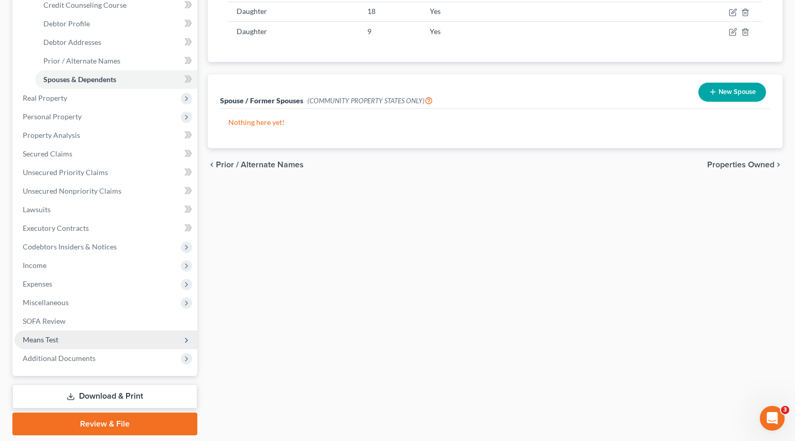
scroll to position [218, 0]
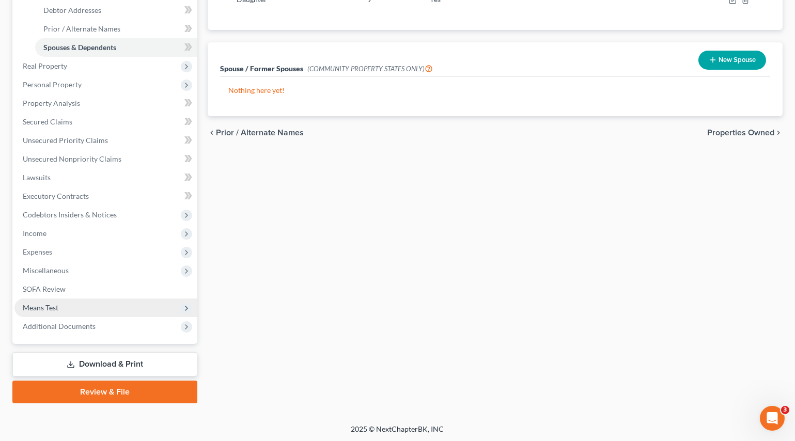
click at [49, 305] on span "Means Test" at bounding box center [41, 307] width 36 height 9
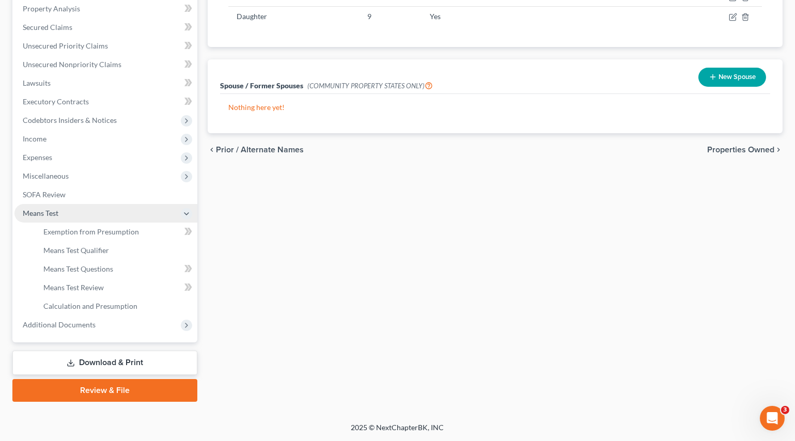
scroll to position [200, 0]
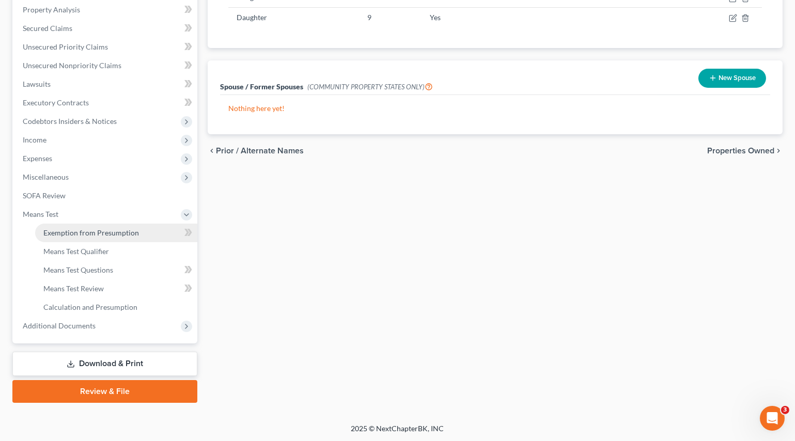
click at [75, 235] on span "Exemption from Presumption" at bounding box center [91, 232] width 96 height 9
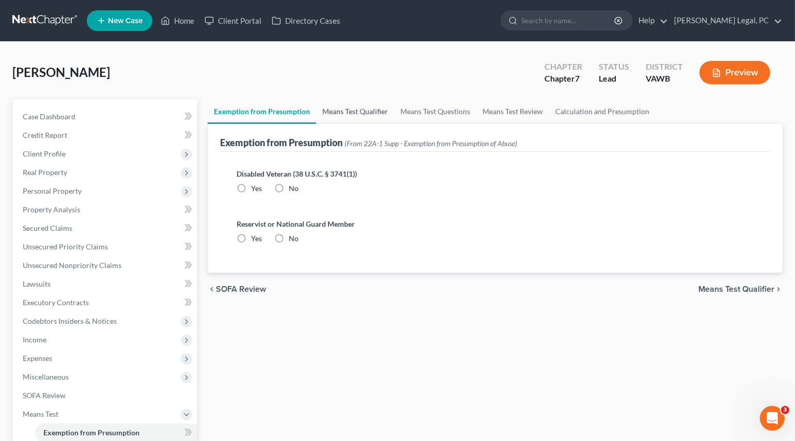
click at [339, 114] on link "Means Test Qualifier" at bounding box center [355, 111] width 78 height 25
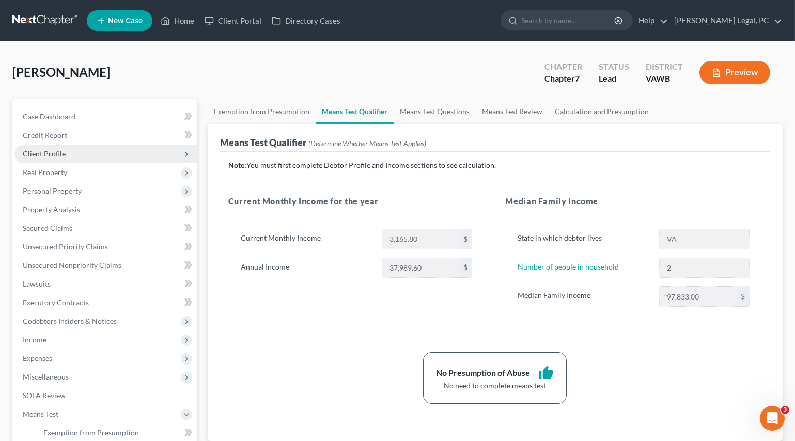
click at [50, 155] on span "Client Profile" at bounding box center [44, 153] width 43 height 9
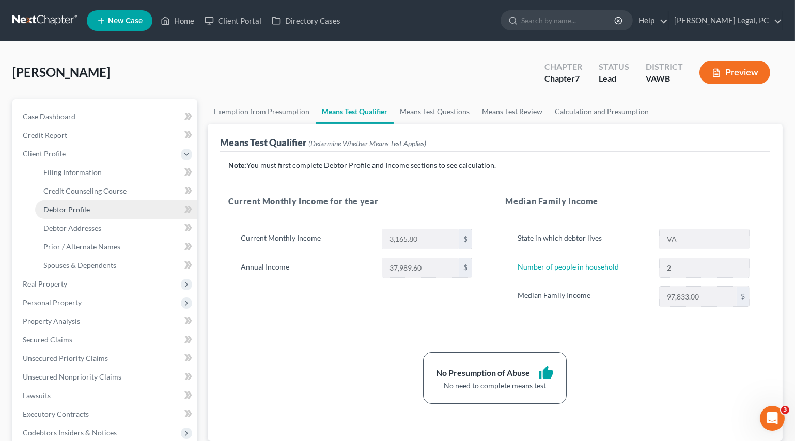
click at [69, 205] on span "Debtor Profile" at bounding box center [66, 209] width 47 height 9
select select "1"
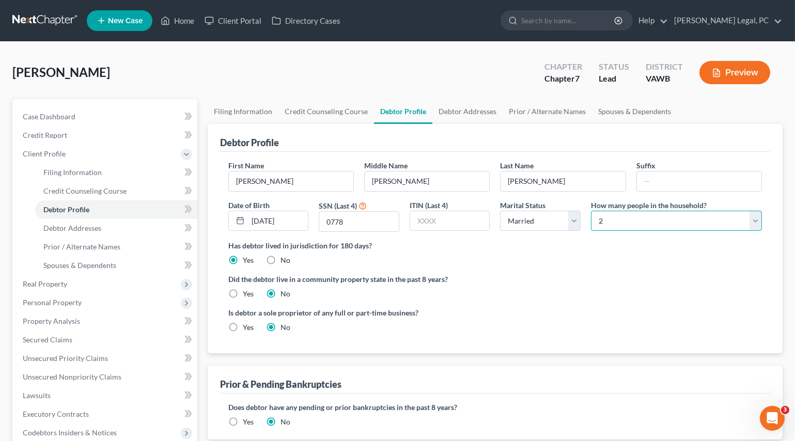
drag, startPoint x: 624, startPoint y: 217, endPoint x: 619, endPoint y: 215, distance: 5.6
click at [624, 217] on select "Select 1 2 3 4 5 6 7 8 9 10 11 12 13 14 15 16 17 18 19 20" at bounding box center [676, 221] width 171 height 21
select select "3"
click at [591, 211] on select "Select 1 2 3 4 5 6 7 8 9 10 11 12 13 14 15 16 17 18 19 20" at bounding box center [676, 221] width 171 height 21
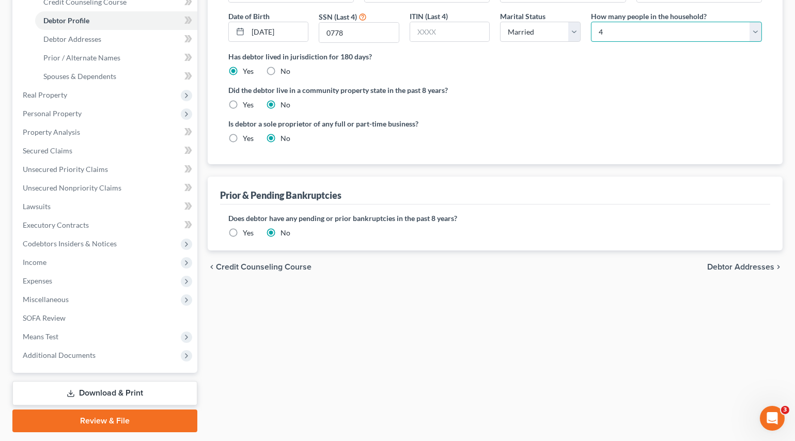
scroll to position [218, 0]
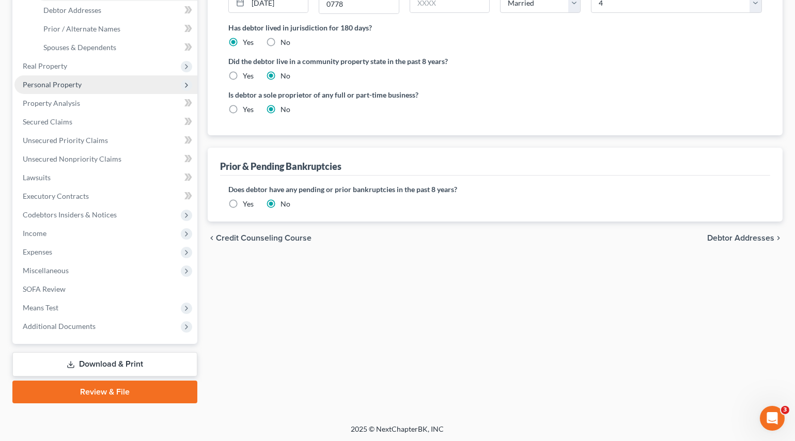
click at [43, 88] on span "Personal Property" at bounding box center [105, 84] width 183 height 19
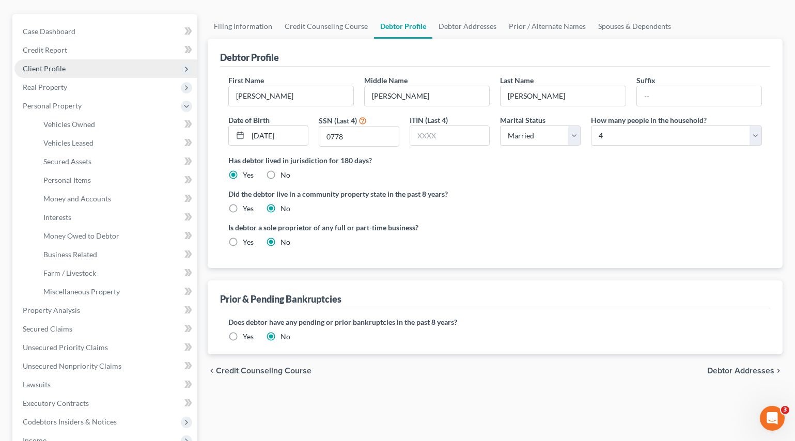
scroll to position [78, 0]
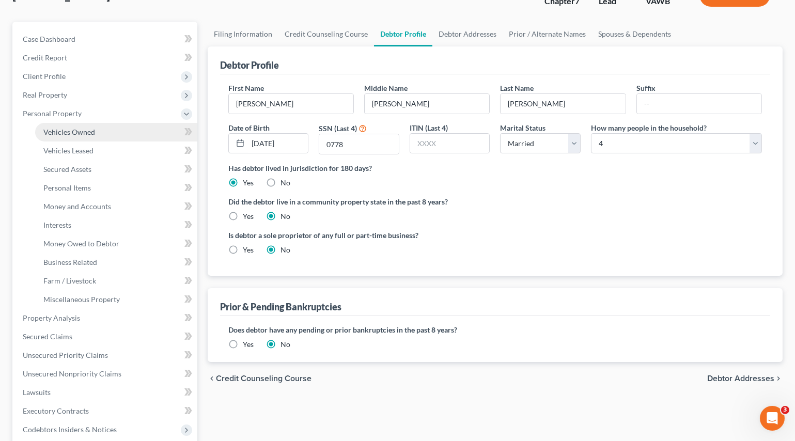
click at [74, 126] on link "Vehicles Owned" at bounding box center [116, 132] width 162 height 19
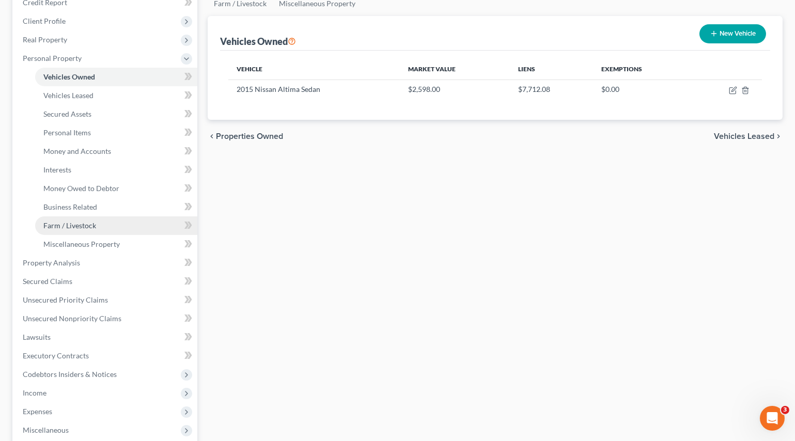
scroll to position [141, 0]
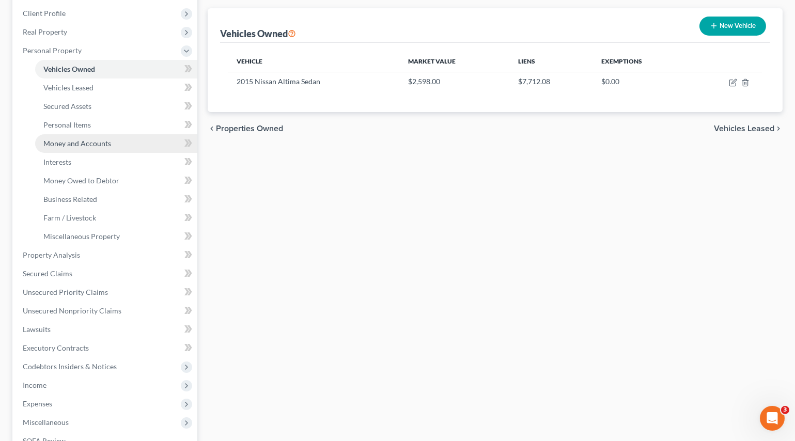
click at [84, 140] on span "Money and Accounts" at bounding box center [77, 143] width 68 height 9
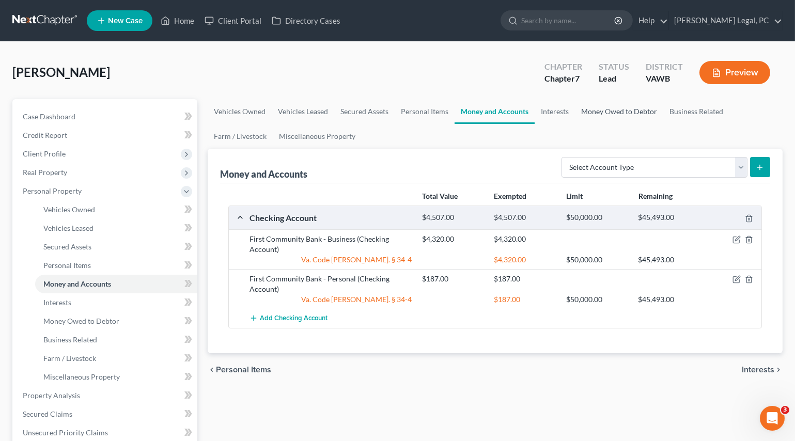
click at [600, 115] on link "Money Owed to Debtor" at bounding box center [619, 111] width 88 height 25
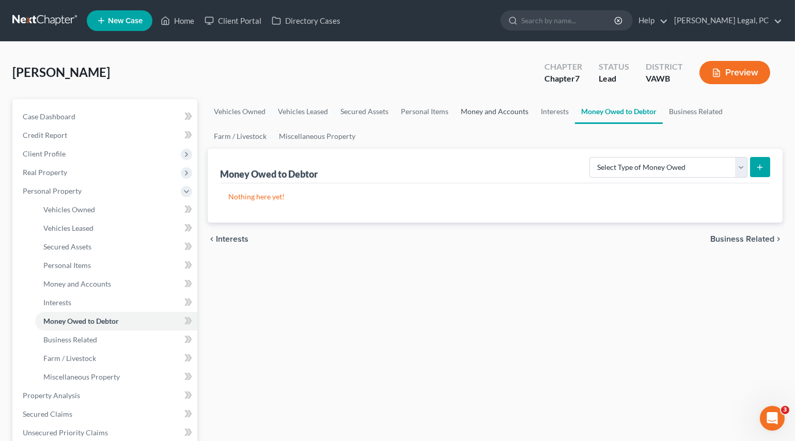
click at [482, 107] on link "Money and Accounts" at bounding box center [495, 111] width 80 height 25
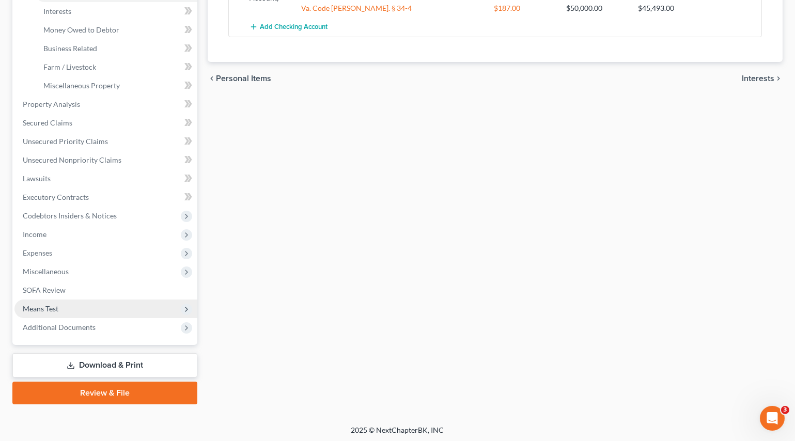
scroll to position [293, 0]
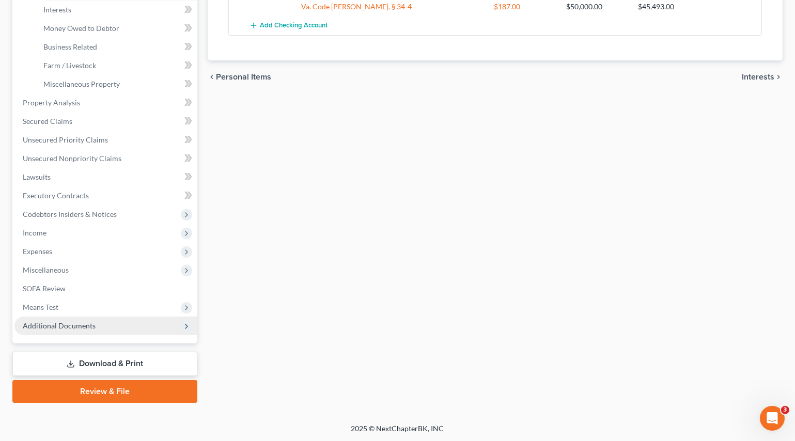
click at [61, 323] on span "Additional Documents" at bounding box center [59, 325] width 73 height 9
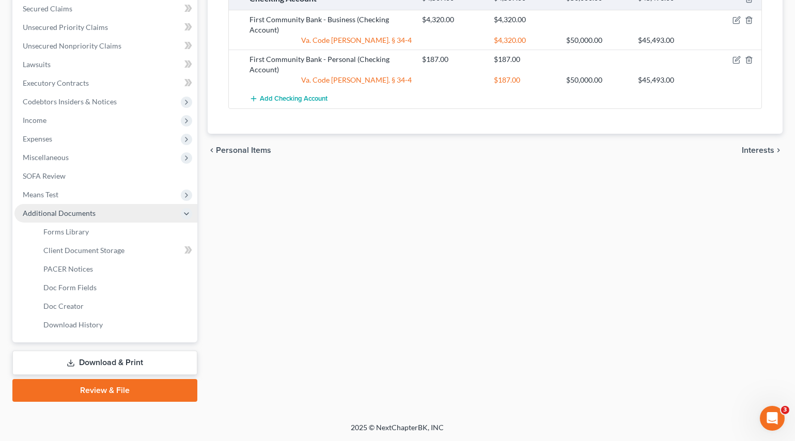
scroll to position [218, 0]
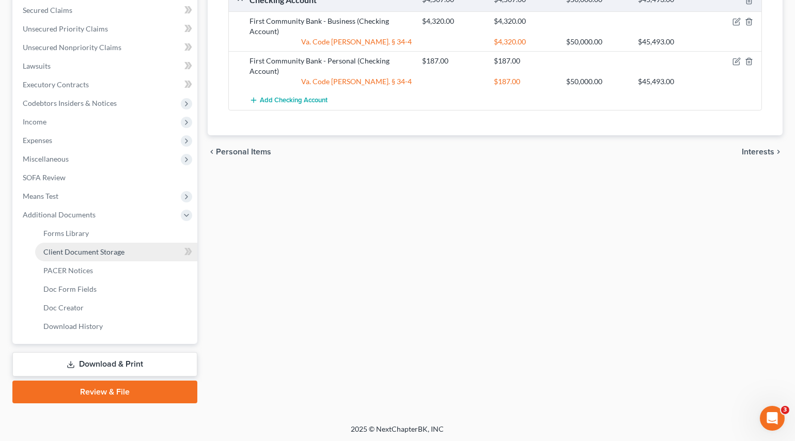
click at [85, 247] on span "Client Document Storage" at bounding box center [83, 251] width 81 height 9
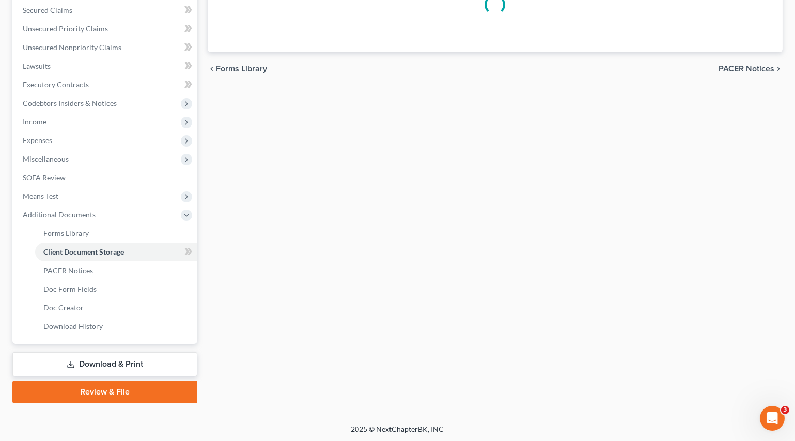
select select "0"
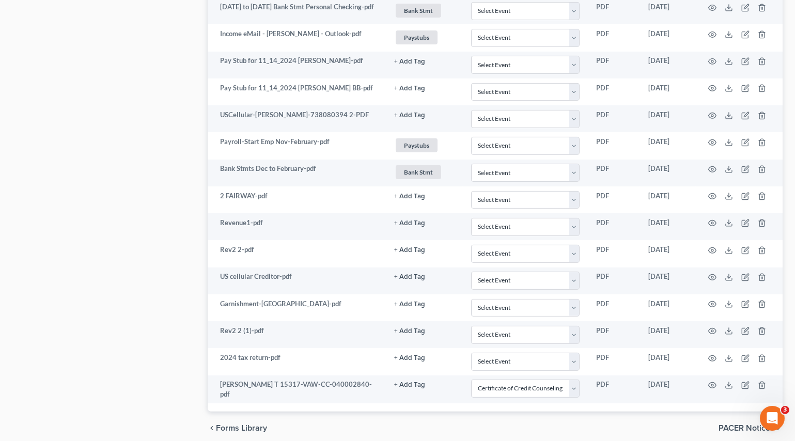
scroll to position [1076, 0]
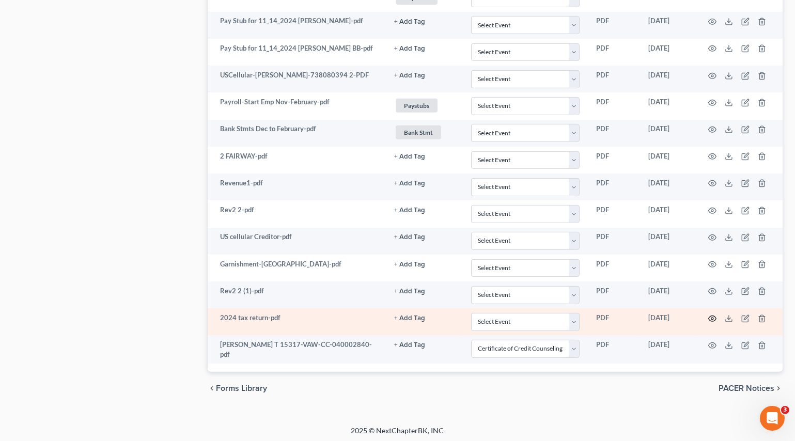
click at [710, 315] on icon "button" at bounding box center [712, 319] width 8 height 8
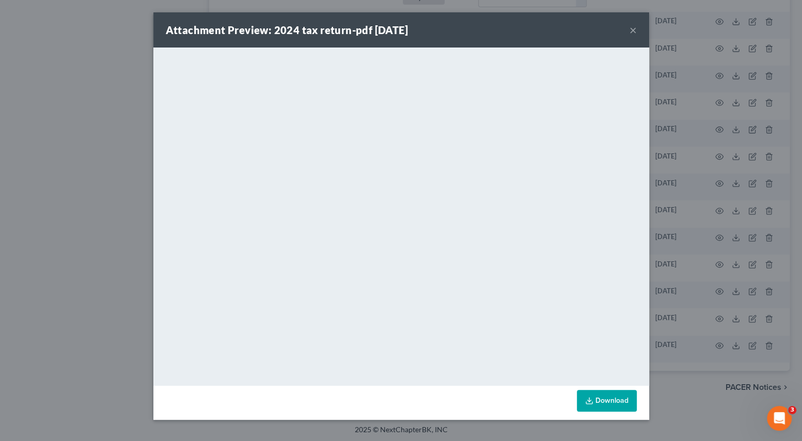
click at [632, 29] on button "×" at bounding box center [633, 30] width 7 height 12
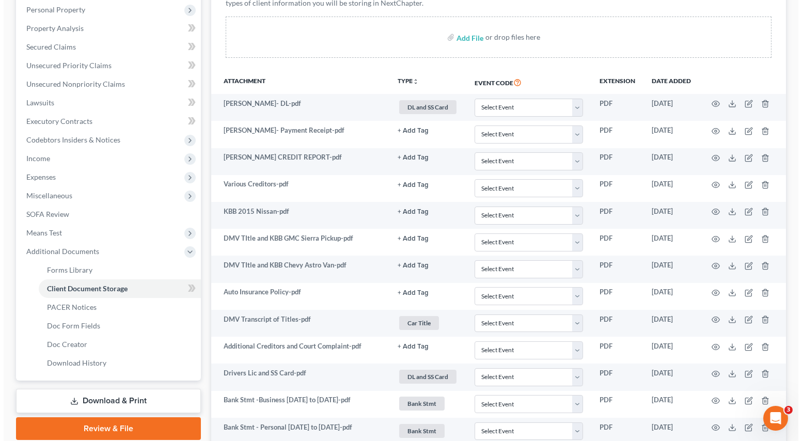
scroll to position [0, 0]
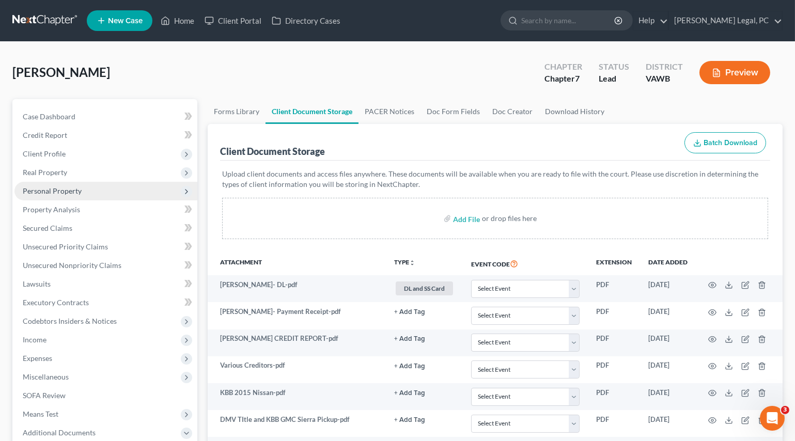
click at [45, 187] on span "Personal Property" at bounding box center [52, 191] width 59 height 9
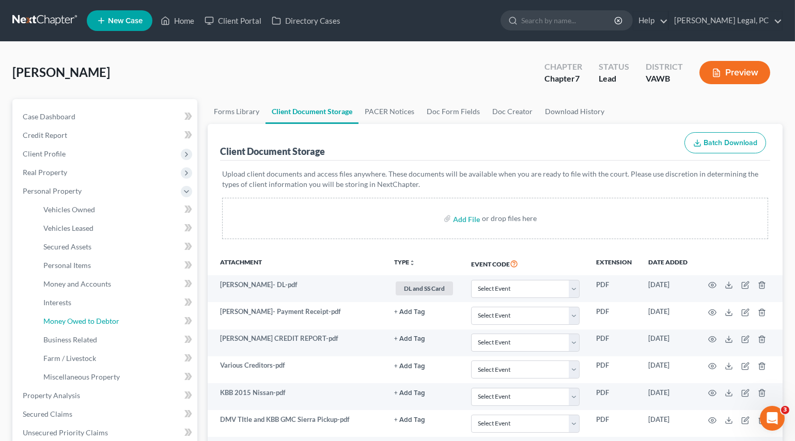
click at [75, 317] on span "Money Owed to Debtor" at bounding box center [81, 321] width 76 height 9
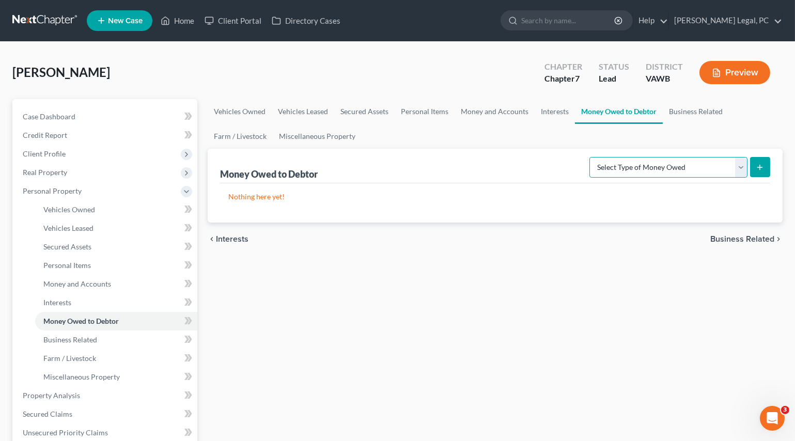
click at [632, 175] on select "Select Type of Money Owed Accounts Receivable Alimony Child Support Claims Agai…" at bounding box center [669, 167] width 158 height 21
select select "expected_tax_refund"
click at [592, 157] on select "Select Type of Money Owed Accounts Receivable Alimony Child Support Claims Agai…" at bounding box center [669, 167] width 158 height 21
click at [756, 164] on icon "submit" at bounding box center [760, 167] width 8 height 8
select select "0"
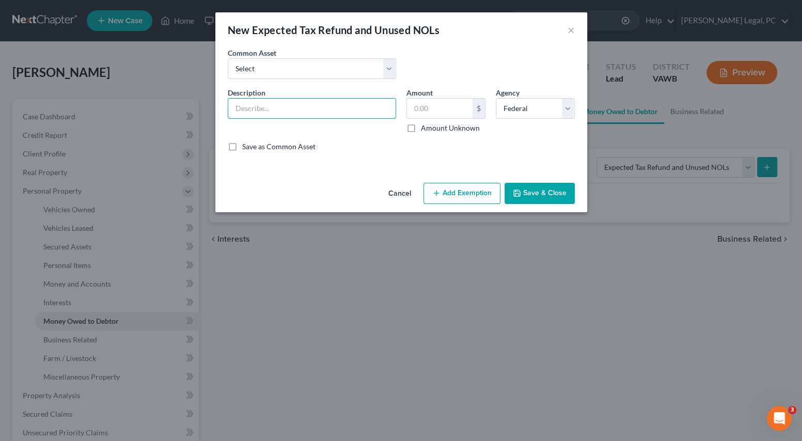
drag, startPoint x: 304, startPoint y: 106, endPoint x: 312, endPoint y: 120, distance: 16.2
click at [304, 106] on input "text" at bounding box center [311, 109] width 167 height 20
type input "Potential 2025 Federal Tax Refund"
click at [443, 110] on input "text" at bounding box center [440, 109] width 66 height 20
type input "1,000"
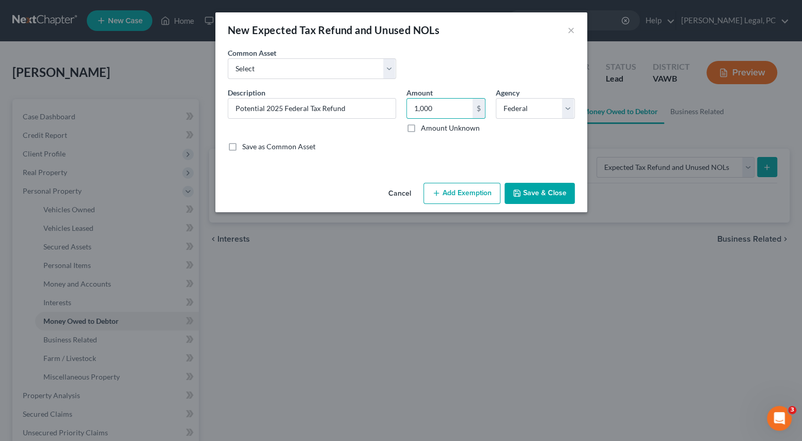
click at [447, 194] on button "Add Exemption" at bounding box center [462, 194] width 77 height 22
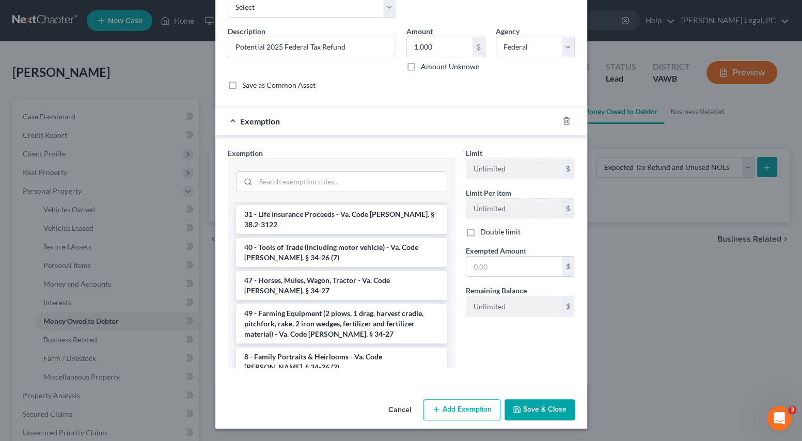
scroll to position [1568, 0]
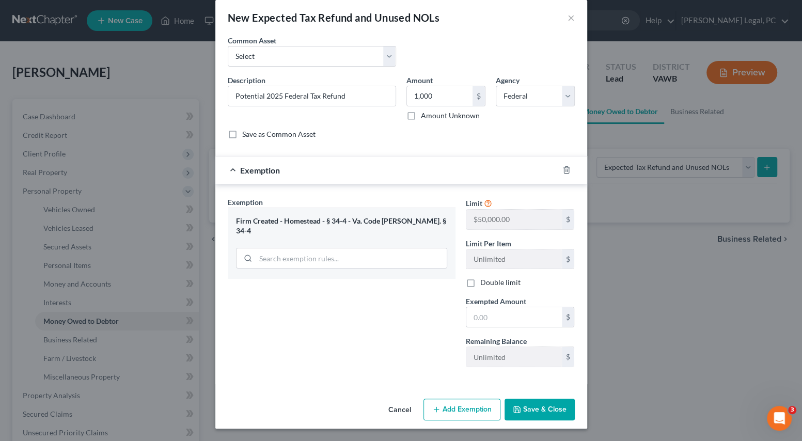
scroll to position [11, 0]
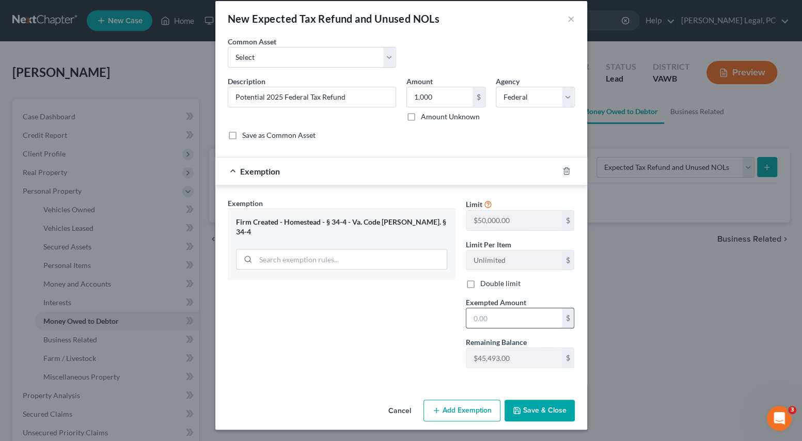
click at [484, 320] on input "text" at bounding box center [515, 318] width 96 height 20
type input "1,000"
click at [512, 404] on button "Save & Close" at bounding box center [540, 411] width 70 height 22
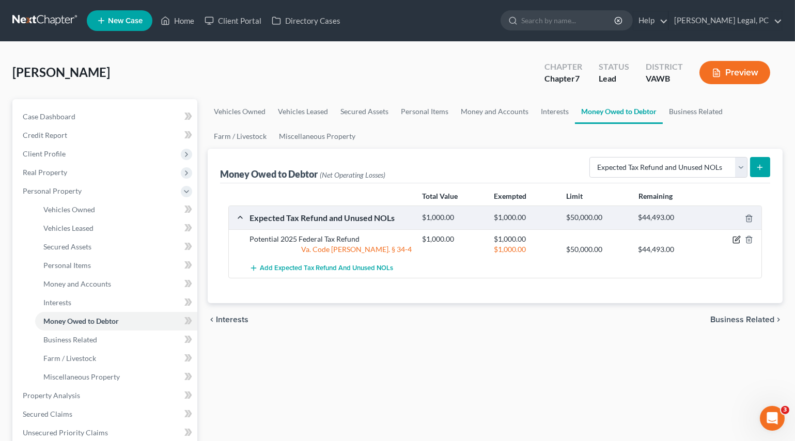
click at [736, 237] on icon "button" at bounding box center [737, 240] width 8 height 8
select select "0"
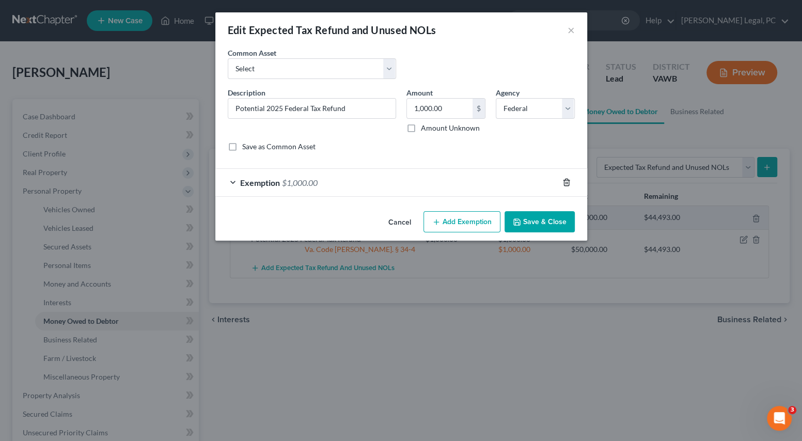
drag, startPoint x: 567, startPoint y: 182, endPoint x: 513, endPoint y: 197, distance: 56.3
click at [567, 182] on line "button" at bounding box center [567, 183] width 0 height 2
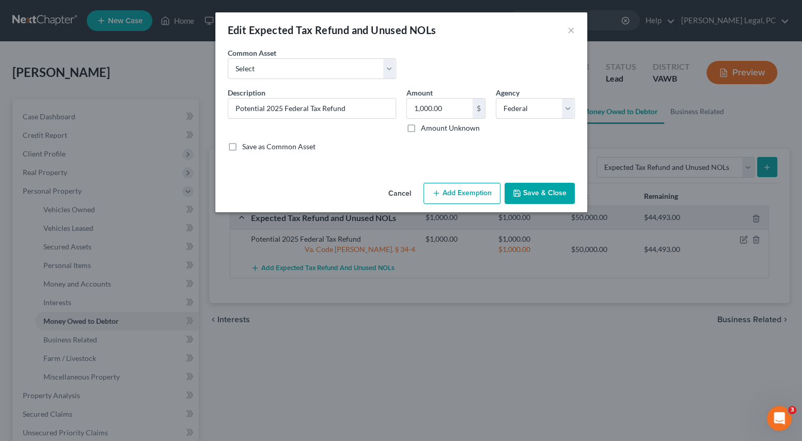
click at [472, 194] on button "Add Exemption" at bounding box center [462, 194] width 77 height 22
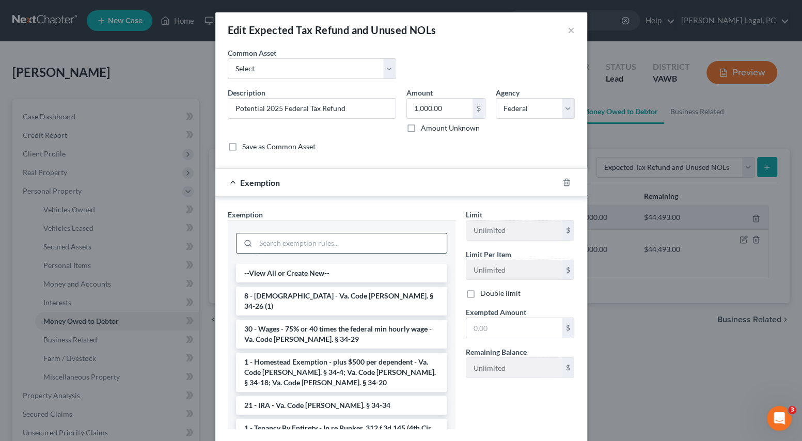
click at [330, 244] on input "search" at bounding box center [351, 244] width 191 height 20
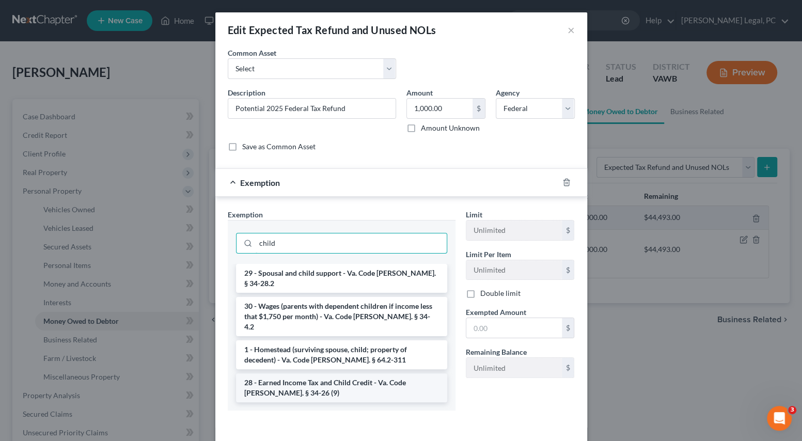
type input "child"
click at [270, 374] on li "28 - Earned Income Tax and Child Credit - Va. Code [PERSON_NAME]. § 34-26 (9)" at bounding box center [341, 388] width 211 height 29
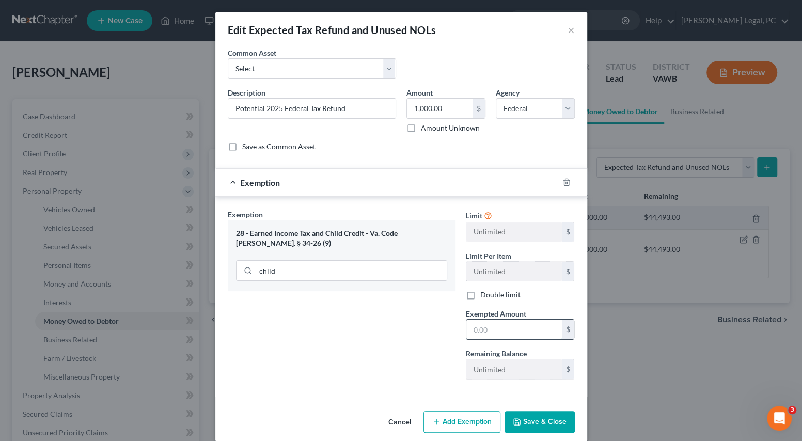
click at [474, 333] on input "text" at bounding box center [515, 330] width 96 height 20
type input "1,000"
click at [415, 364] on div "Exemption Set must be selected for CA. Exemption * 28 - Earned Income Tax and C…" at bounding box center [342, 298] width 238 height 179
drag, startPoint x: 516, startPoint y: 419, endPoint x: 508, endPoint y: 427, distance: 11.7
click at [516, 420] on icon "button" at bounding box center [517, 422] width 8 height 8
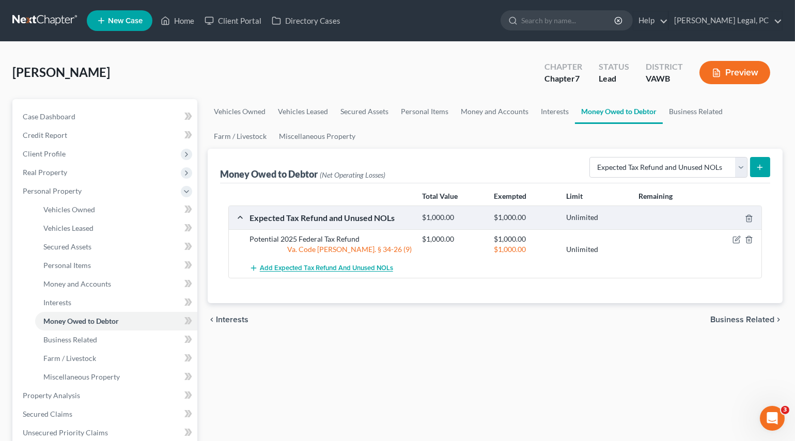
click at [324, 265] on span "Add Expected Tax Refund and Unused NOLs" at bounding box center [326, 269] width 133 height 8
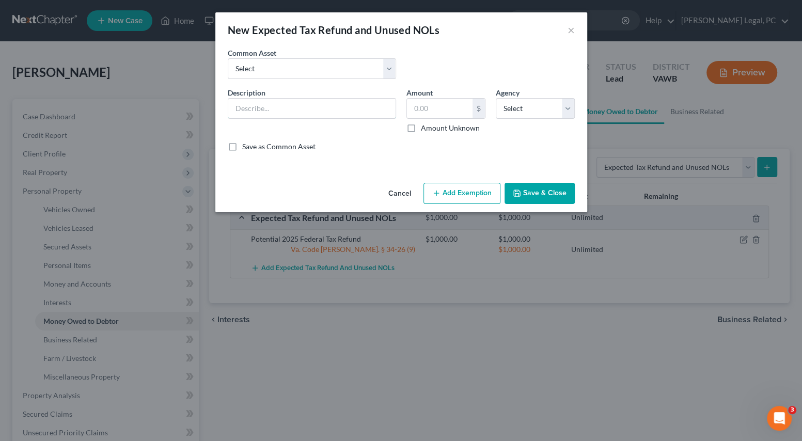
drag, startPoint x: 313, startPoint y: 115, endPoint x: 314, endPoint y: 120, distance: 5.8
click at [313, 115] on input "text" at bounding box center [311, 109] width 167 height 20
type input "Potential 2025 State Tax Refund"
click at [506, 112] on select "Select Federal State Local" at bounding box center [535, 108] width 79 height 21
select select "1"
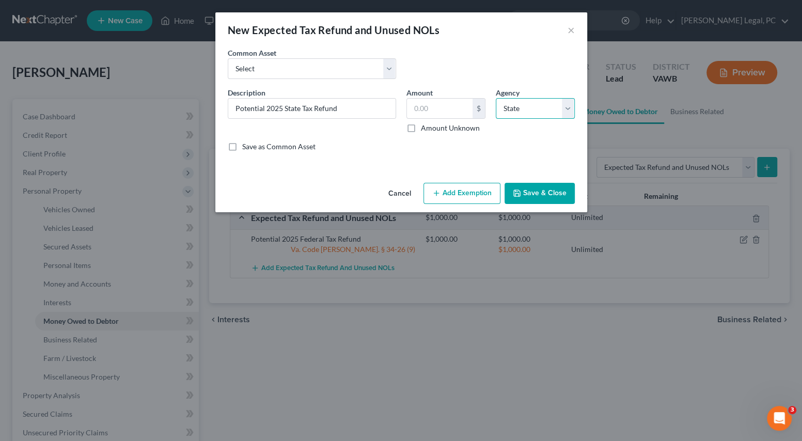
click at [496, 98] on select "Select Federal State Local" at bounding box center [535, 108] width 79 height 21
drag, startPoint x: 490, startPoint y: 112, endPoint x: 526, endPoint y: 111, distance: 36.2
click at [513, 108] on div "Description * Potential 2025 State Tax Refund Amount $ Amount Unknown Balance U…" at bounding box center [402, 123] width 358 height 73
click at [526, 104] on select "Select Federal State Local" at bounding box center [535, 108] width 79 height 21
click at [526, 111] on select "Select Federal State Local" at bounding box center [535, 108] width 79 height 21
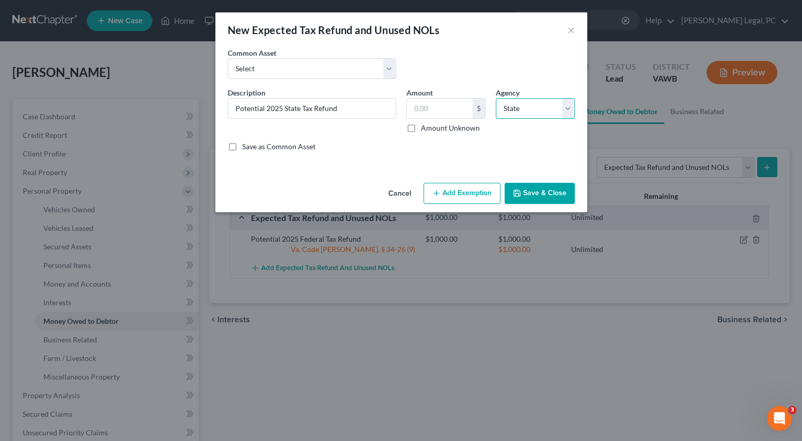
drag, startPoint x: 526, startPoint y: 111, endPoint x: 467, endPoint y: 109, distance: 58.9
click at [526, 111] on select "Select Federal State Local" at bounding box center [535, 108] width 79 height 21
click at [496, 98] on select "Select Federal State Local" at bounding box center [535, 108] width 79 height 21
click at [435, 103] on input "text" at bounding box center [440, 109] width 66 height 20
type input "1"
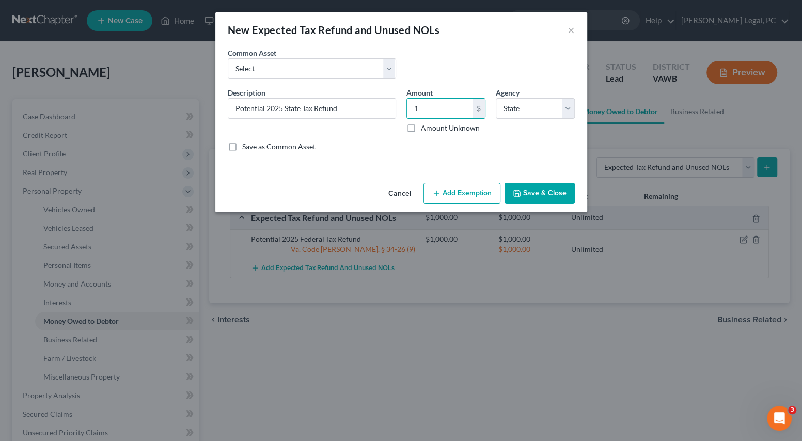
click at [413, 158] on div "Description * Potential 2025 State Tax Refund Amount $ Amount Unknown Balance U…" at bounding box center [402, 123] width 358 height 73
click at [444, 192] on button "Add Exemption" at bounding box center [462, 194] width 77 height 22
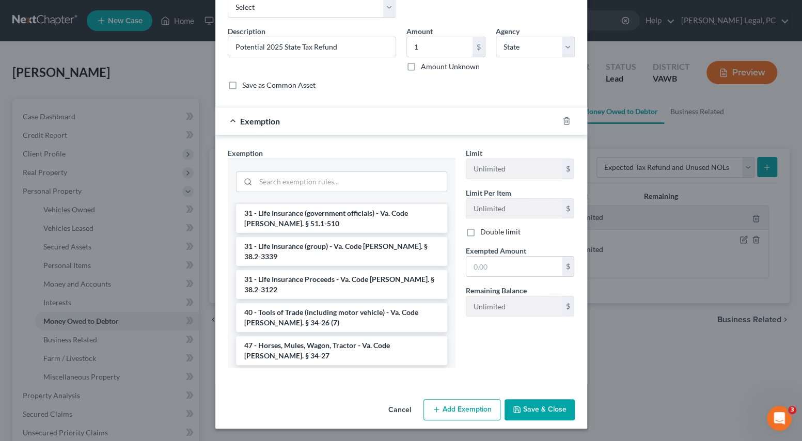
scroll to position [1568, 0]
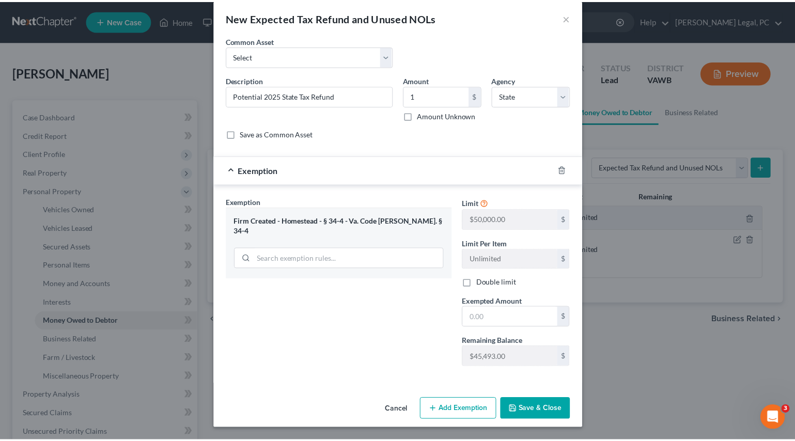
scroll to position [11, 0]
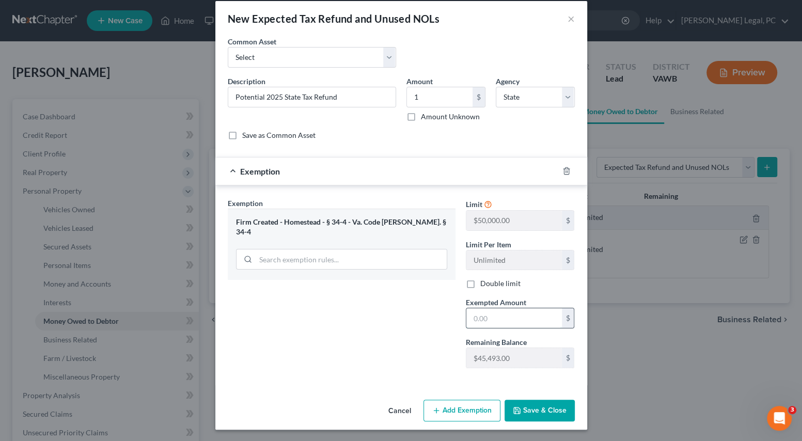
click at [473, 315] on input "text" at bounding box center [515, 318] width 96 height 20
type input "1"
click at [435, 331] on div "Exemption Set must be selected for CA. Exemption * Firm Created - Homestead - §…" at bounding box center [342, 287] width 238 height 179
click at [521, 410] on button "Save & Close" at bounding box center [540, 411] width 70 height 22
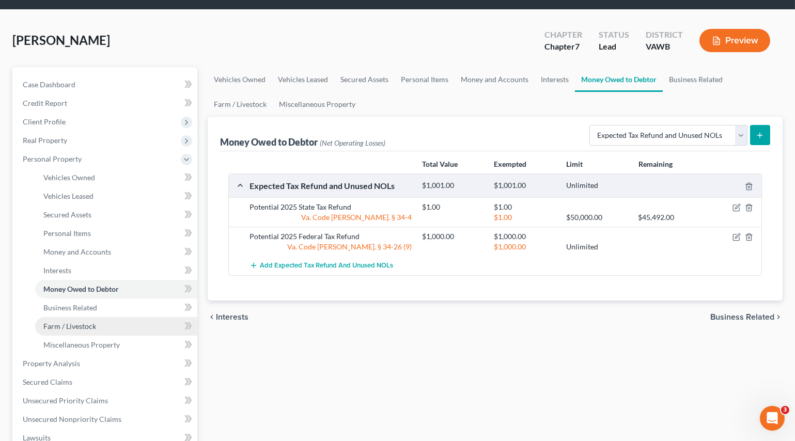
scroll to position [94, 0]
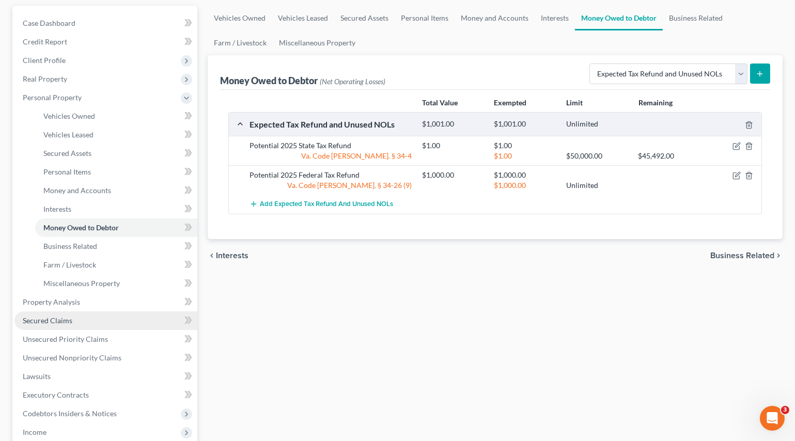
click at [60, 318] on span "Secured Claims" at bounding box center [48, 320] width 50 height 9
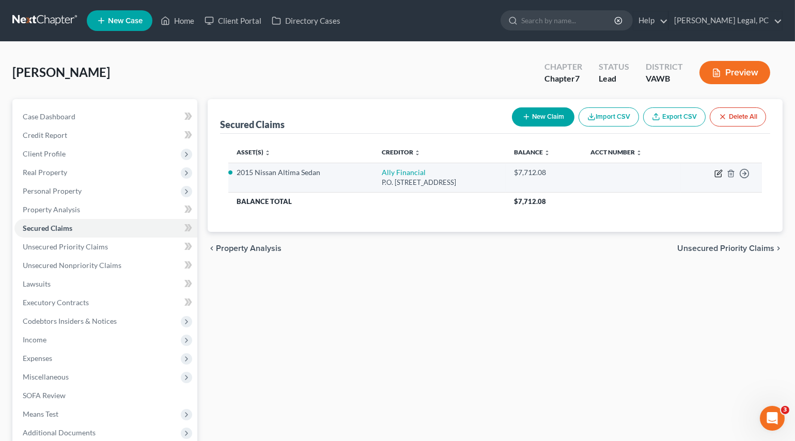
click at [719, 172] on icon "button" at bounding box center [719, 173] width 8 height 8
select select "24"
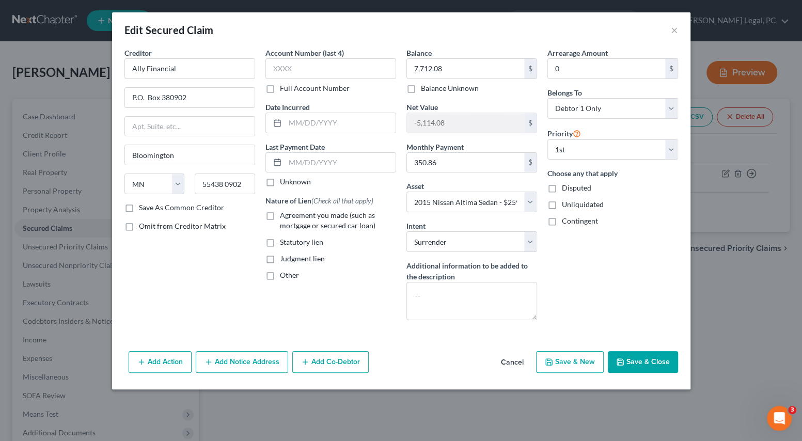
click at [280, 214] on label "Agreement you made (such as mortgage or secured car loan)" at bounding box center [338, 220] width 116 height 21
click at [284, 214] on input "Agreement you made (such as mortgage or secured car loan)" at bounding box center [287, 213] width 7 height 7
click at [615, 354] on button "Save & Close" at bounding box center [643, 362] width 70 height 22
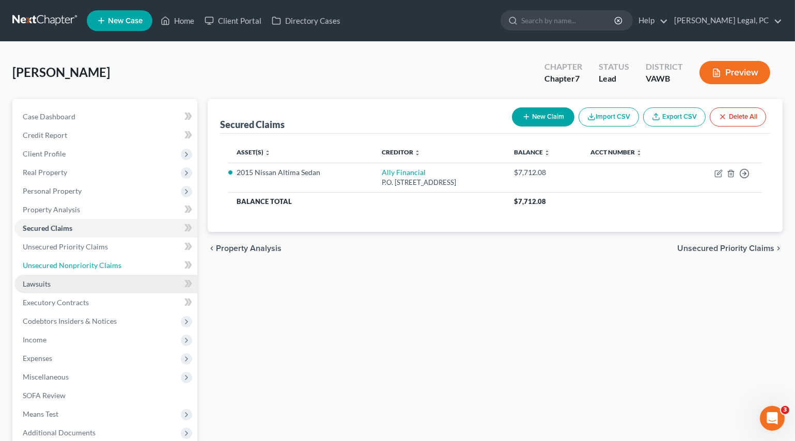
drag, startPoint x: 95, startPoint y: 267, endPoint x: 175, endPoint y: 276, distance: 80.6
click at [95, 266] on span "Unsecured Nonpriority Claims" at bounding box center [72, 265] width 99 height 9
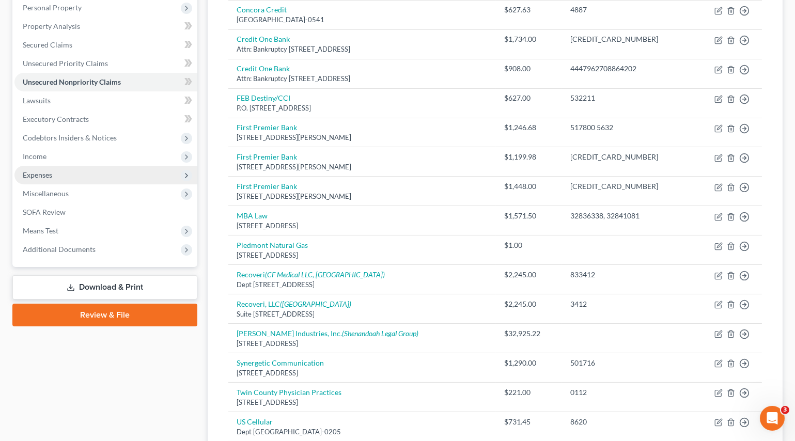
scroll to position [182, 0]
click at [33, 175] on span "Expenses" at bounding box center [37, 176] width 29 height 9
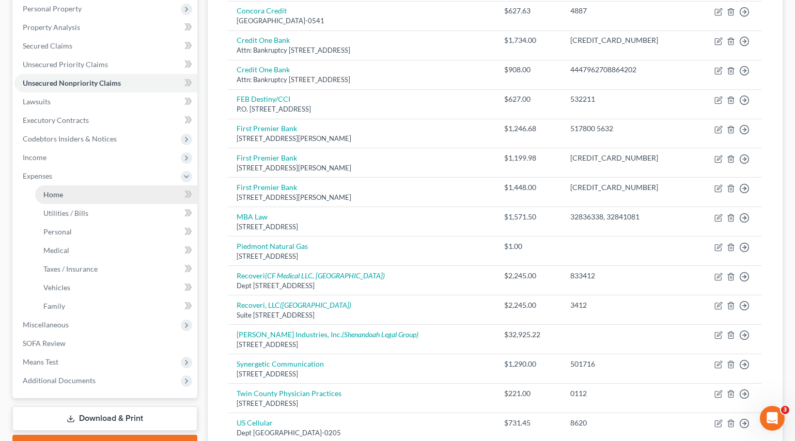
click at [58, 194] on span "Home" at bounding box center [53, 194] width 20 height 9
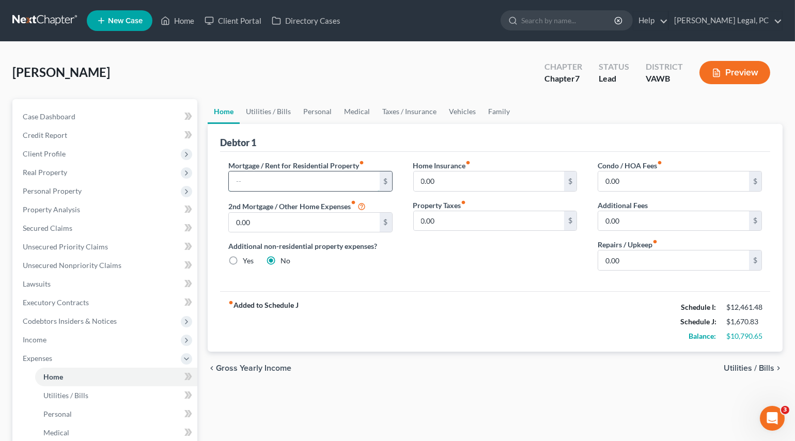
click at [279, 187] on input "text" at bounding box center [304, 182] width 151 height 20
click at [284, 110] on link "Utilities / Bills" at bounding box center [268, 111] width 57 height 25
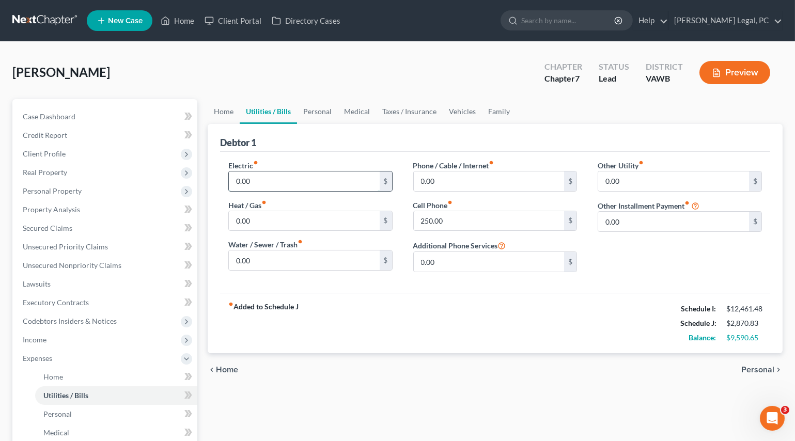
click at [265, 174] on input "0.00" at bounding box center [304, 182] width 151 height 20
click at [387, 321] on div "fiber_manual_record Added to Schedule J Schedule I: $12,461.48 Schedule J: $3,2…" at bounding box center [495, 323] width 550 height 60
click at [307, 111] on link "Personal" at bounding box center [317, 111] width 41 height 25
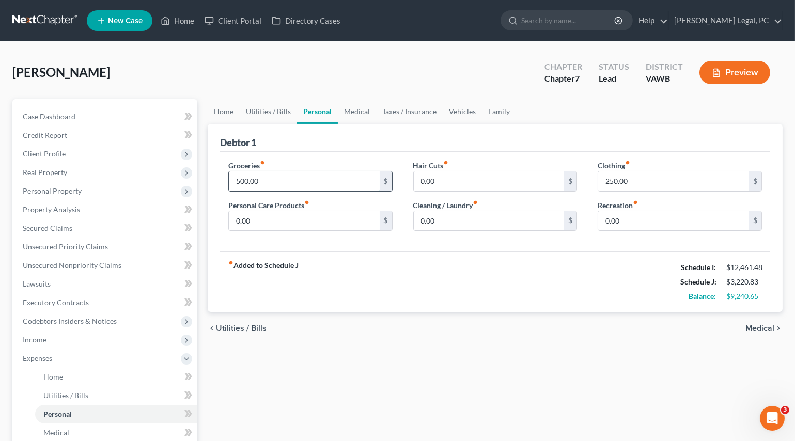
click at [269, 187] on input "500.00" at bounding box center [304, 182] width 151 height 20
click at [371, 300] on div "fiber_manual_record Added to Schedule J Schedule I: $12,461.48 Schedule J: $3,7…" at bounding box center [495, 282] width 550 height 60
click at [636, 182] on input "250.00" at bounding box center [673, 182] width 151 height 20
click at [335, 223] on input "0.00" at bounding box center [304, 221] width 151 height 20
click at [622, 223] on input "0.00" at bounding box center [673, 221] width 151 height 20
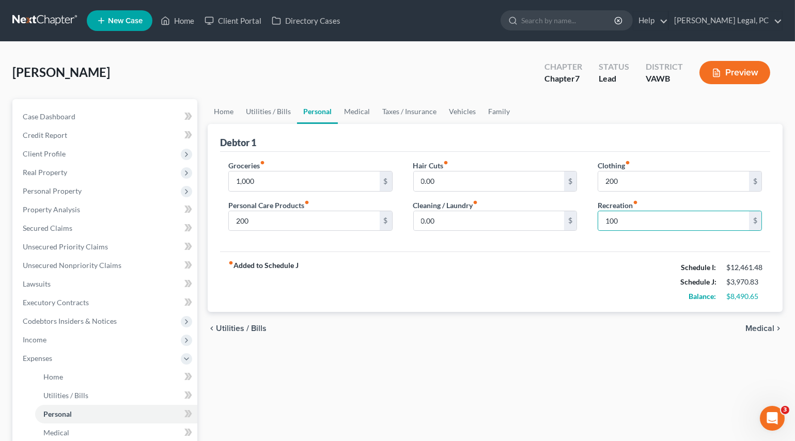
click at [547, 268] on div "fiber_manual_record Added to Schedule J Schedule I: $12,461.48 Schedule J: $3,9…" at bounding box center [495, 282] width 550 height 60
click at [363, 110] on link "Medical" at bounding box center [357, 111] width 38 height 25
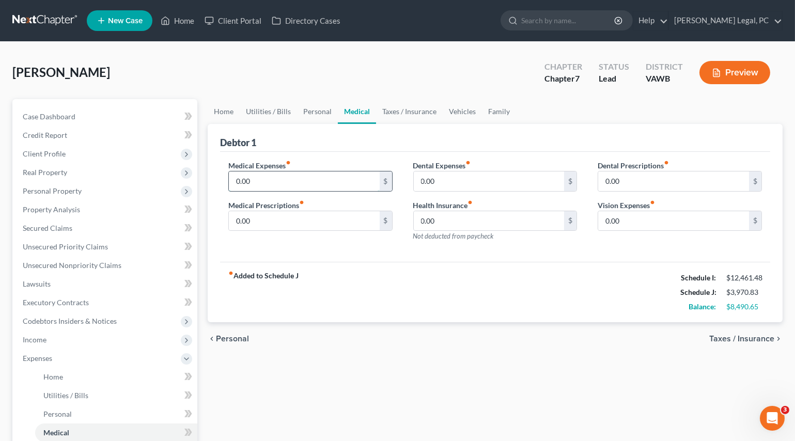
click at [298, 174] on input "0.00" at bounding box center [304, 182] width 151 height 20
click at [457, 109] on link "Vehicles" at bounding box center [462, 111] width 39 height 25
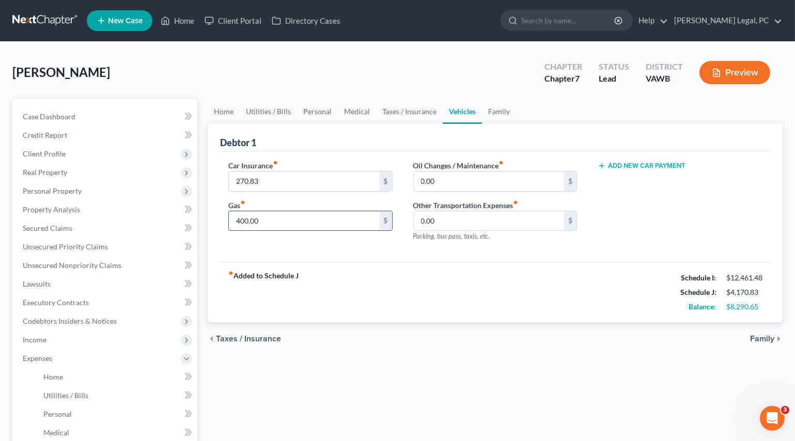
click at [273, 223] on input "400.00" at bounding box center [304, 221] width 151 height 20
click at [414, 284] on div "fiber_manual_record Added to Schedule J Schedule I: $12,461.48 Schedule J: $4,3…" at bounding box center [495, 292] width 550 height 60
click at [286, 181] on input "270.83" at bounding box center [304, 182] width 151 height 20
click at [618, 167] on button "Add New Car Payment" at bounding box center [642, 166] width 88 height 8
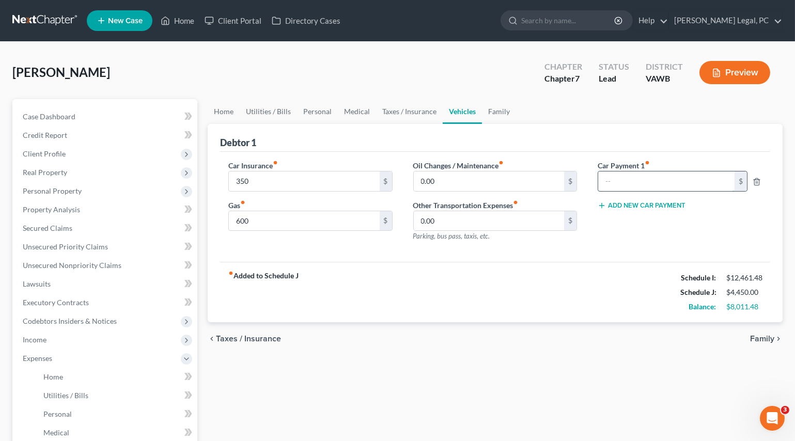
click at [642, 184] on input "text" at bounding box center [666, 182] width 136 height 20
click at [488, 109] on link "Family" at bounding box center [499, 111] width 34 height 25
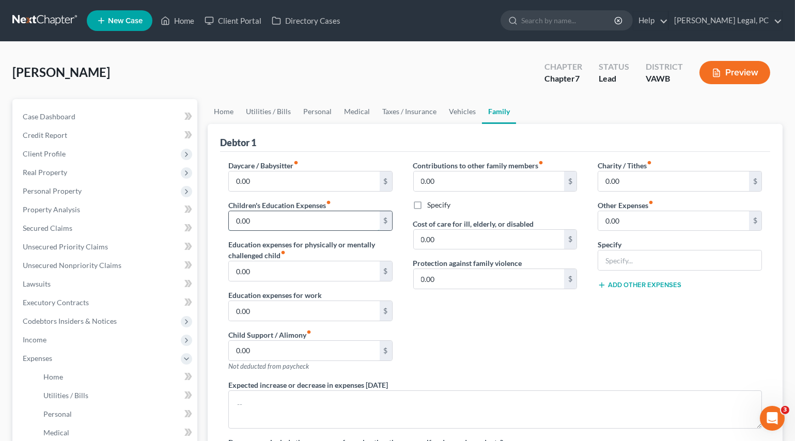
click at [284, 214] on input "0.00" at bounding box center [304, 221] width 151 height 20
click at [638, 225] on input "0.00" at bounding box center [673, 221] width 151 height 20
click at [610, 262] on input "text" at bounding box center [679, 261] width 163 height 20
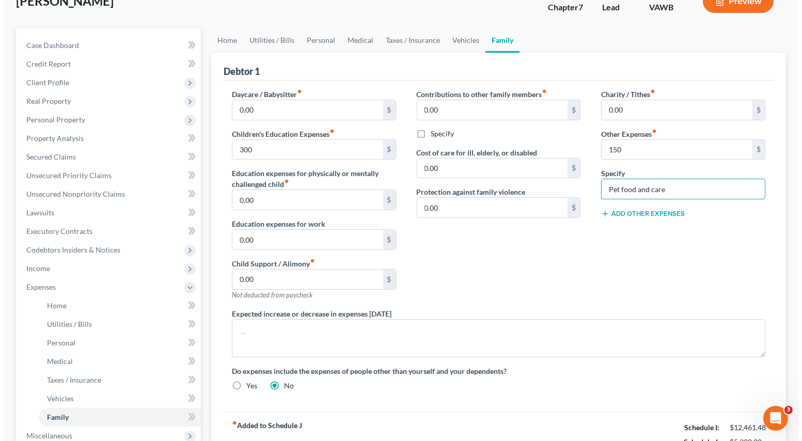
scroll to position [235, 0]
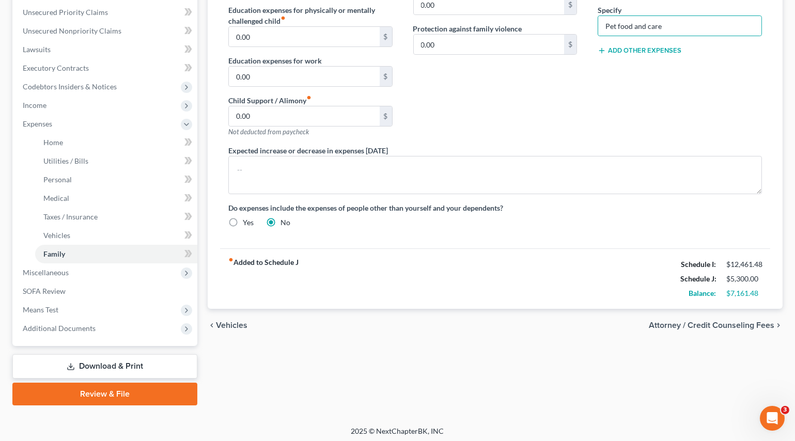
click at [708, 325] on span "Attorney / Credit Counseling Fees" at bounding box center [712, 325] width 126 height 8
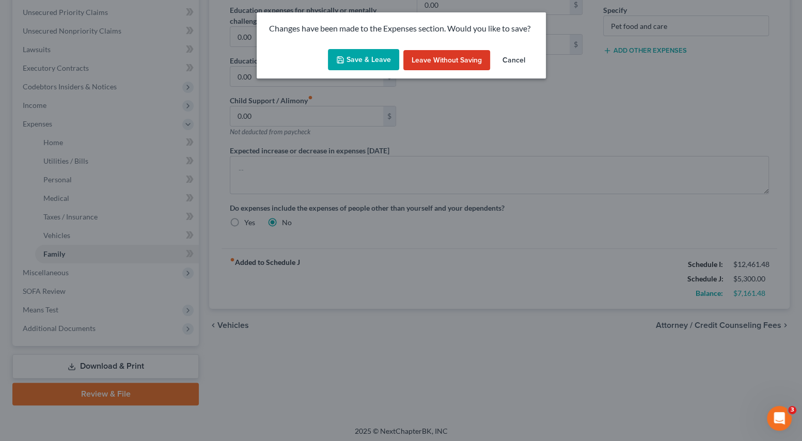
click at [355, 54] on button "Save & Leave" at bounding box center [363, 60] width 71 height 22
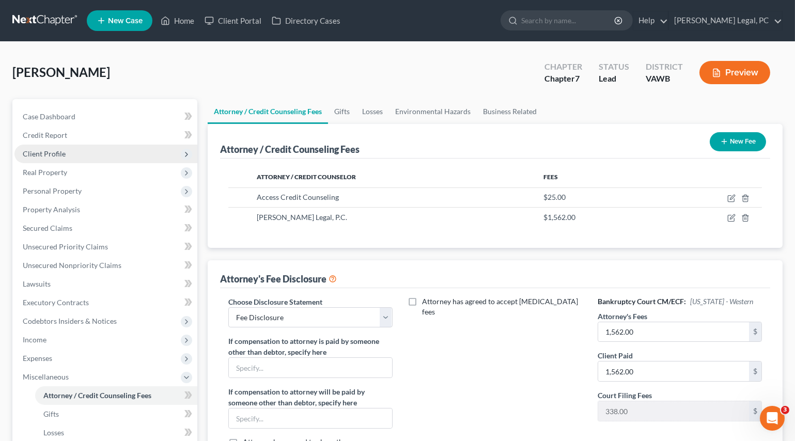
click at [53, 156] on span "Client Profile" at bounding box center [44, 153] width 43 height 9
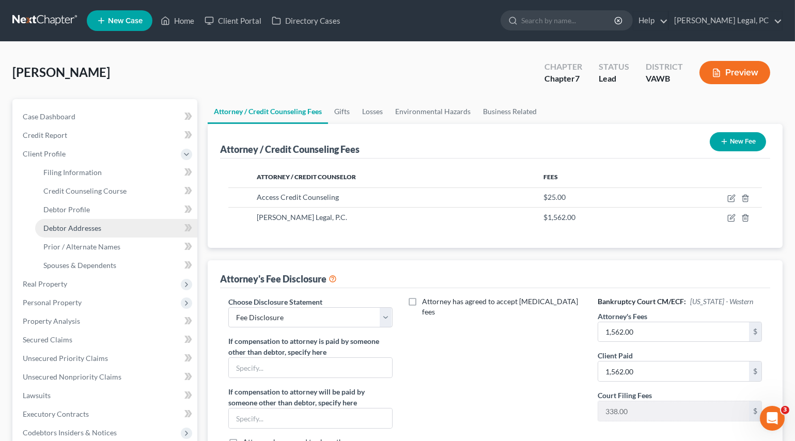
click at [76, 226] on span "Debtor Addresses" at bounding box center [72, 228] width 58 height 9
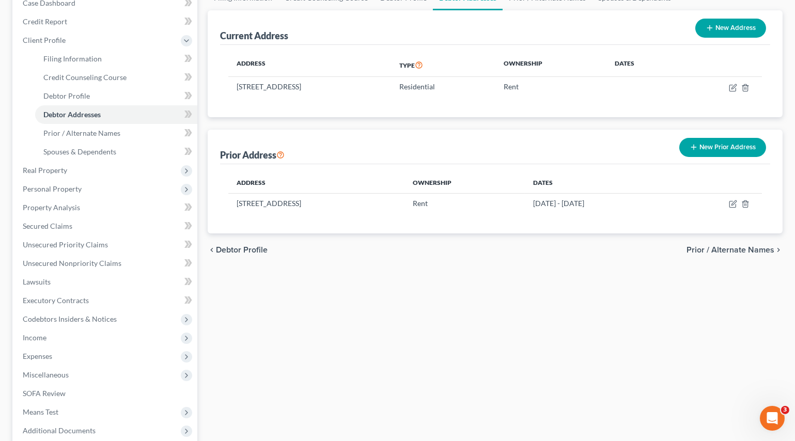
scroll to position [188, 0]
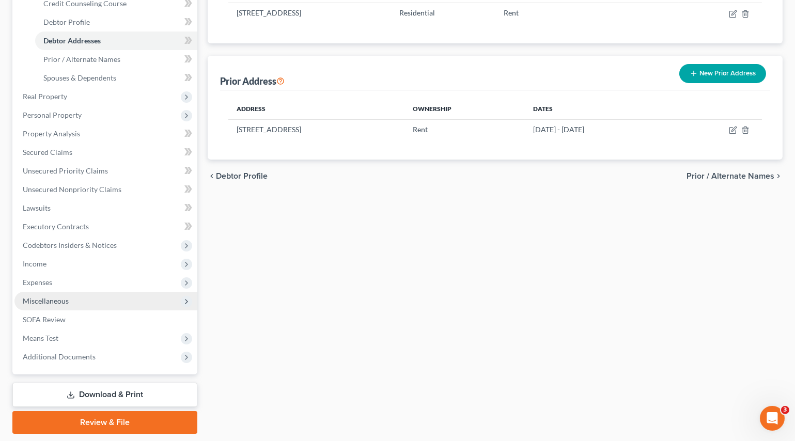
click at [47, 298] on span "Miscellaneous" at bounding box center [46, 301] width 46 height 9
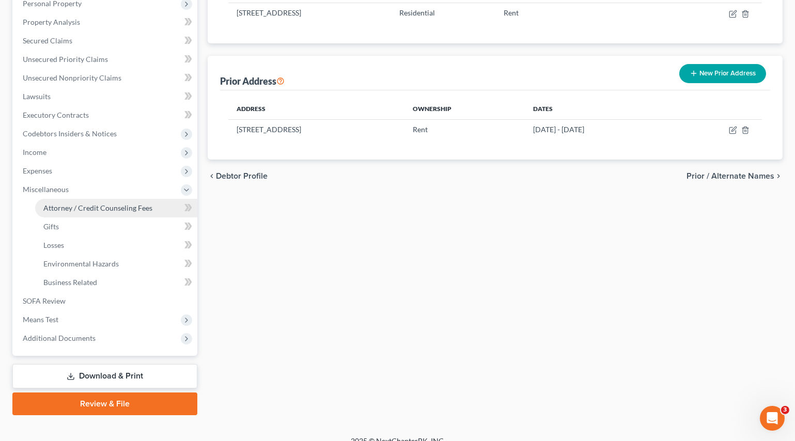
click at [93, 206] on span "Attorney / Credit Counseling Fees" at bounding box center [97, 208] width 109 height 9
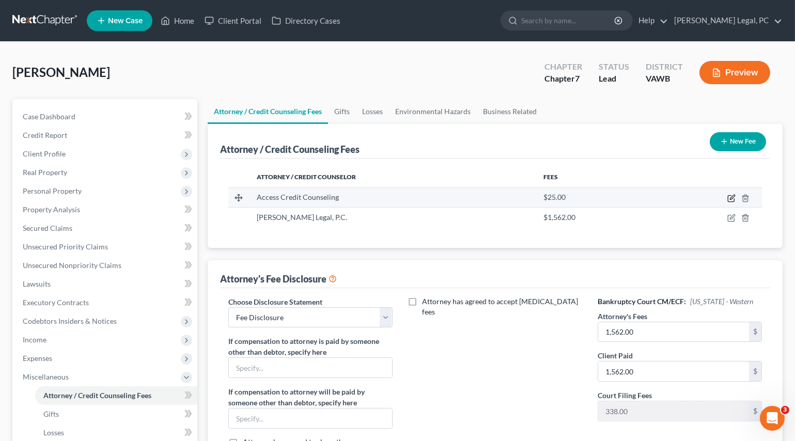
click at [729, 198] on icon "button" at bounding box center [731, 198] width 8 height 8
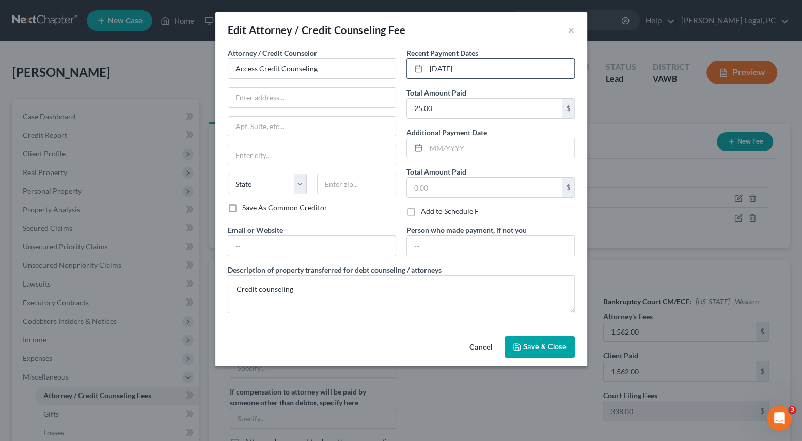
click at [481, 66] on input "[DATE]" at bounding box center [500, 69] width 148 height 20
drag, startPoint x: 481, startPoint y: 66, endPoint x: 405, endPoint y: 78, distance: 77.4
click at [405, 78] on div "Recent Payment Dates [DATE] Total Amount Paid 25.00 $ Additional Payment Date T…" at bounding box center [490, 136] width 179 height 177
click at [544, 343] on span "Save & Close" at bounding box center [544, 347] width 43 height 9
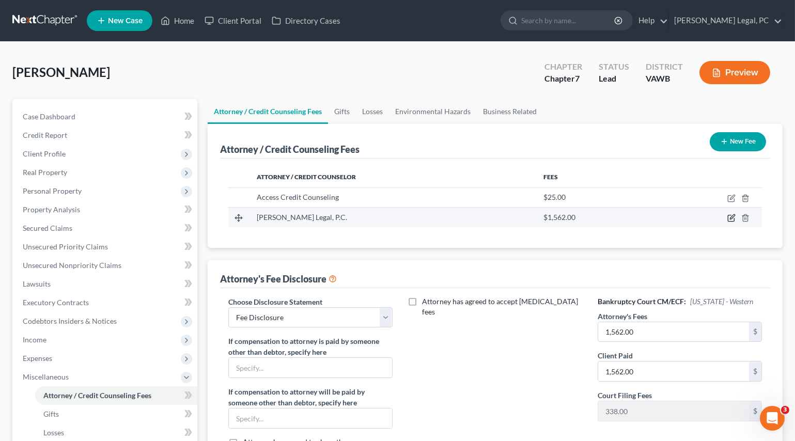
click at [733, 217] on icon "button" at bounding box center [731, 218] width 8 height 8
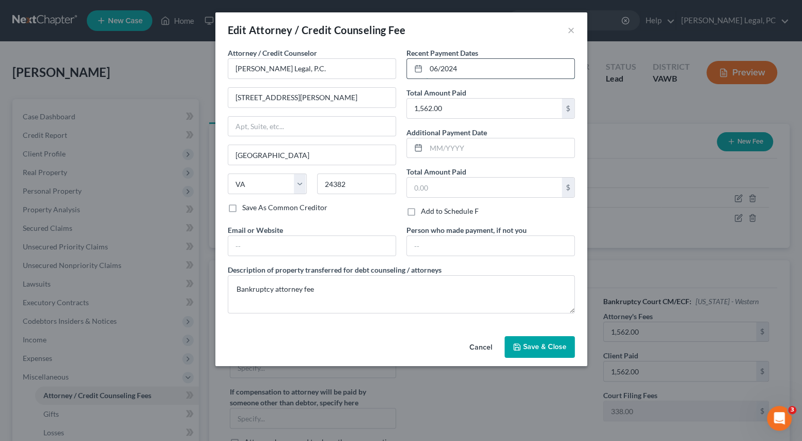
click at [471, 67] on input "06/2024" at bounding box center [500, 69] width 148 height 20
click at [530, 346] on span "Save & Close" at bounding box center [544, 347] width 43 height 9
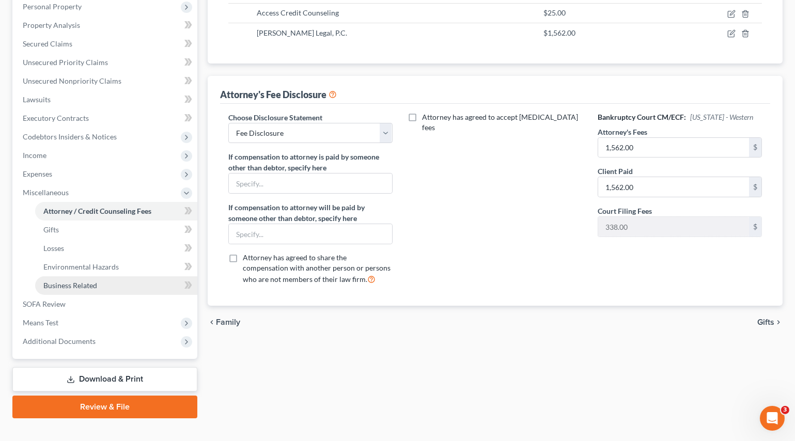
scroll to position [200, 0]
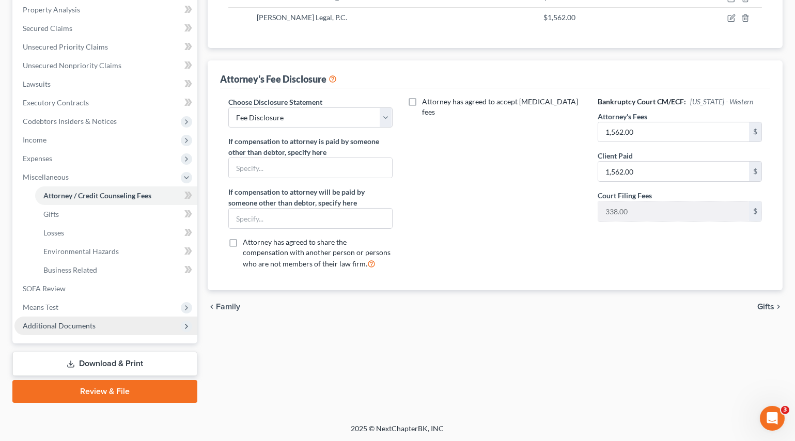
click at [62, 321] on span "Additional Documents" at bounding box center [59, 325] width 73 height 9
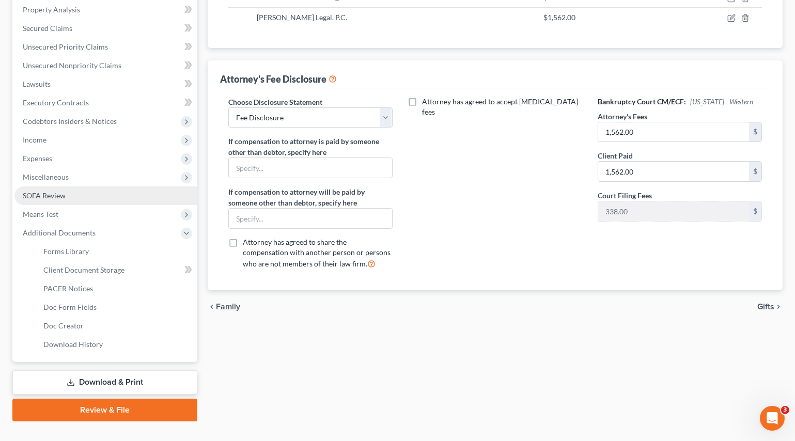
click at [55, 194] on span "SOFA Review" at bounding box center [44, 195] width 43 height 9
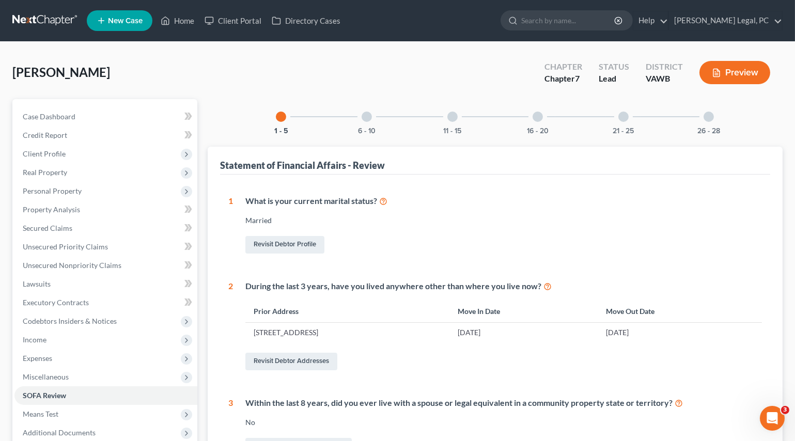
click at [536, 113] on div at bounding box center [538, 117] width 10 height 10
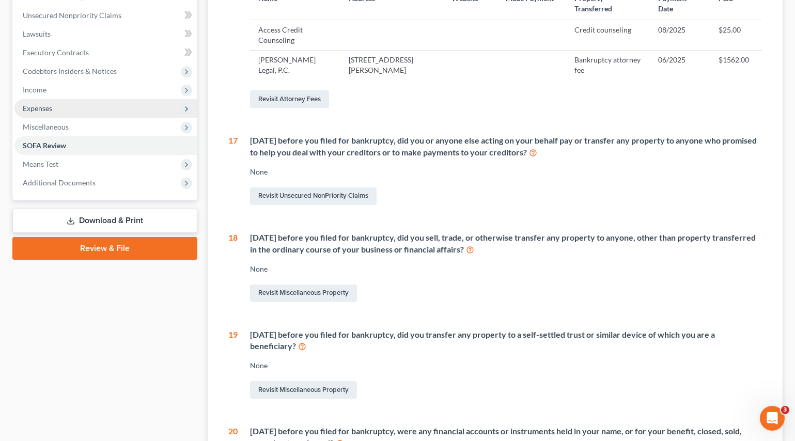
scroll to position [141, 0]
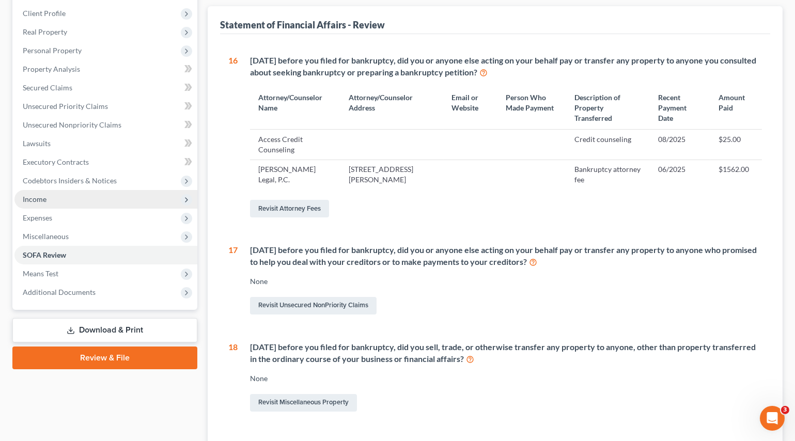
click at [42, 205] on span "Income" at bounding box center [105, 199] width 183 height 19
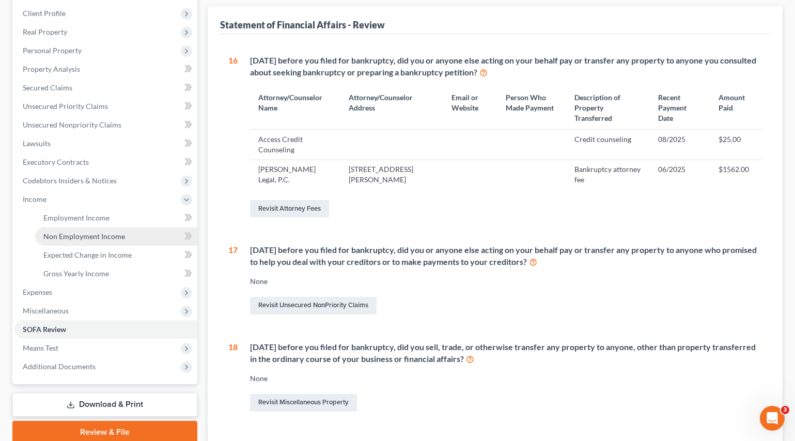
click at [63, 238] on span "Non Employment Income" at bounding box center [84, 236] width 82 height 9
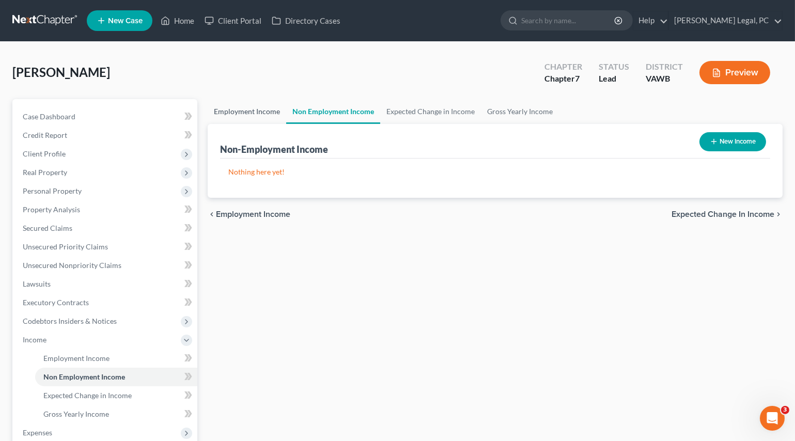
click at [240, 108] on link "Employment Income" at bounding box center [247, 111] width 79 height 25
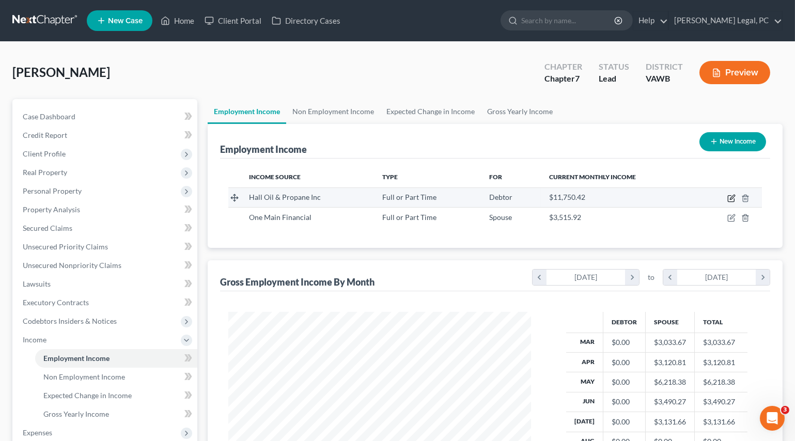
click at [729, 198] on icon "button" at bounding box center [731, 198] width 8 height 8
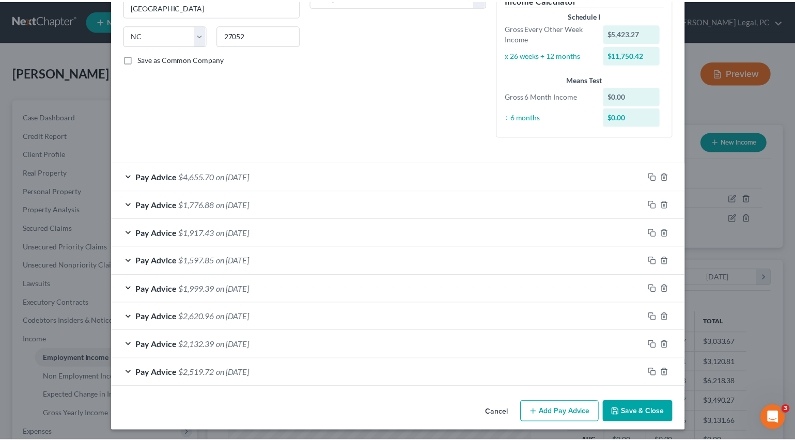
scroll to position [191, 0]
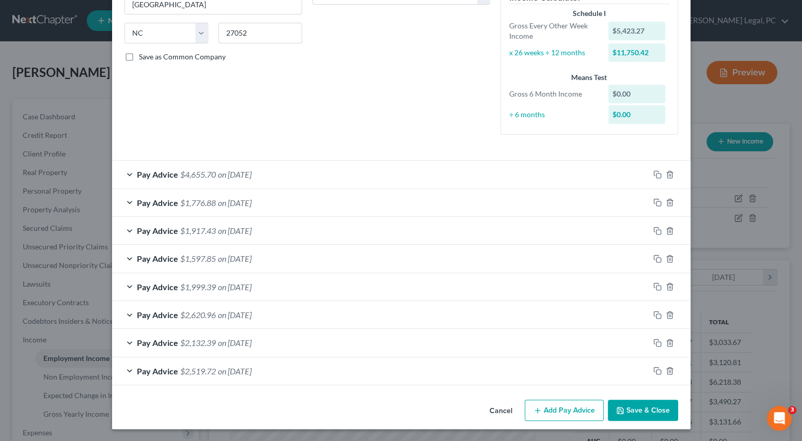
click at [634, 412] on button "Save & Close" at bounding box center [643, 411] width 70 height 22
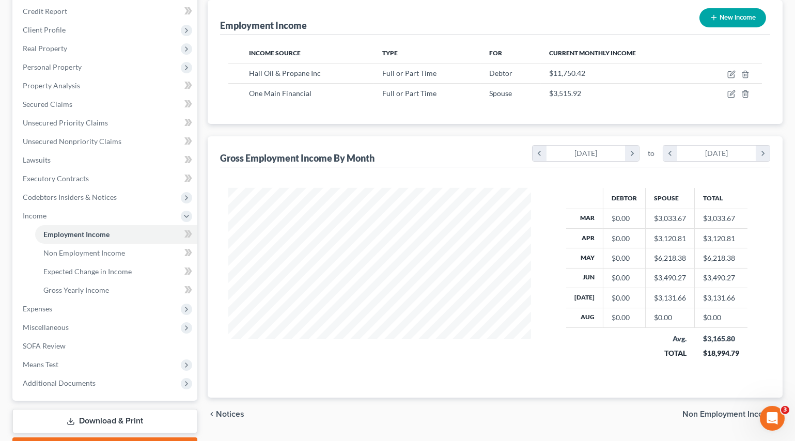
scroll to position [0, 0]
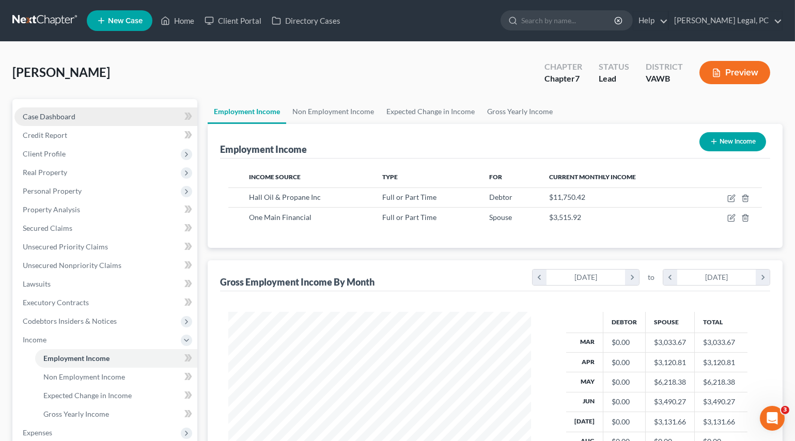
click at [54, 117] on span "Case Dashboard" at bounding box center [49, 116] width 53 height 9
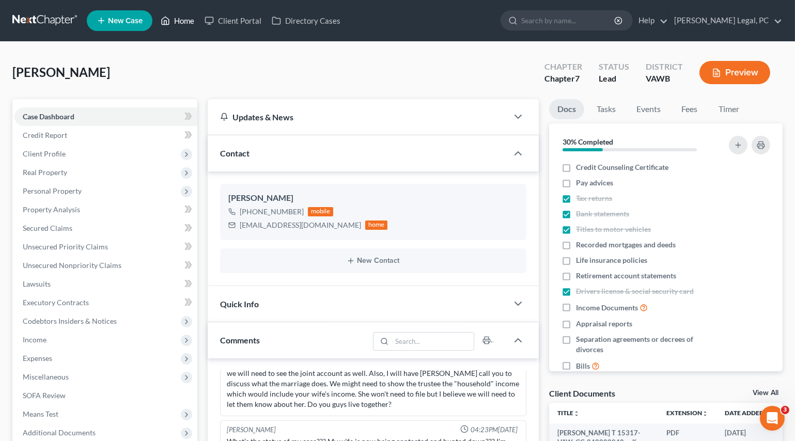
click at [188, 22] on link "Home" at bounding box center [178, 20] width 44 height 19
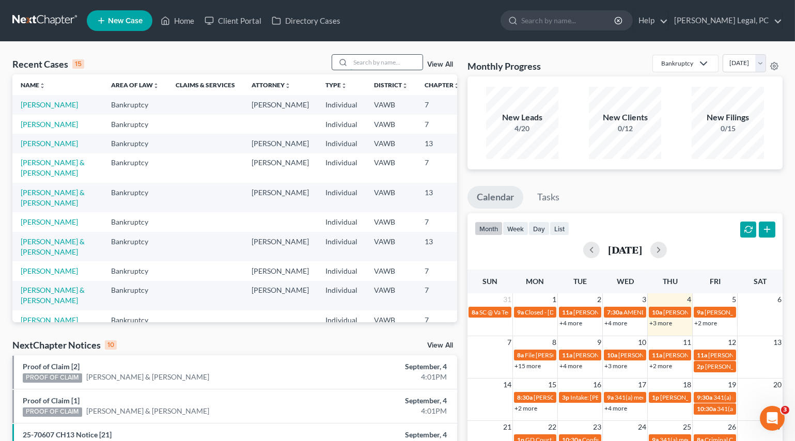
click at [367, 64] on input "search" at bounding box center [386, 62] width 72 height 15
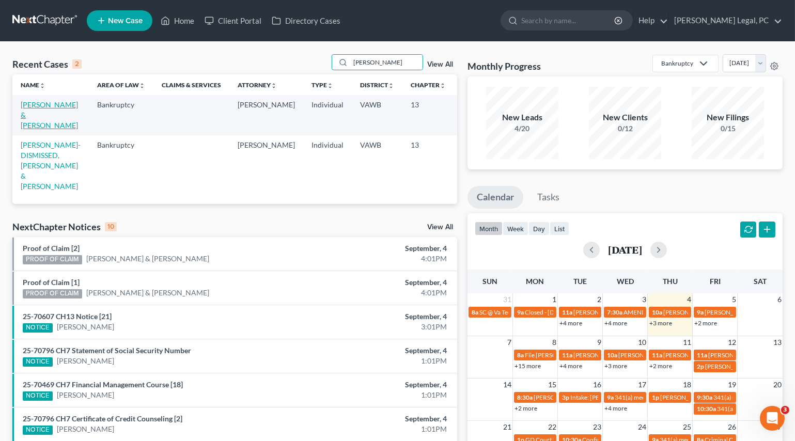
click at [43, 114] on link "[PERSON_NAME] & [PERSON_NAME]" at bounding box center [49, 114] width 57 height 29
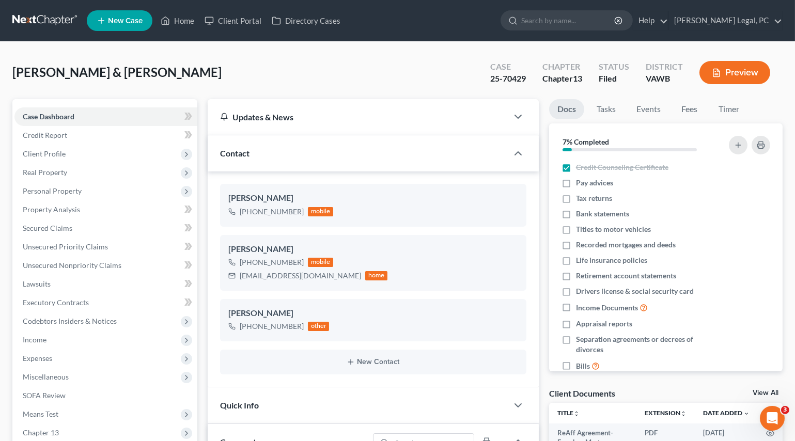
scroll to position [282, 0]
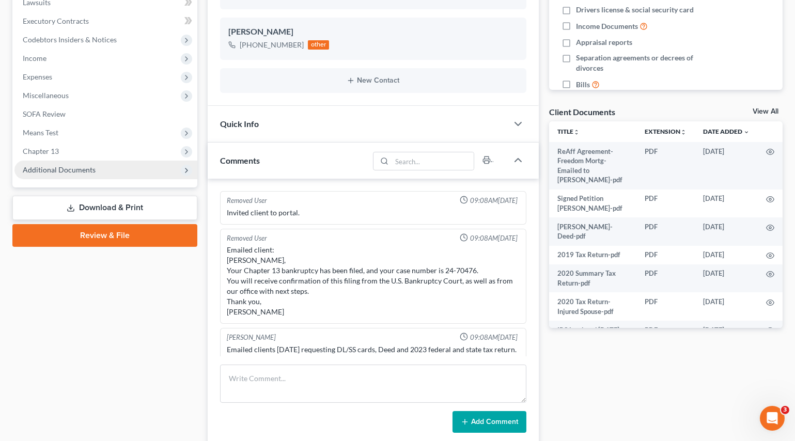
click at [51, 171] on span "Additional Documents" at bounding box center [59, 169] width 73 height 9
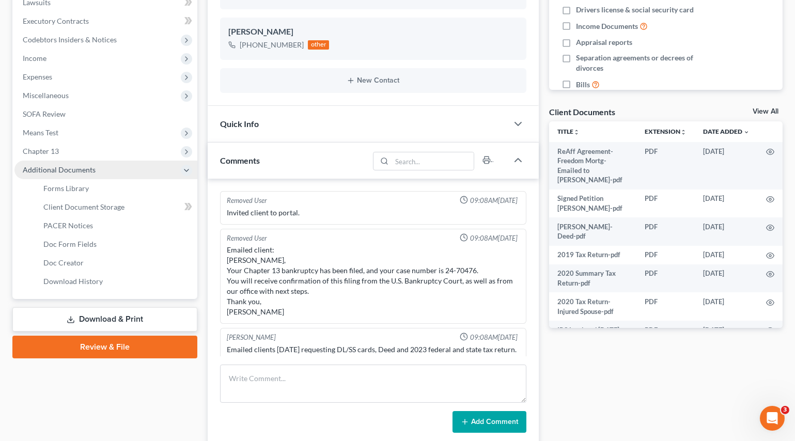
scroll to position [414, 0]
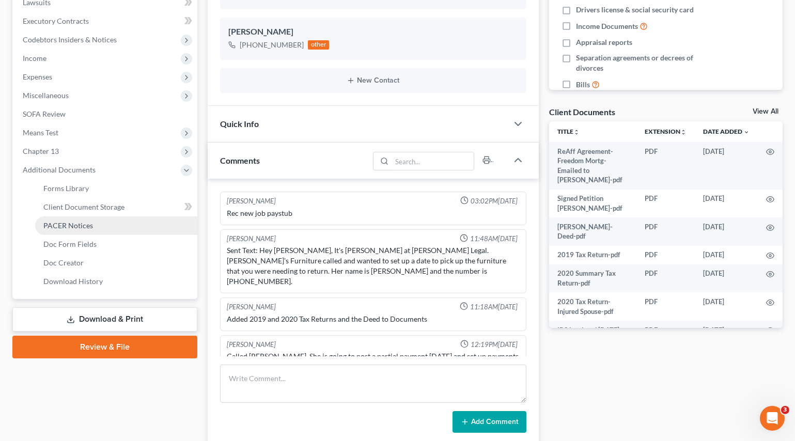
click at [76, 224] on span "PACER Notices" at bounding box center [68, 225] width 50 height 9
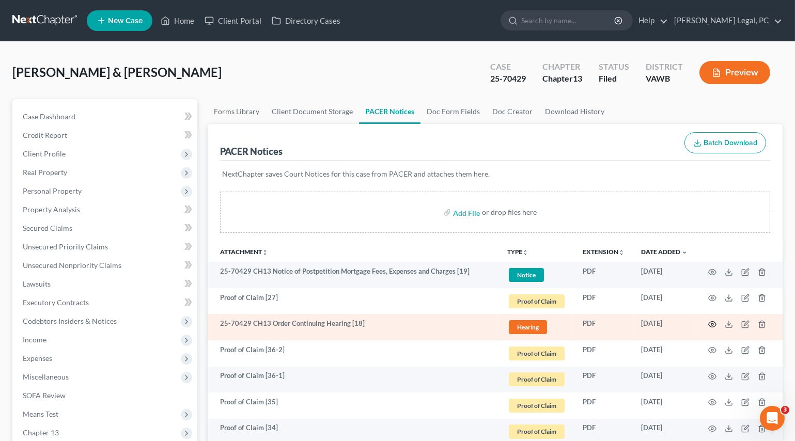
click at [709, 322] on icon "button" at bounding box center [713, 325] width 8 height 6
